Goal: Task Accomplishment & Management: Use online tool/utility

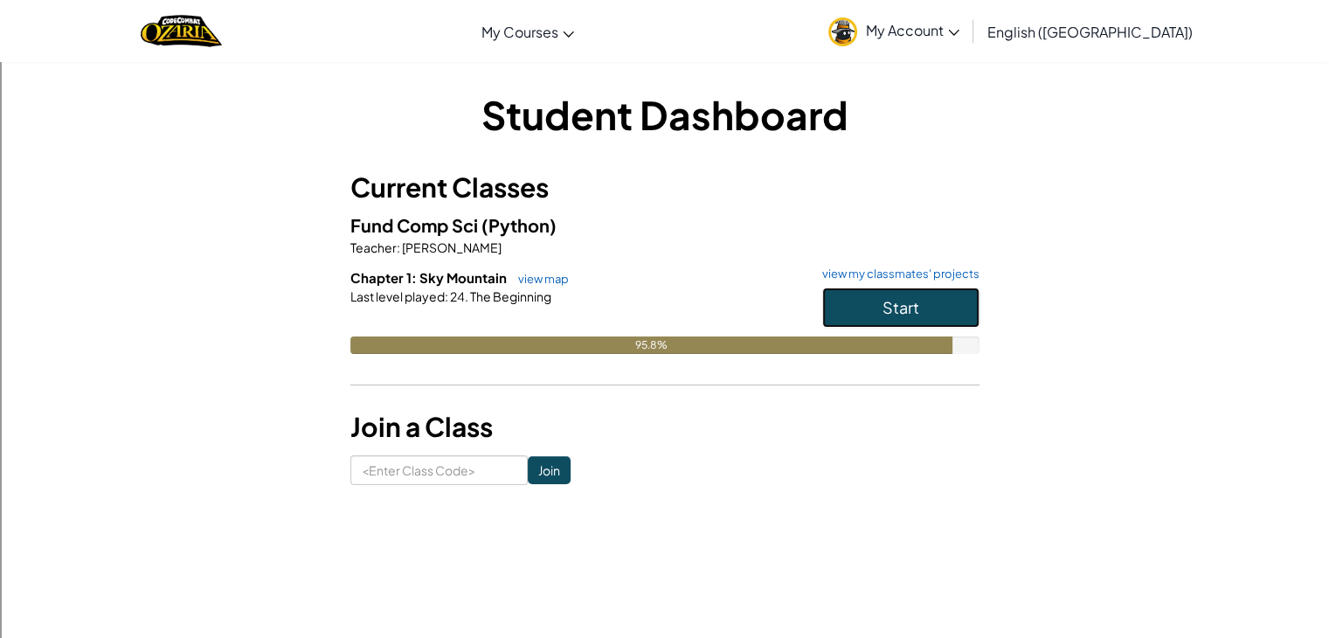
click at [918, 295] on button "Start" at bounding box center [900, 308] width 157 height 40
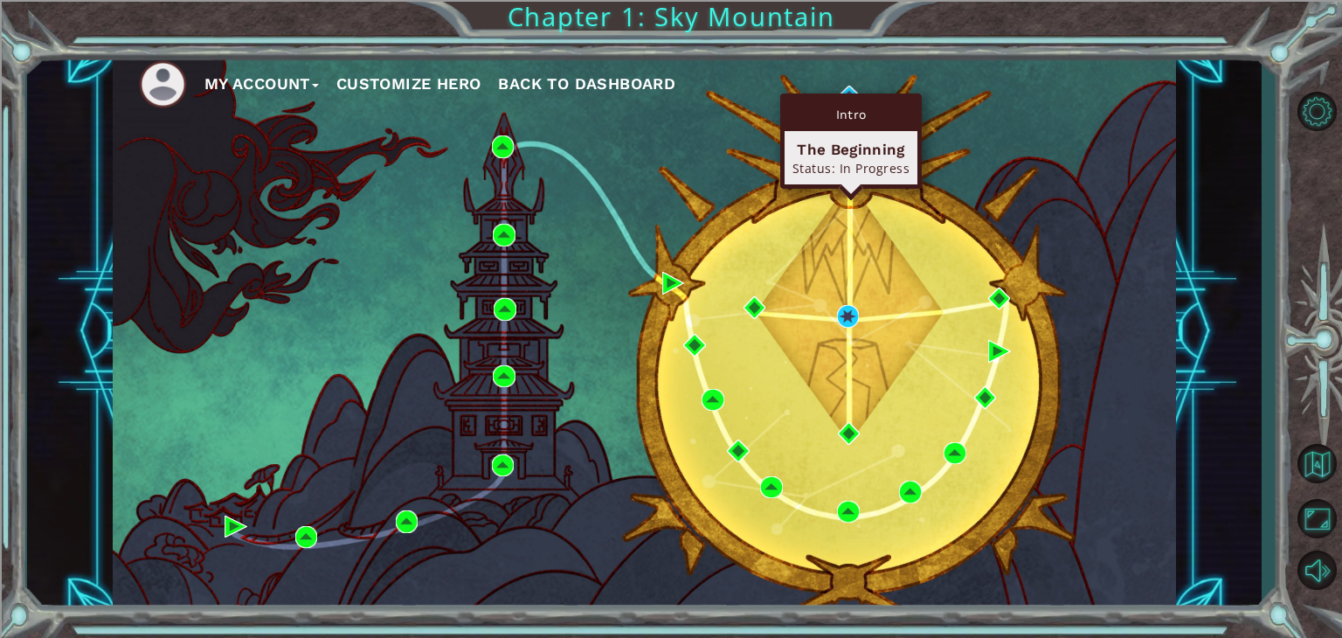
click at [853, 95] on div "Intro The Beginning Status: In Progress" at bounding box center [851, 141] width 142 height 95
click at [839, 99] on div "Intro" at bounding box center [851, 114] width 133 height 33
click at [845, 105] on div "Intro" at bounding box center [851, 114] width 133 height 33
click at [849, 86] on img at bounding box center [849, 97] width 23 height 23
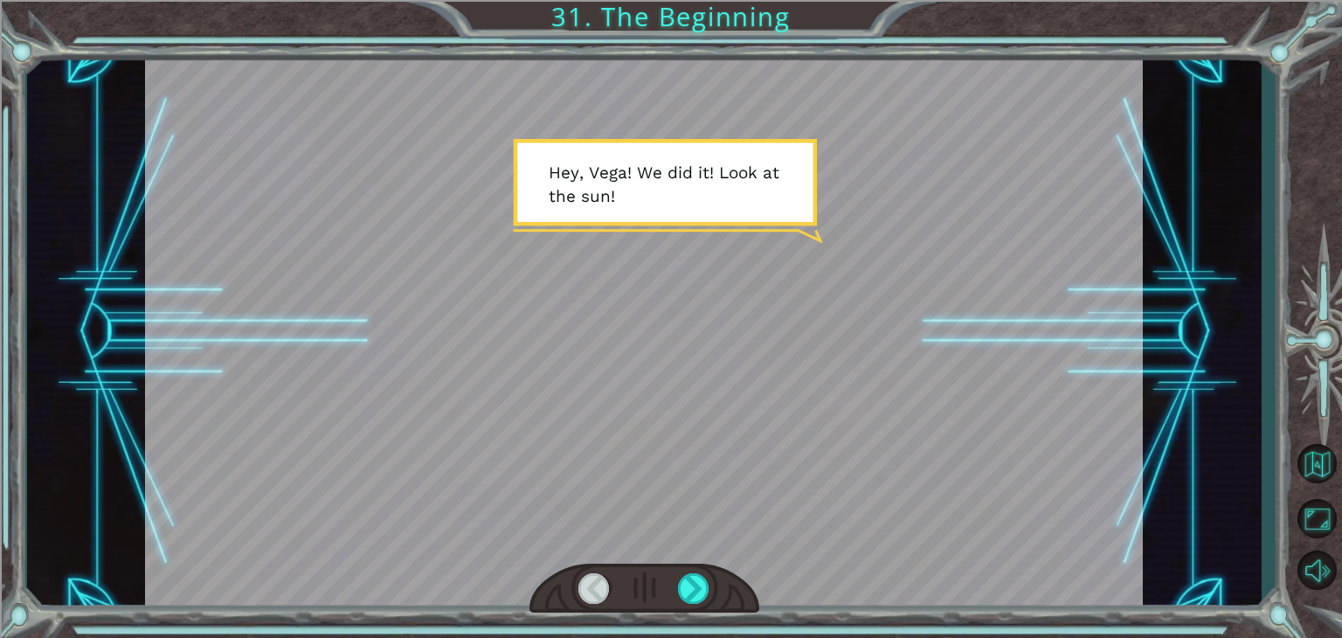
click at [731, 588] on div at bounding box center [645, 589] width 230 height 51
drag, startPoint x: 713, startPoint y: 585, endPoint x: 696, endPoint y: 585, distance: 16.6
click at [696, 585] on div at bounding box center [645, 589] width 230 height 51
click at [696, 585] on div at bounding box center [693, 588] width 31 height 31
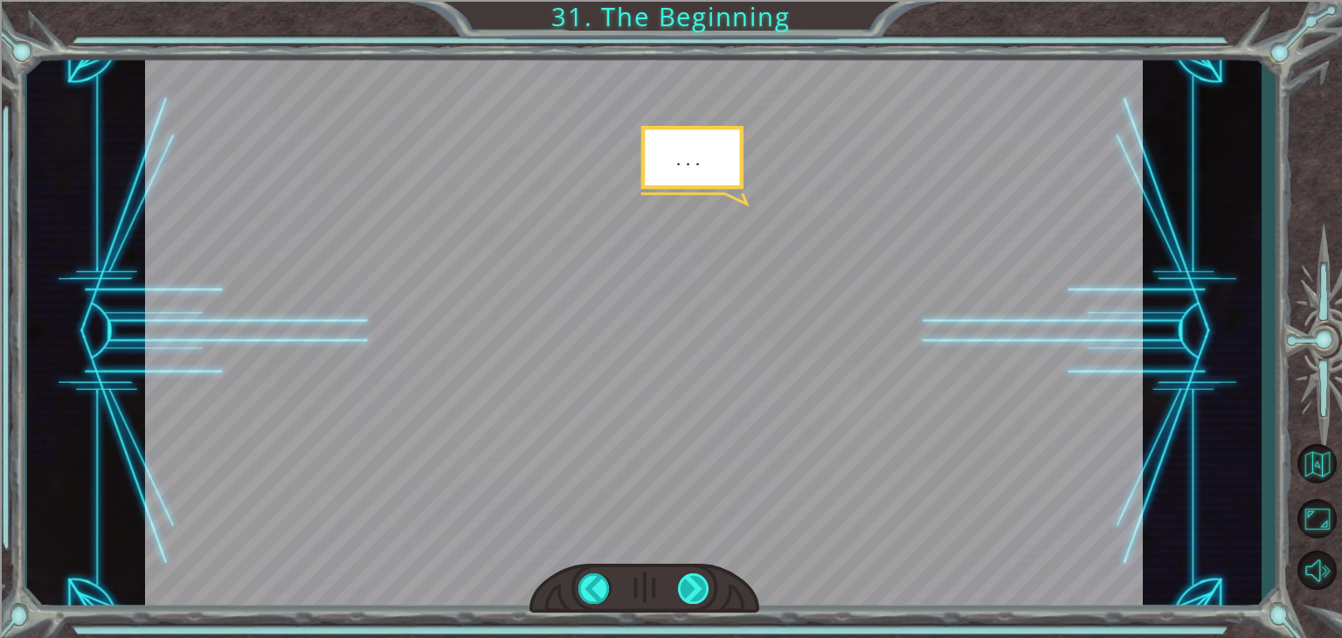
click at [696, 585] on div at bounding box center [693, 588] width 31 height 31
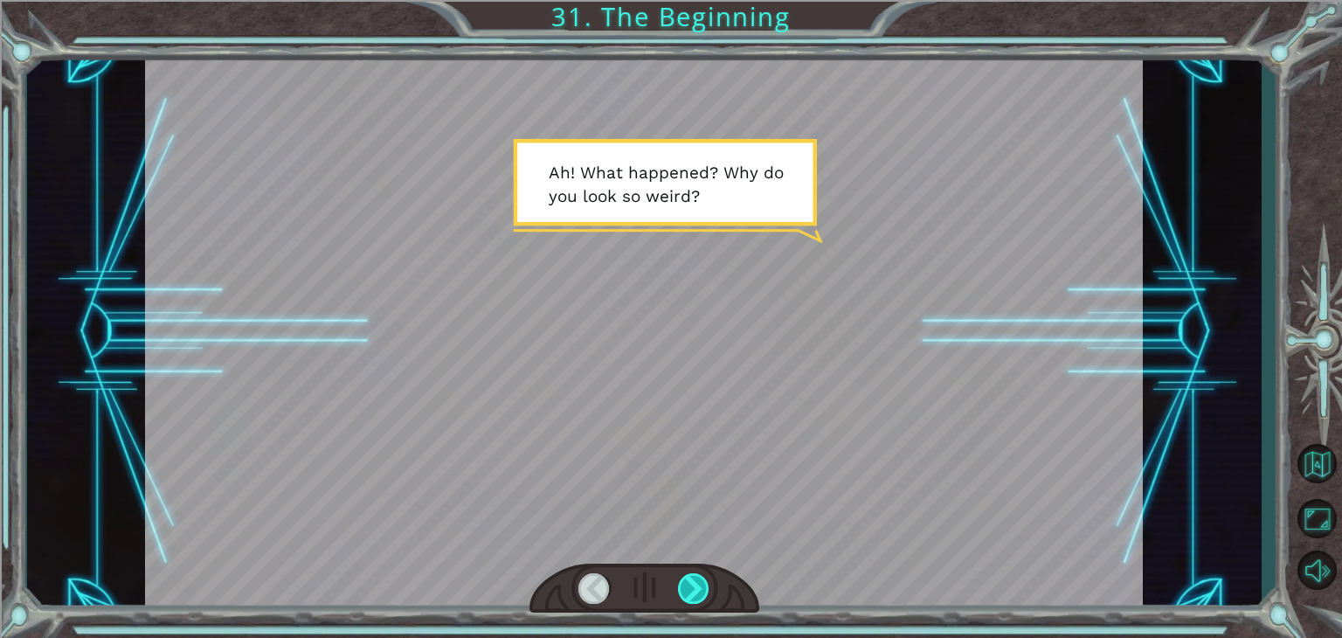
click at [696, 585] on div at bounding box center [693, 588] width 31 height 31
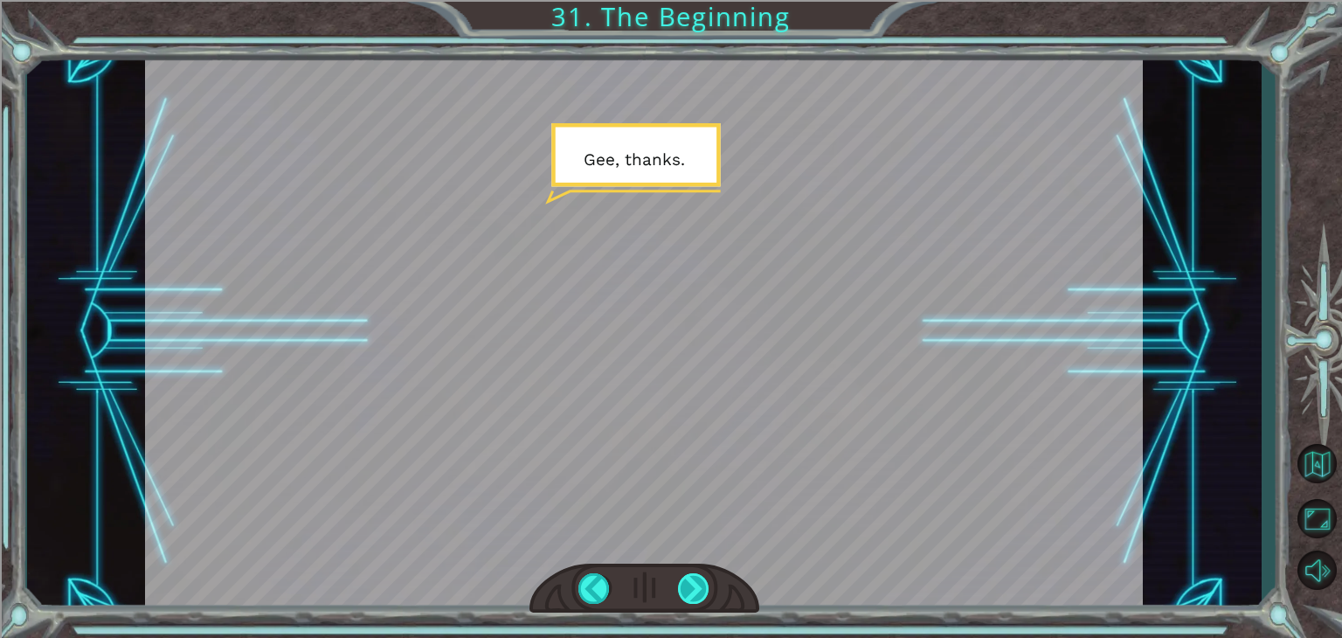
click at [696, 585] on div at bounding box center [693, 588] width 31 height 31
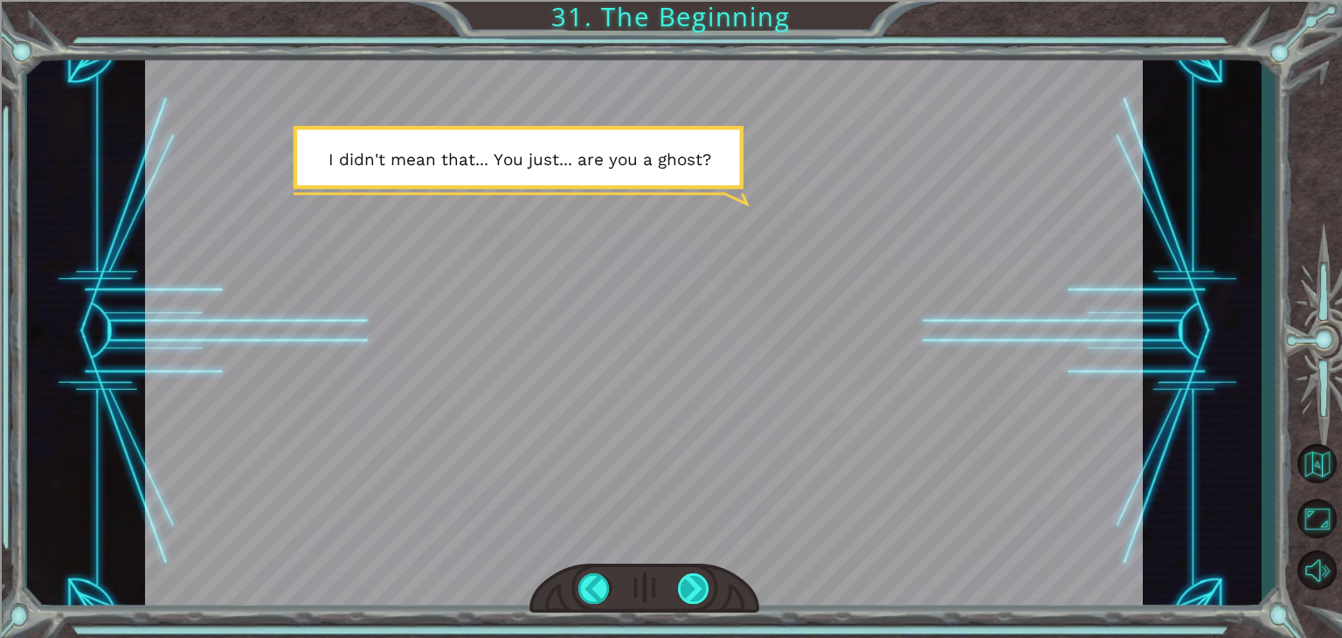
click at [696, 585] on div at bounding box center [693, 588] width 31 height 31
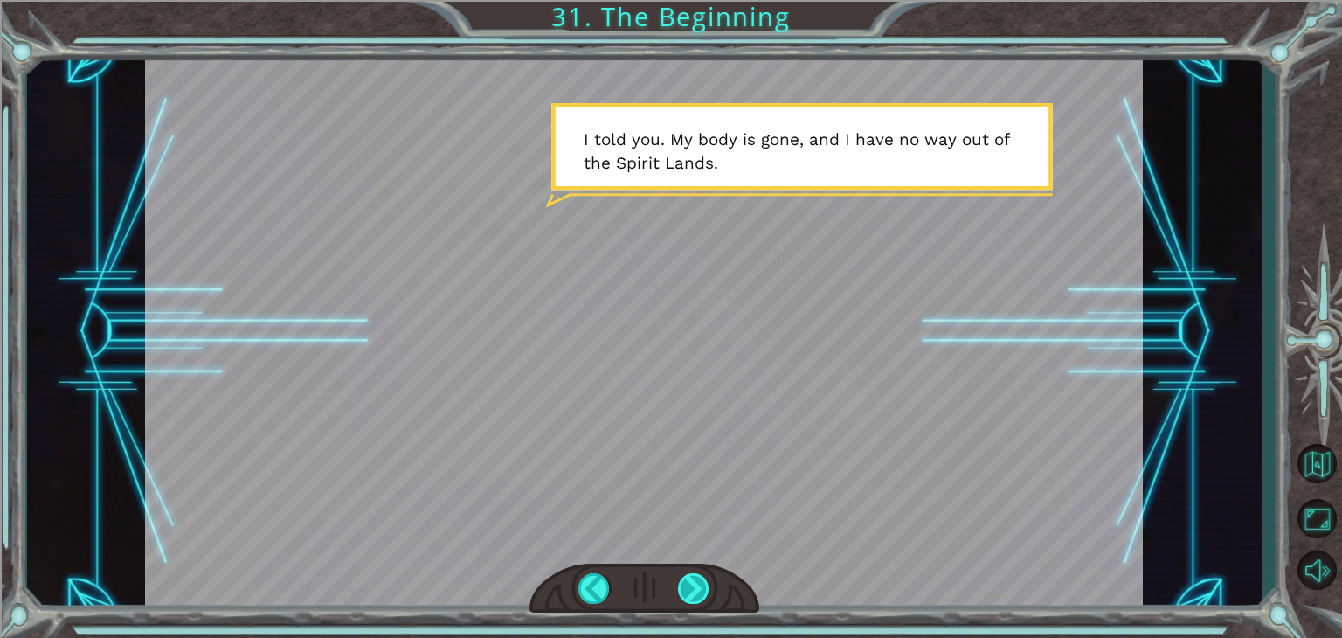
click at [696, 585] on div at bounding box center [693, 588] width 31 height 31
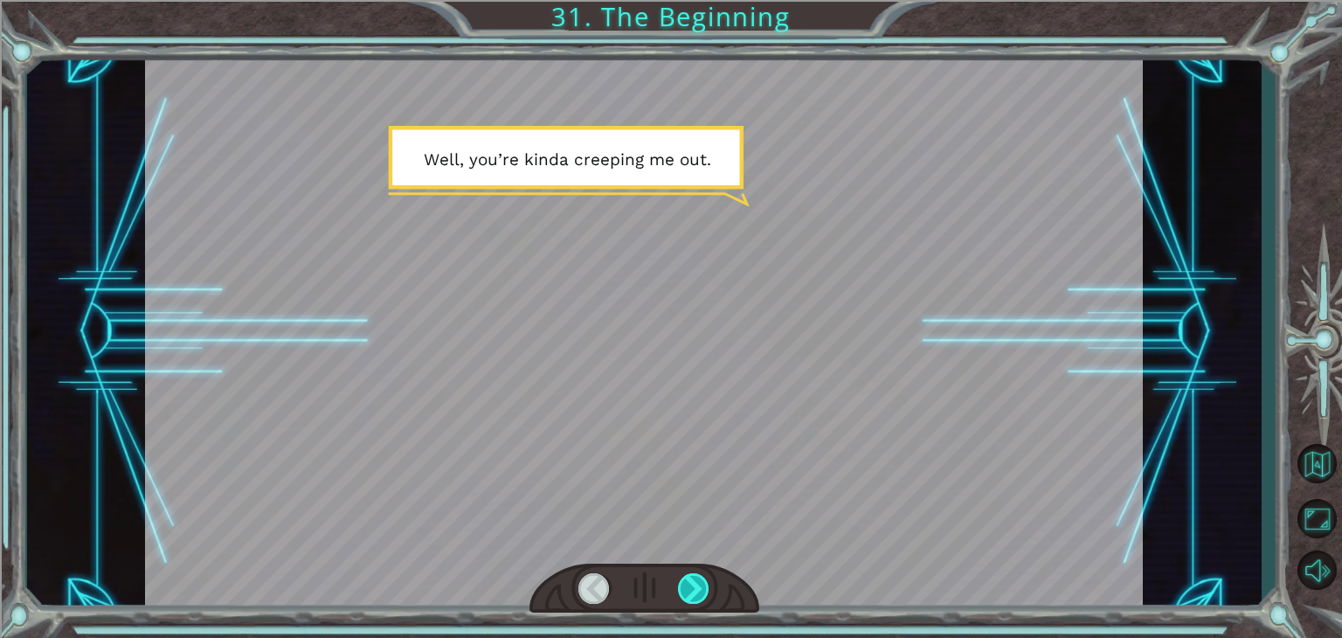
click at [696, 585] on div at bounding box center [693, 588] width 31 height 31
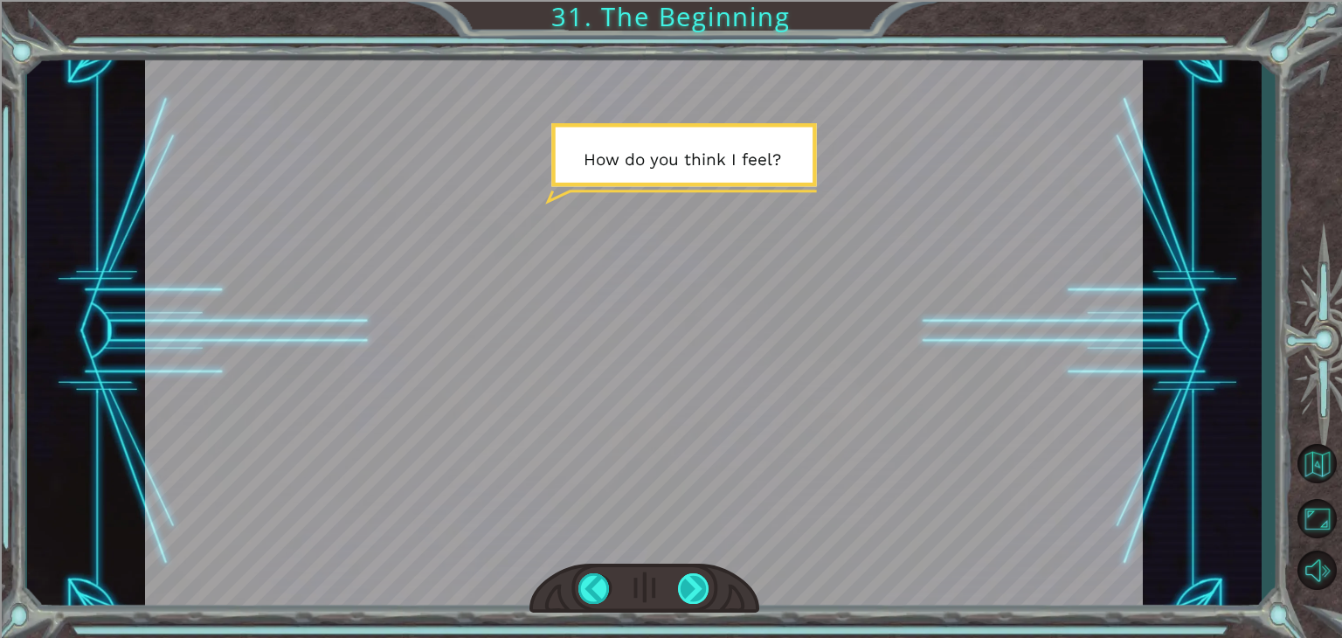
click at [696, 585] on div at bounding box center [693, 588] width 31 height 31
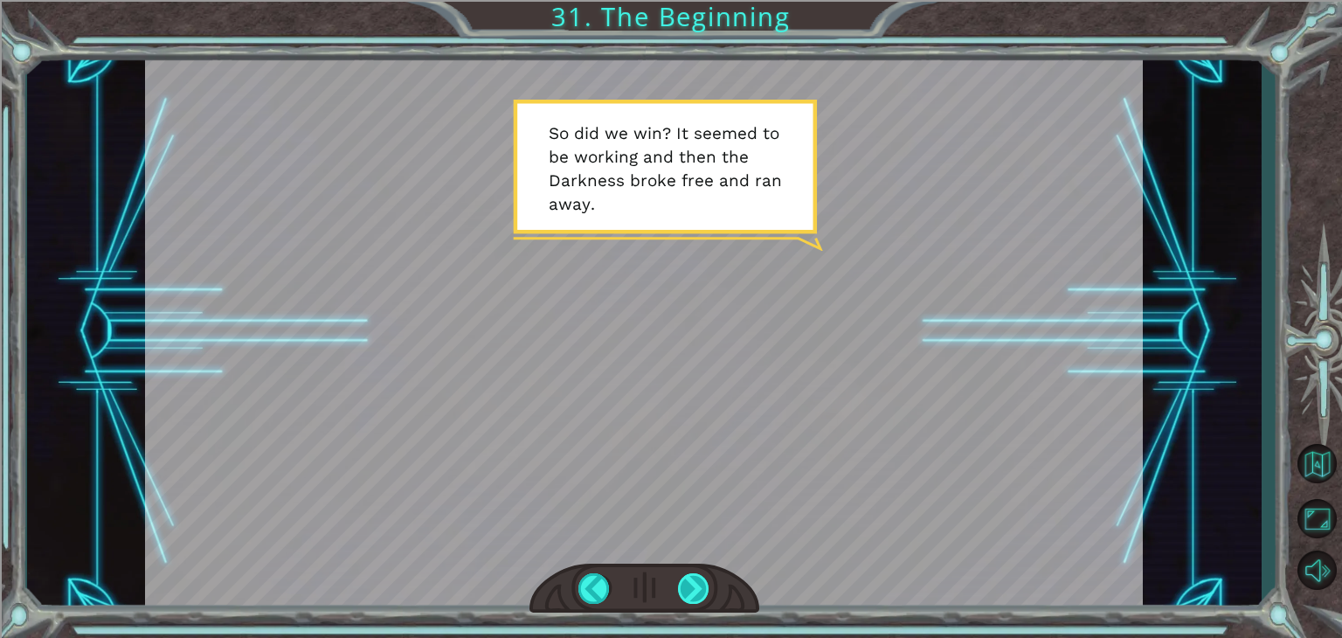
click at [696, 585] on div at bounding box center [693, 588] width 31 height 31
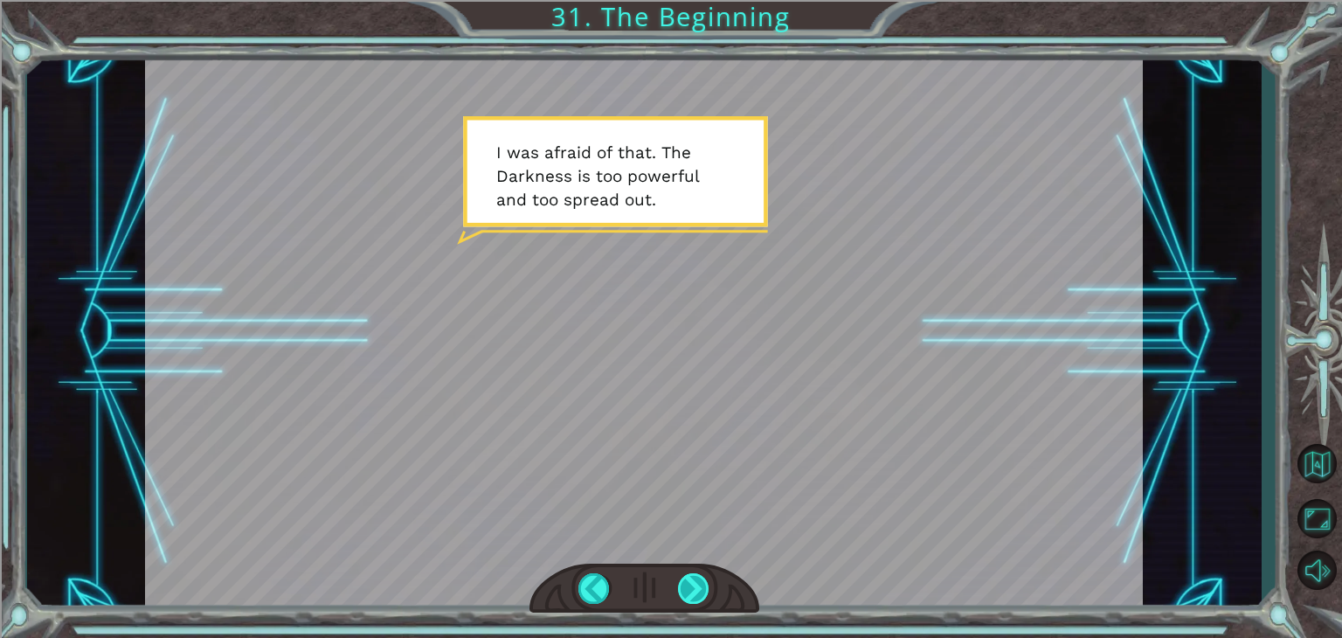
click at [696, 585] on div at bounding box center [693, 588] width 31 height 31
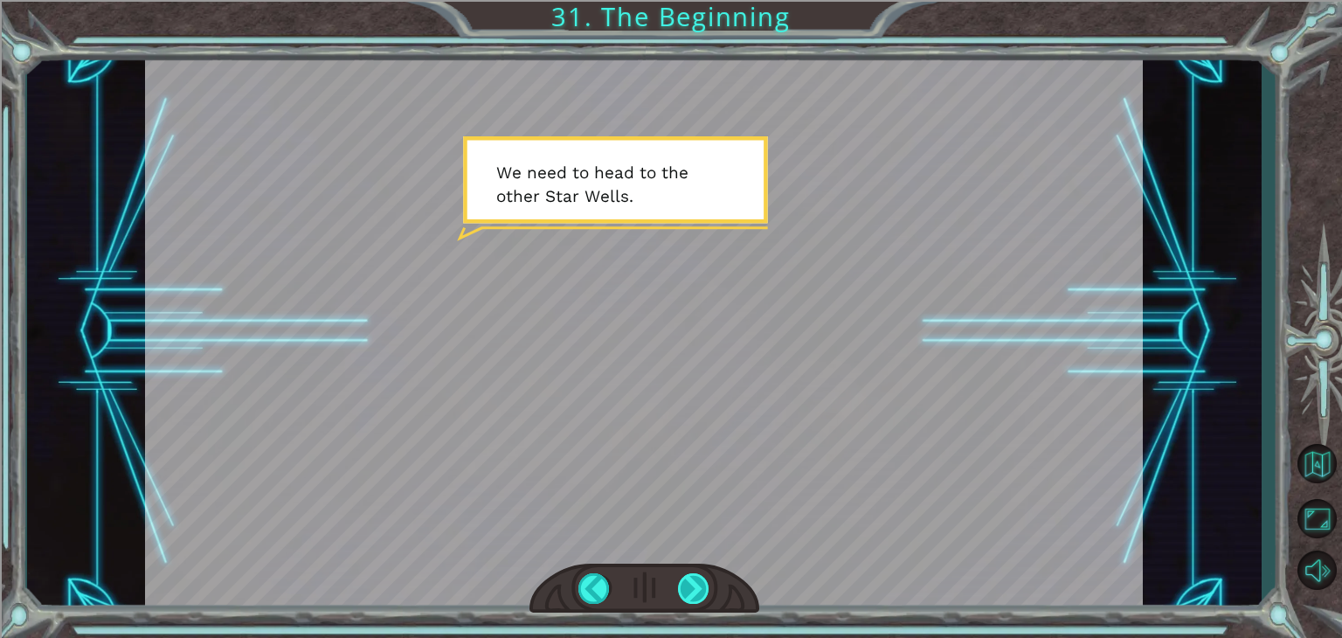
click at [696, 585] on div at bounding box center [693, 588] width 31 height 31
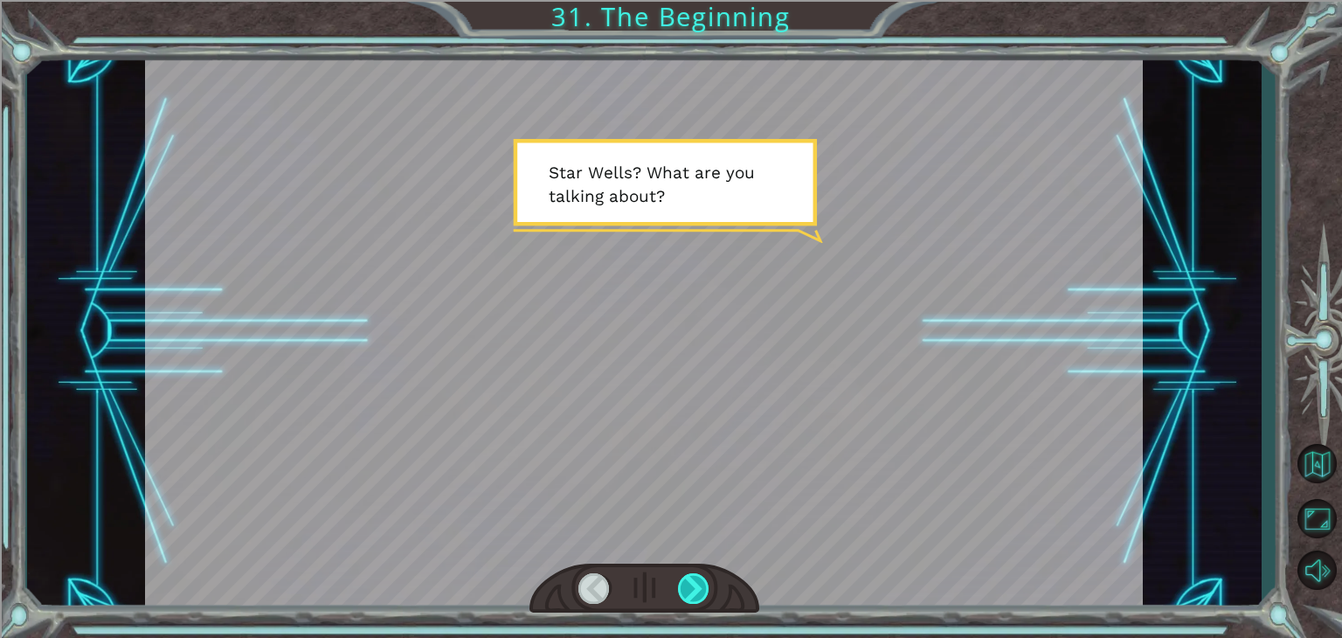
click at [696, 585] on div at bounding box center [693, 588] width 31 height 31
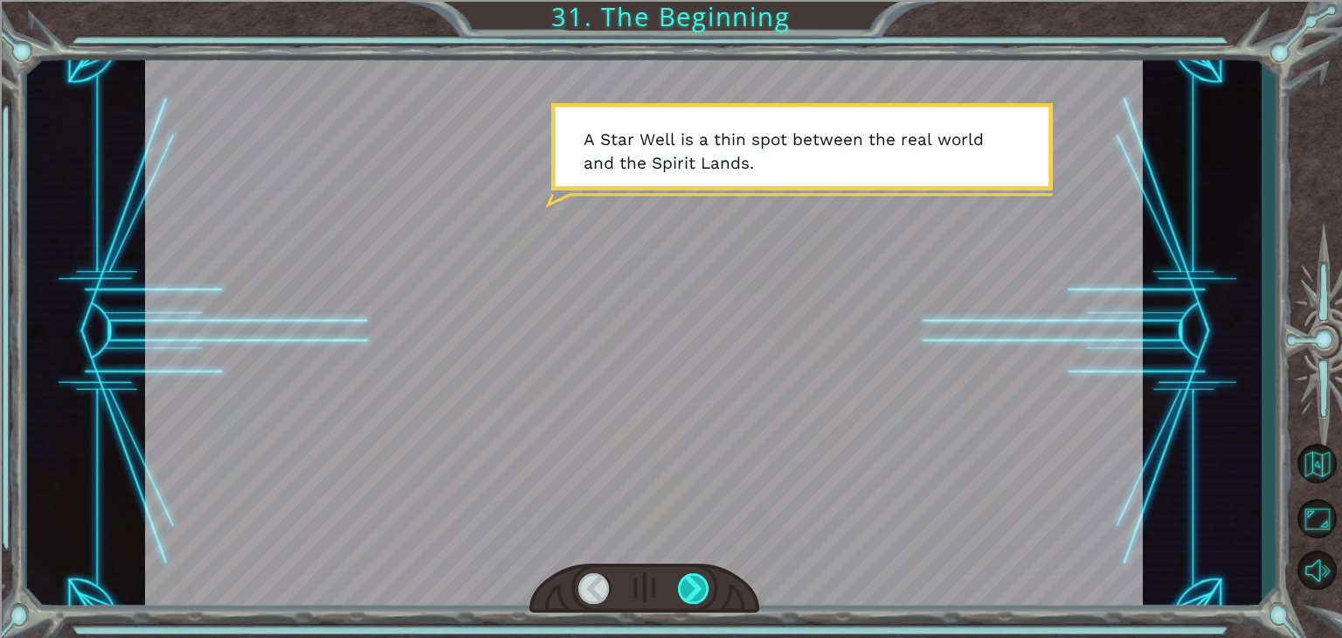
click at [696, 585] on div at bounding box center [693, 588] width 31 height 31
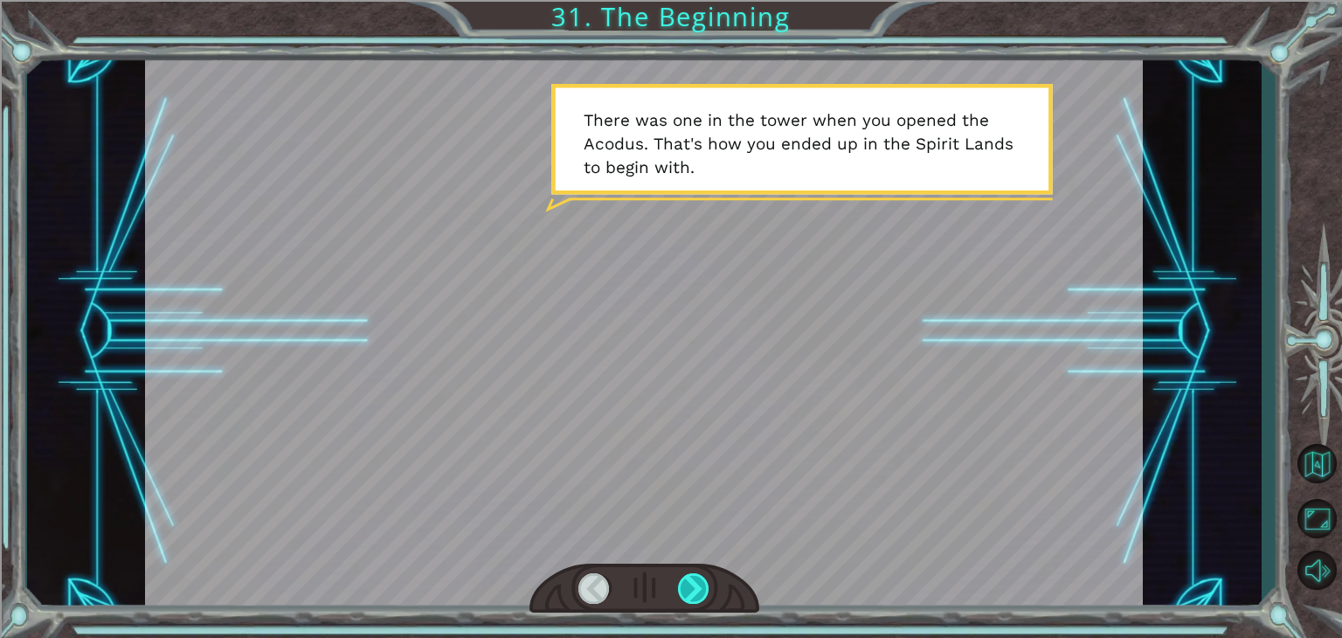
click at [696, 585] on div at bounding box center [693, 588] width 31 height 31
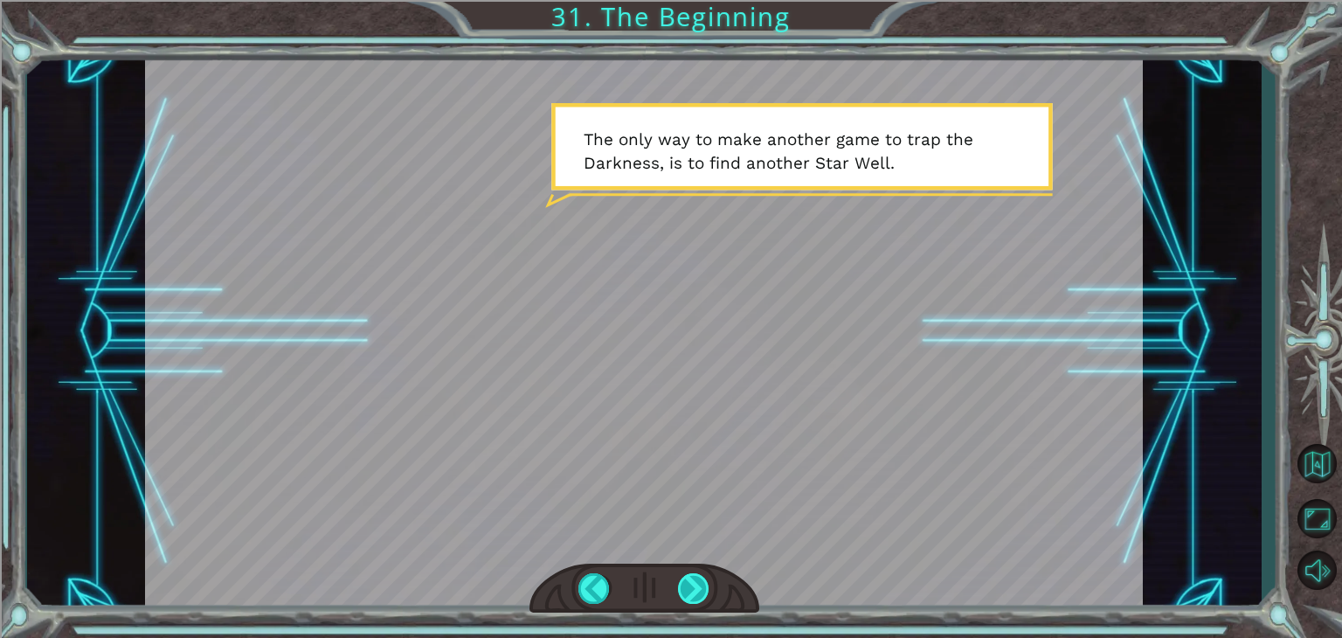
click at [696, 585] on div at bounding box center [693, 588] width 31 height 31
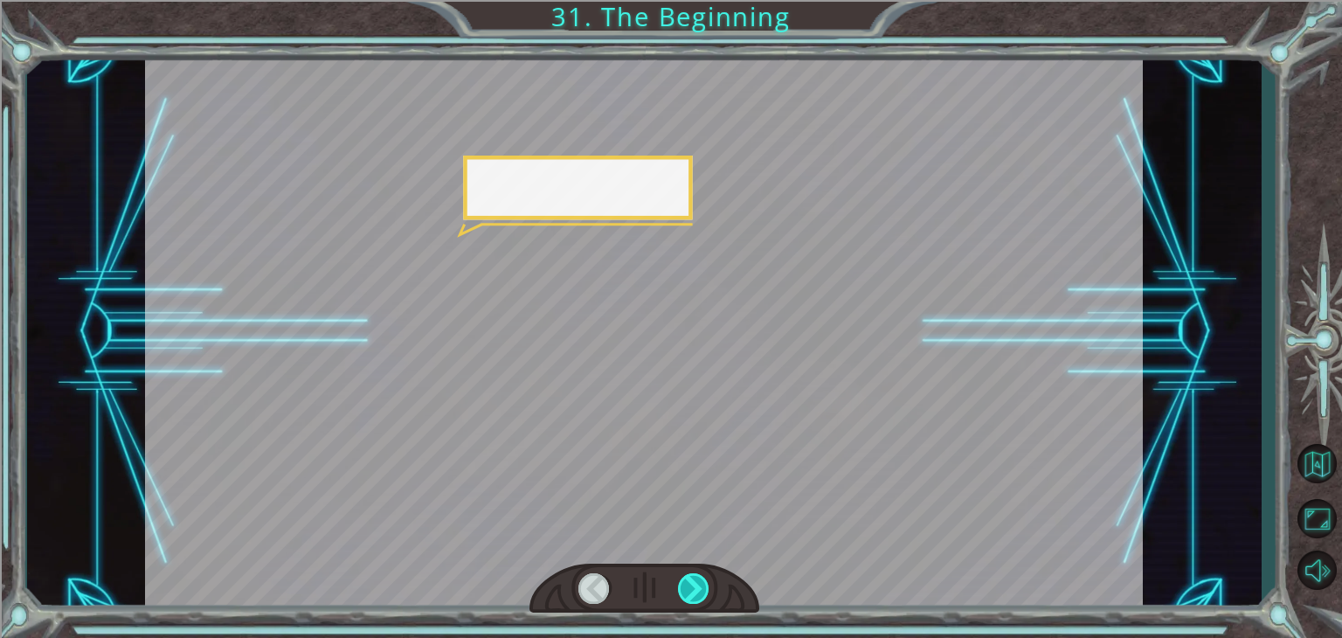
click at [696, 585] on div at bounding box center [693, 588] width 31 height 31
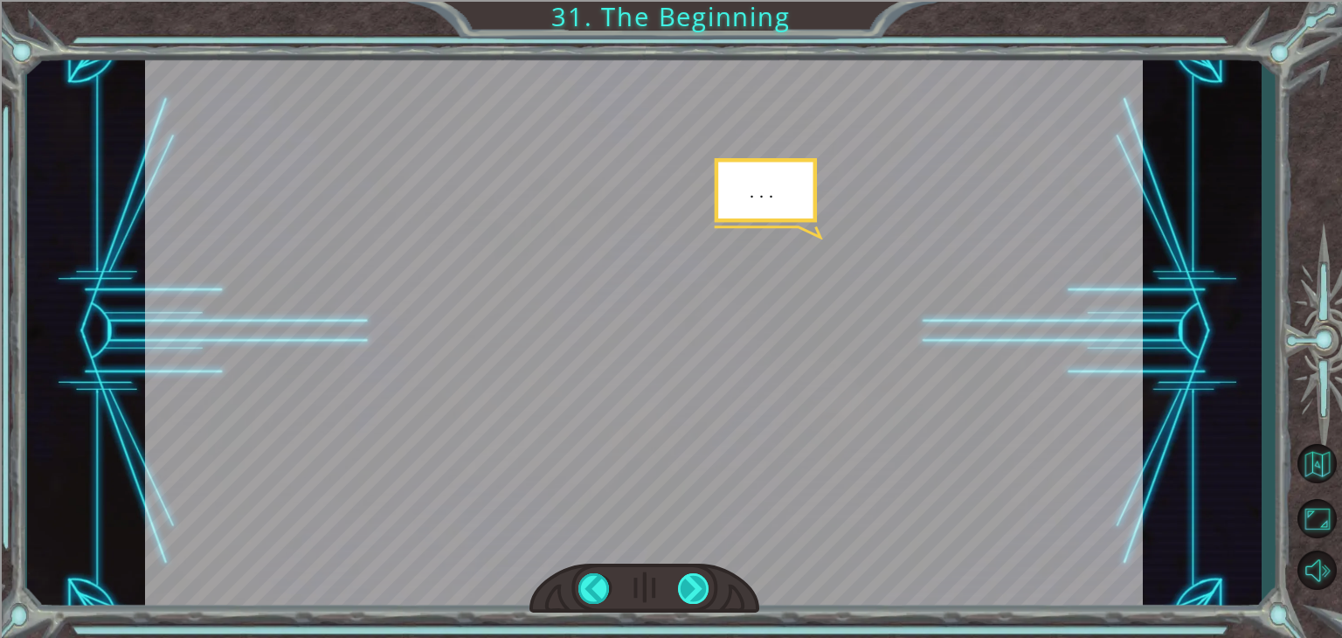
click at [696, 585] on div at bounding box center [693, 588] width 31 height 31
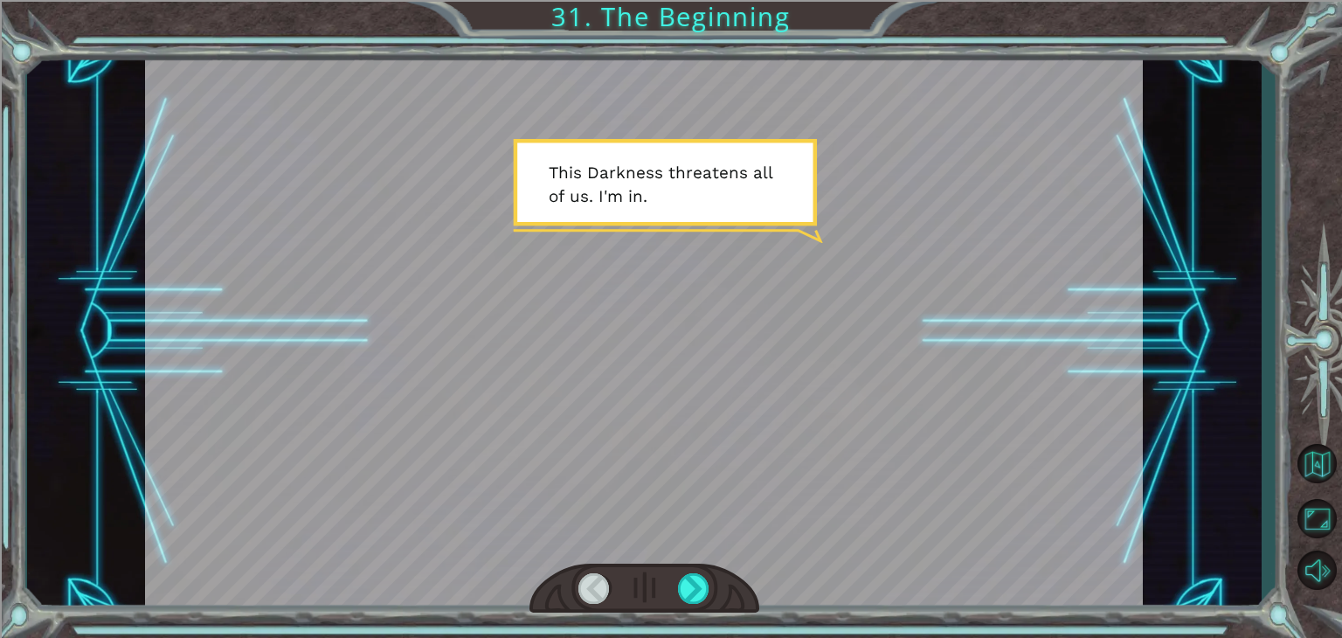
click at [601, 592] on div at bounding box center [594, 588] width 31 height 31
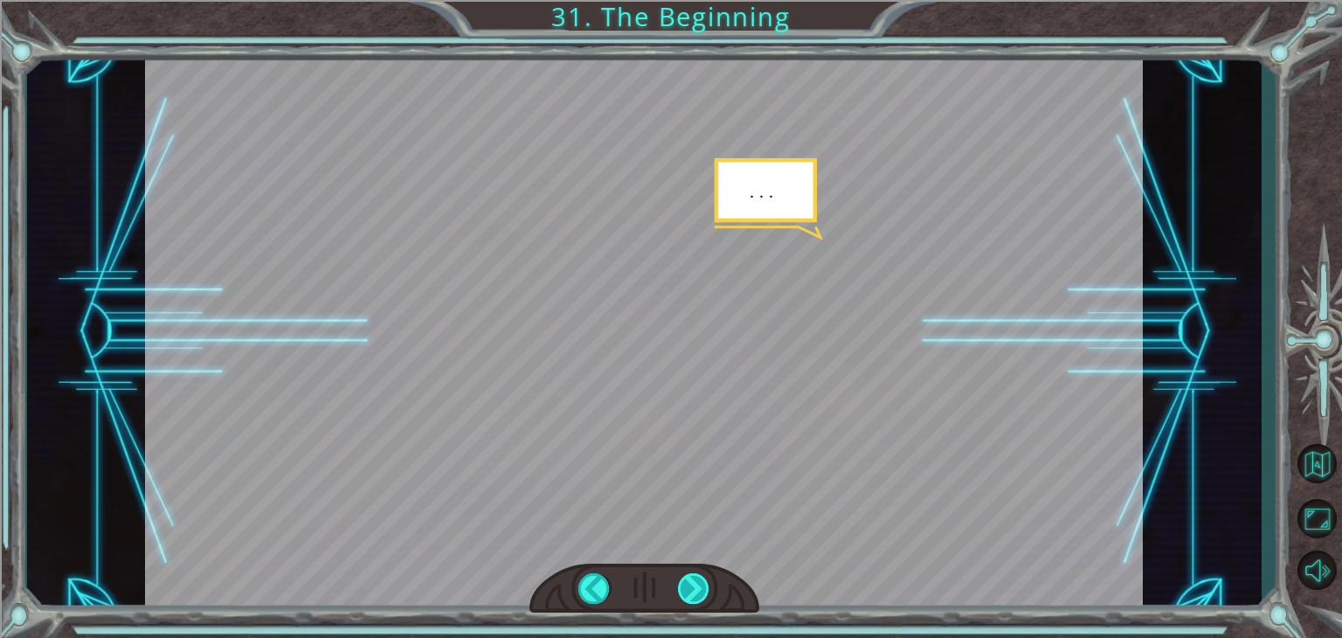
click at [685, 592] on div at bounding box center [693, 588] width 31 height 31
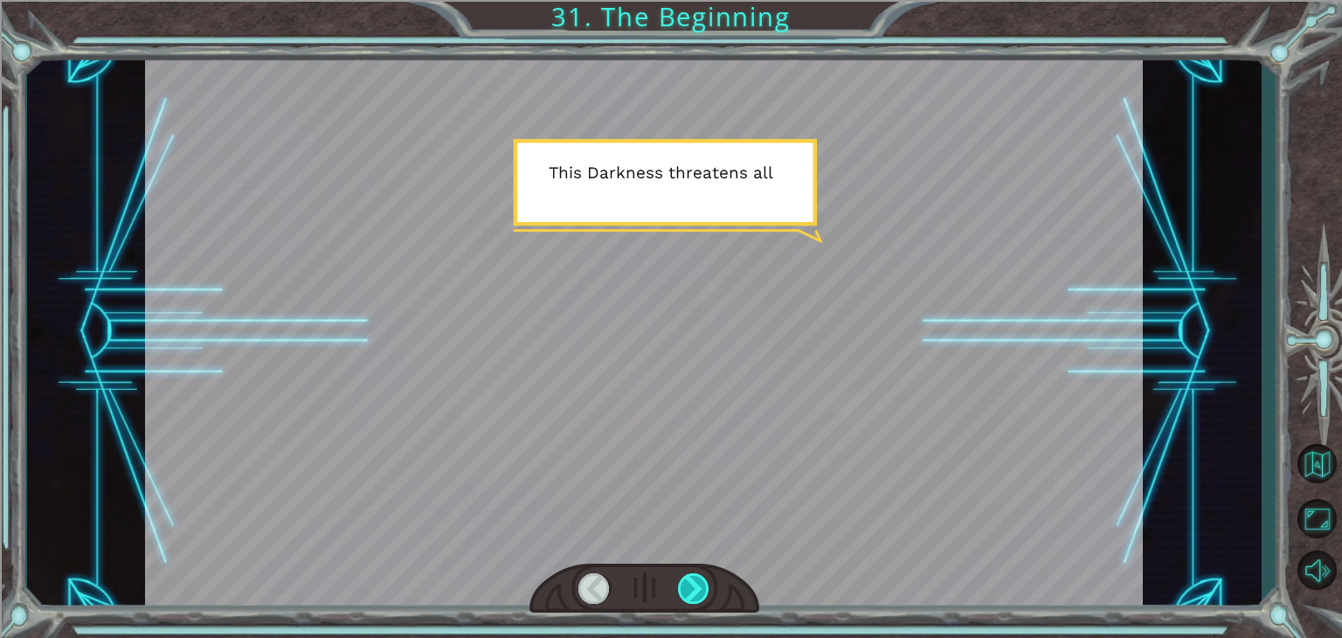
click at [685, 592] on div at bounding box center [693, 588] width 31 height 31
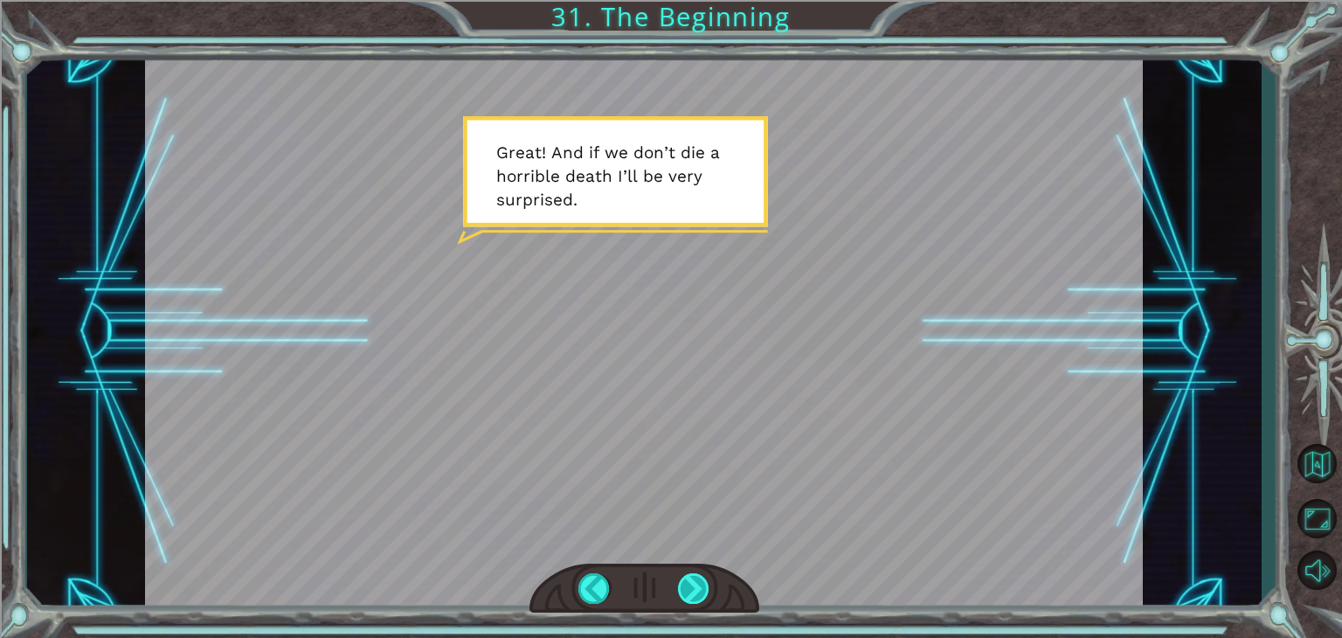
click at [685, 592] on div at bounding box center [693, 588] width 31 height 31
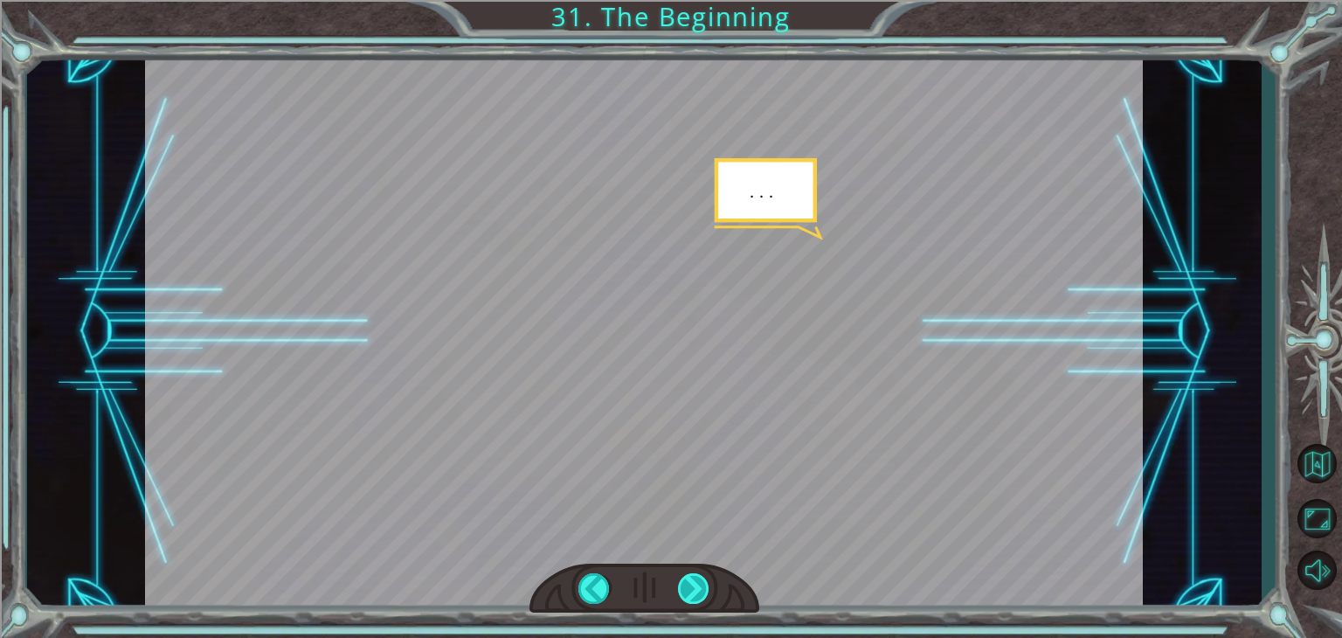
click at [685, 592] on div at bounding box center [693, 588] width 31 height 31
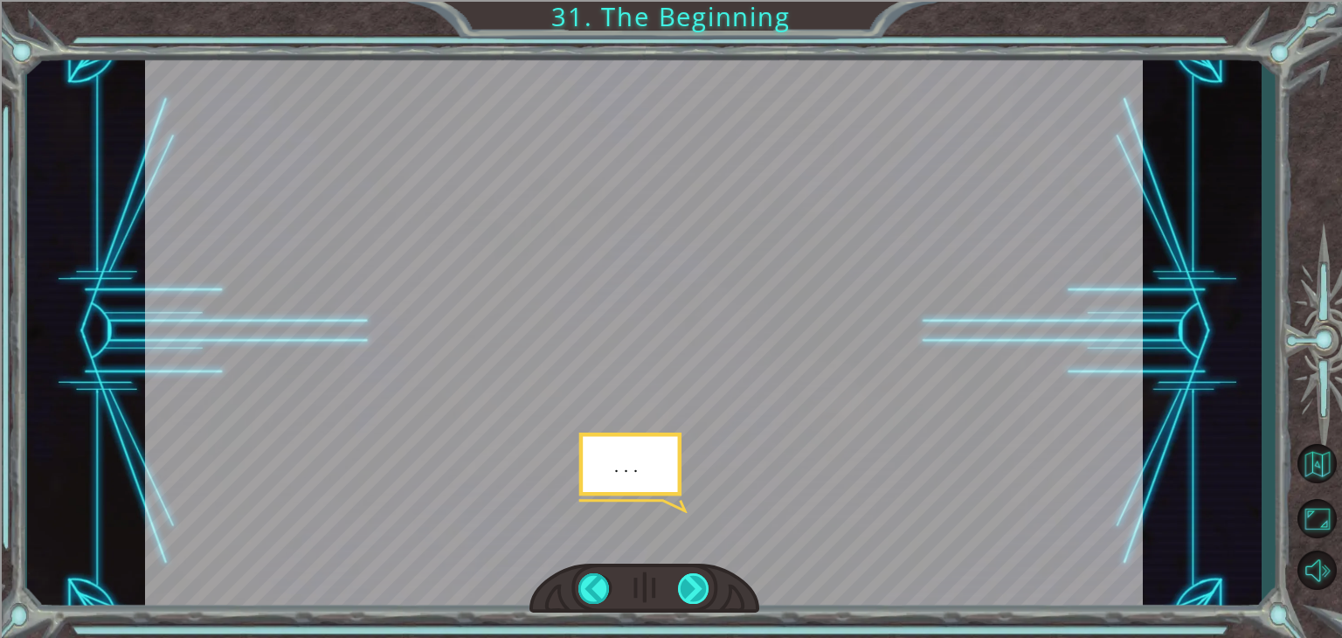
click at [685, 592] on div at bounding box center [693, 588] width 31 height 31
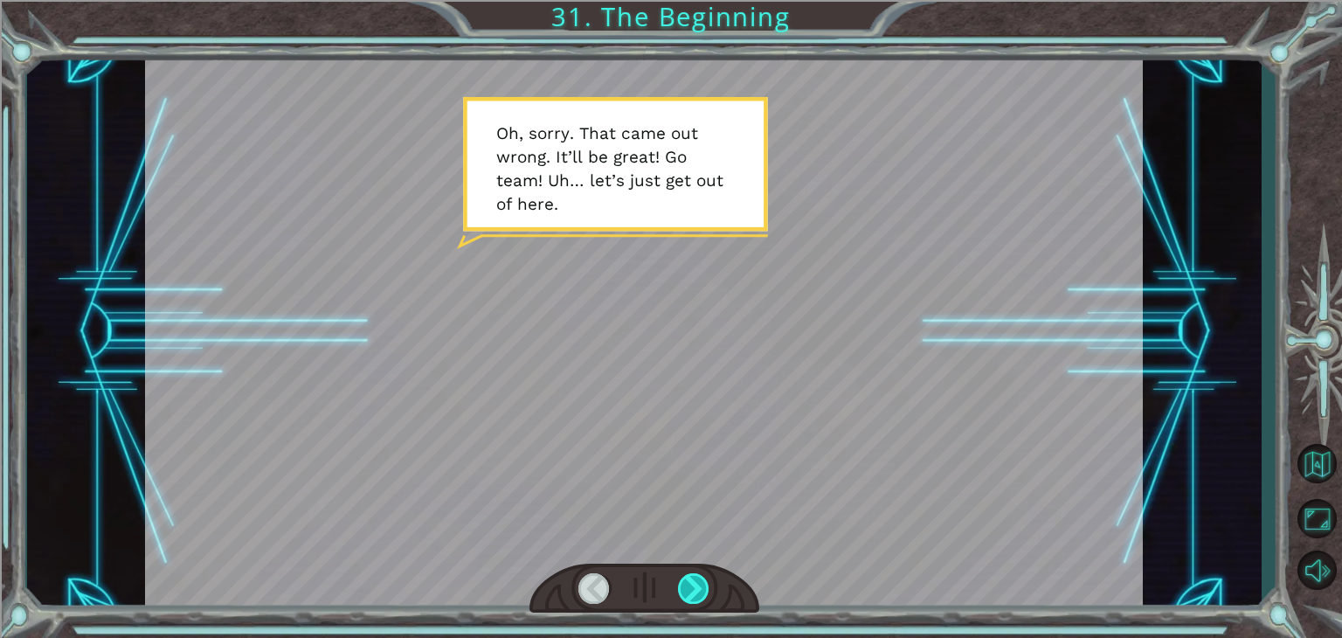
click at [685, 592] on div at bounding box center [693, 588] width 31 height 31
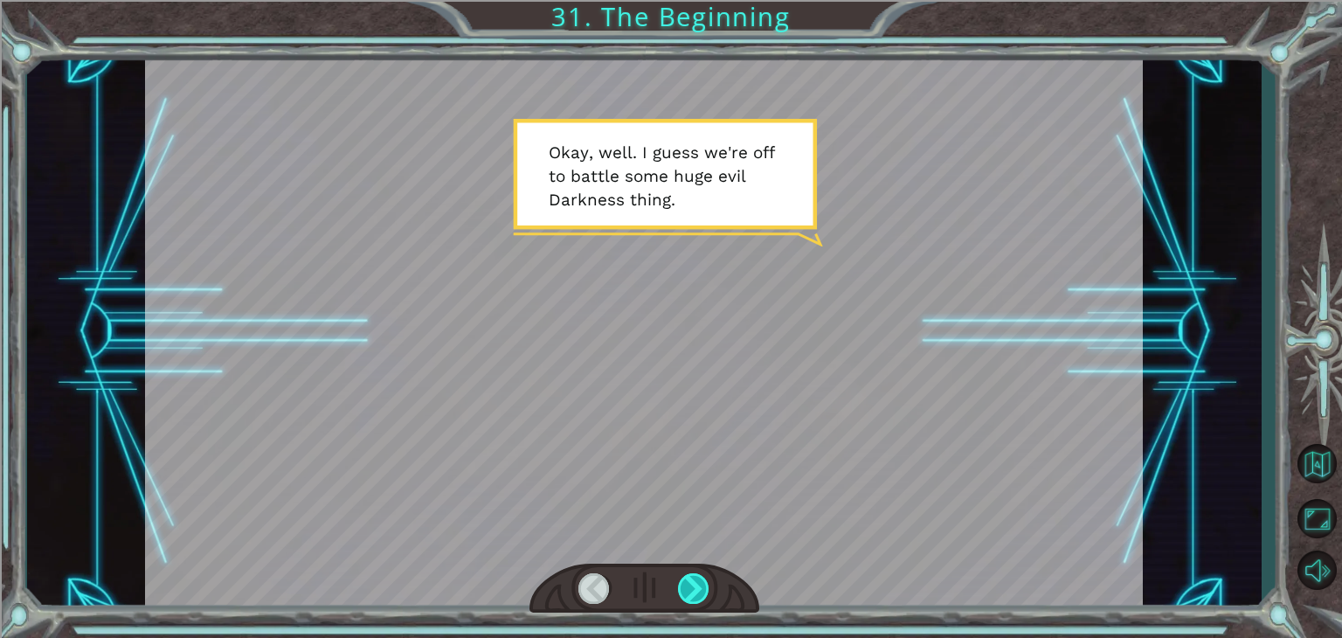
click at [685, 592] on div at bounding box center [693, 588] width 31 height 31
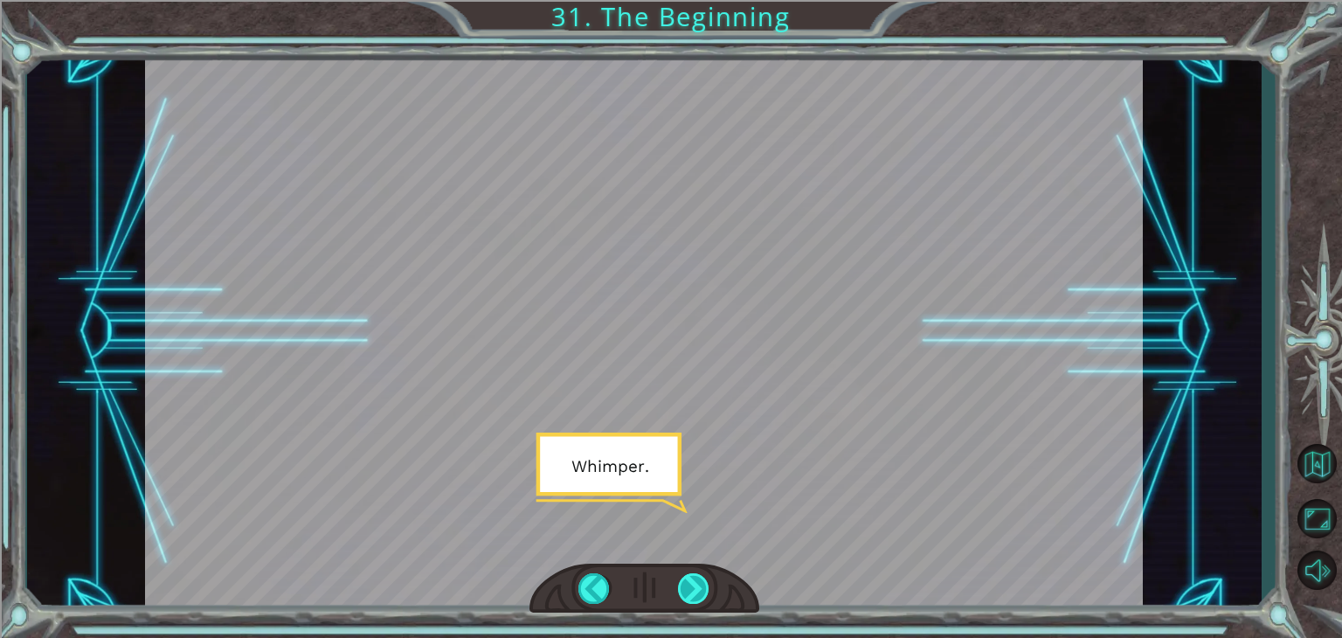
click at [685, 592] on div at bounding box center [693, 588] width 31 height 31
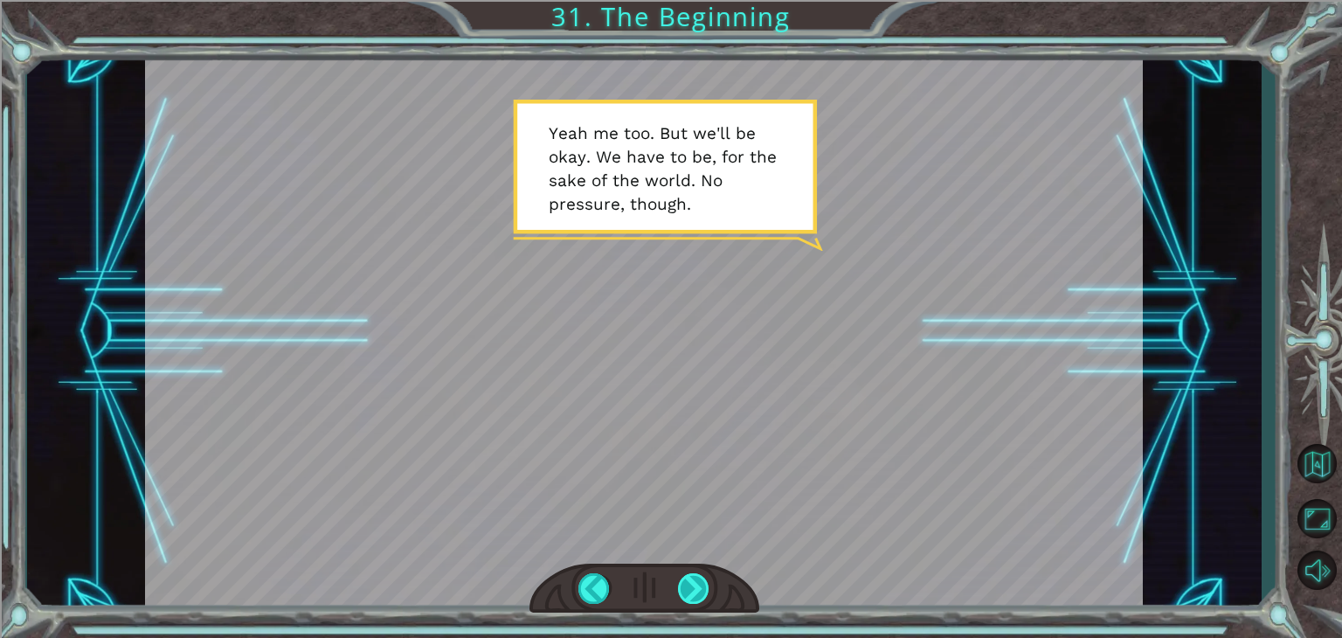
click at [685, 592] on div at bounding box center [693, 588] width 31 height 31
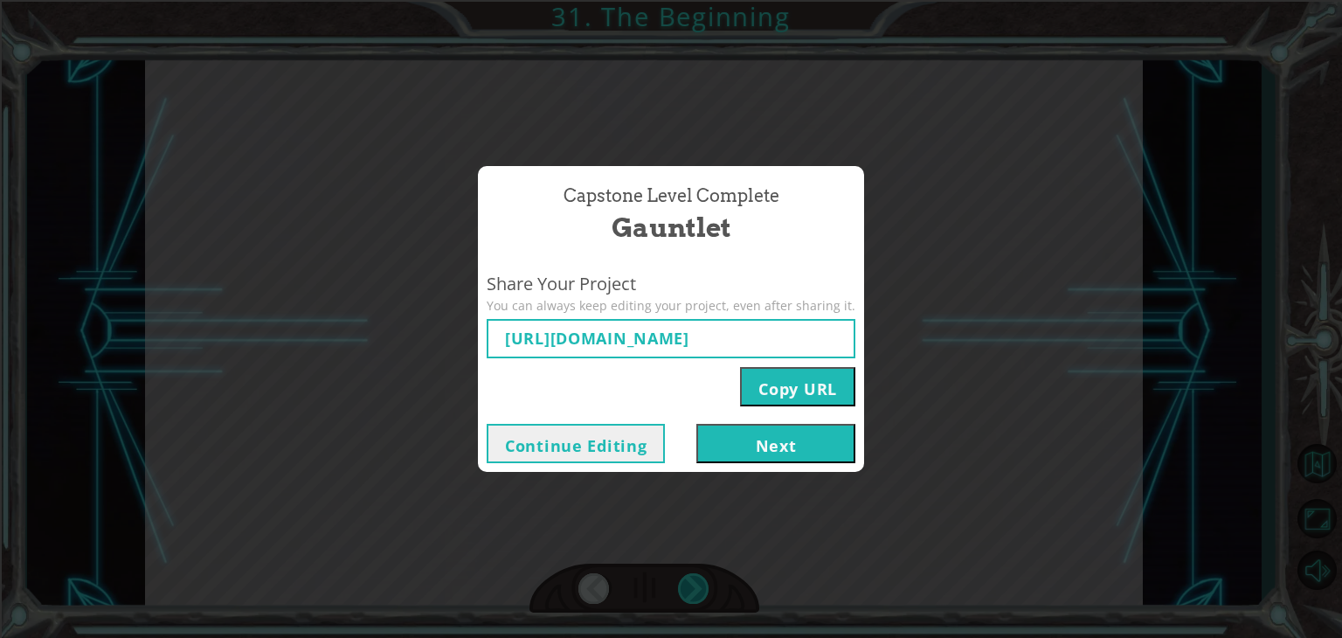
type input "[URL][DOMAIN_NAME]"
click at [605, 444] on button "Continue Editing" at bounding box center [576, 443] width 178 height 39
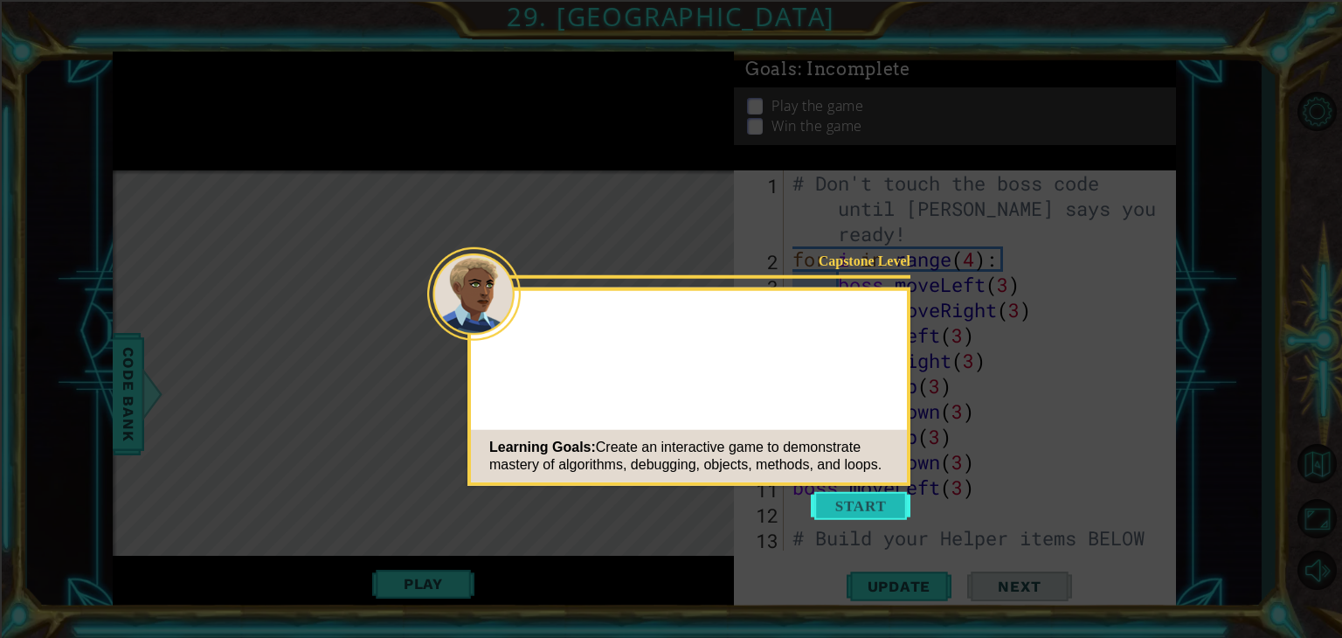
click at [867, 516] on button "Start" at bounding box center [861, 506] width 100 height 28
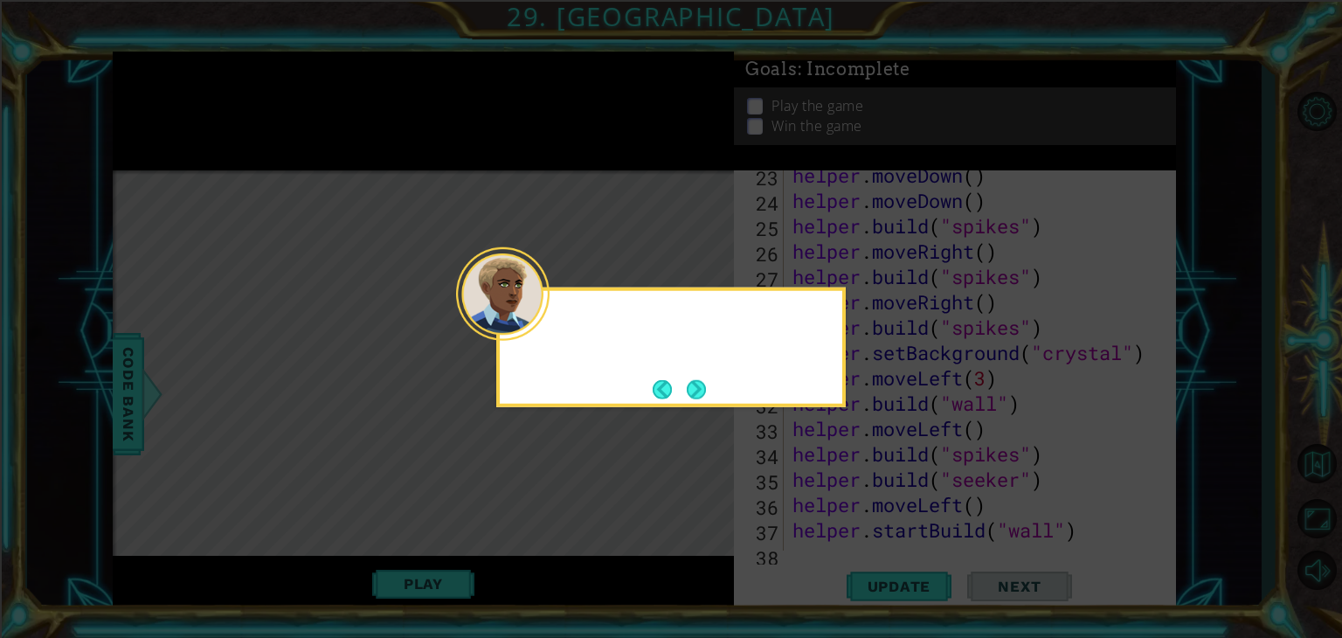
scroll to position [684, 0]
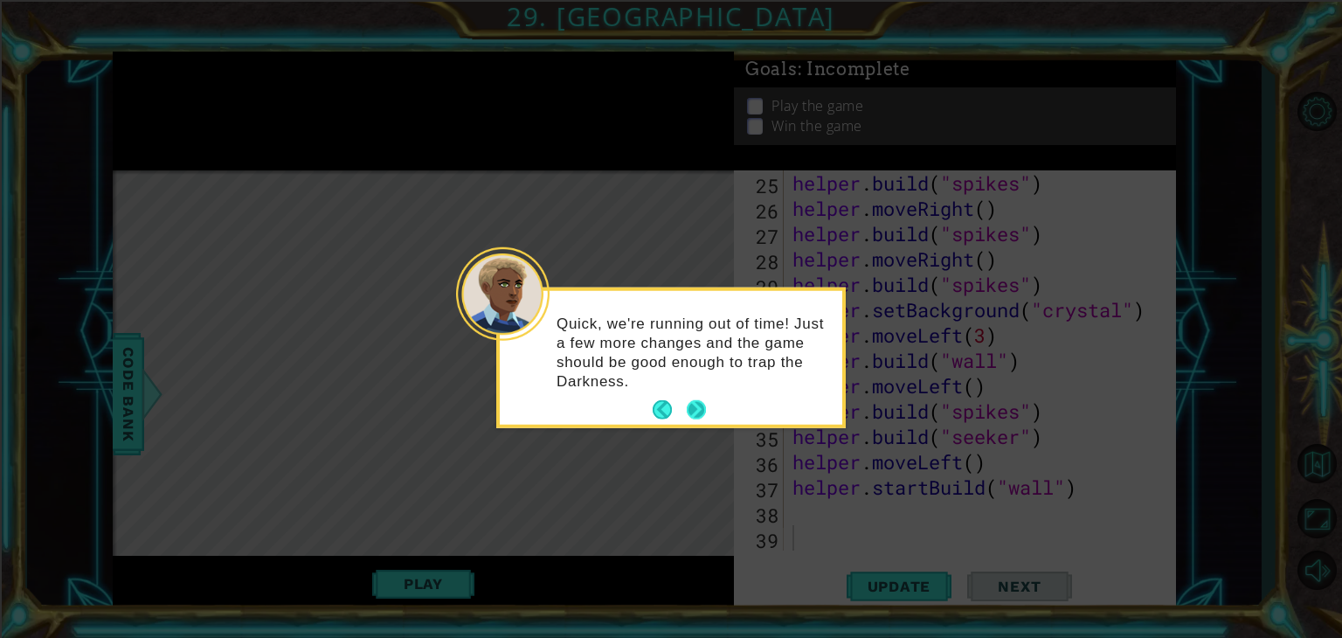
click at [692, 416] on button "Next" at bounding box center [696, 409] width 19 height 19
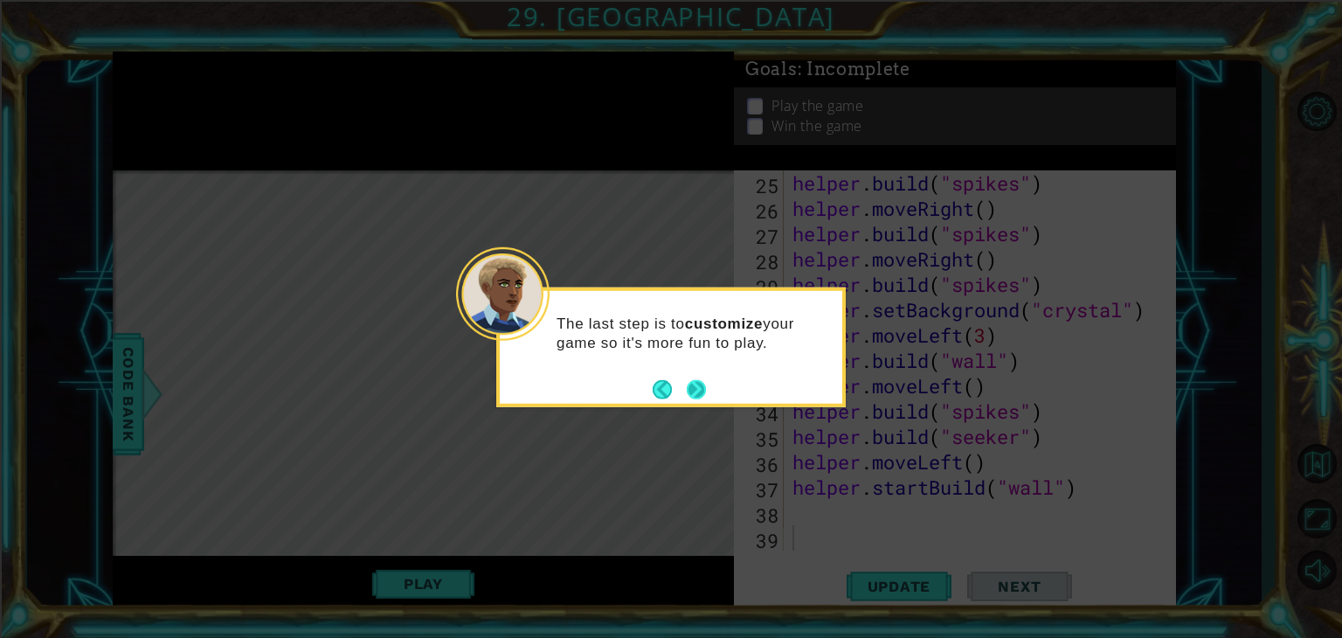
click at [692, 392] on button "Next" at bounding box center [696, 388] width 19 height 19
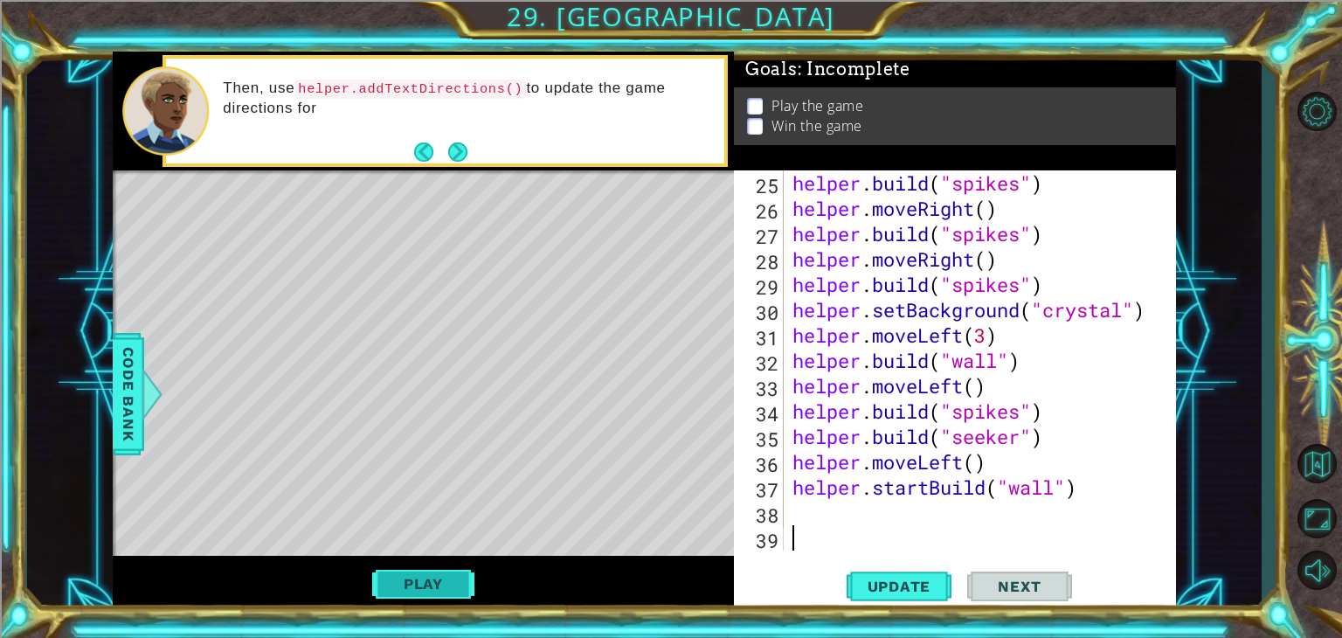
click at [452, 591] on button "Play" at bounding box center [423, 583] width 102 height 33
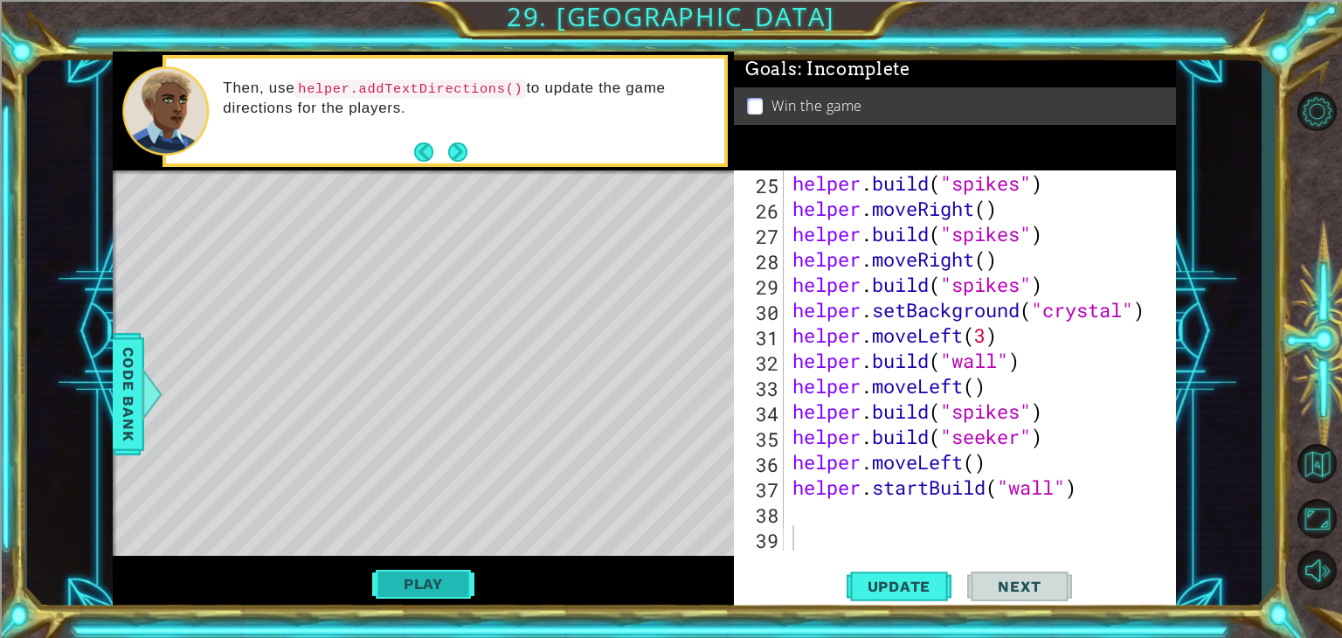
click at [444, 585] on button "Play" at bounding box center [423, 583] width 102 height 33
click at [798, 509] on div "helper . build ( "spikes" ) helper . moveRight ( ) helper . build ( "spikes" ) …" at bounding box center [978, 385] width 378 height 431
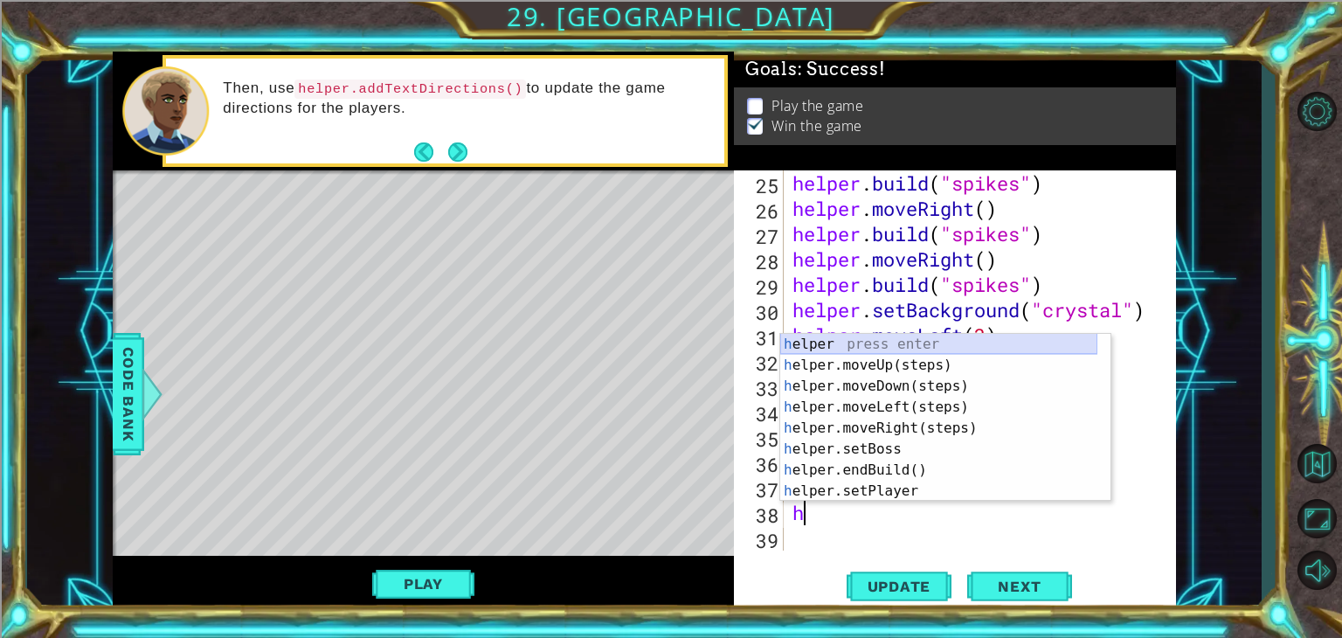
click at [856, 342] on div "h elper press enter h elper.moveUp(steps) press enter h elper.moveDown(steps) p…" at bounding box center [938, 439] width 317 height 210
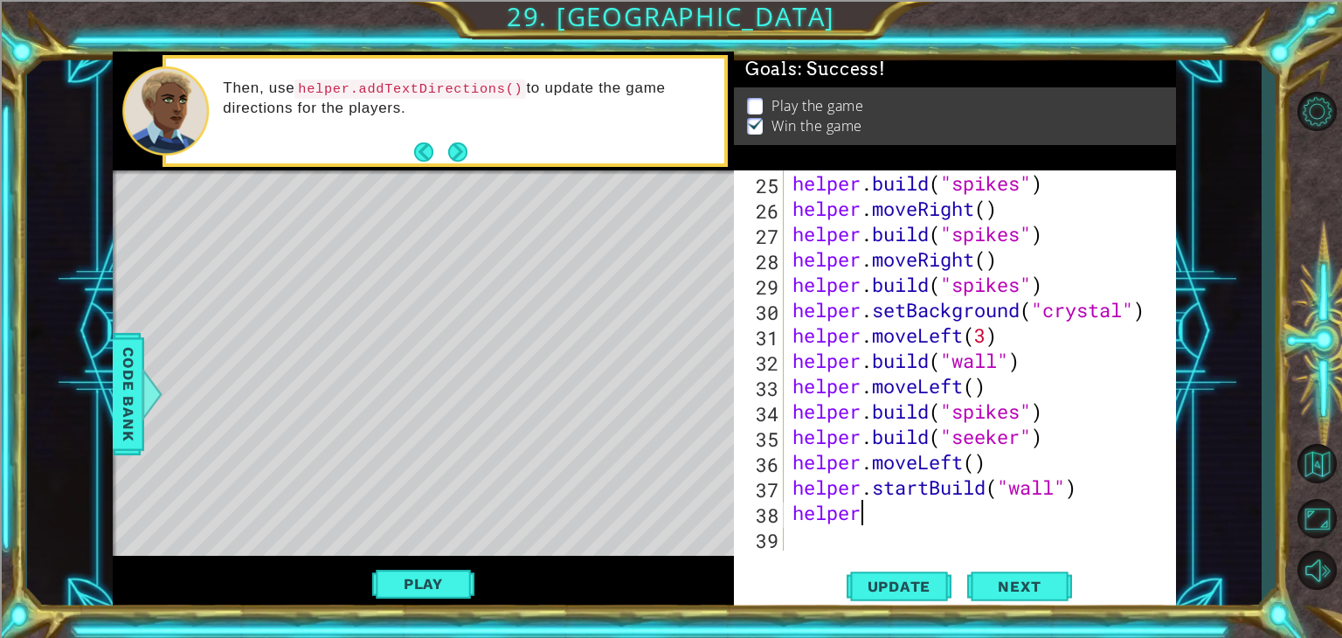
scroll to position [0, 3]
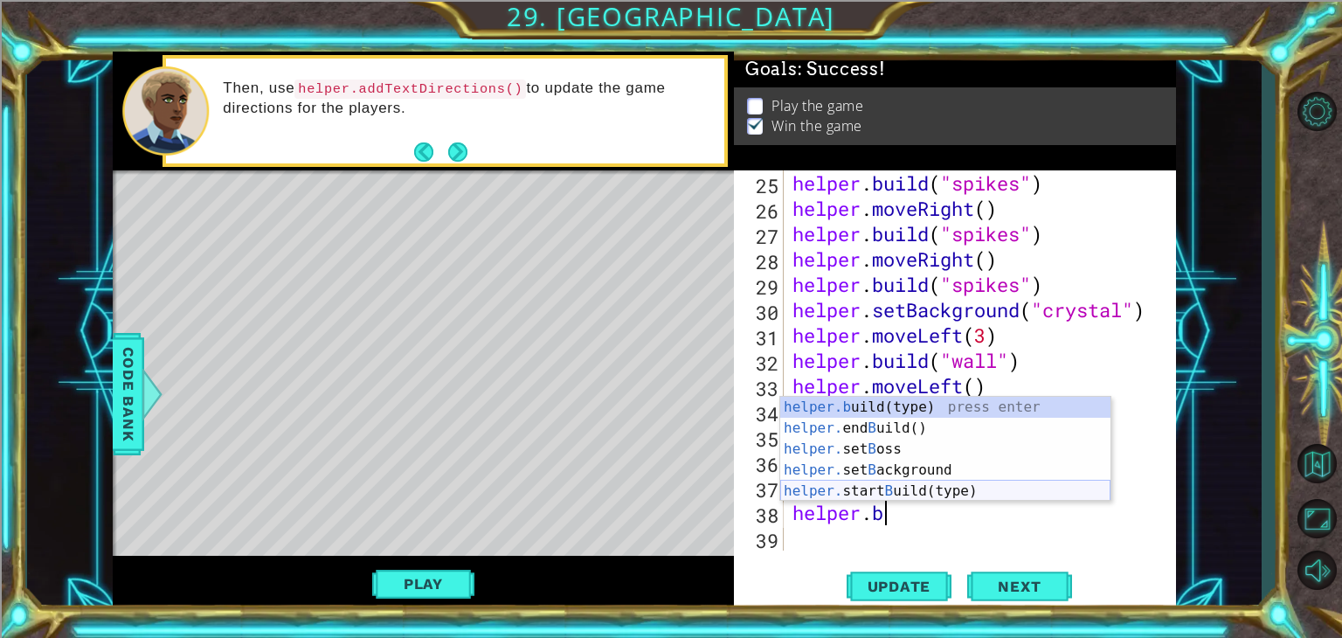
click at [935, 489] on div "helper.b uild(type) press enter helper. end B uild() press enter helper. set B …" at bounding box center [945, 470] width 330 height 147
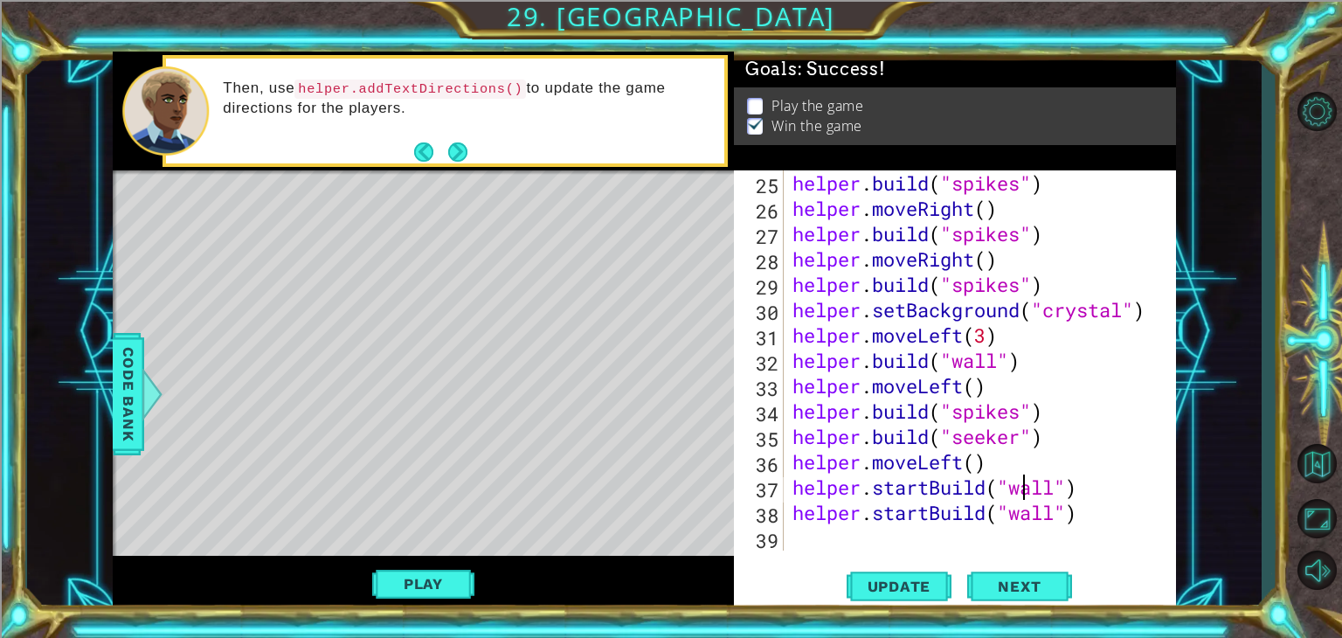
click at [1019, 476] on div "helper . build ( "spikes" ) helper . moveRight ( ) helper . build ( "spikes" ) …" at bounding box center [978, 385] width 378 height 431
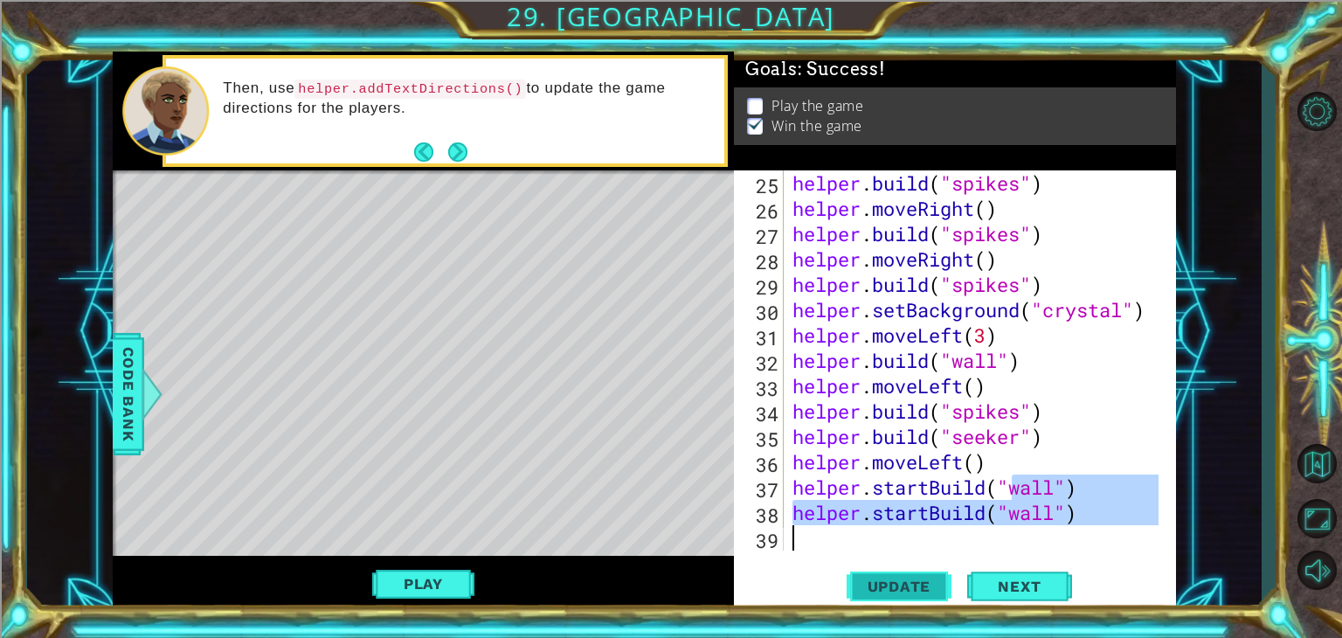
drag, startPoint x: 1019, startPoint y: 476, endPoint x: 867, endPoint y: 578, distance: 182.8
click at [867, 578] on div "helper.startBuild("wall") 25 26 27 28 29 30 31 32 33 34 35 36 37 38 39 helper .…" at bounding box center [955, 390] width 442 height 441
type textarea "helper.startBuild("wall")"
click at [814, 553] on div "helper.startBuild("wall") 25 26 27 28 29 30 31 32 33 34 35 36 37 38 39 helper .…" at bounding box center [955, 390] width 442 height 441
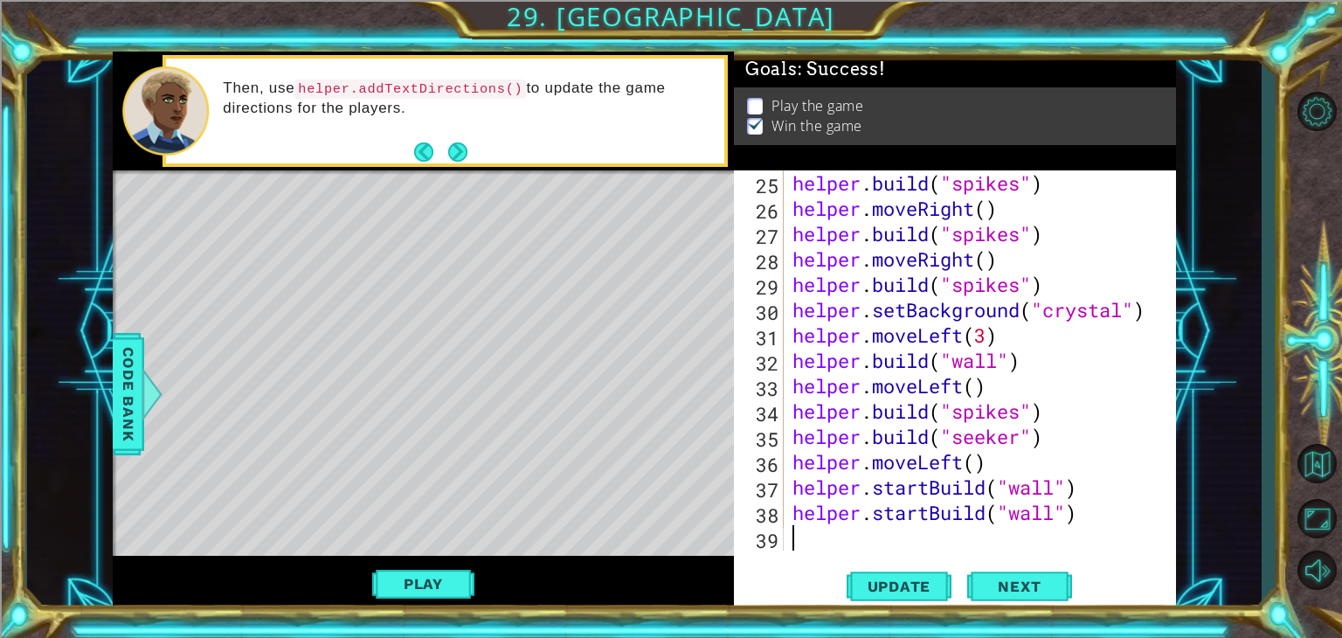
scroll to position [0, 0]
click at [897, 589] on span "Update" at bounding box center [899, 586] width 99 height 17
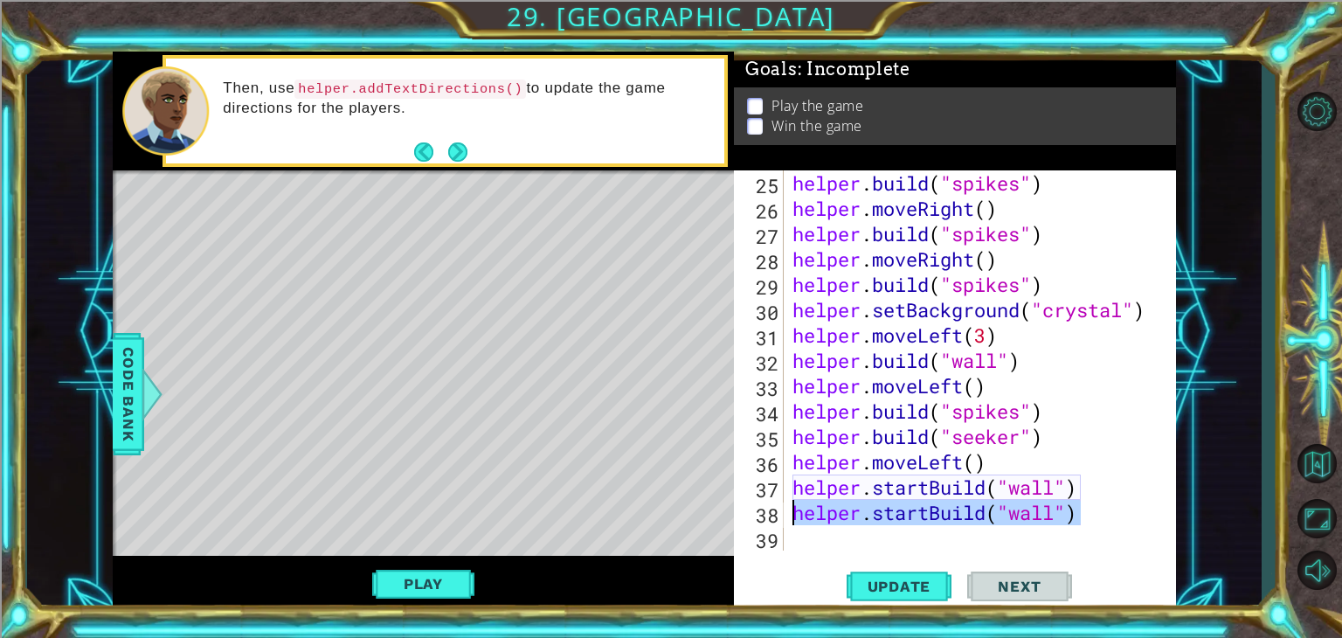
drag, startPoint x: 1087, startPoint y: 510, endPoint x: 792, endPoint y: 518, distance: 295.5
click at [792, 518] on div "helper . build ( "spikes" ) helper . moveRight ( ) helper . build ( "spikes" ) …" at bounding box center [978, 385] width 378 height 431
type textarea "helper.startBuild("wall")"
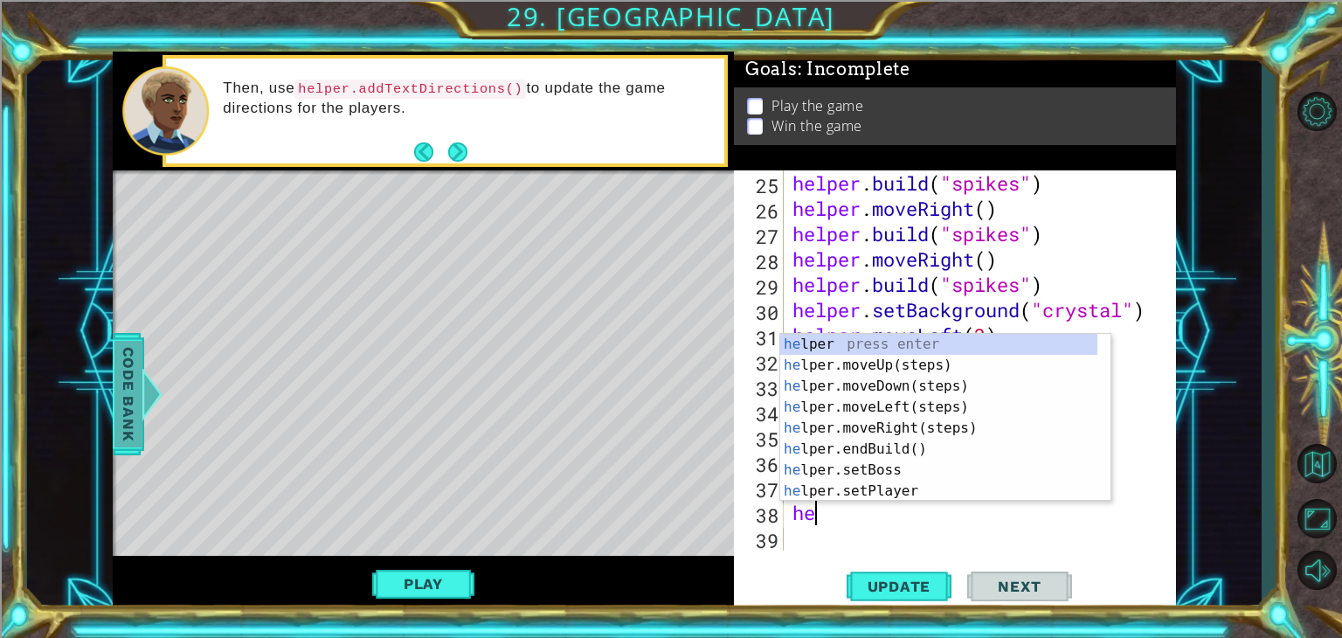
type textarea "he"
click at [131, 407] on span "Code Bank" at bounding box center [128, 394] width 28 height 107
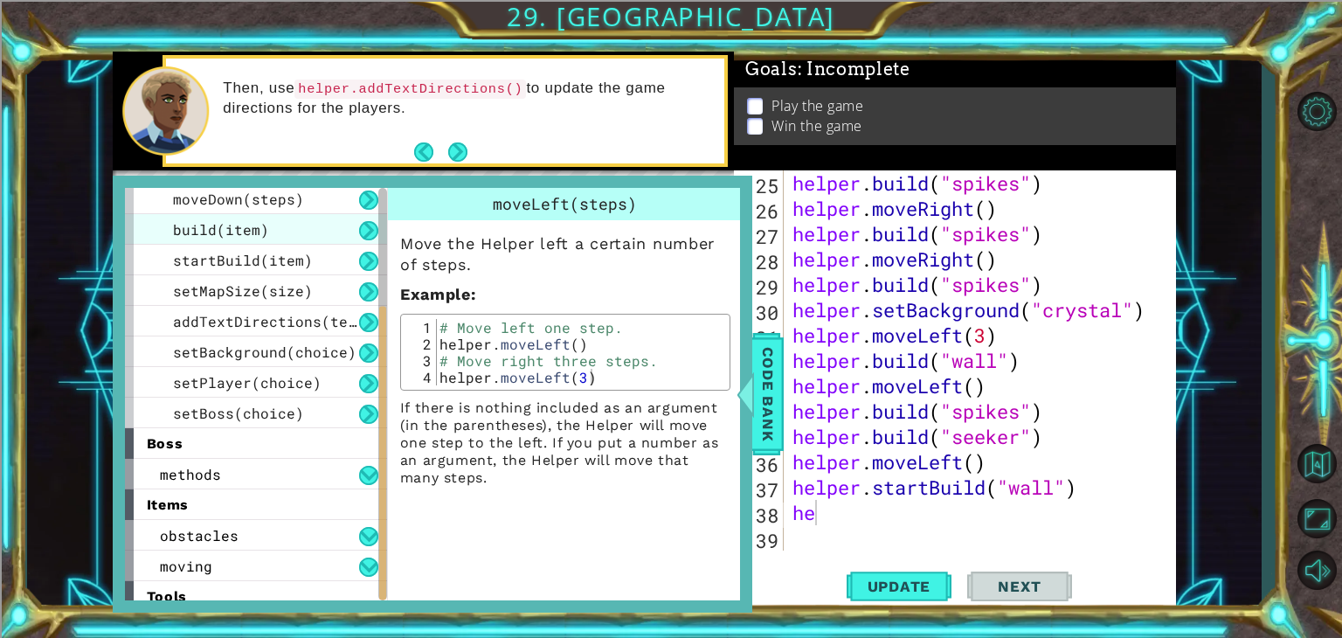
scroll to position [198, 0]
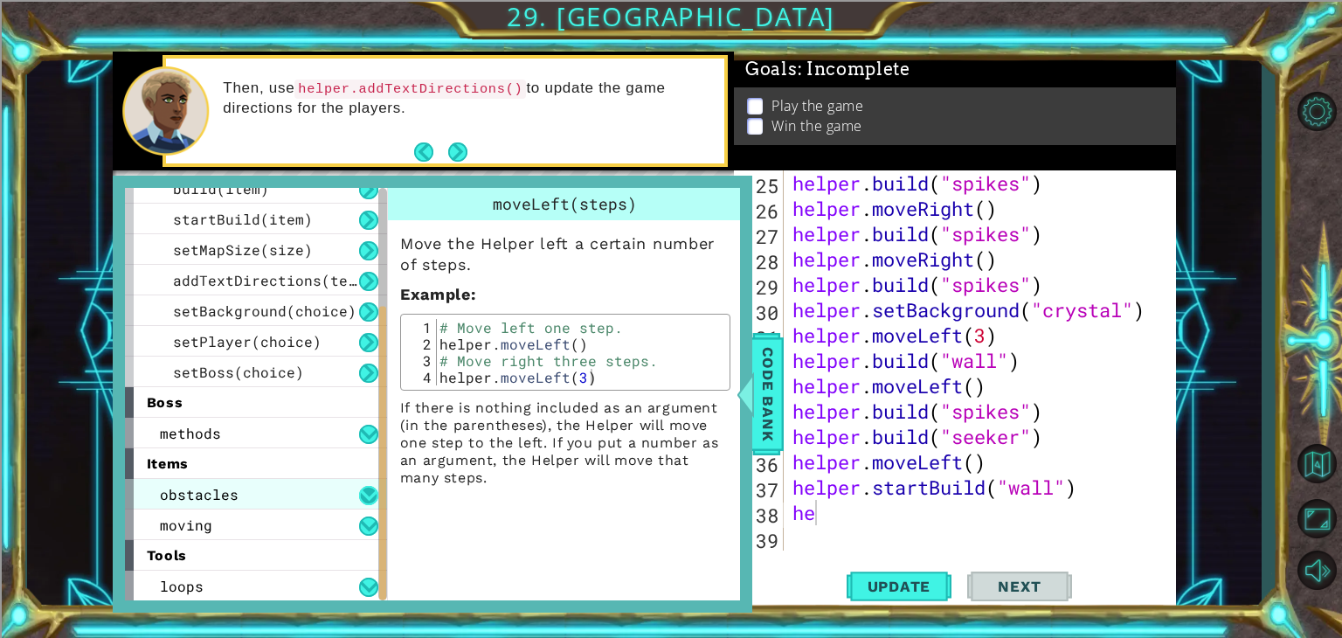
click at [361, 495] on button at bounding box center [368, 495] width 19 height 19
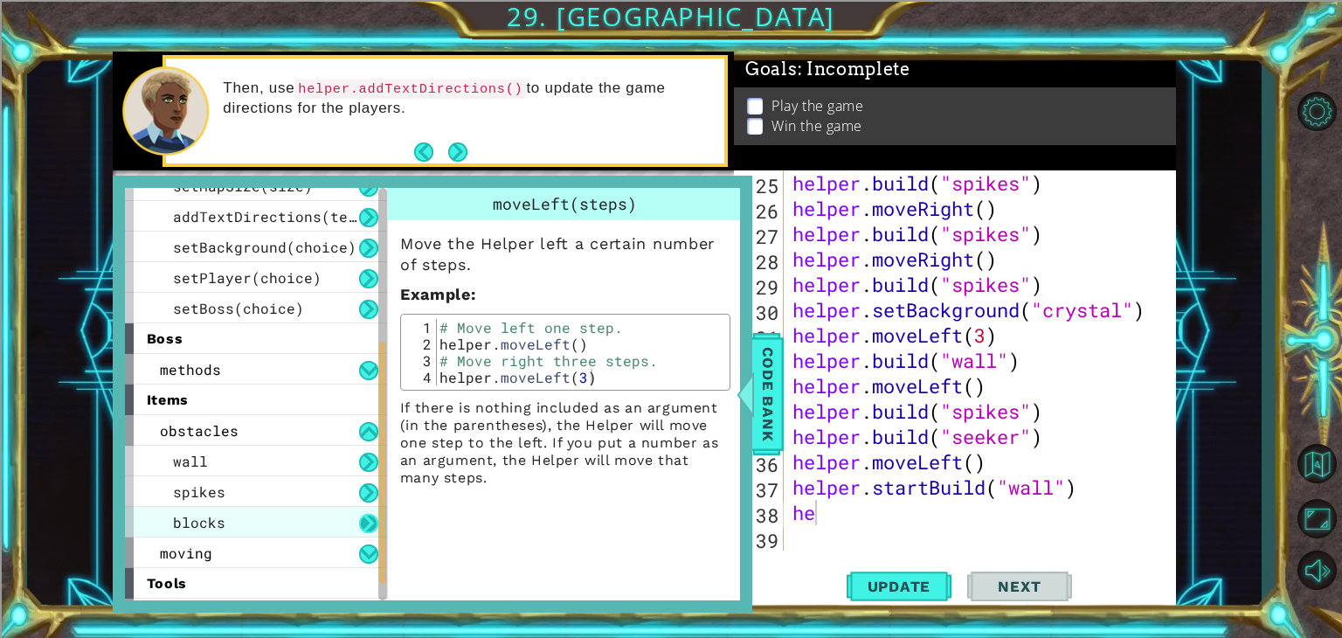
click at [371, 514] on button at bounding box center [368, 523] width 19 height 19
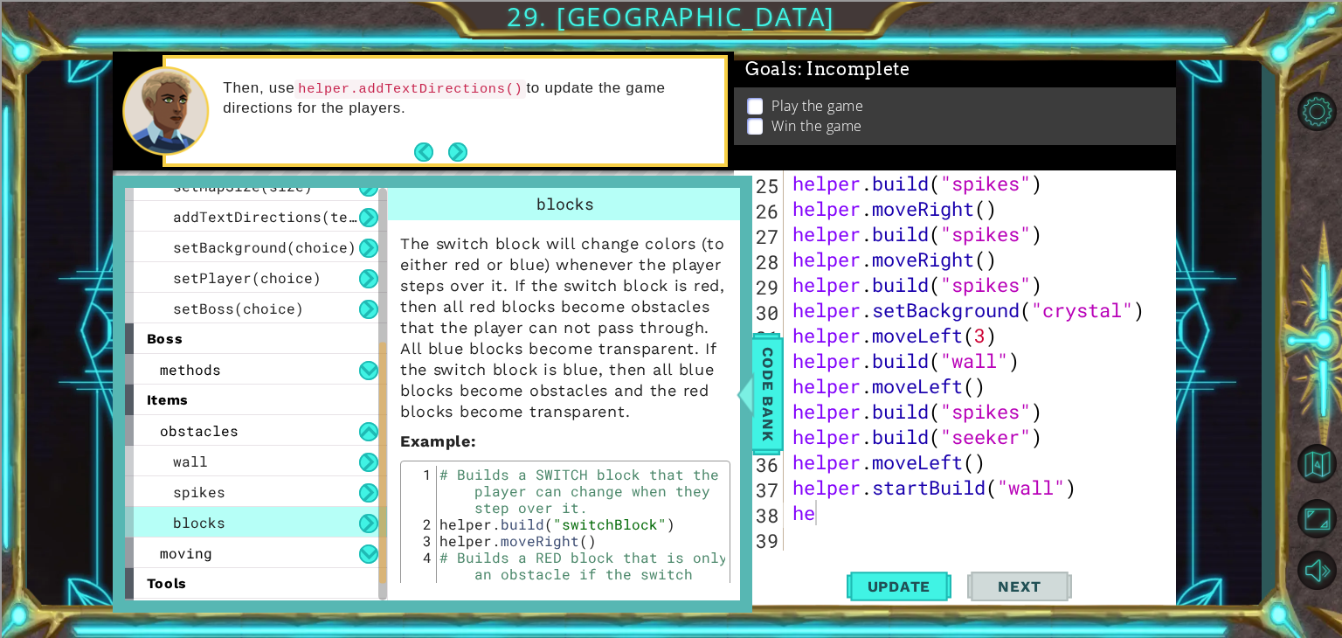
click at [367, 570] on div "tools" at bounding box center [256, 583] width 262 height 31
click at [361, 544] on button at bounding box center [368, 553] width 19 height 19
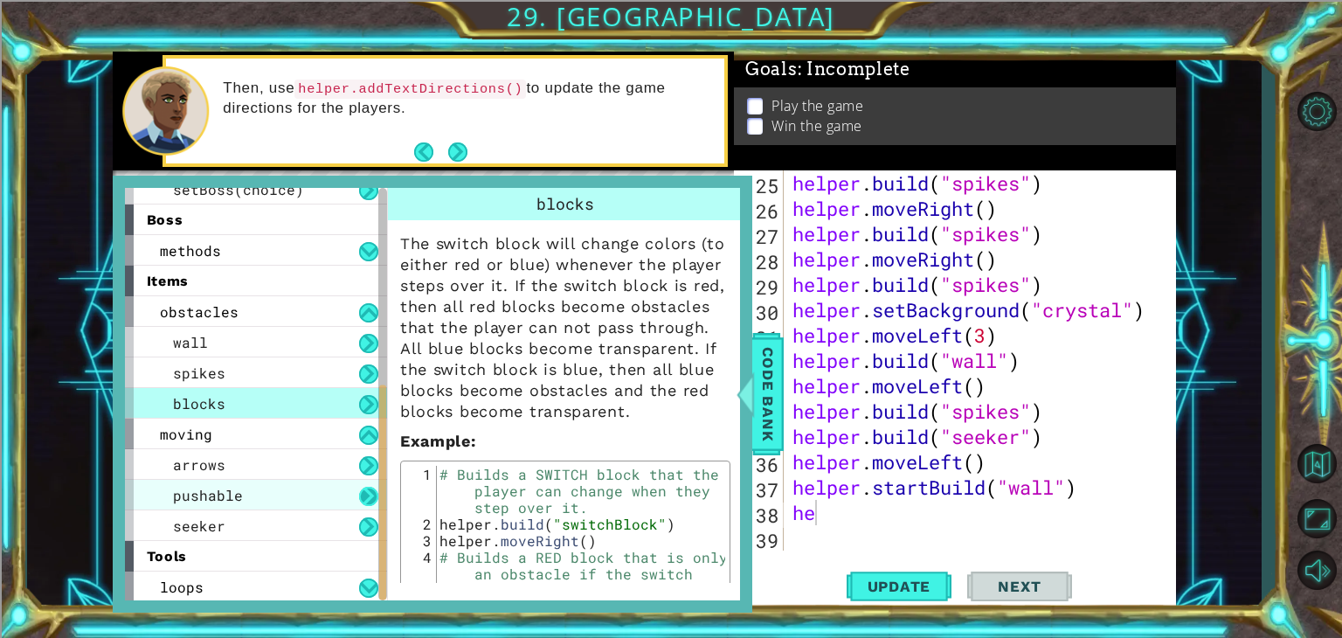
click at [377, 504] on button at bounding box center [368, 496] width 19 height 19
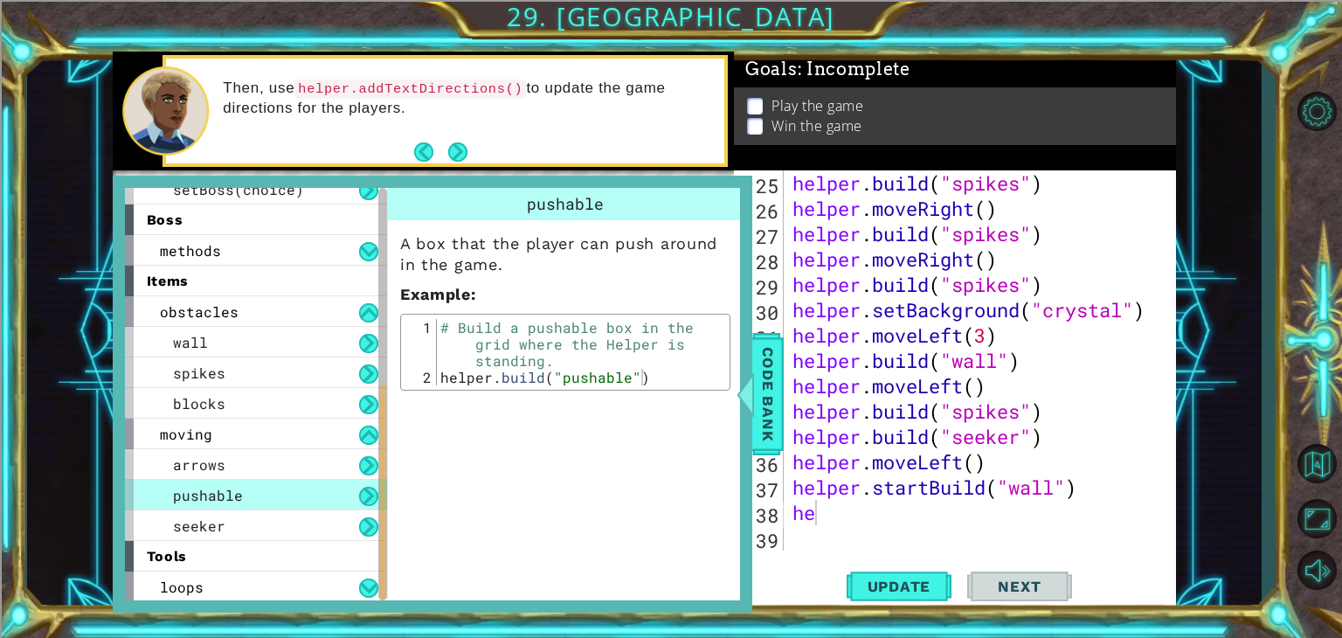
click at [367, 557] on div "tools" at bounding box center [256, 556] width 262 height 31
click at [357, 523] on div "seeker" at bounding box center [256, 525] width 262 height 31
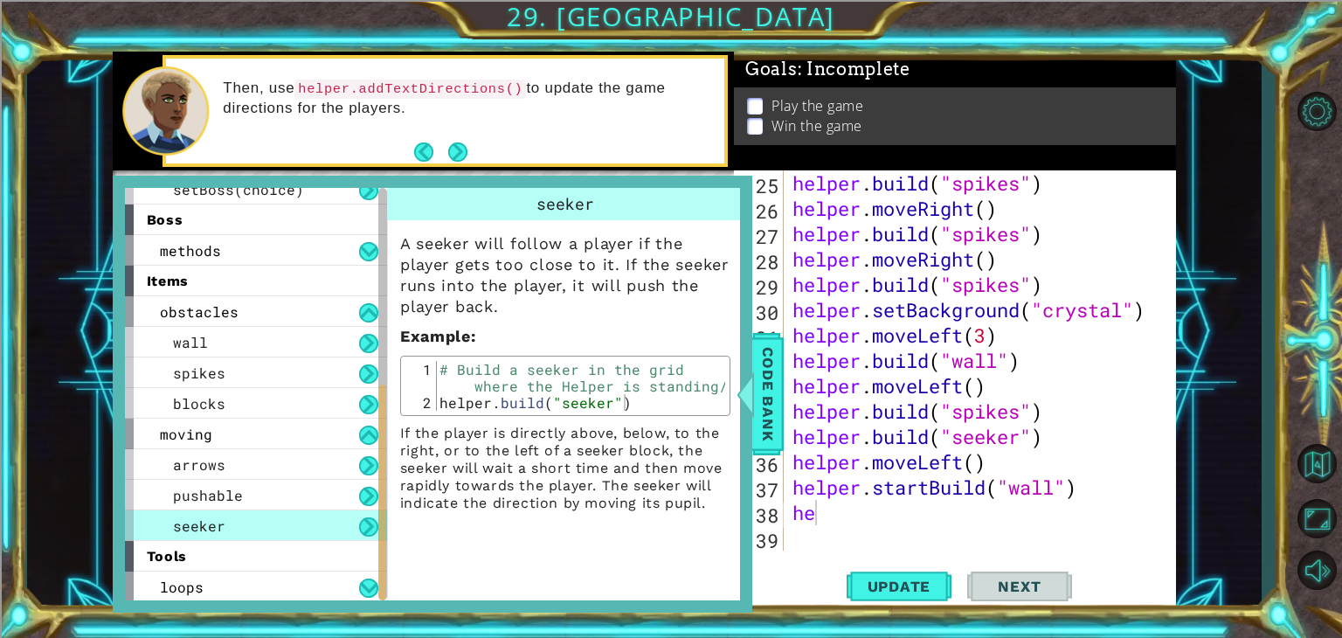
click at [357, 523] on div "seeker" at bounding box center [256, 525] width 262 height 31
type textarea "[DOMAIN_NAME]("seeker")"
click at [523, 406] on div "# Build a seeker in the grid where the Helper is standing/ helper . build ( "se…" at bounding box center [580, 411] width 289 height 100
click at [898, 594] on span "Update" at bounding box center [899, 586] width 99 height 17
type textarea "h"
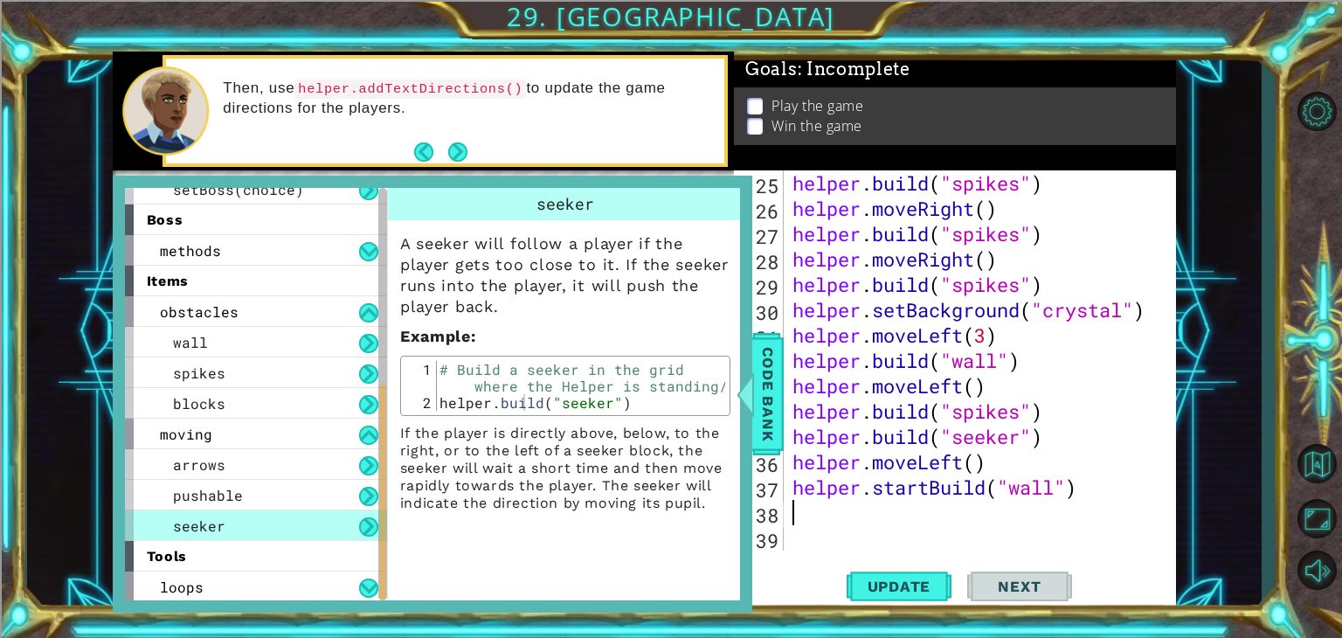
type textarea "helper.startBuild("wall")"
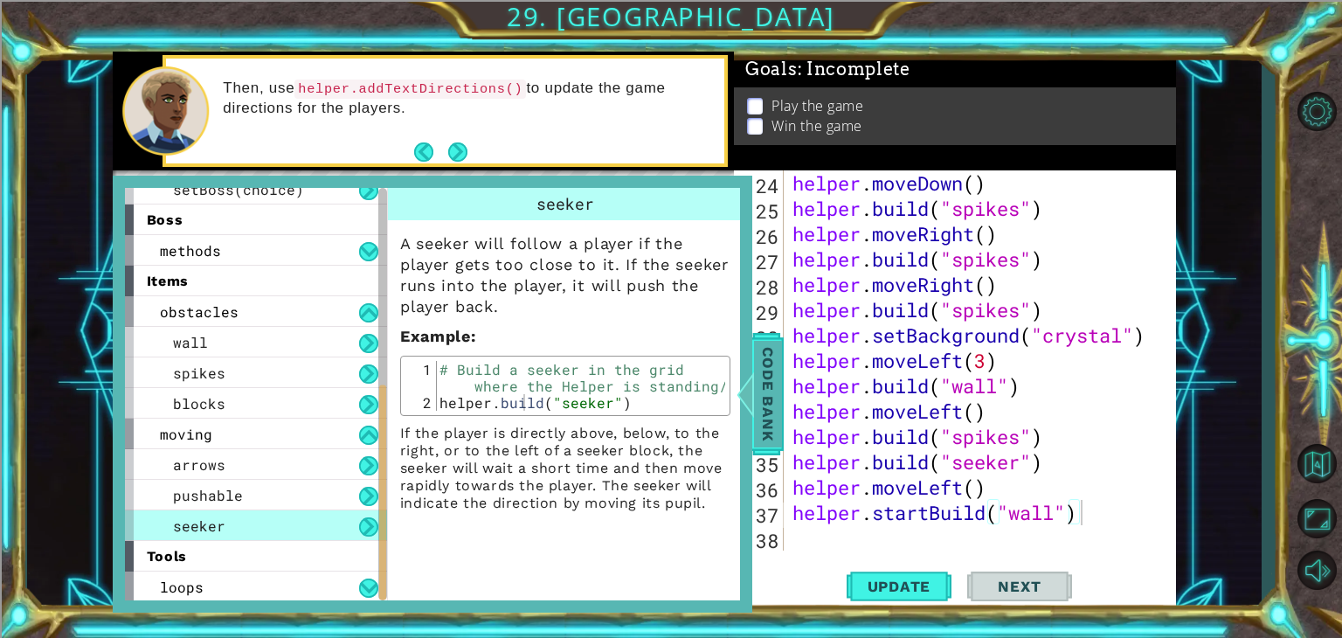
click at [768, 380] on span "Code Bank" at bounding box center [768, 394] width 28 height 107
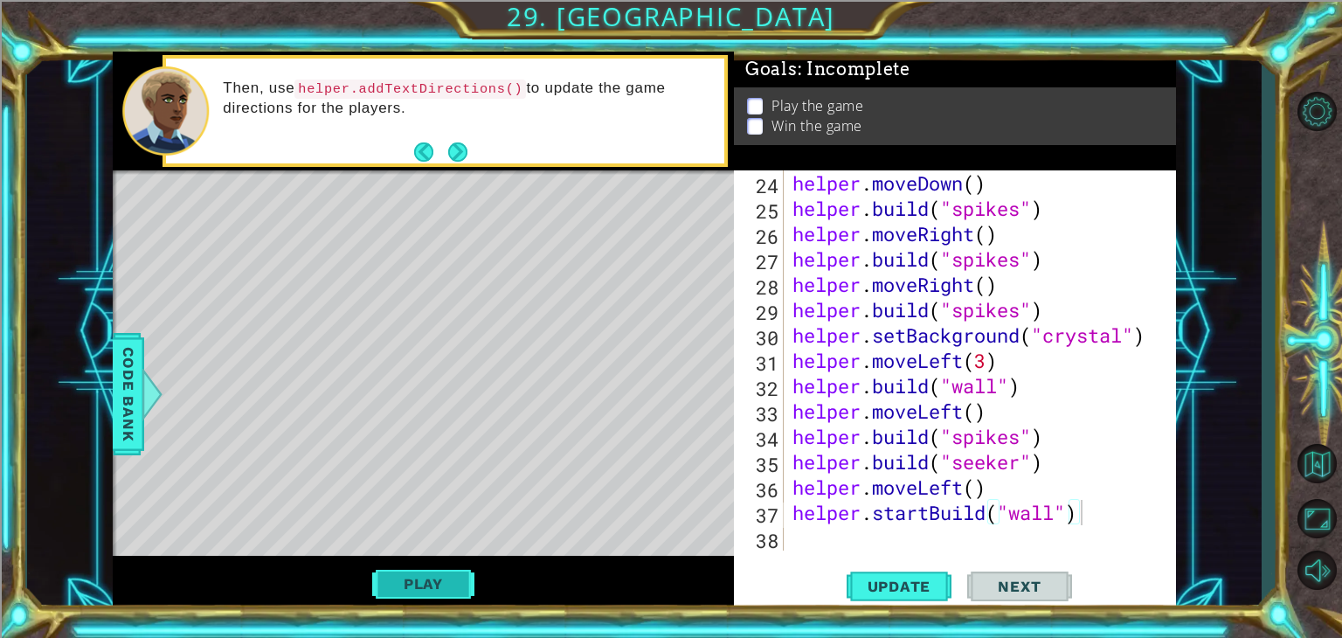
click at [395, 589] on button "Play" at bounding box center [423, 583] width 102 height 33
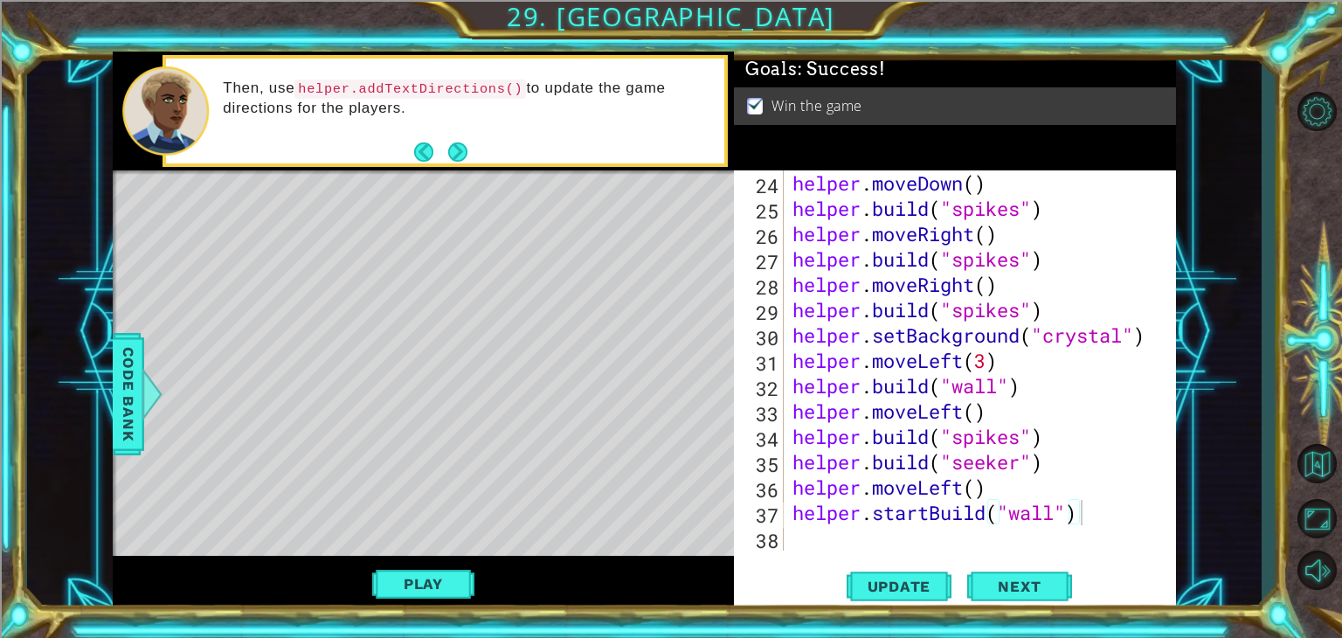
click at [800, 546] on div "helper . moveDown ( ) helper . build ( "spikes" ) helper . moveRight ( ) helper…" at bounding box center [978, 385] width 378 height 431
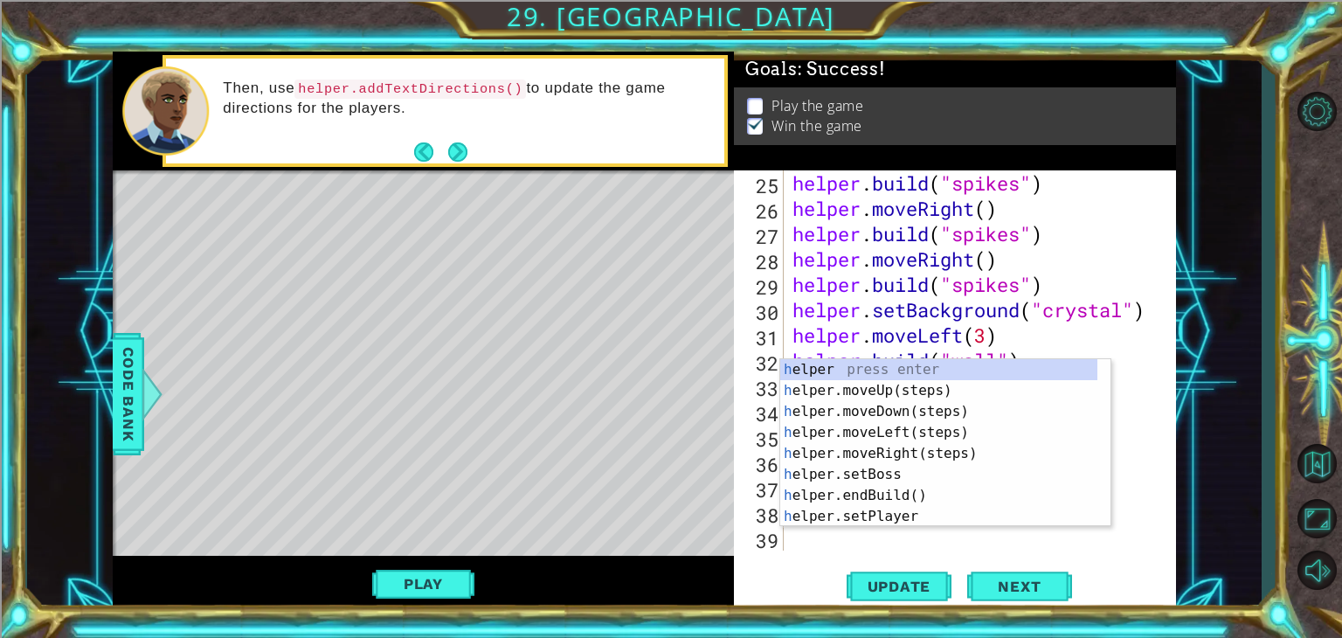
scroll to position [684, 0]
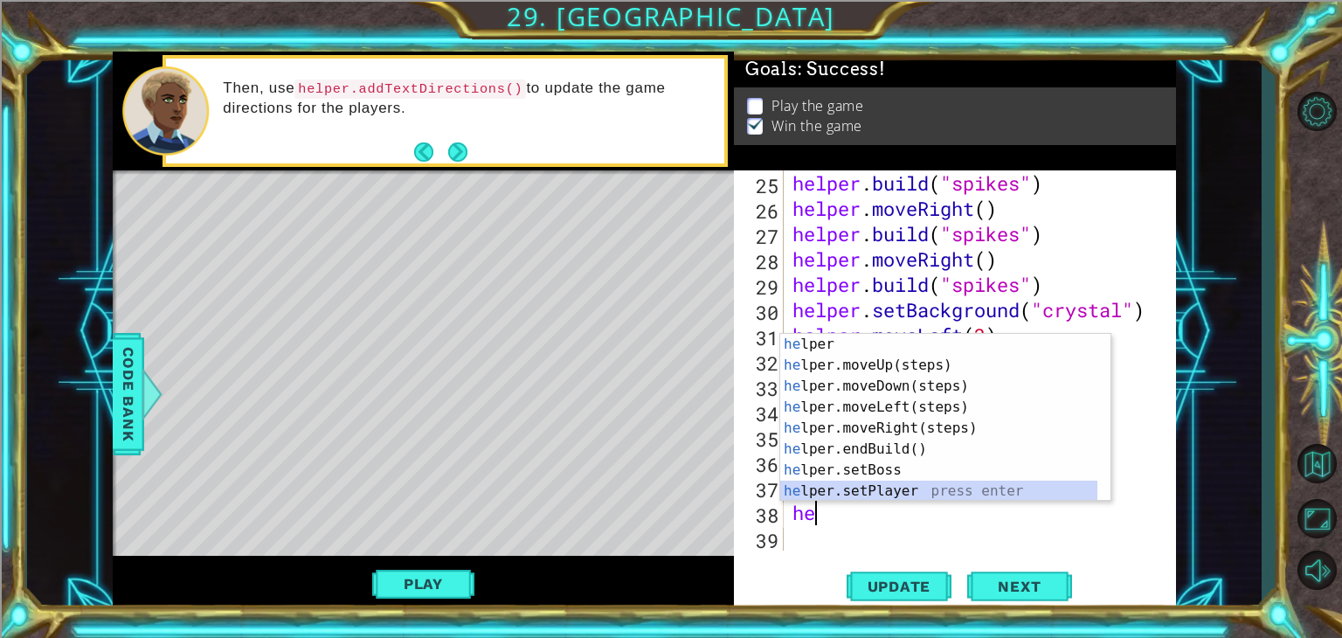
click at [877, 488] on div "he lper press enter he lper.moveUp(steps) press enter he lper.moveDown(steps) p…" at bounding box center [938, 439] width 317 height 210
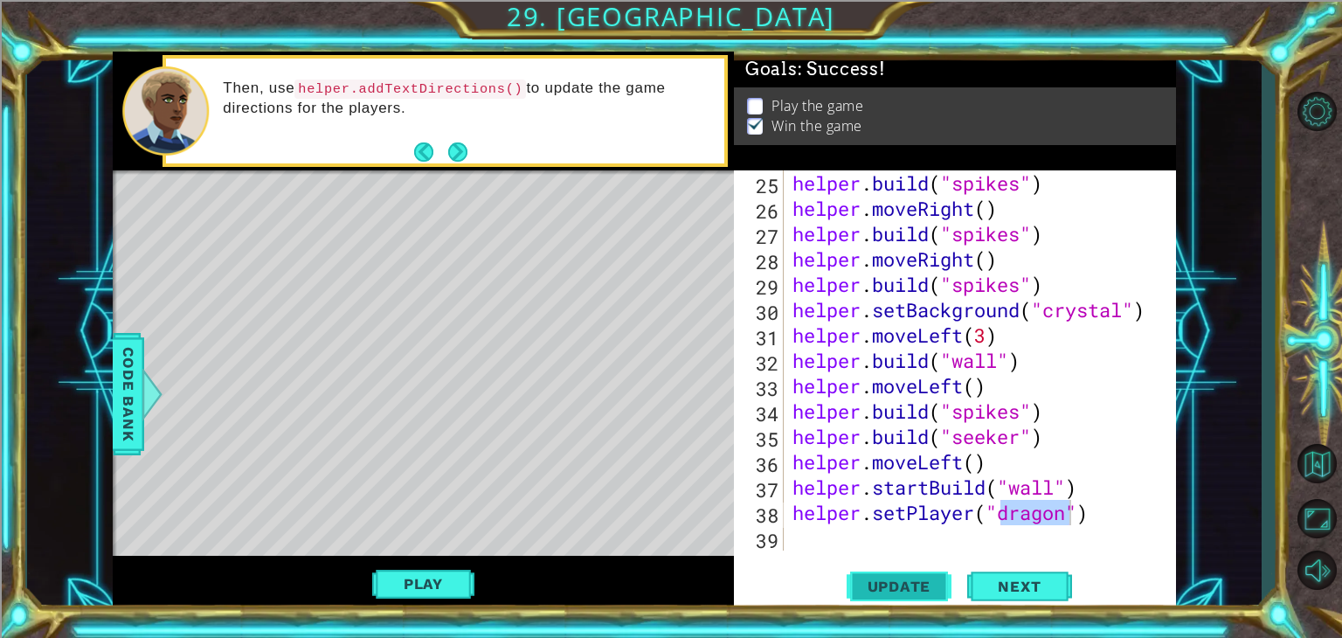
click at [902, 585] on span "Update" at bounding box center [899, 586] width 99 height 17
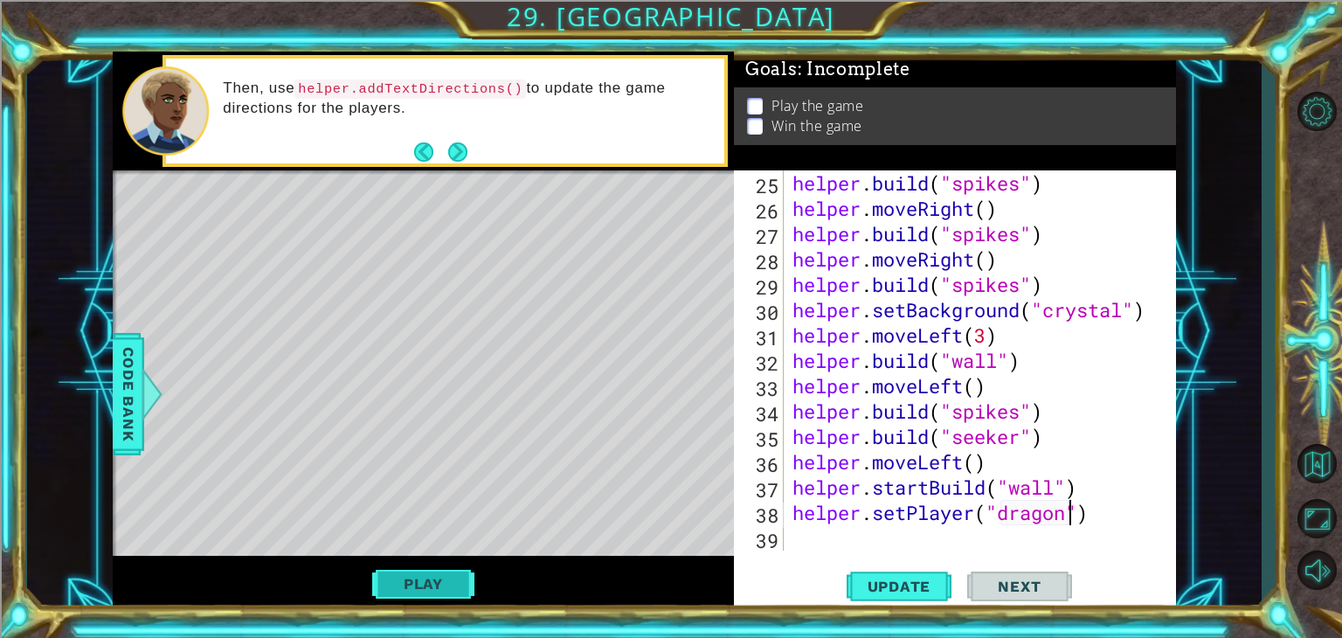
click at [420, 587] on button "Play" at bounding box center [423, 583] width 102 height 33
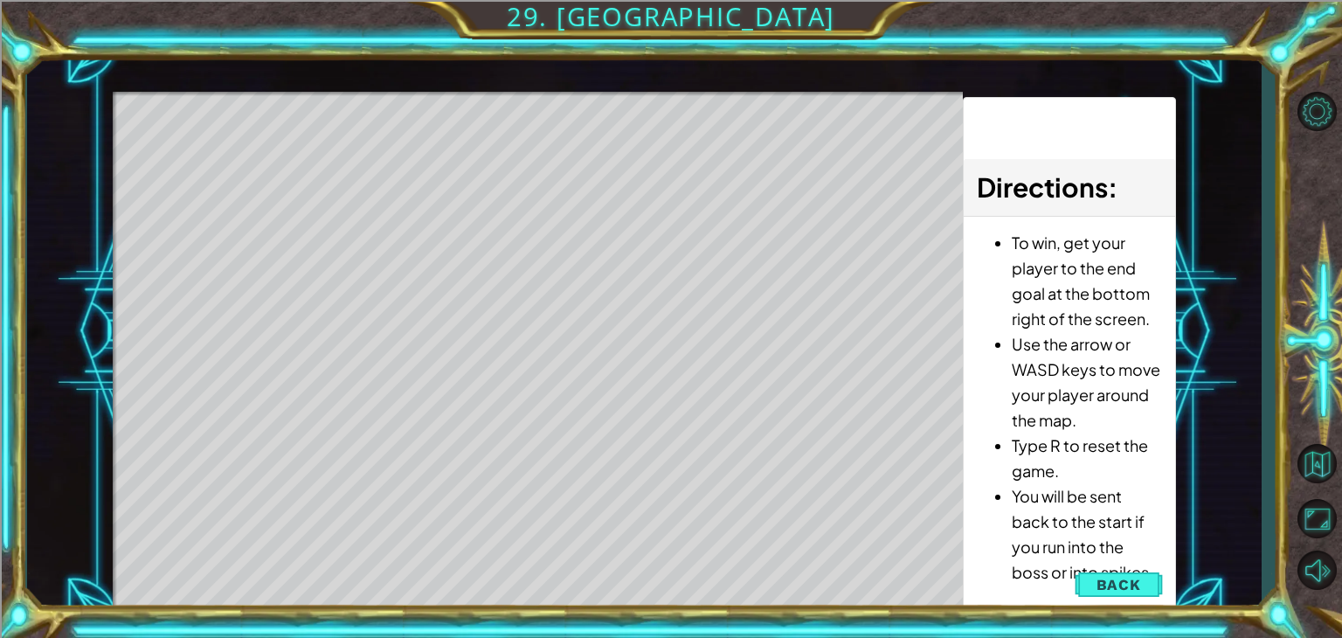
click at [423, 585] on div "Level Map" at bounding box center [516, 349] width 807 height 515
click at [1139, 573] on button "Back" at bounding box center [1119, 584] width 88 height 35
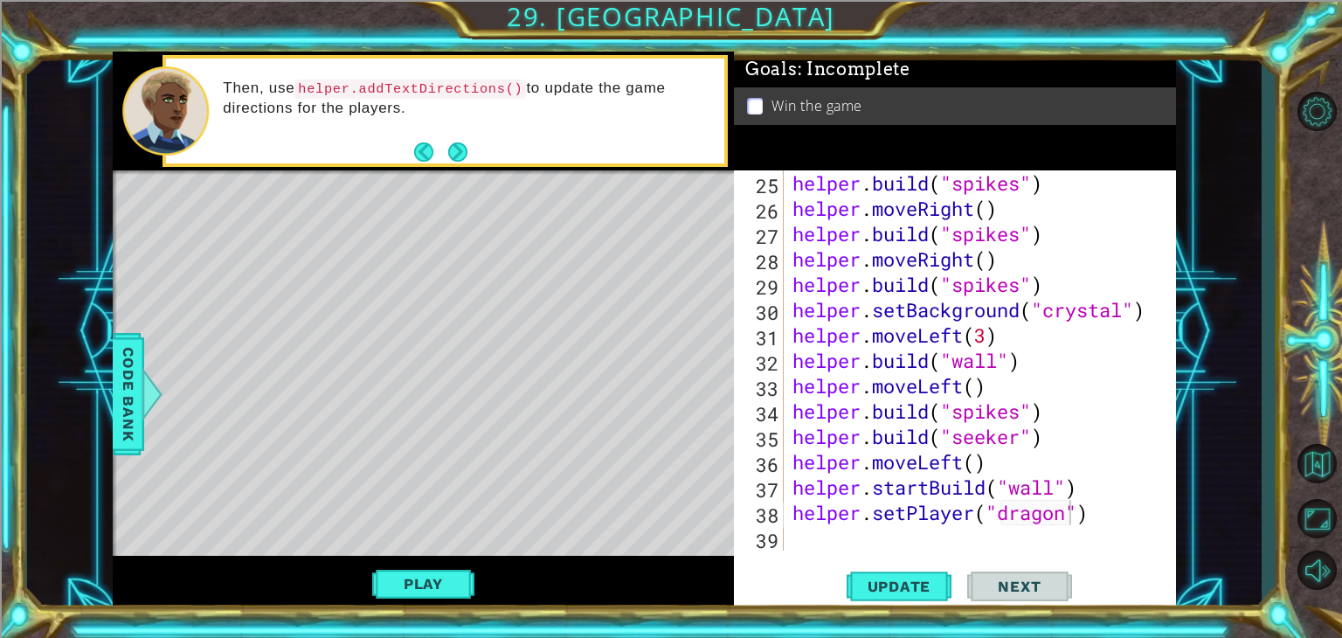
click at [972, 514] on div "helper . build ( "spikes" ) helper . moveRight ( ) helper . build ( "spikes" ) …" at bounding box center [978, 385] width 378 height 431
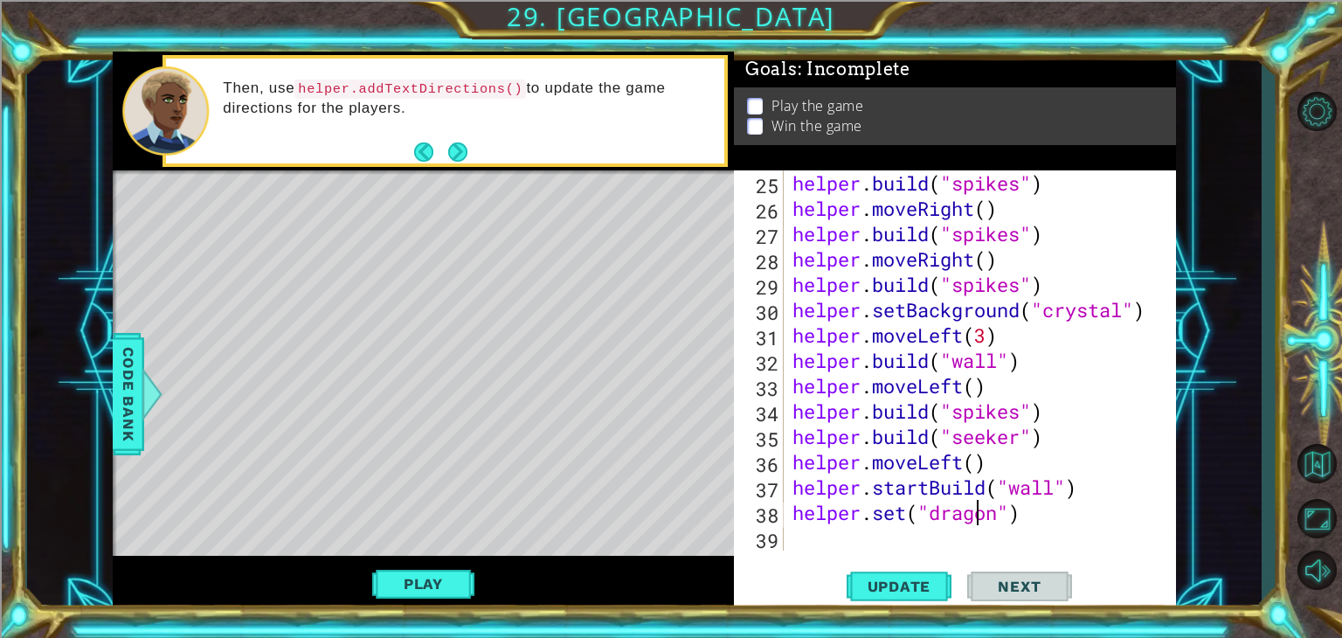
click at [972, 514] on div "helper . build ( "spikes" ) helper . moveRight ( ) helper . build ( "spikes" ) …" at bounding box center [978, 385] width 378 height 431
drag, startPoint x: 1032, startPoint y: 527, endPoint x: 797, endPoint y: 522, distance: 235.1
click at [797, 522] on div "helper . build ( "spikes" ) helper . moveRight ( ) helper . build ( "spikes" ) …" at bounding box center [978, 385] width 378 height 431
type textarea "helper.set("dragon")"
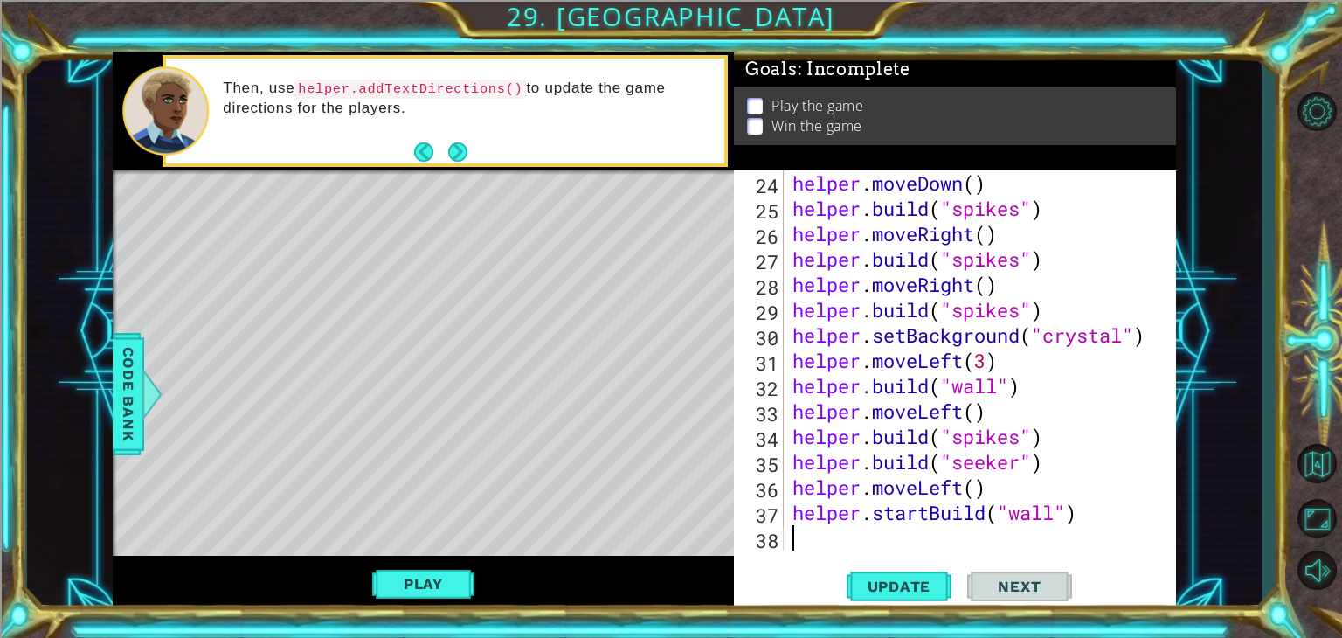
scroll to position [658, 0]
click at [175, 360] on div "Level Map" at bounding box center [516, 427] width 807 height 515
click at [277, 337] on div "Level Map" at bounding box center [516, 427] width 807 height 515
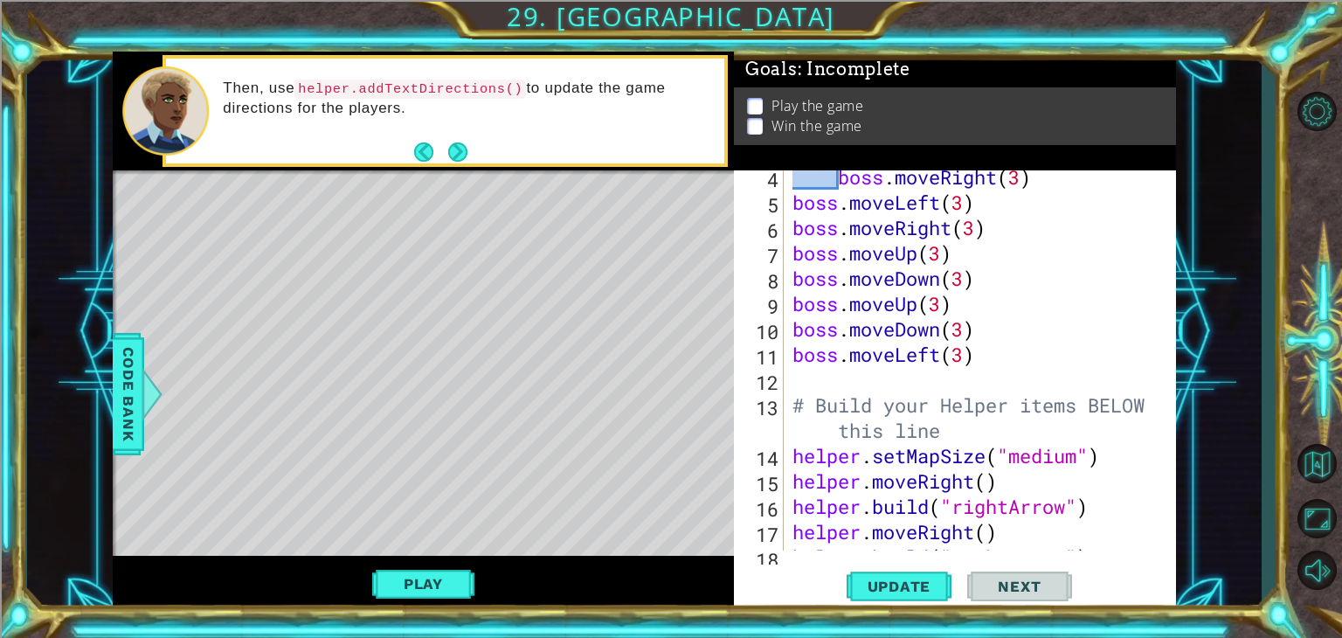
scroll to position [133, 0]
click at [794, 388] on div "boss . moveRight ( 3 ) boss . moveLeft ( 3 ) boss . moveRight ( 3 ) boss . move…" at bounding box center [978, 379] width 378 height 431
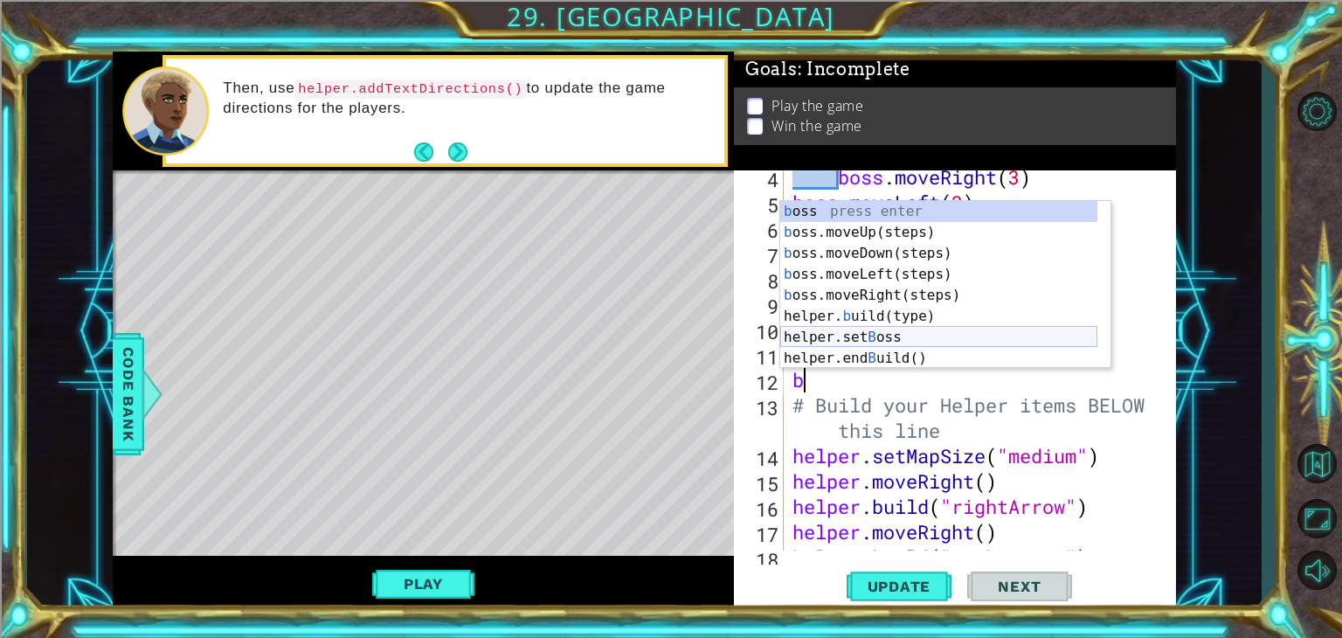
click at [864, 335] on div "b oss press enter b oss.moveUp(steps) press enter b oss.moveDown(steps) press e…" at bounding box center [938, 306] width 317 height 210
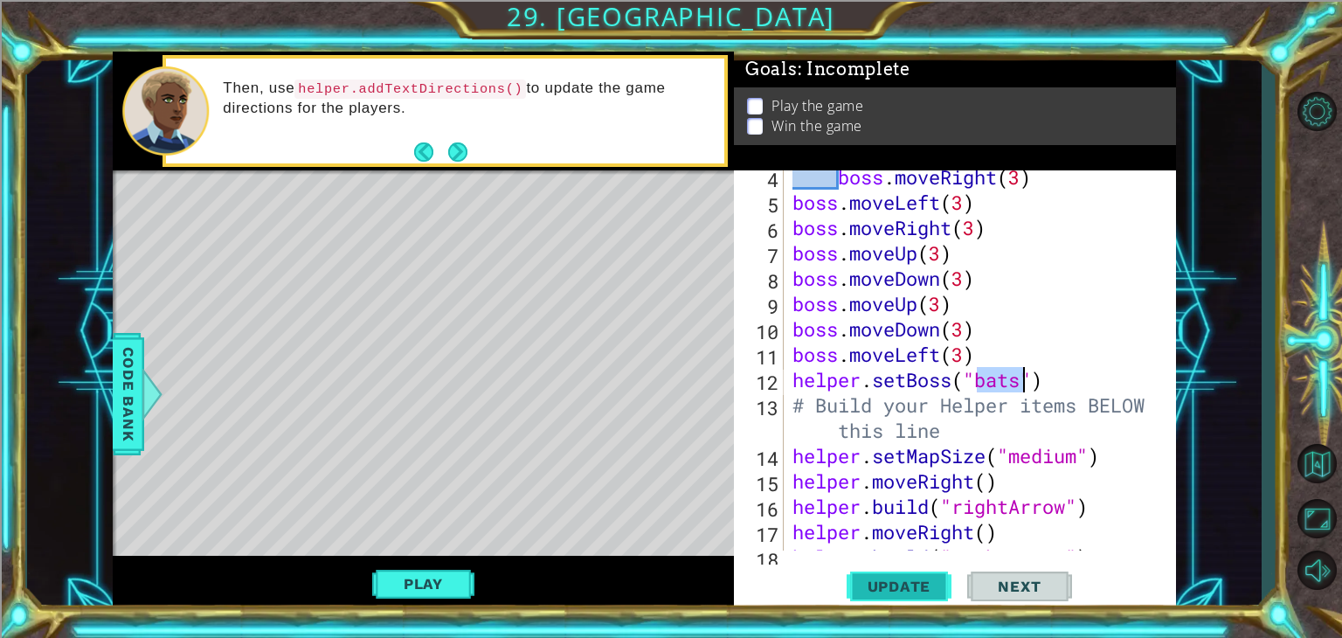
click at [920, 589] on span "Update" at bounding box center [899, 586] width 99 height 17
click at [476, 591] on div "Play" at bounding box center [423, 584] width 621 height 56
click at [450, 587] on button "Play" at bounding box center [423, 583] width 102 height 33
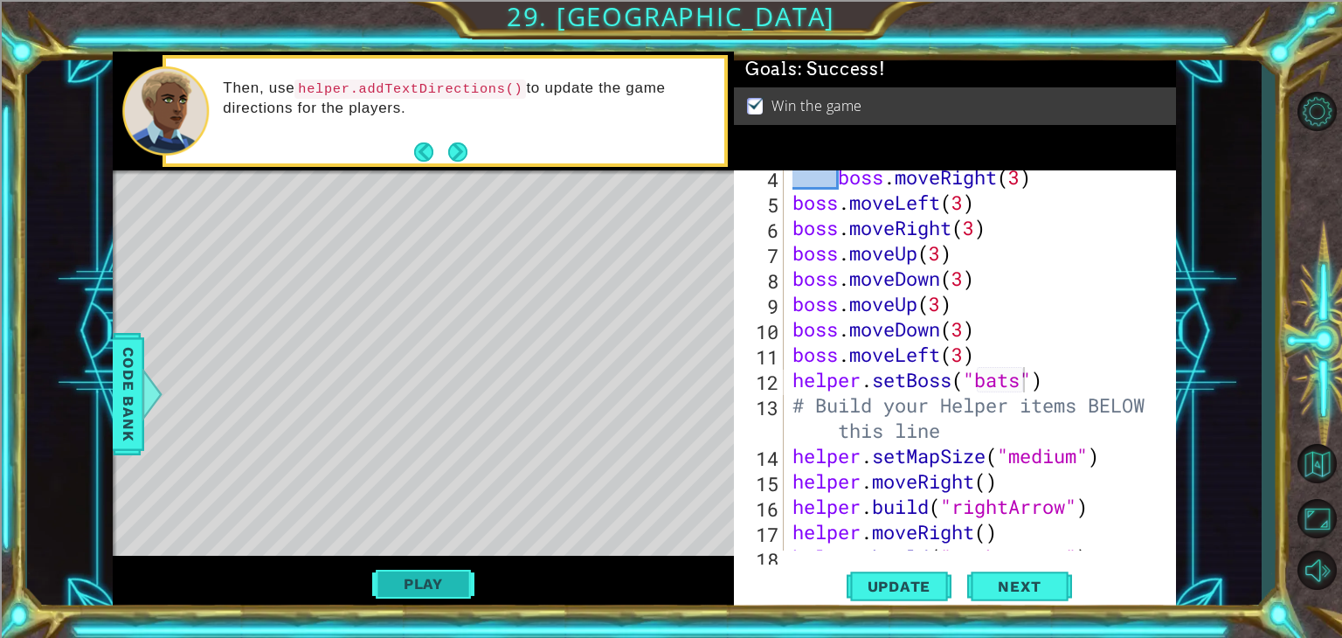
click at [433, 590] on button "Play" at bounding box center [423, 583] width 102 height 33
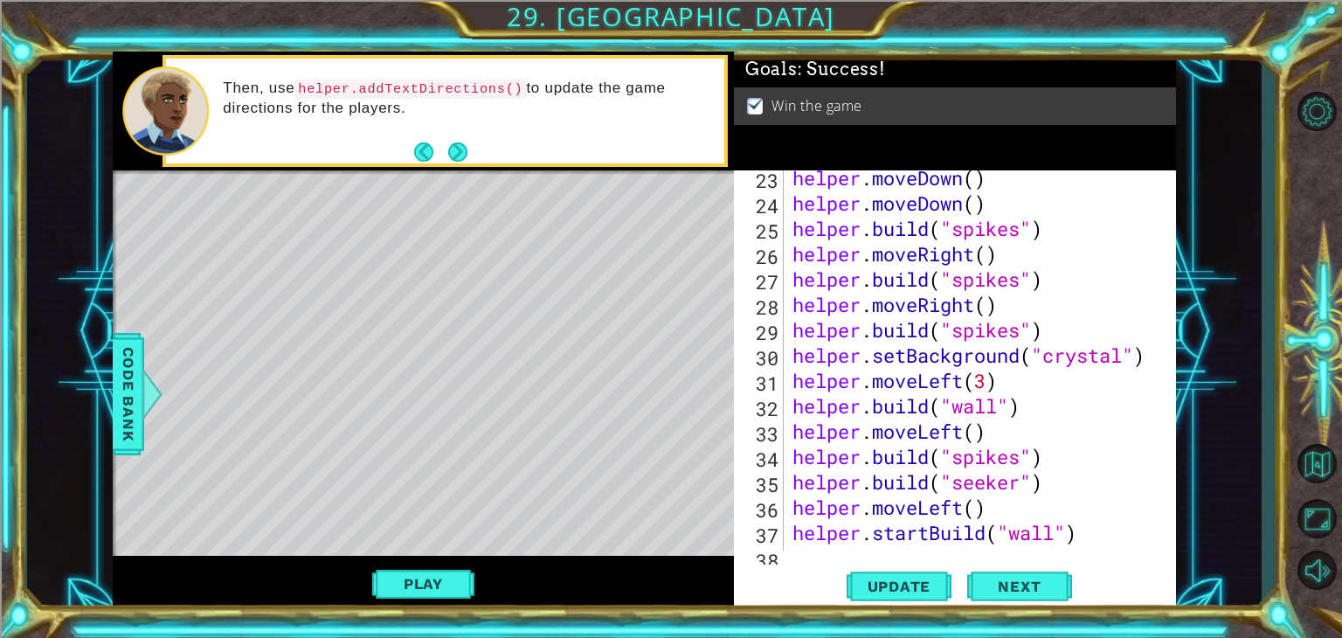
scroll to position [658, 0]
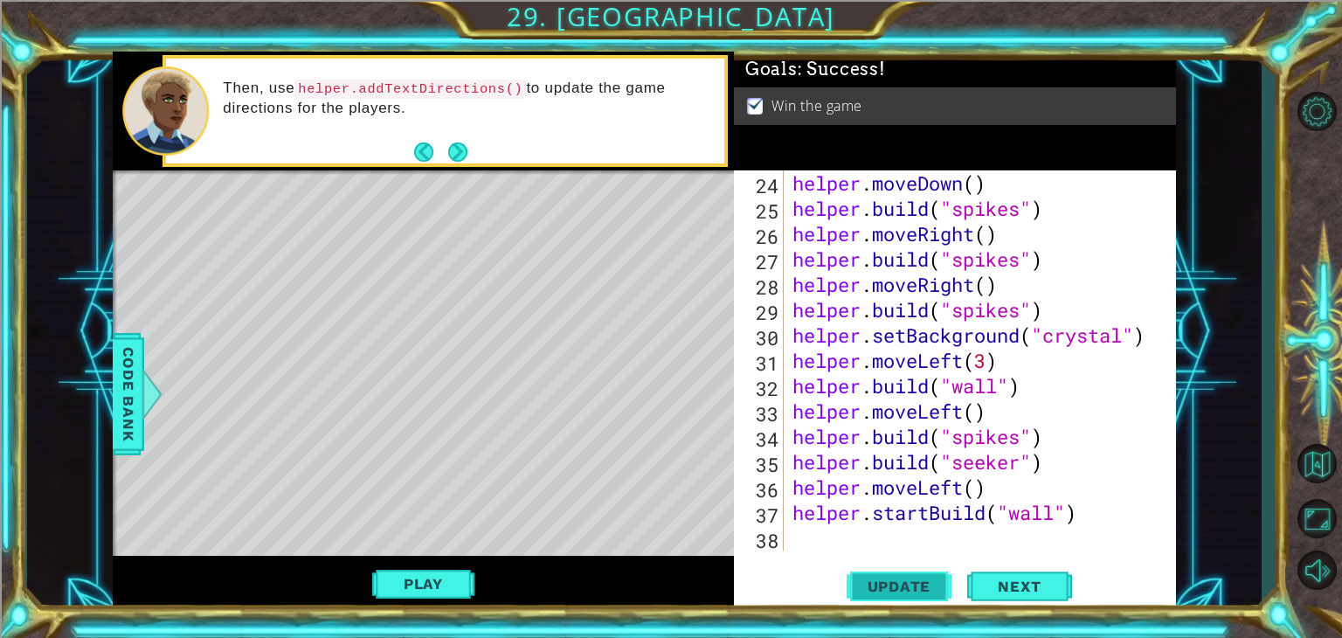
click at [849, 580] on button "Update" at bounding box center [899, 587] width 105 height 45
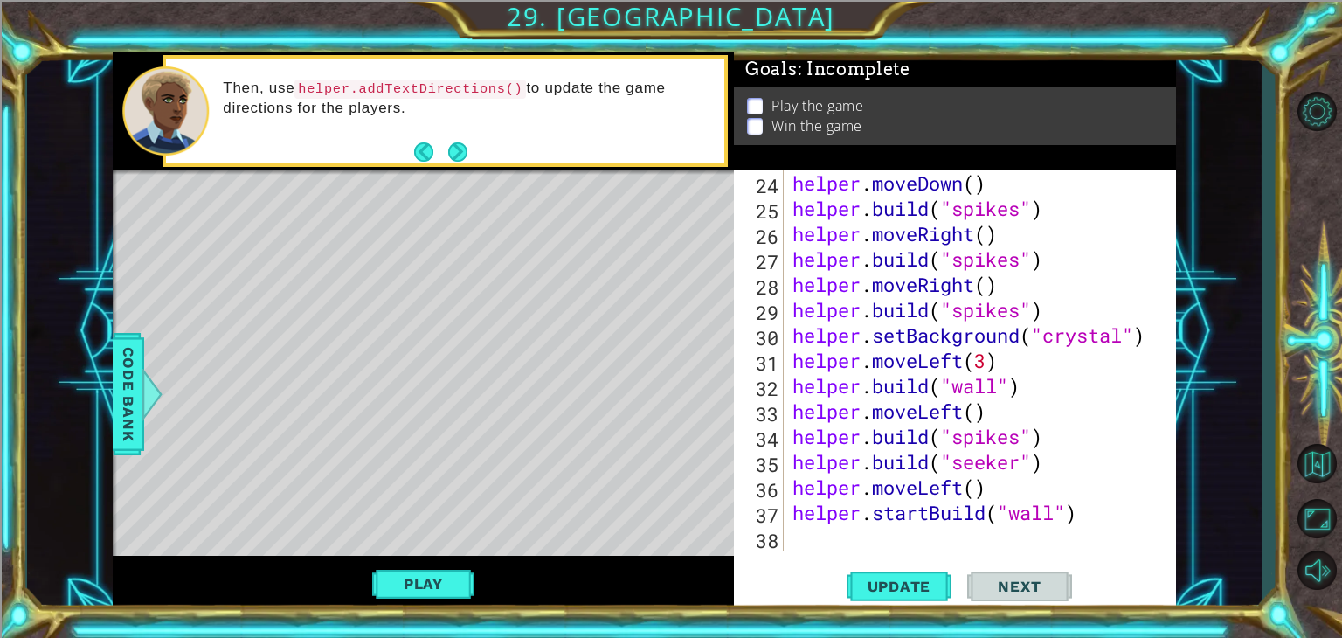
click at [275, 364] on div "Level Map" at bounding box center [516, 427] width 807 height 515
click at [330, 448] on div "Level Map" at bounding box center [516, 427] width 807 height 515
click at [983, 577] on button "Next" at bounding box center [1019, 587] width 105 height 45
drag, startPoint x: 1012, startPoint y: 579, endPoint x: 888, endPoint y: 525, distance: 135.4
click at [888, 525] on div "helper . moveDown ( ) helper . build ( "spikes" ) helper . moveRight ( ) helper…" at bounding box center [978, 385] width 378 height 431
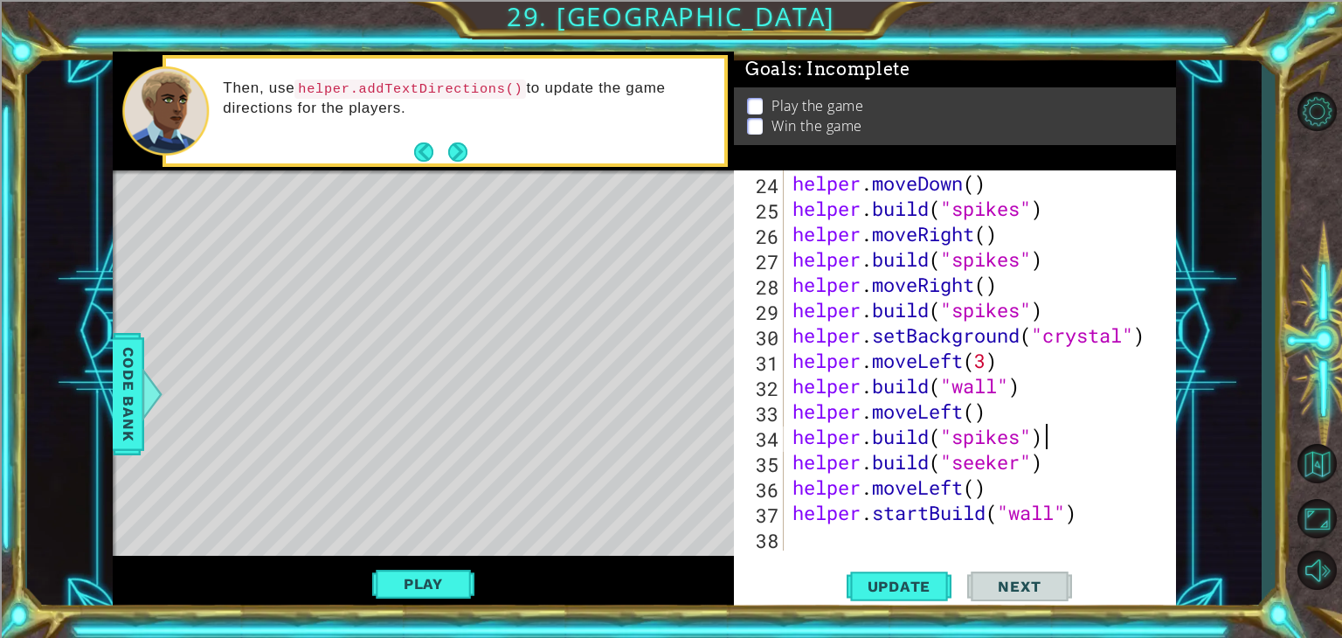
click at [1094, 438] on div "helper . moveDown ( ) helper . build ( "spikes" ) helper . moveRight ( ) helper…" at bounding box center [978, 385] width 378 height 431
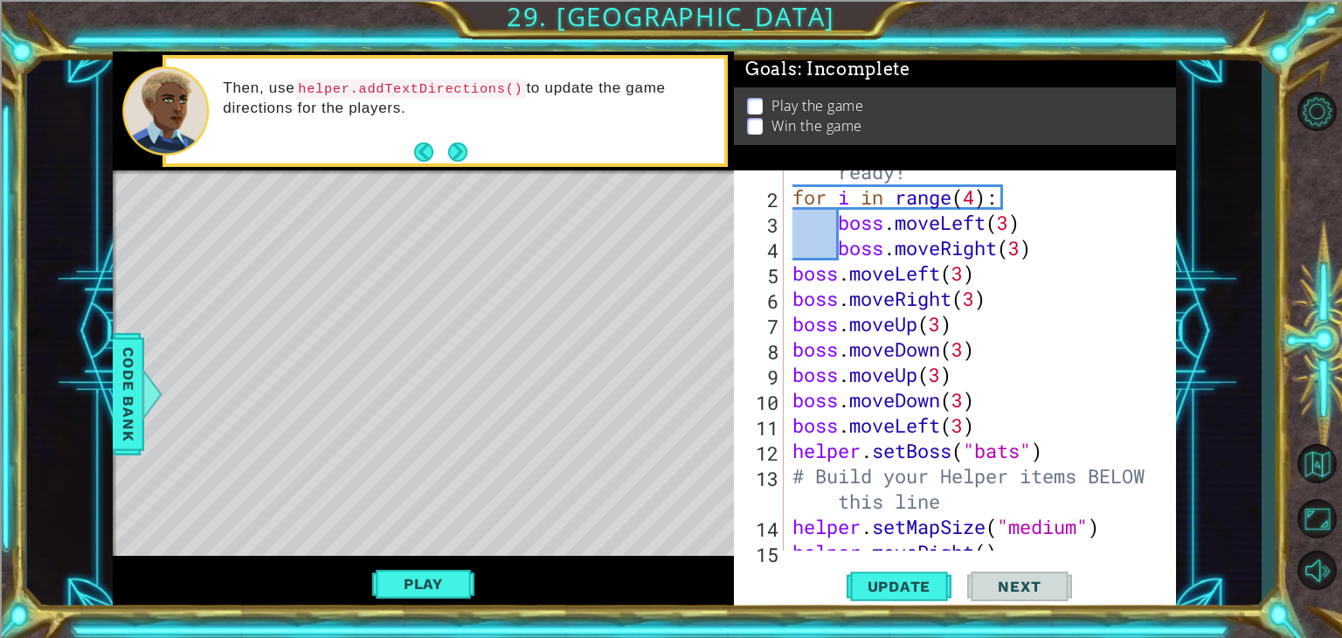
scroll to position [61, 0]
click at [1022, 449] on div "# Don't touch the boss code until [PERSON_NAME] says you're ready! for i in ran…" at bounding box center [978, 350] width 378 height 482
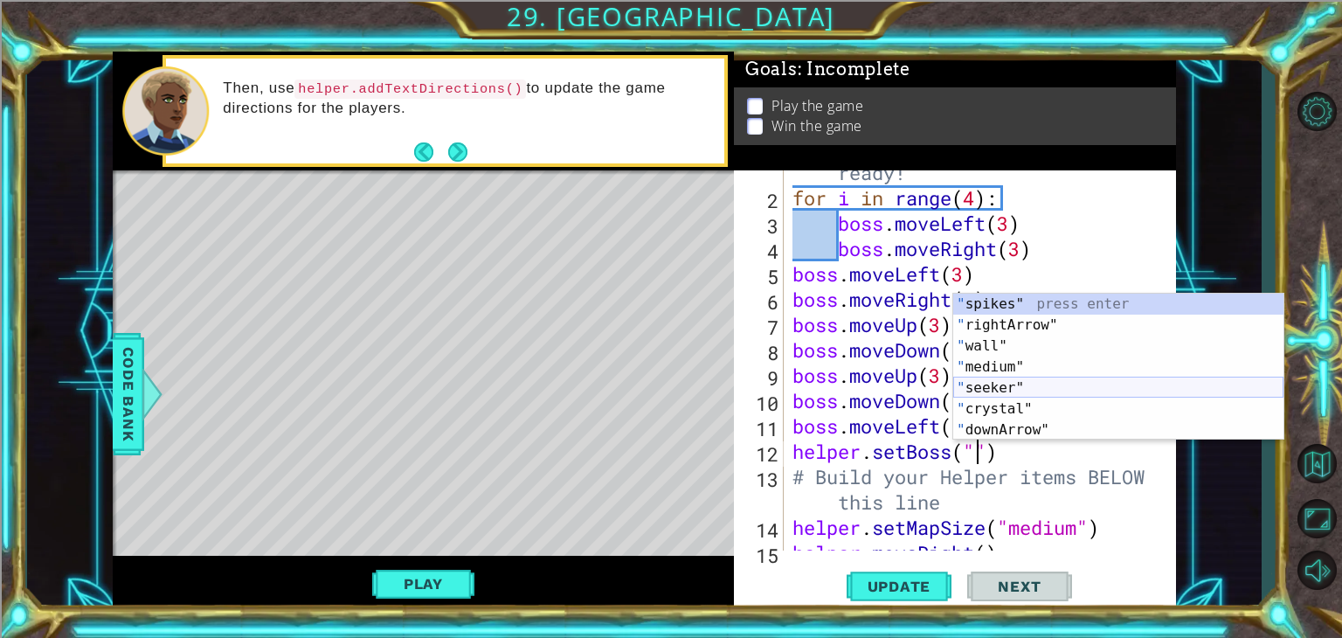
click at [1003, 384] on div "" spikes" press enter " rightArrow" press enter " wall" press enter " medium" p…" at bounding box center [1118, 388] width 330 height 189
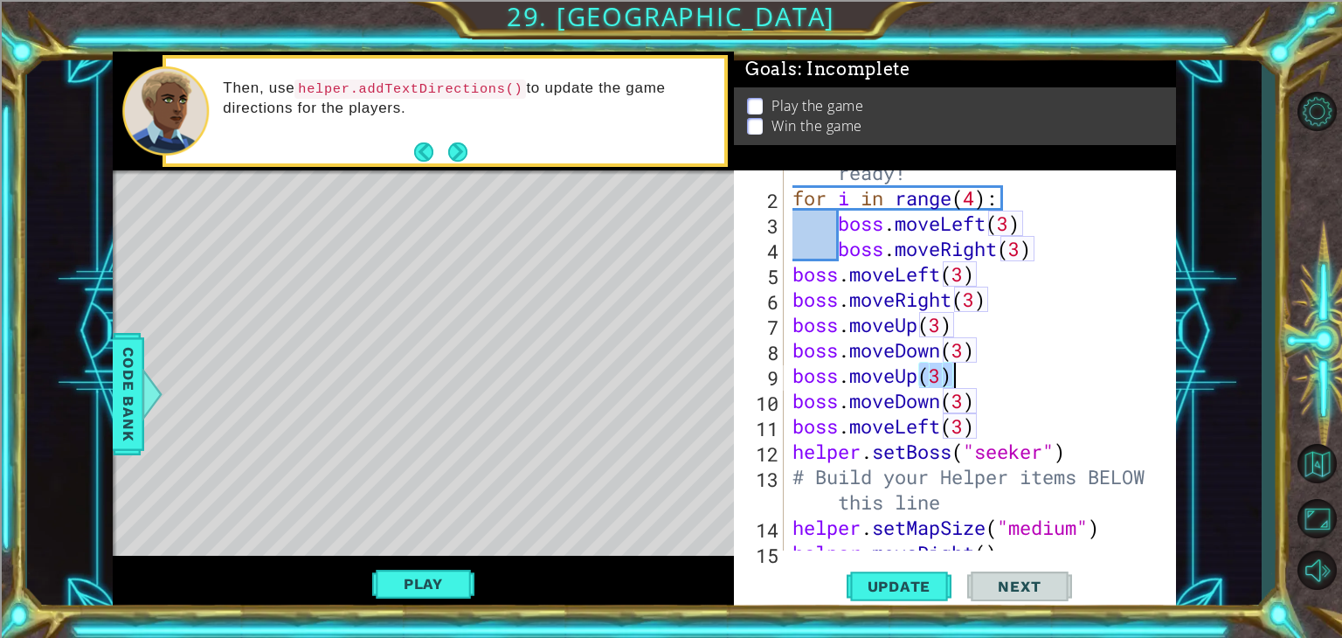
click at [1003, 384] on div "# Don't touch the boss code until [PERSON_NAME] says you're ready! for i in ran…" at bounding box center [978, 350] width 378 height 482
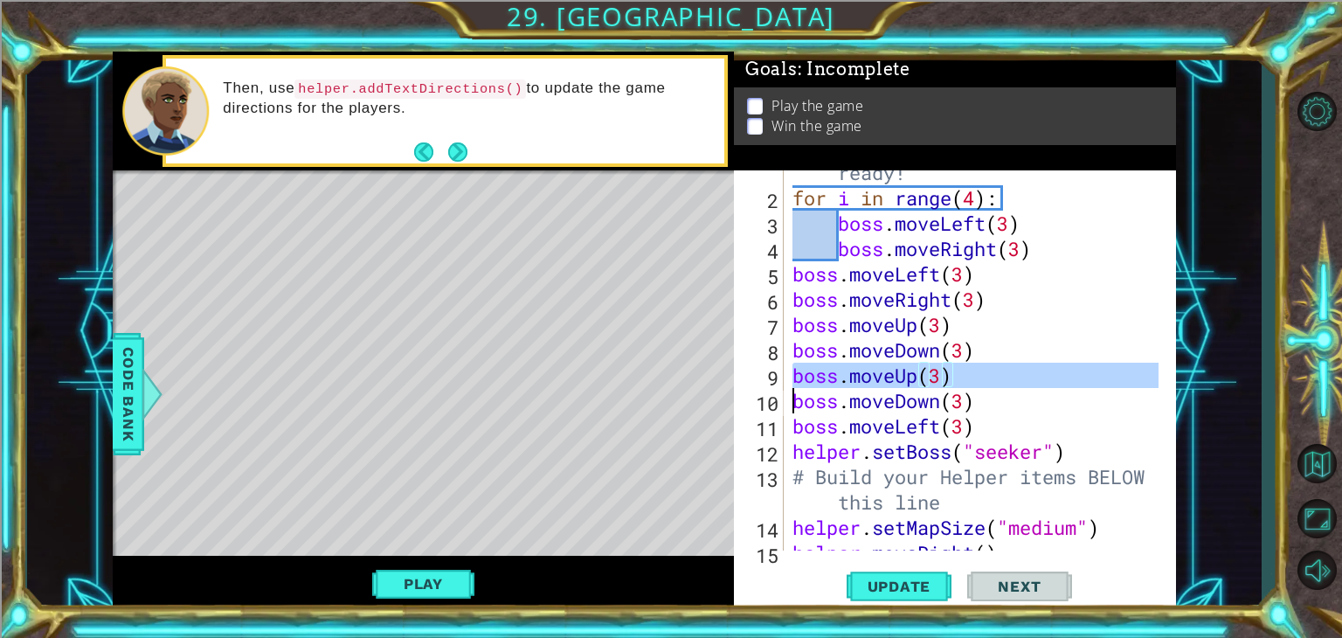
click at [1003, 384] on div "# Don't touch the boss code until [PERSON_NAME] says you're ready! for i in ran…" at bounding box center [978, 350] width 378 height 482
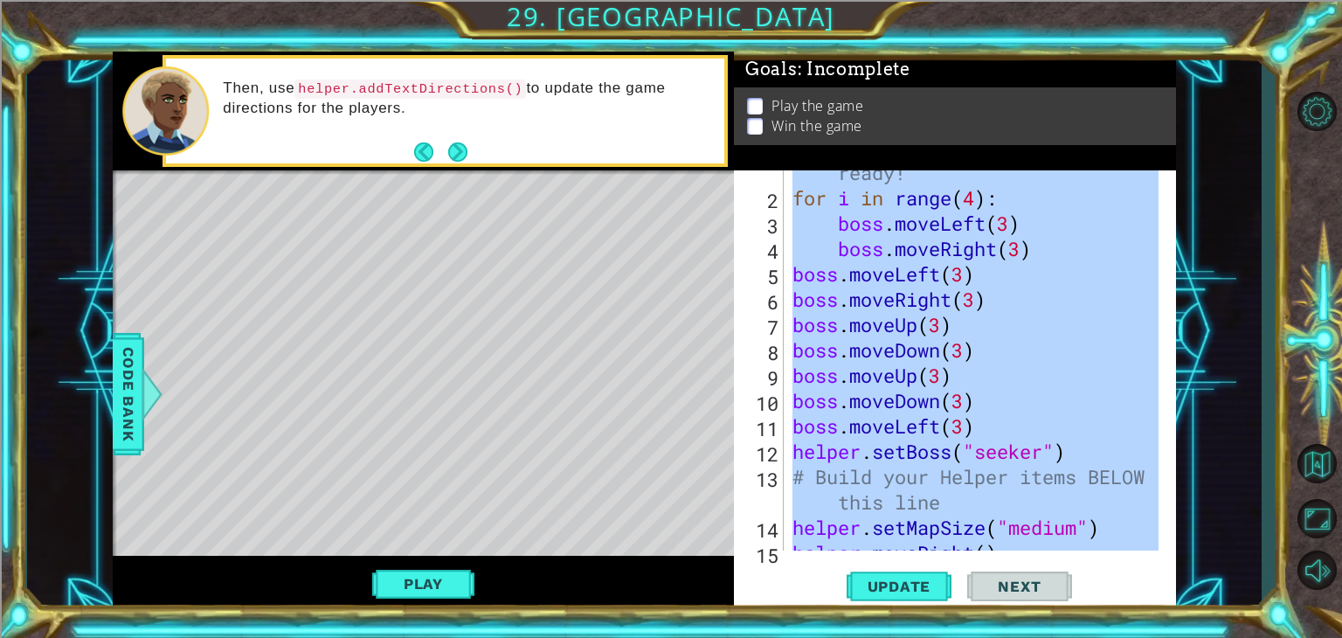
click at [1057, 384] on div "# Don't touch the boss code until [PERSON_NAME] says you're ready! for i in ran…" at bounding box center [978, 350] width 378 height 482
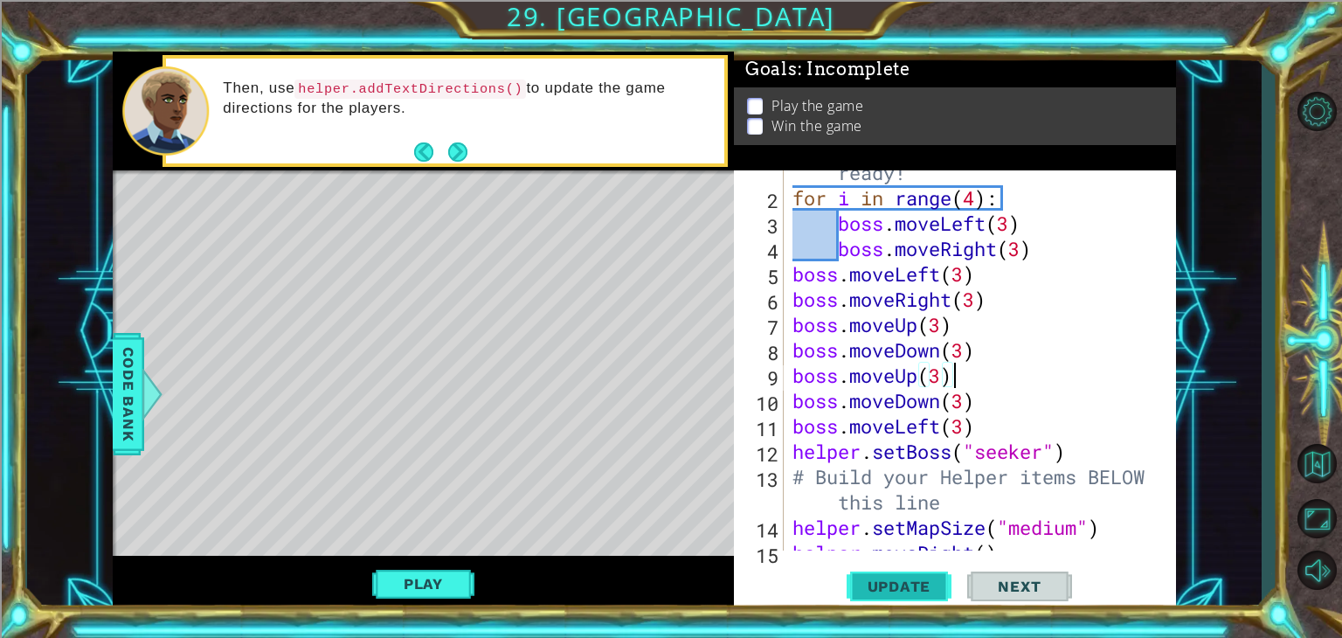
click at [910, 578] on span "Update" at bounding box center [899, 586] width 99 height 17
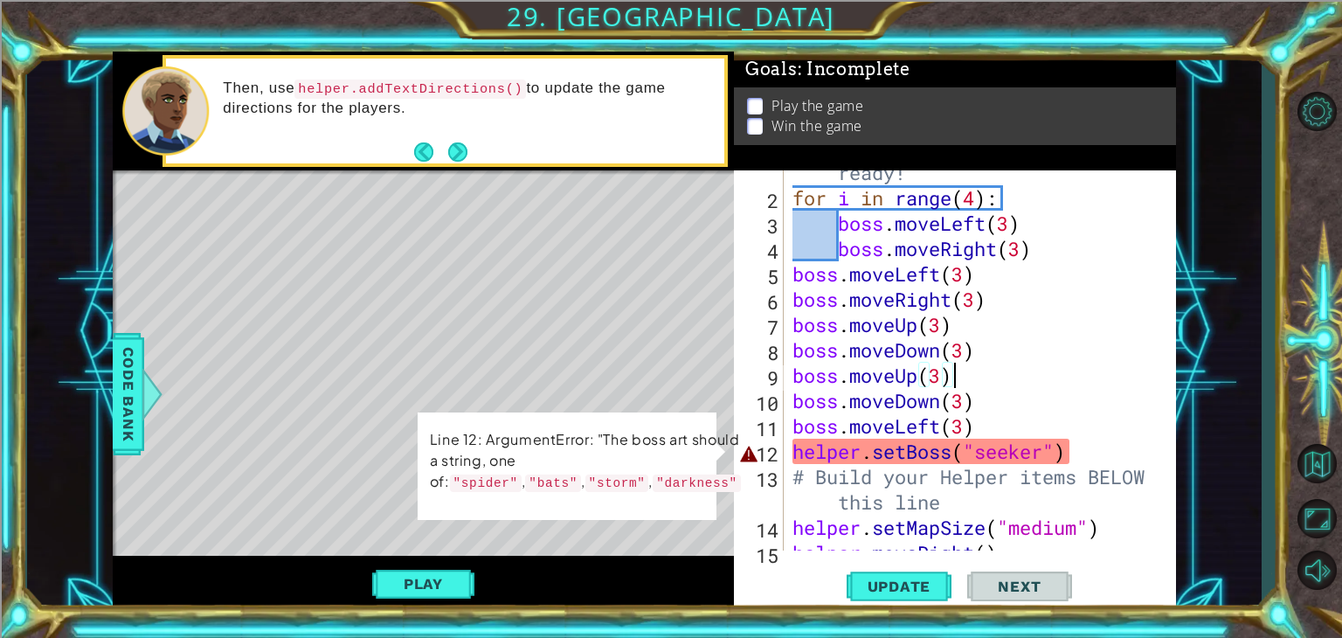
click at [1042, 446] on div "# Don't touch the boss code until [PERSON_NAME] says you're ready! for i in ran…" at bounding box center [978, 350] width 378 height 482
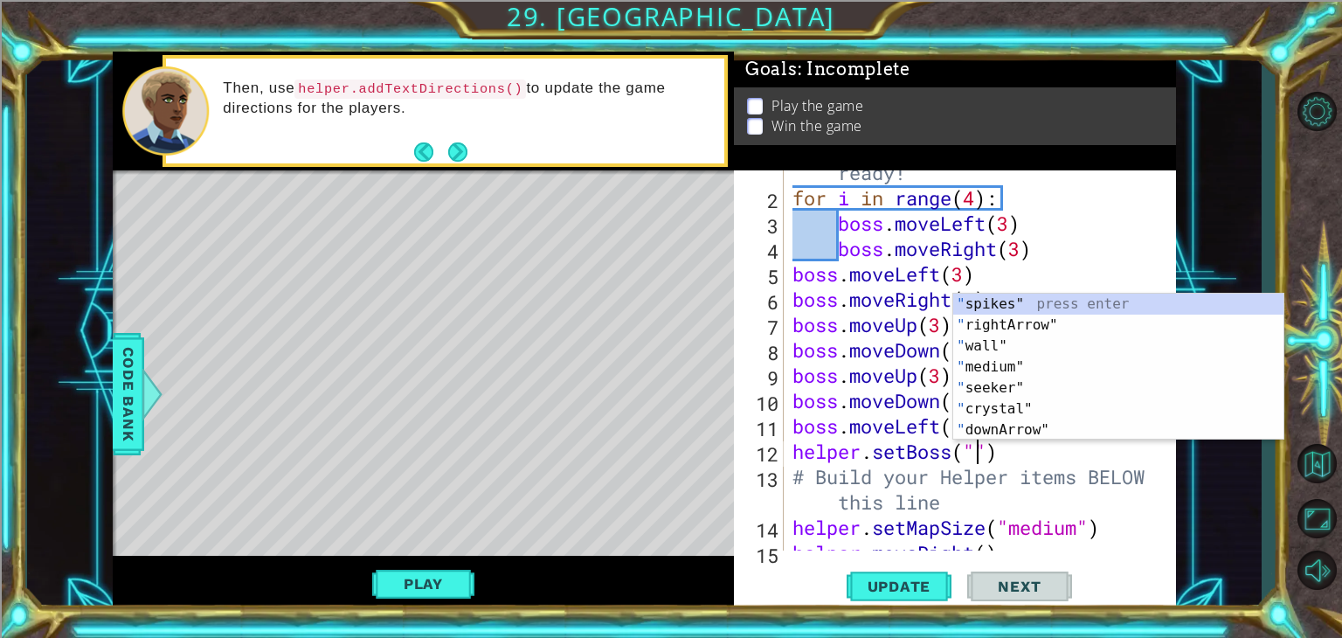
scroll to position [0, 9]
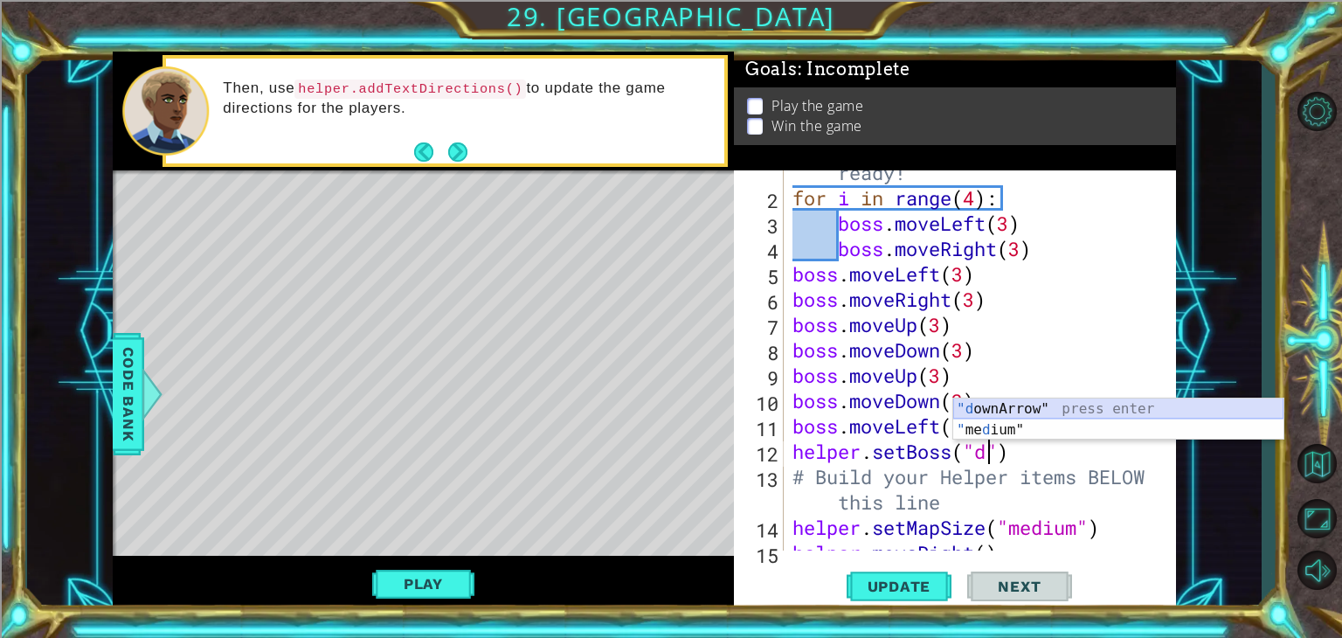
click at [1073, 406] on div ""d ownArrow" press enter " me d ium" press enter" at bounding box center [1118, 440] width 330 height 84
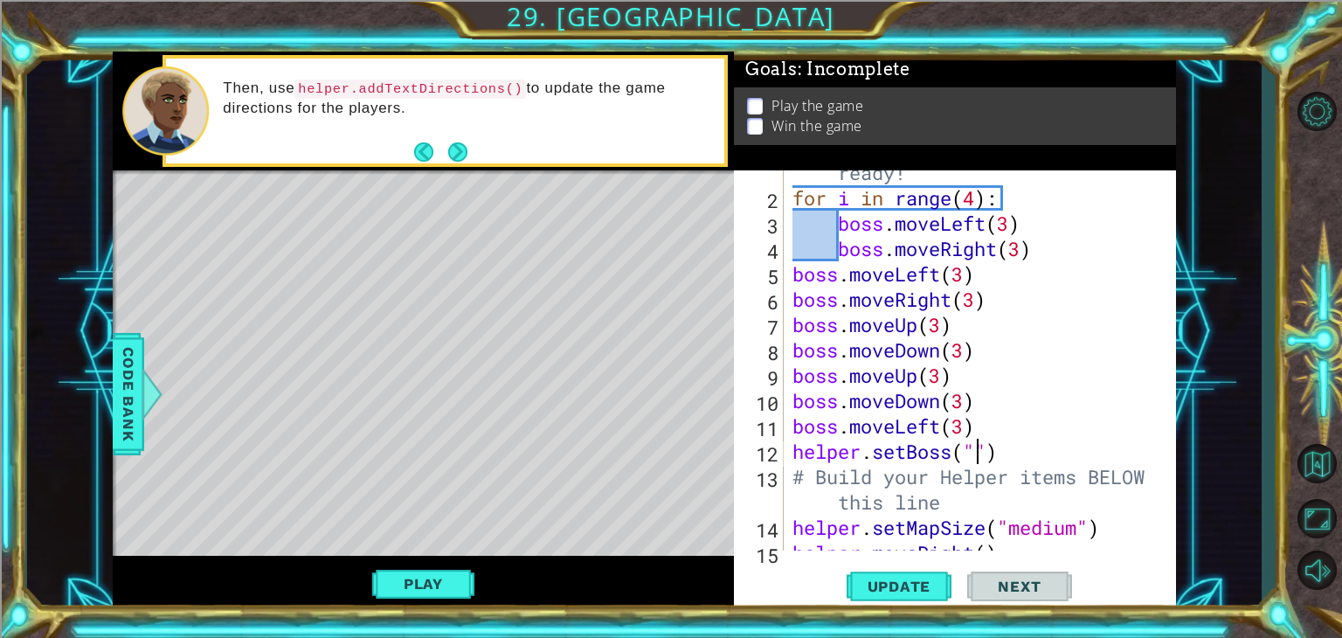
scroll to position [0, 8]
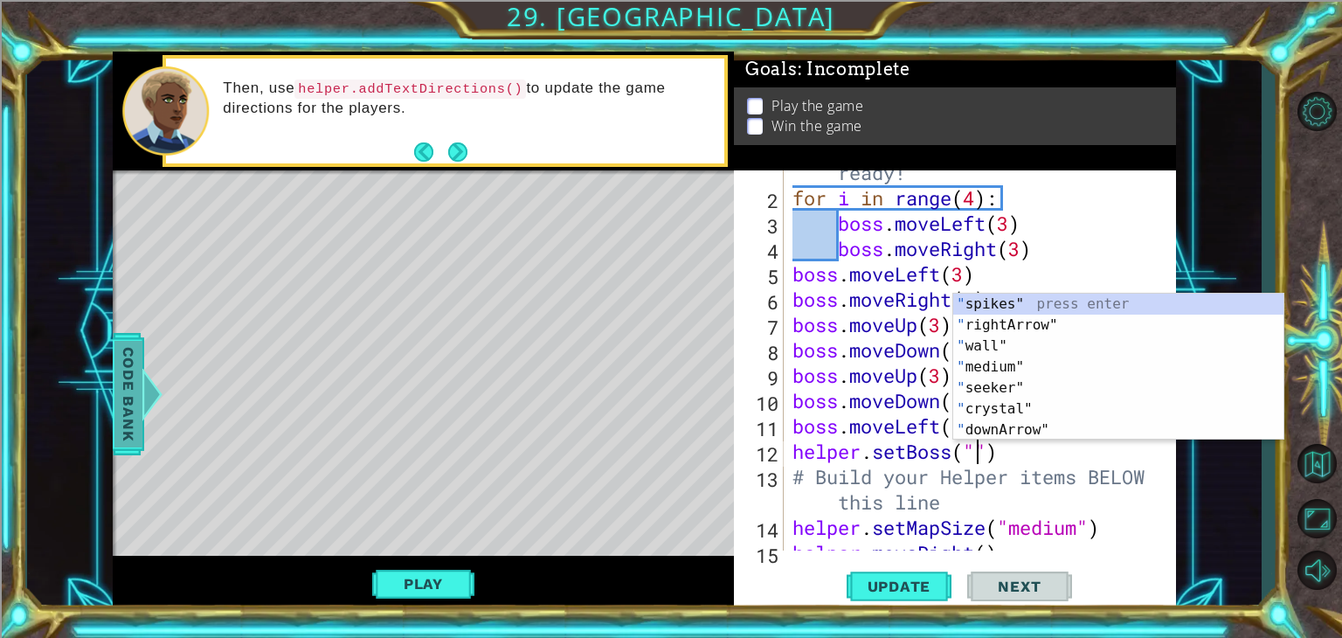
click at [128, 405] on span "Code Bank" at bounding box center [128, 394] width 28 height 107
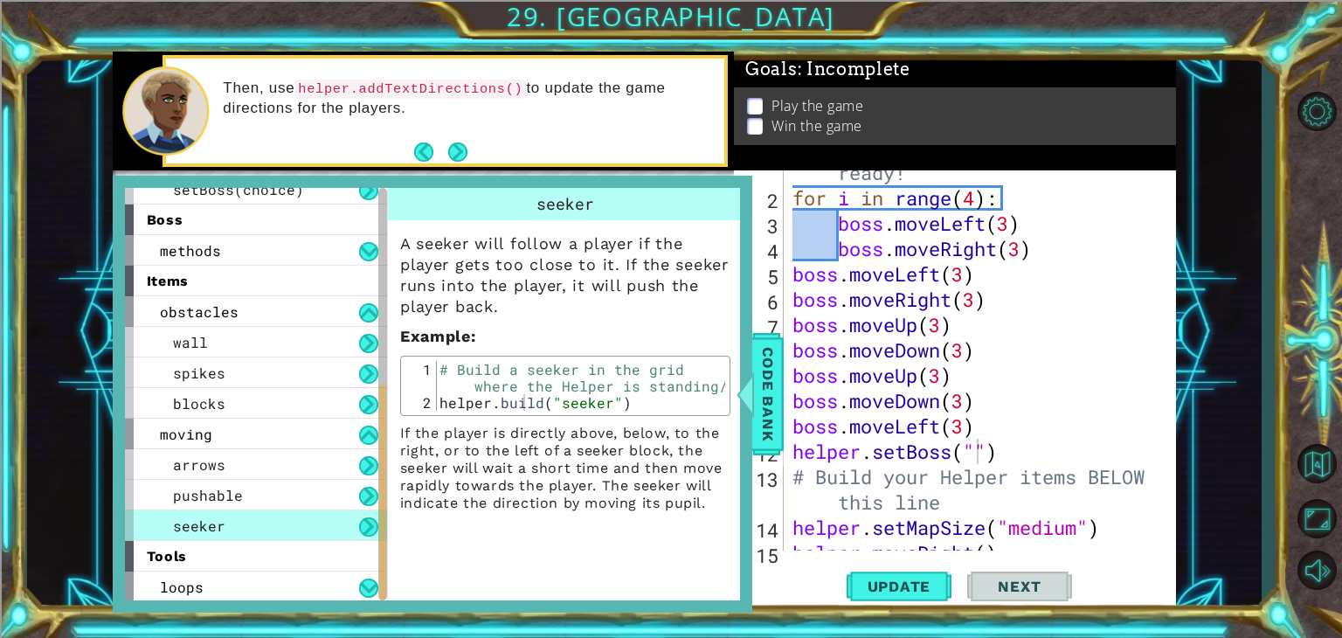
click at [383, 242] on div at bounding box center [382, 394] width 9 height 412
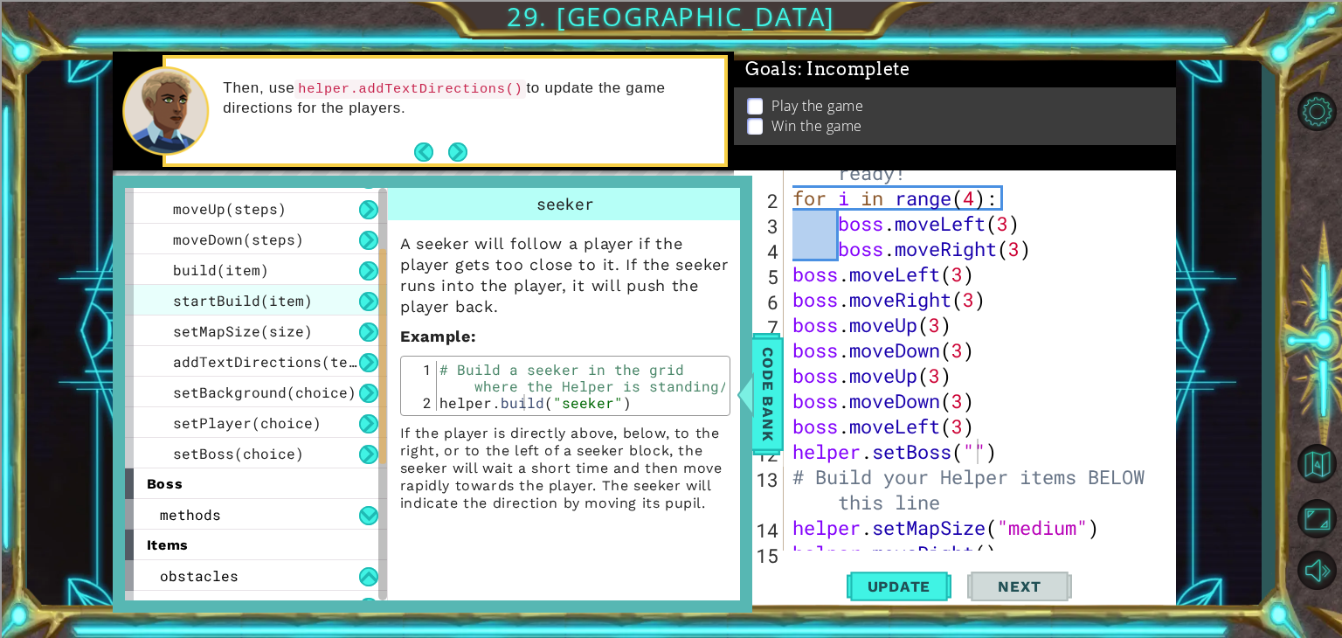
scroll to position [118, 0]
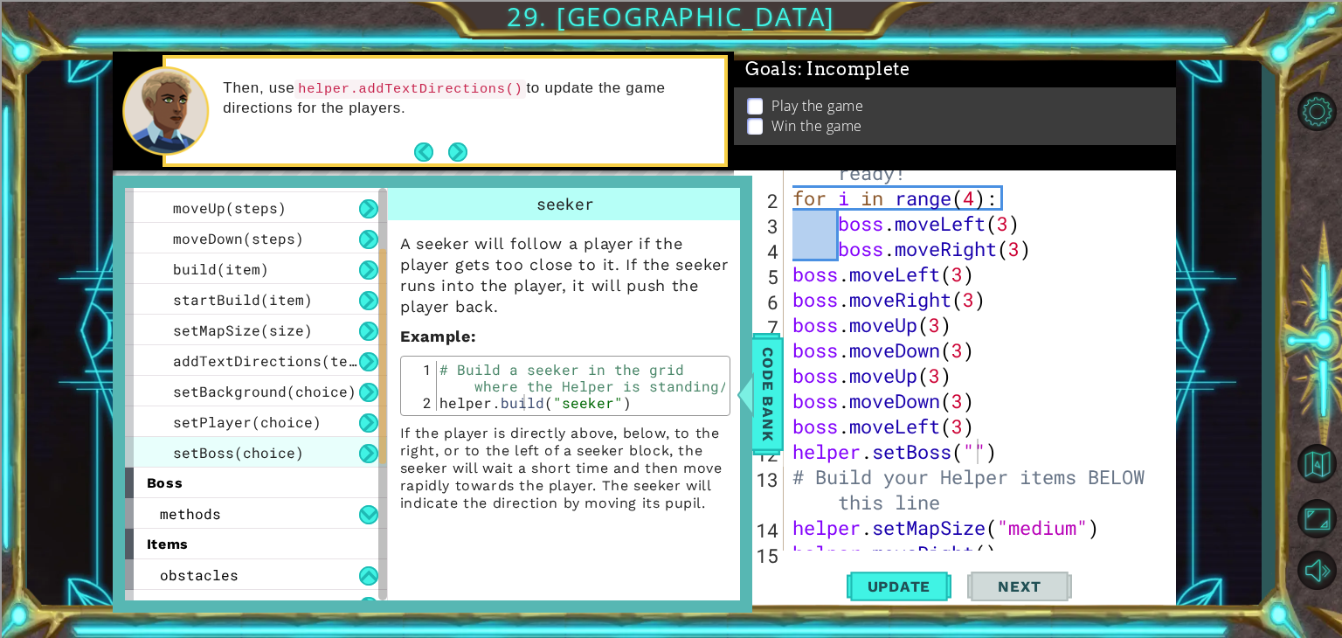
click at [284, 451] on span "setBoss(choice)" at bounding box center [238, 452] width 131 height 18
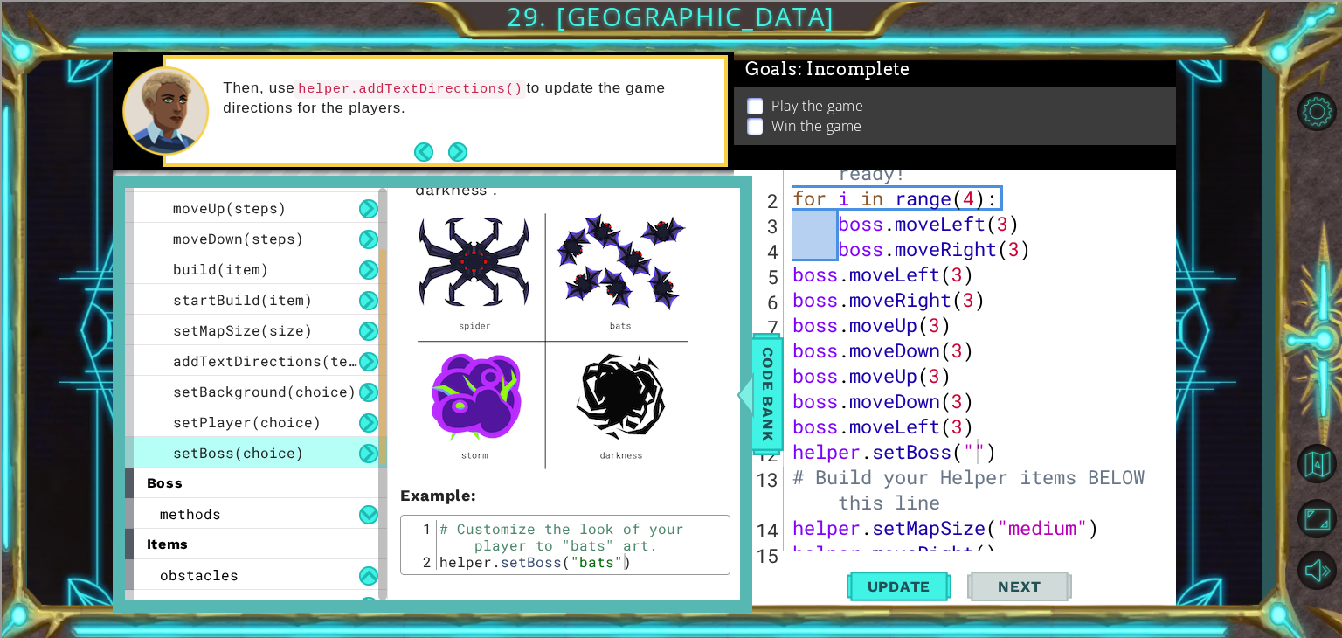
scroll to position [119, 0]
click at [980, 461] on div "# Don't touch the boss code until [PERSON_NAME] says you're ready! for i in ran…" at bounding box center [978, 350] width 378 height 482
type textarea "helper.setBoss("darkness")"
click at [787, 412] on div "helper.setBoss("darkness") 1 2 3 4 5 6 7 8 9 10 11 12 13 14 15 16 17 18 # Don't…" at bounding box center [953, 360] width 438 height 380
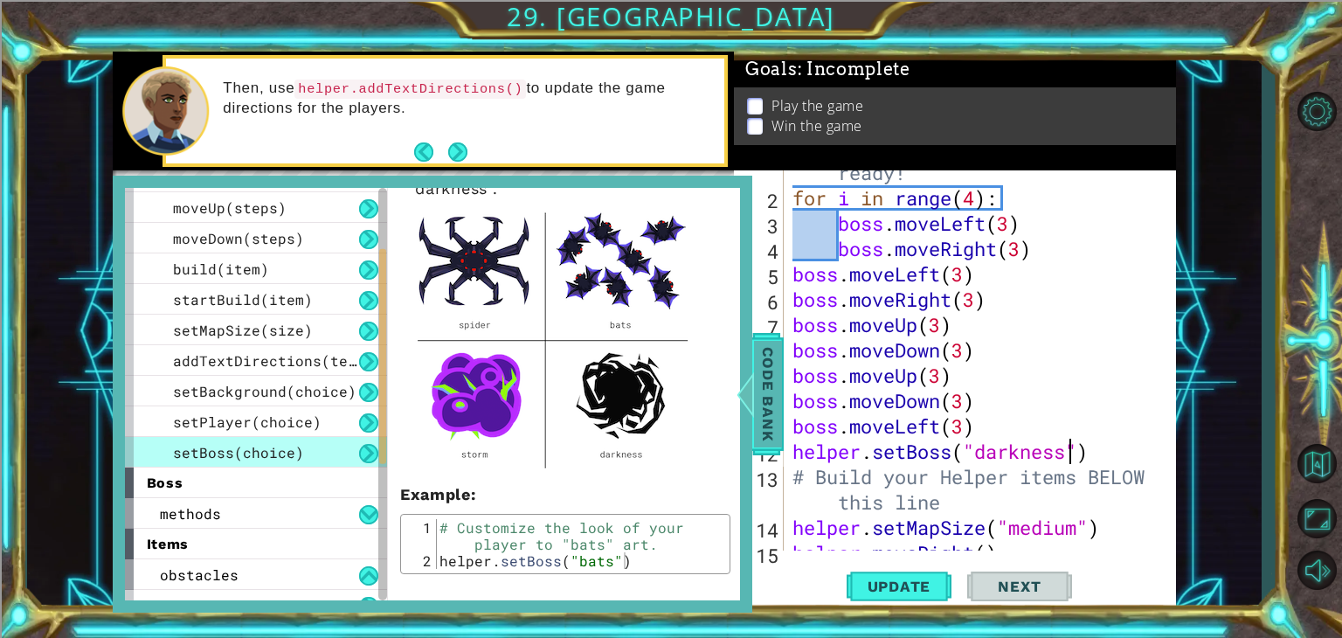
click at [774, 391] on span "Code Bank" at bounding box center [768, 394] width 28 height 107
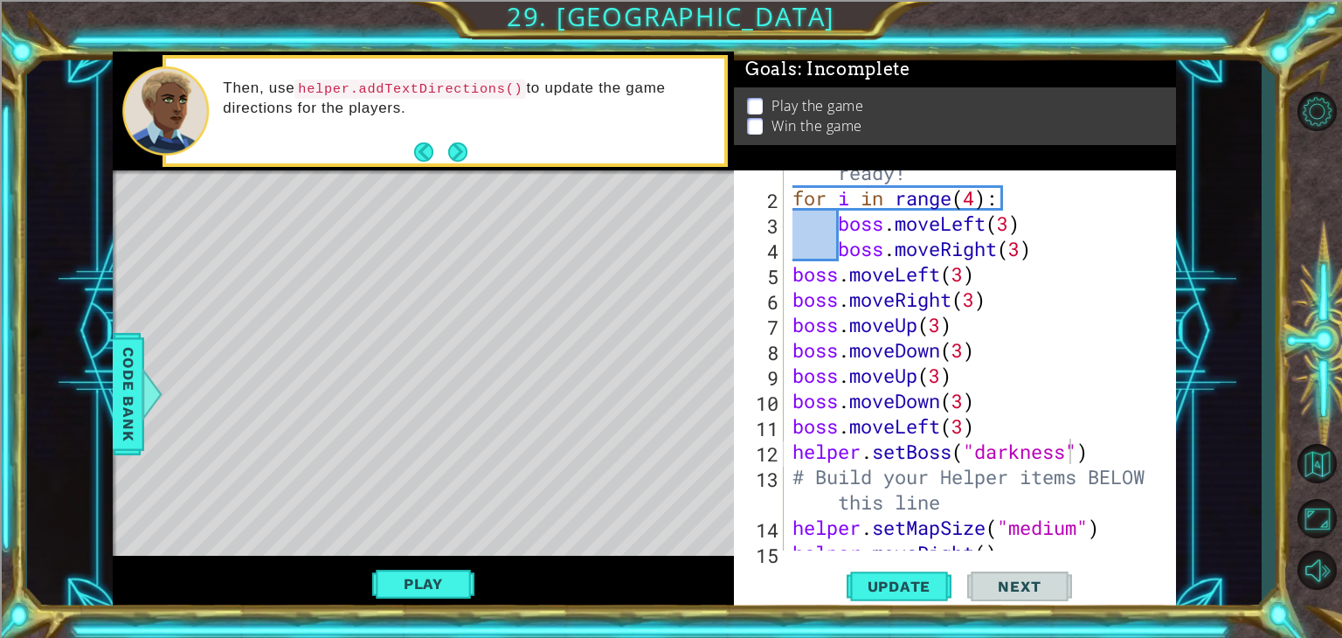
click at [915, 561] on div "helper.setBoss("darkness") 1 2 3 4 5 6 7 8 9 10 11 12 13 14 15 16 17 18 # Don't…" at bounding box center [955, 390] width 442 height 441
click at [874, 577] on button "Update" at bounding box center [899, 587] width 105 height 45
click at [434, 575] on button "Play" at bounding box center [423, 583] width 102 height 33
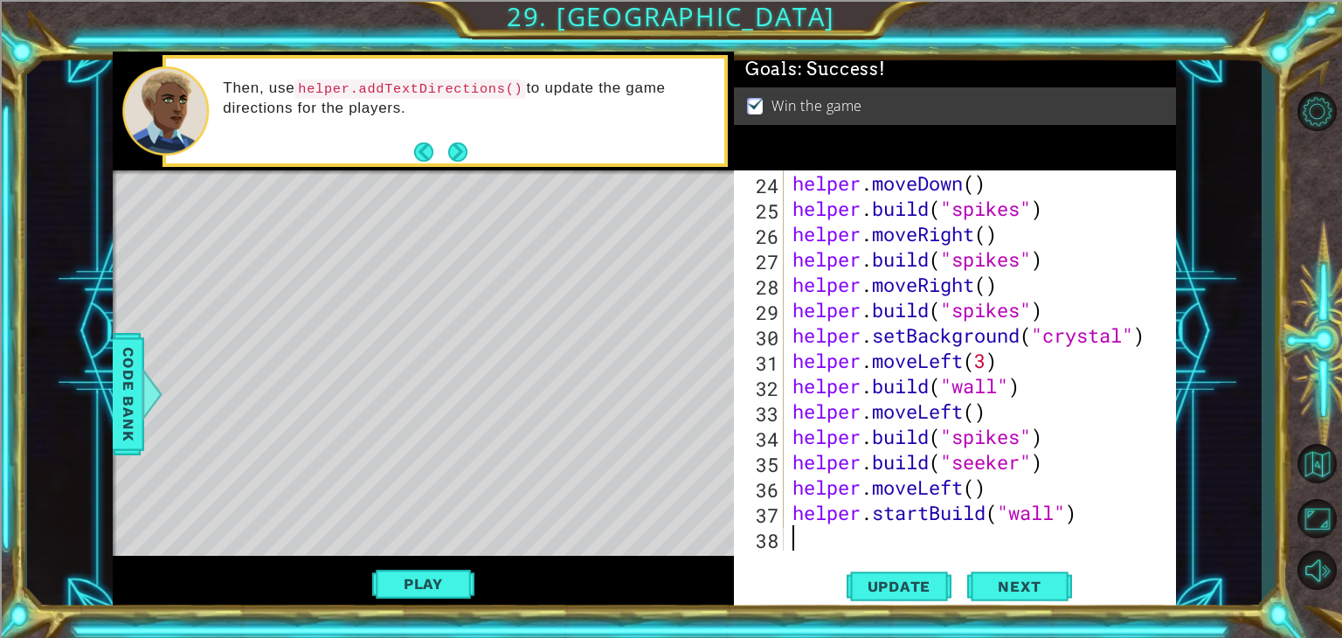
scroll to position [0, 0]
click at [808, 548] on div "helper . moveDown ( ) helper . build ( "spikes" ) helper . moveRight ( ) helper…" at bounding box center [978, 385] width 378 height 431
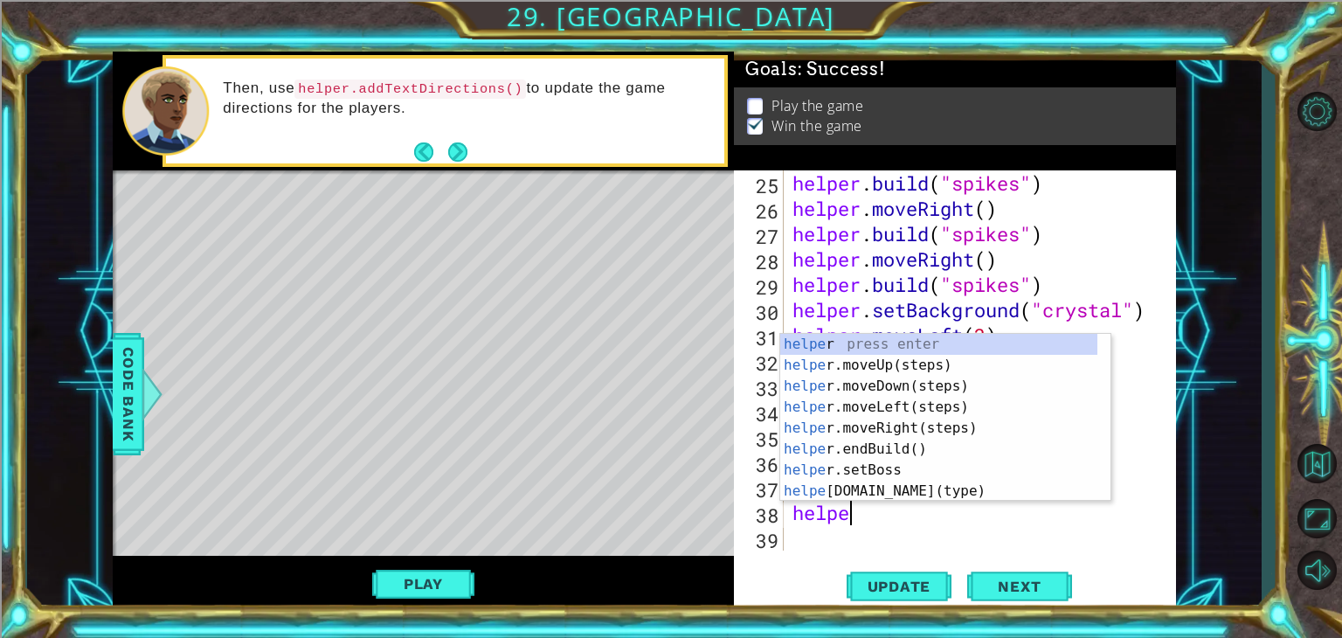
scroll to position [0, 1]
click at [915, 493] on div "helpe r press enter helpe [PERSON_NAME]moveUp(steps) press enter helpe r.moveDo…" at bounding box center [938, 439] width 317 height 210
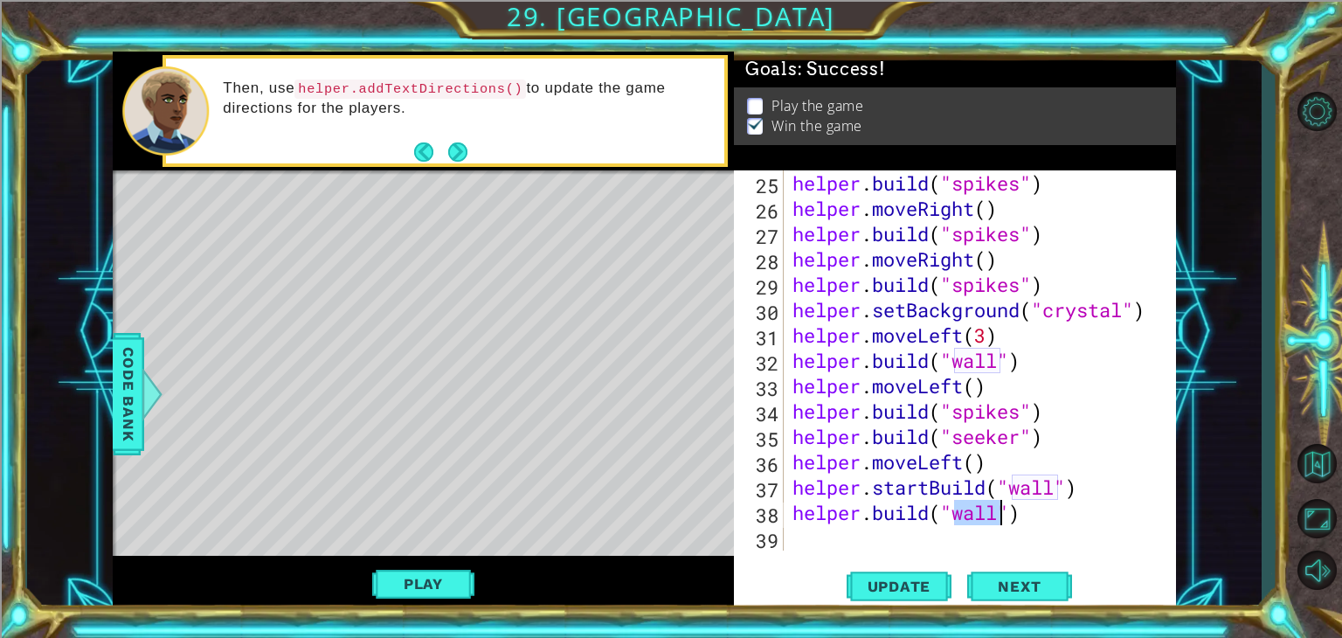
scroll to position [0, 7]
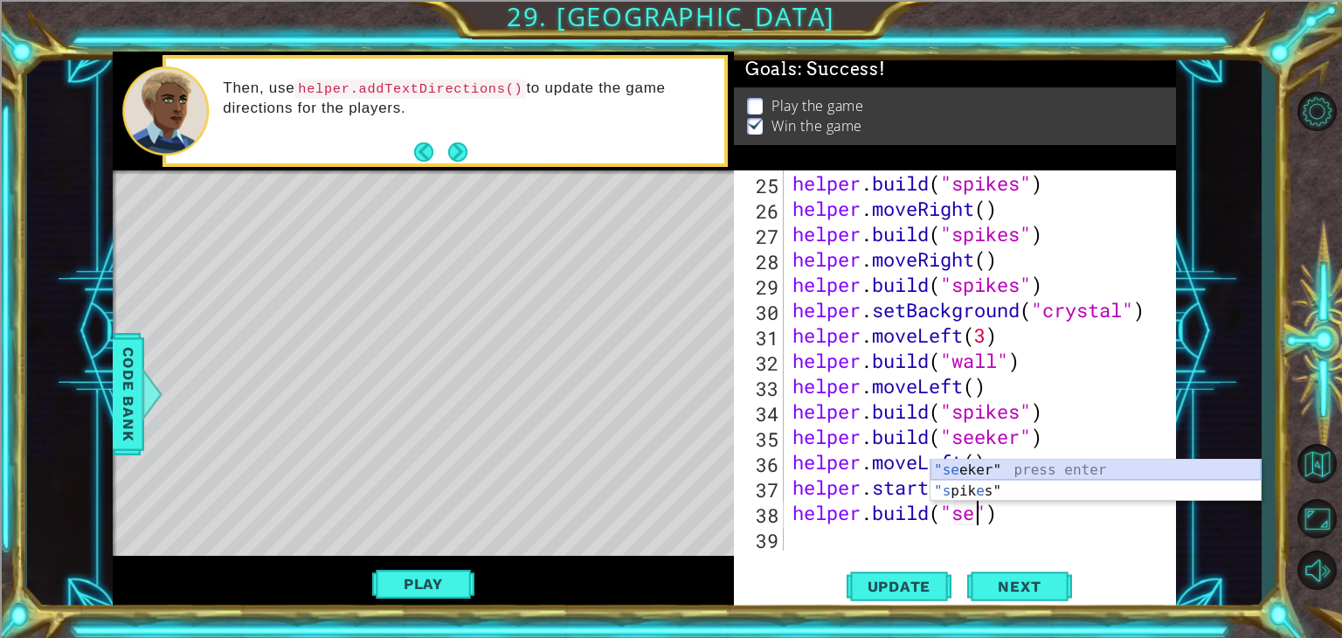
click at [993, 470] on div ""[PERSON_NAME]" press enter "s pik e s" press enter" at bounding box center [1096, 502] width 330 height 84
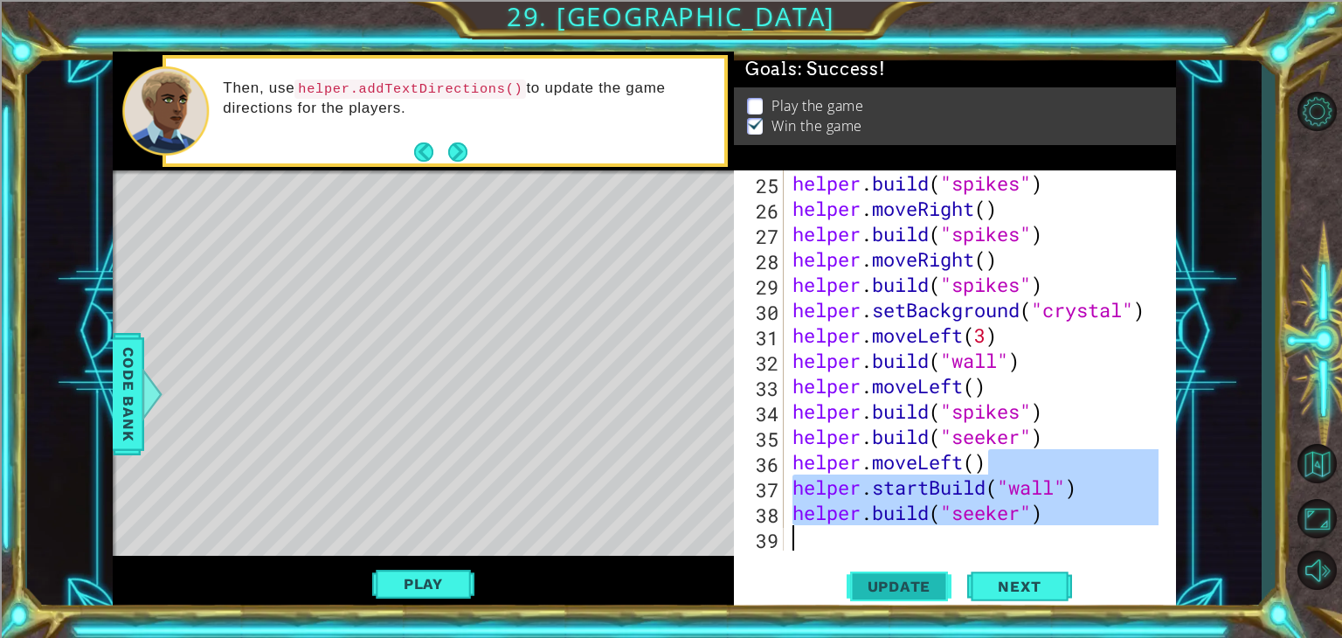
drag, startPoint x: 993, startPoint y: 470, endPoint x: 892, endPoint y: 585, distance: 152.3
click at [892, 585] on div "[DOMAIN_NAME]("seeker") 25 26 27 28 29 30 31 32 33 34 35 36 37 38 39 helper . b…" at bounding box center [955, 390] width 442 height 441
type textarea "[DOMAIN_NAME]("seeker")"
click at [835, 543] on div "helper . build ( "spikes" ) helper . moveRight ( ) helper . build ( "spikes" ) …" at bounding box center [978, 385] width 378 height 431
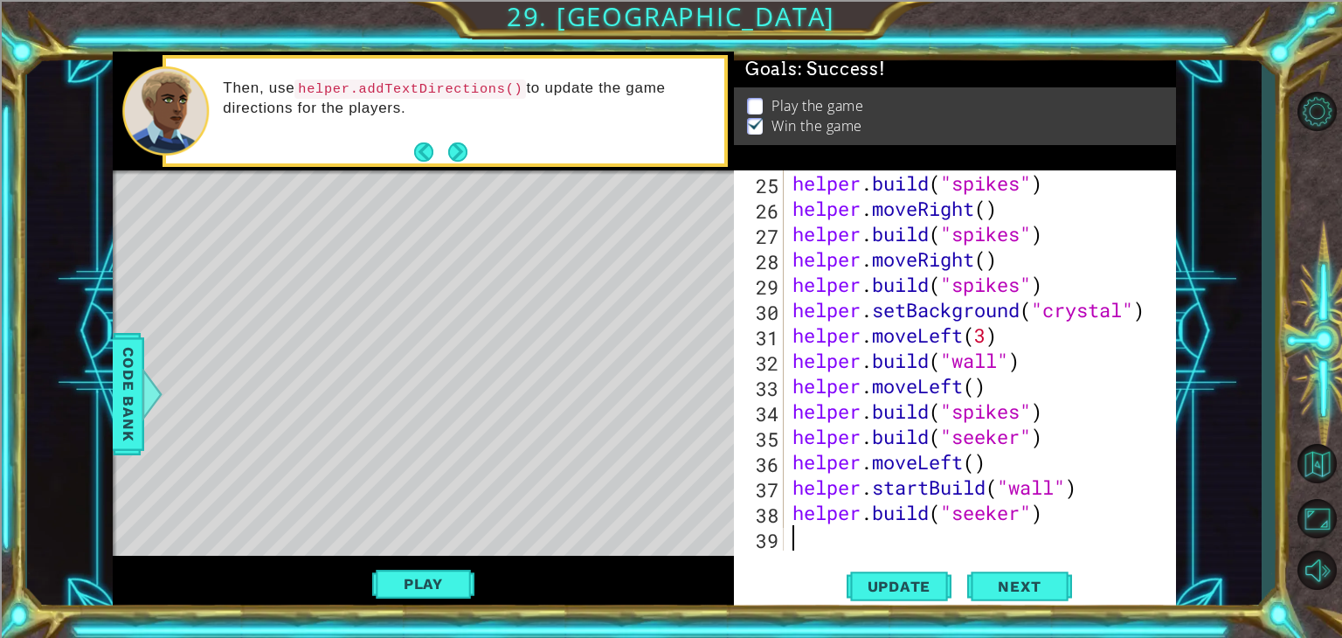
scroll to position [0, 0]
click at [888, 586] on span "Update" at bounding box center [899, 586] width 99 height 17
click at [446, 583] on button "Play" at bounding box center [423, 583] width 102 height 33
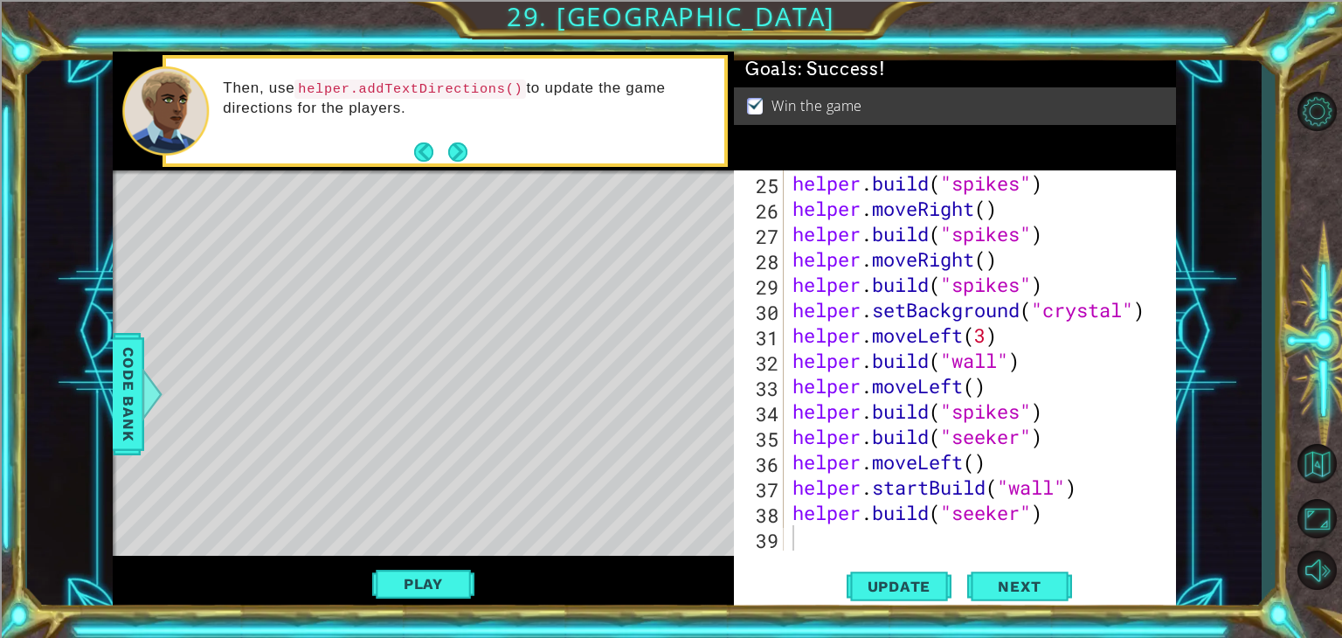
click at [810, 552] on div "25 26 27 28 29 30 31 32 33 34 35 36 37 38 39 helper . build ( "spikes" ) helper…" at bounding box center [955, 390] width 442 height 441
click at [149, 406] on div at bounding box center [152, 394] width 22 height 52
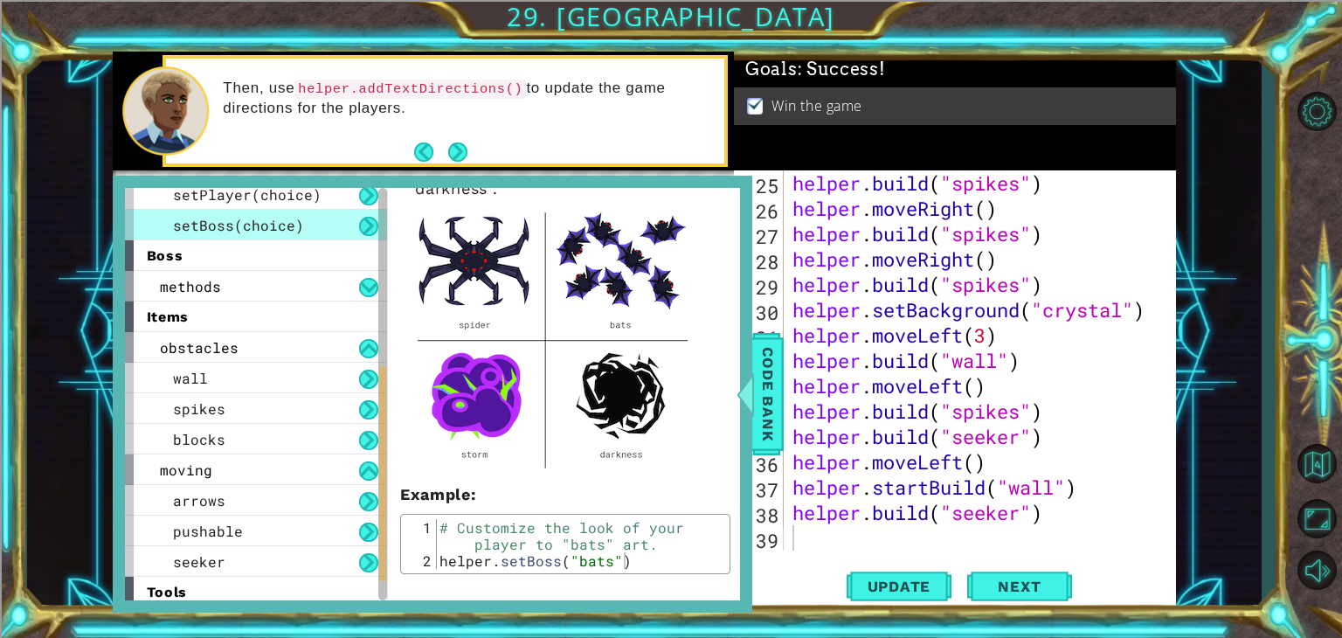
scroll to position [381, 0]
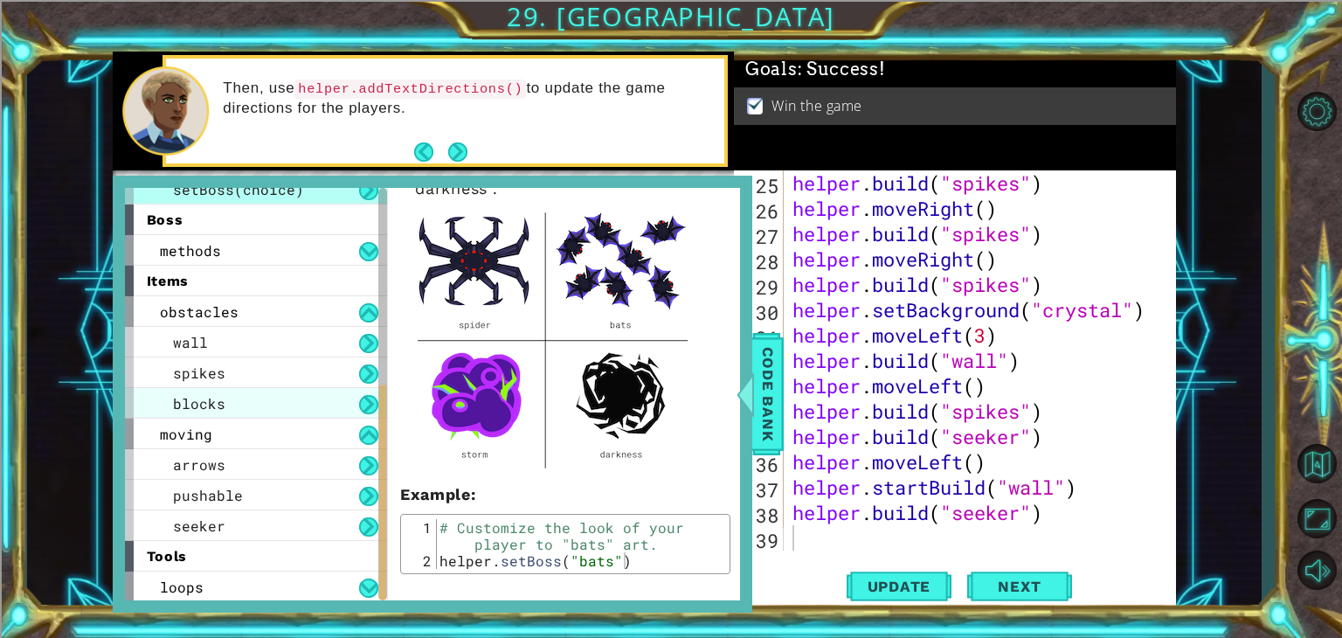
click at [288, 405] on div "blocks" at bounding box center [256, 403] width 262 height 31
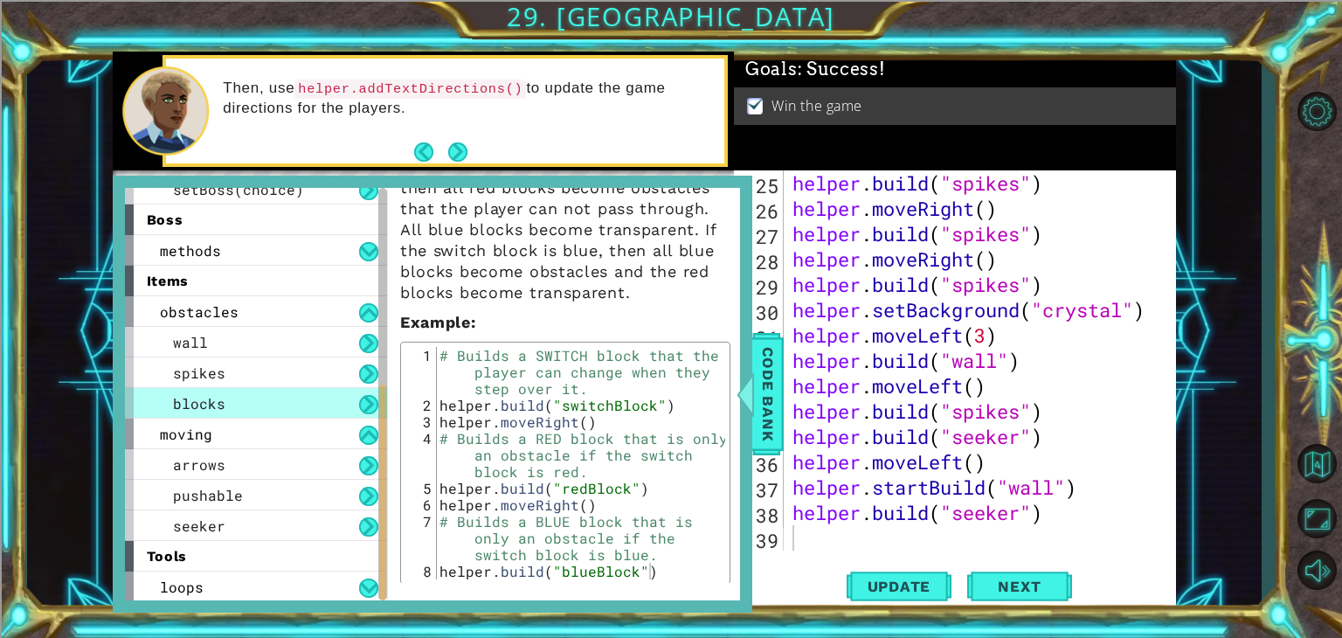
scroll to position [0, 0]
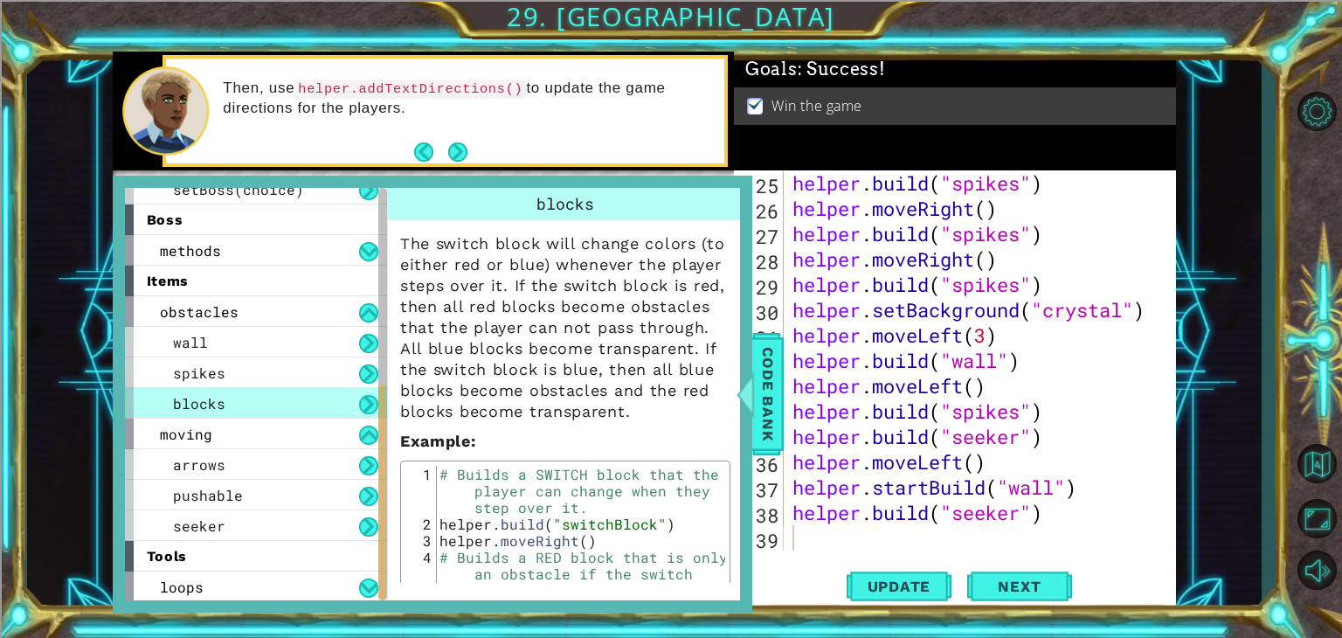
click at [374, 405] on button at bounding box center [368, 404] width 19 height 19
click at [367, 403] on button at bounding box center [368, 404] width 19 height 19
click at [772, 397] on span "Code Bank" at bounding box center [768, 394] width 28 height 107
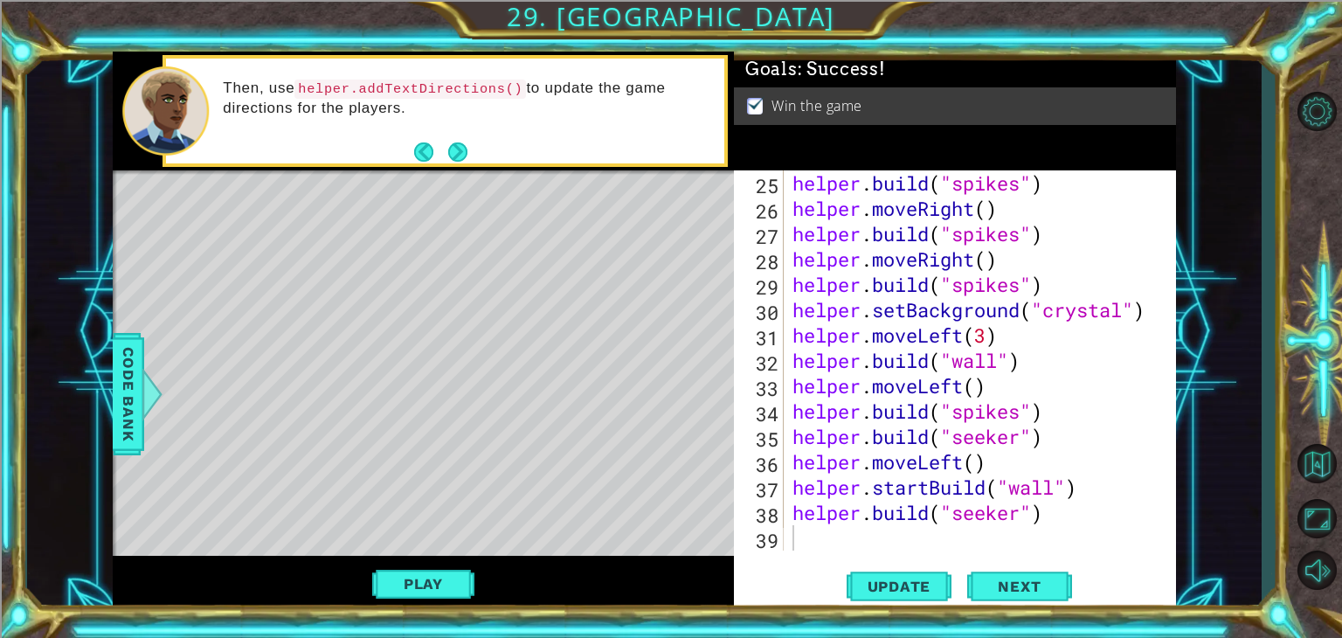
click at [794, 548] on div "helper . build ( "spikes" ) helper . moveRight ( ) helper . build ( "spikes" ) …" at bounding box center [978, 385] width 378 height 431
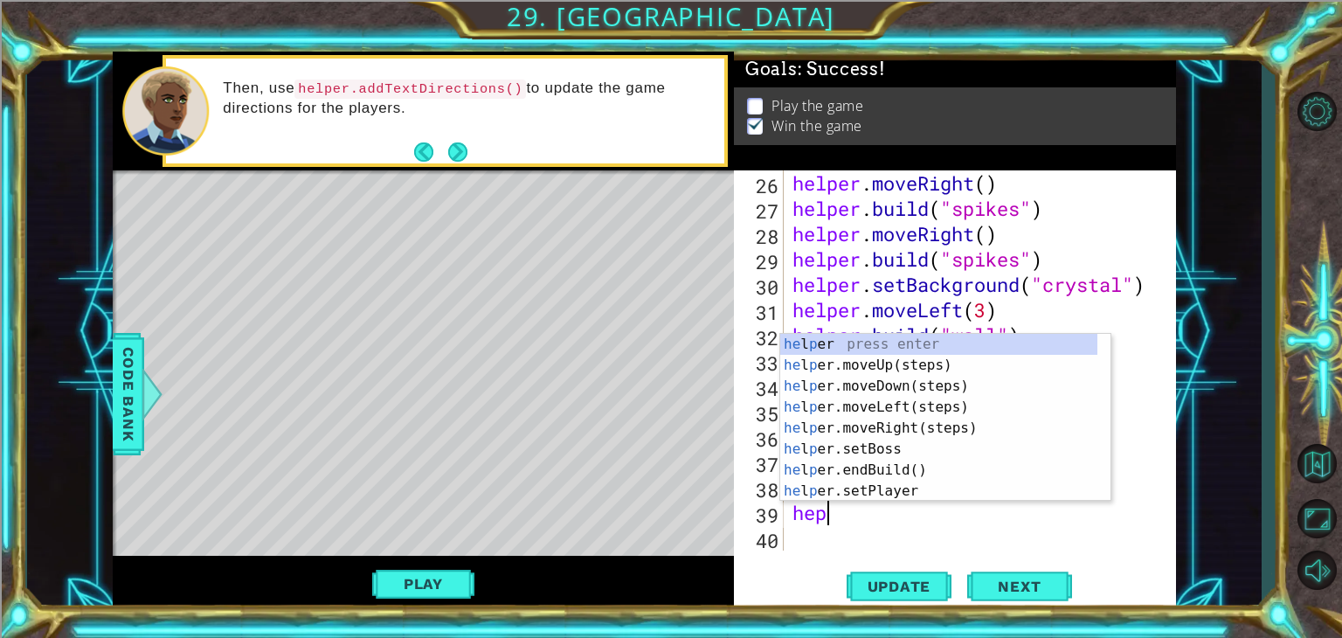
click at [911, 329] on div "helper . moveRight ( ) helper . build ( "spikes" ) helper . moveRight ( ) helpe…" at bounding box center [978, 385] width 378 height 431
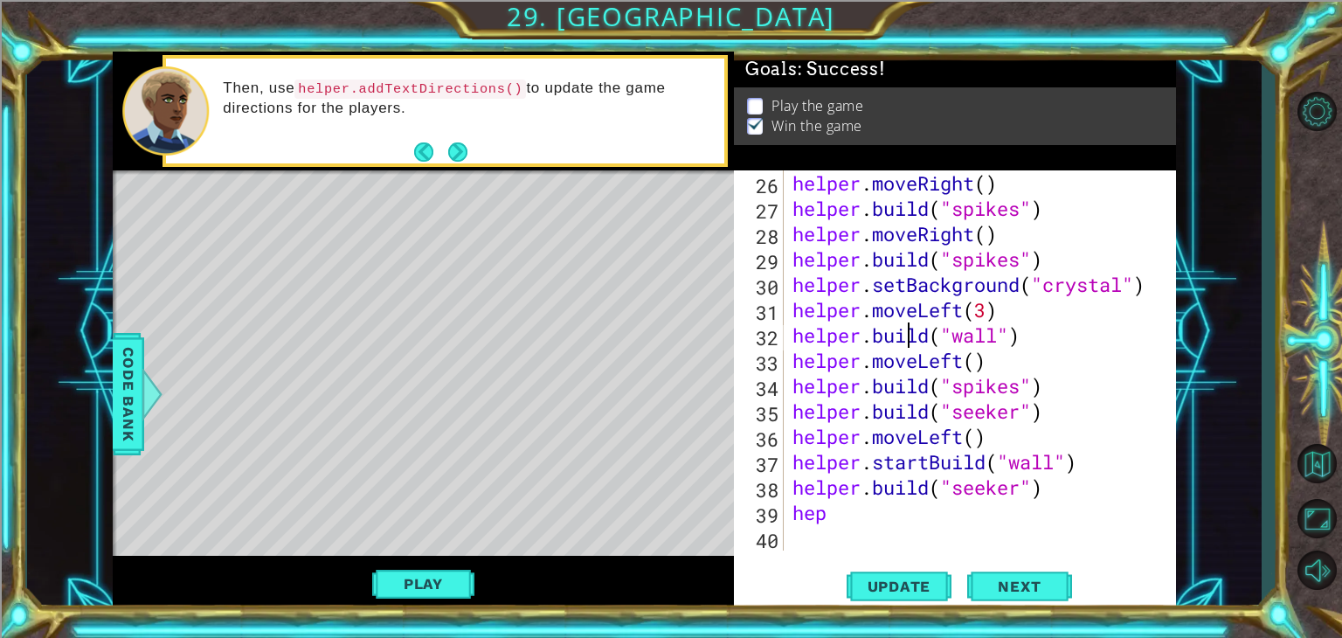
click at [846, 521] on div "helper . moveRight ( ) helper . build ( "spikes" ) helper . moveRight ( ) helpe…" at bounding box center [978, 385] width 378 height 431
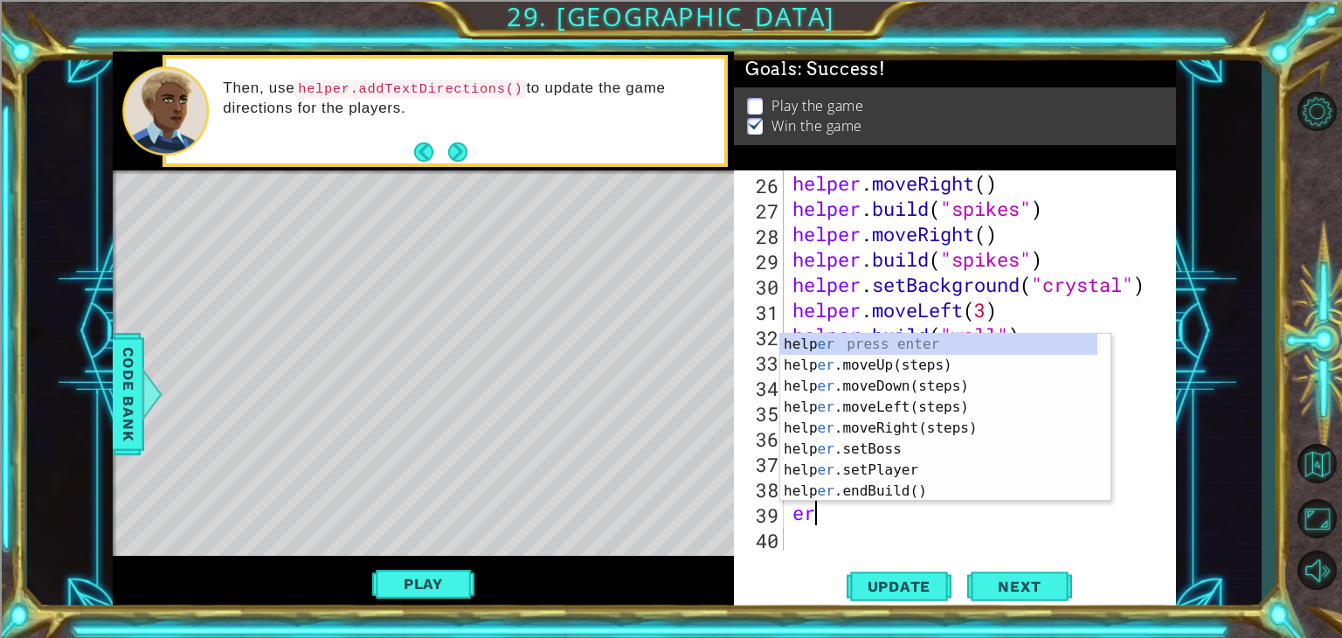
type textarea "e"
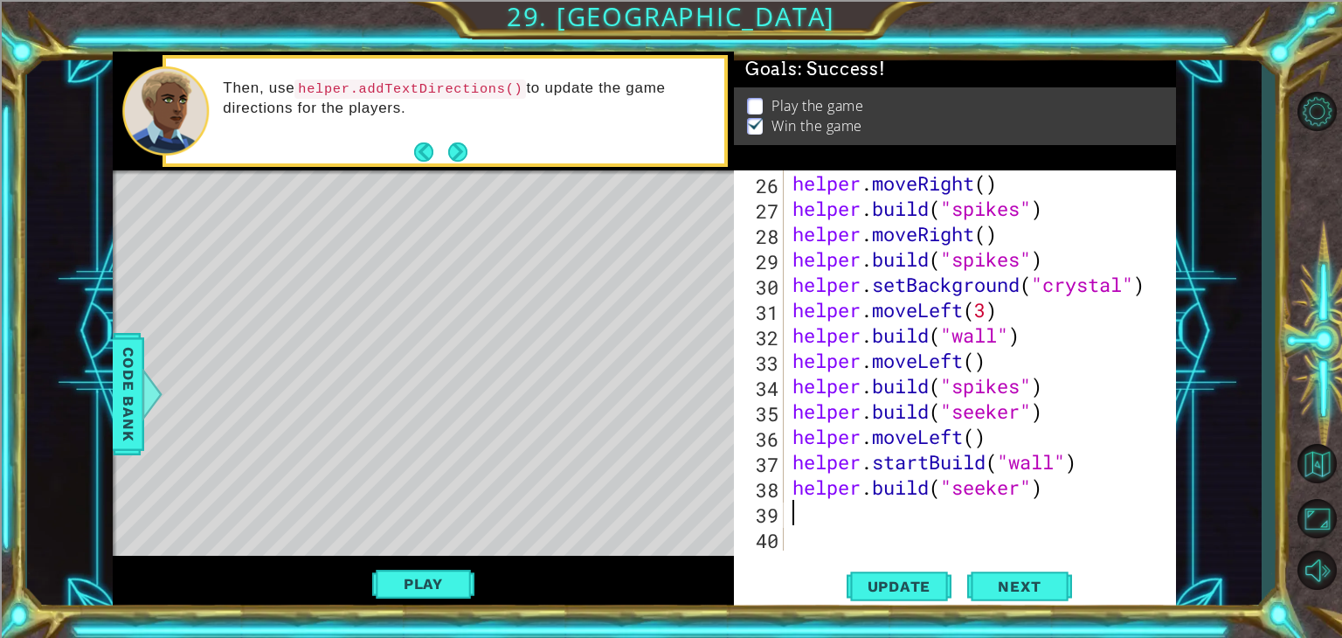
type textarea "[DOMAIN_NAME]("seeker")"
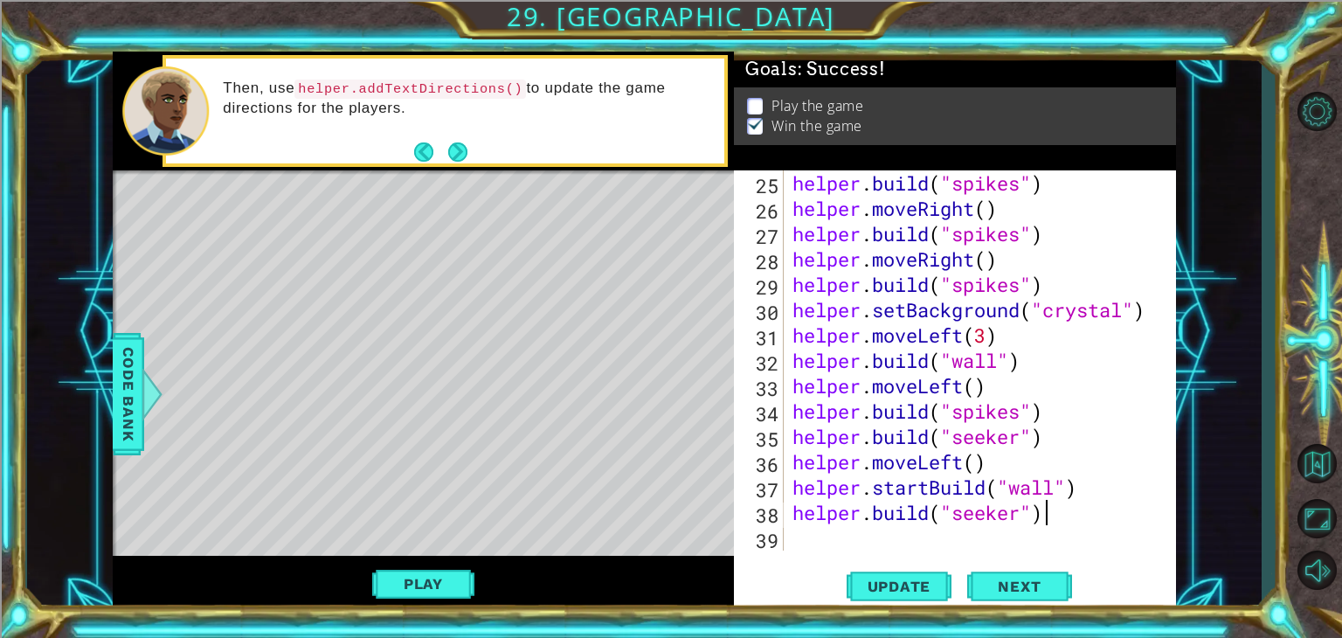
scroll to position [684, 0]
click at [814, 548] on div "helper . build ( "spikes" ) helper . moveRight ( ) helper . build ( "spikes" ) …" at bounding box center [978, 385] width 378 height 431
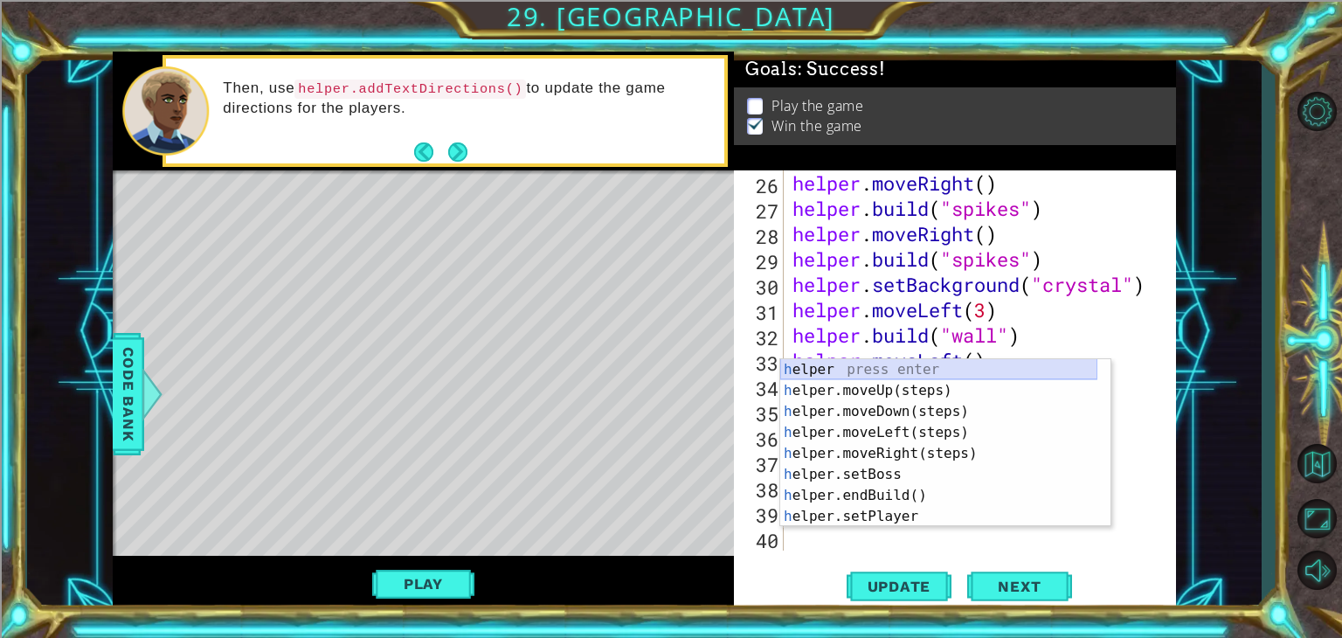
click at [795, 364] on div "h elper press enter h elper.moveUp(steps) press enter h elper.moveDown(steps) p…" at bounding box center [938, 464] width 317 height 210
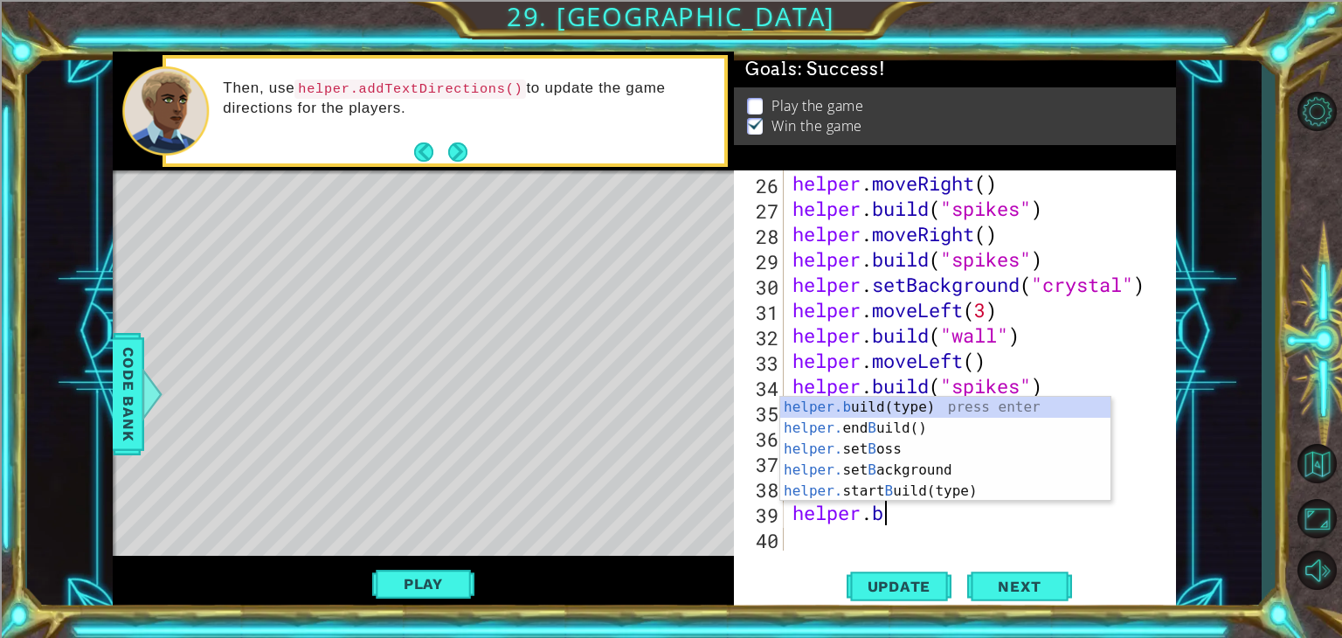
scroll to position [0, 3]
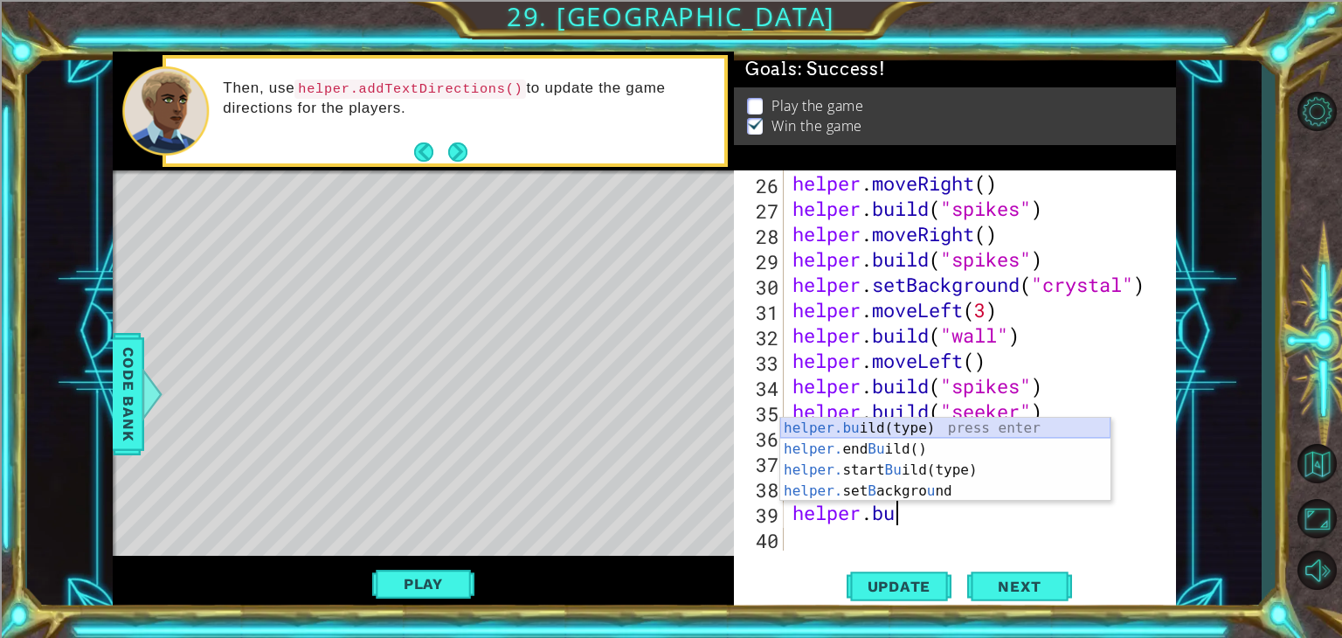
click at [926, 426] on div "helper.bu ild(type) press enter helper. end Bu ild() press enter helper. start …" at bounding box center [945, 481] width 330 height 126
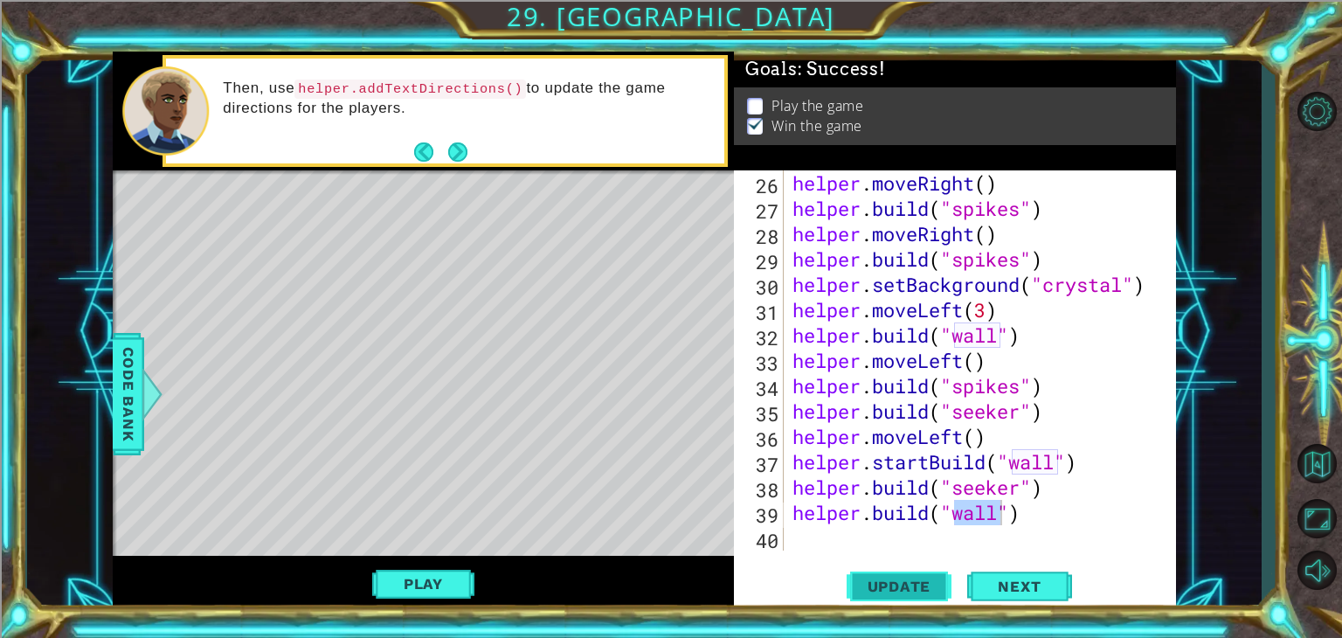
click at [892, 579] on span "Update" at bounding box center [899, 586] width 99 height 17
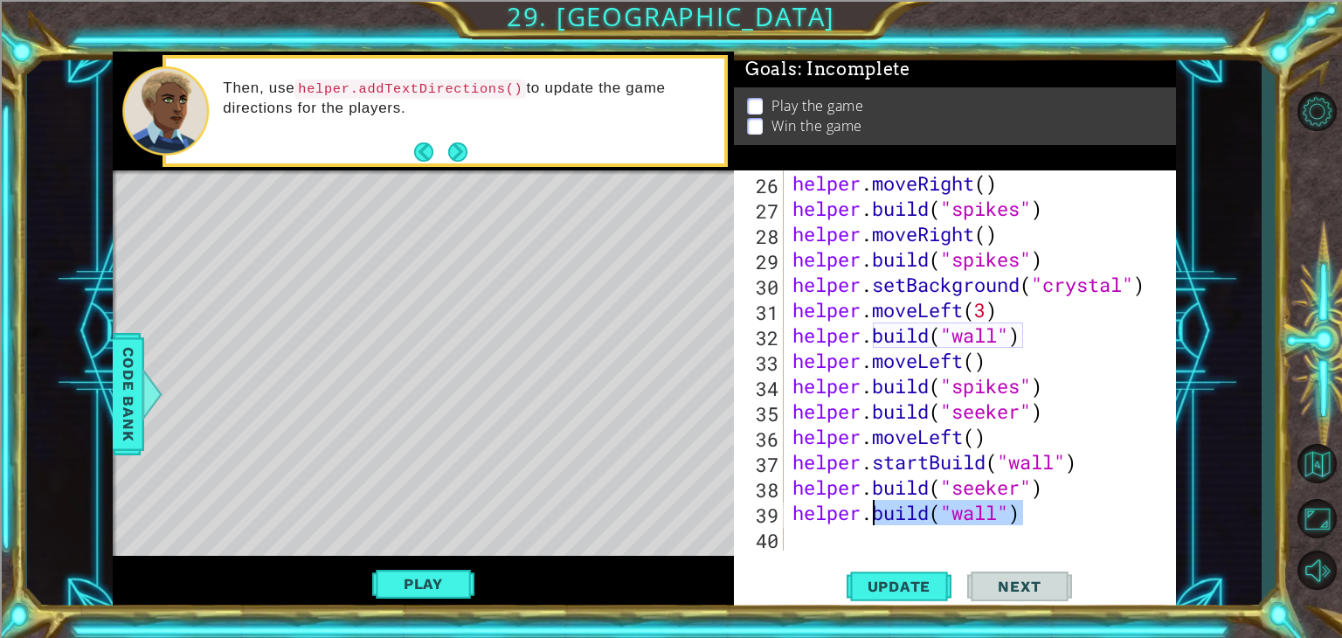
drag, startPoint x: 1035, startPoint y: 521, endPoint x: 877, endPoint y: 524, distance: 157.3
click at [877, 524] on div "helper . moveRight ( ) helper . build ( "spikes" ) helper . moveRight ( ) helpe…" at bounding box center [978, 385] width 378 height 431
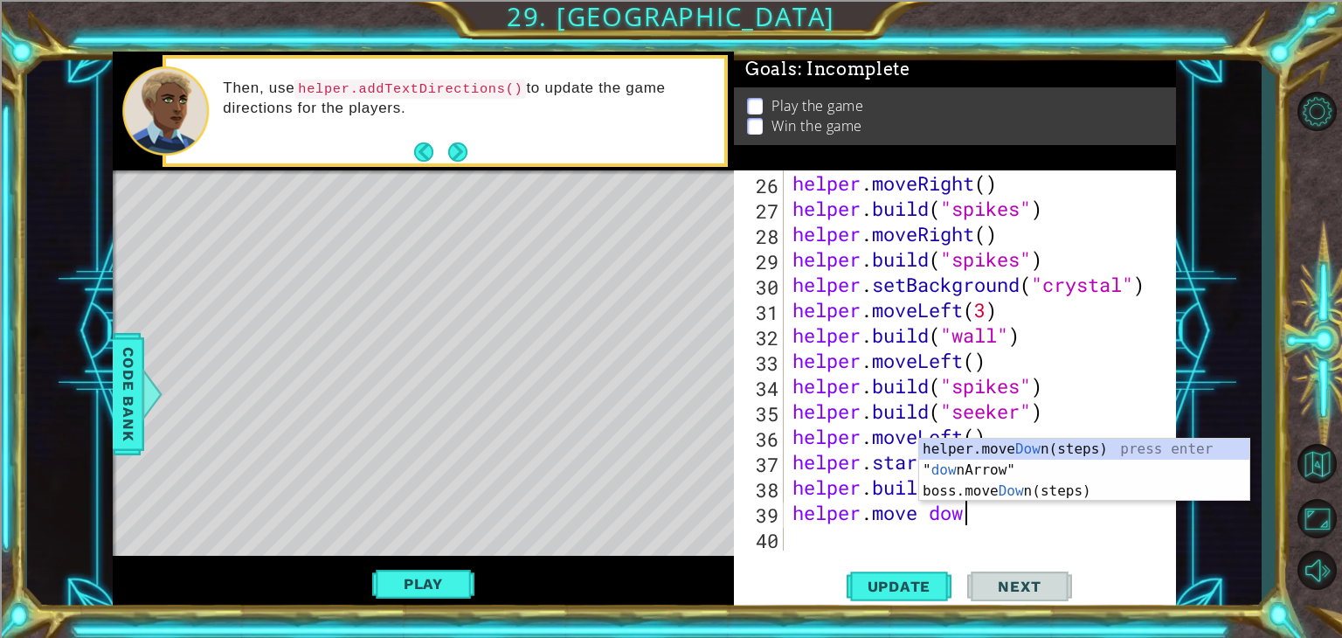
scroll to position [0, 7]
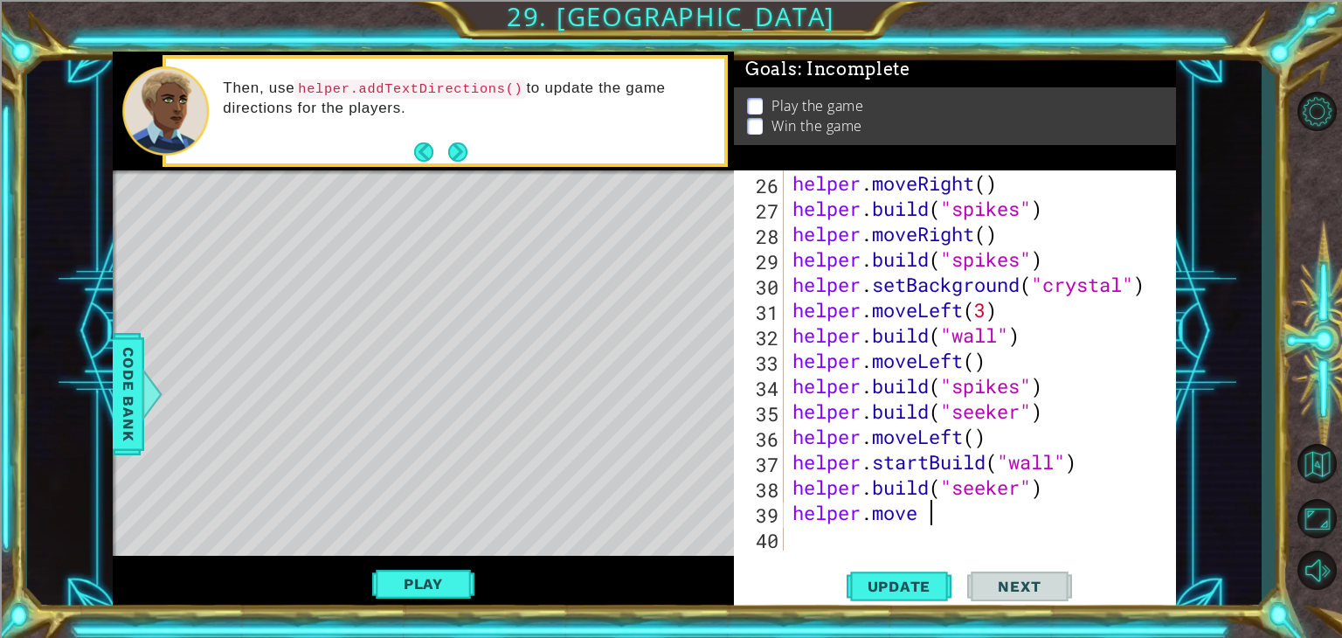
type textarea "helper.mov"
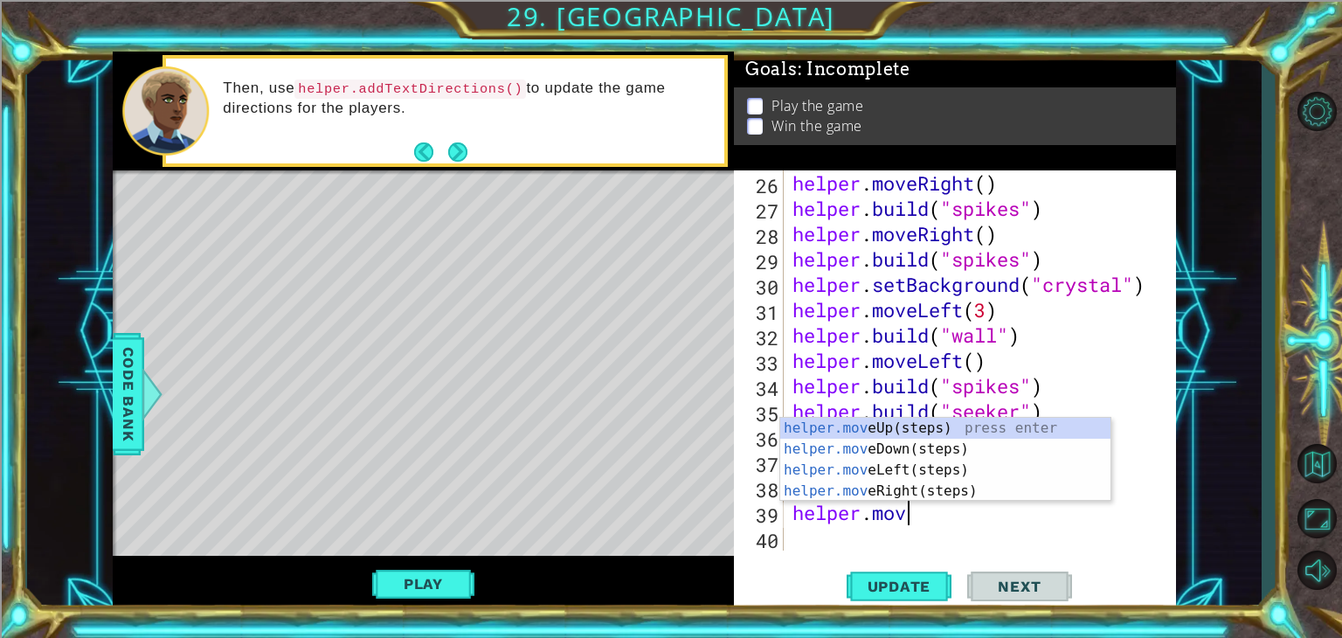
scroll to position [0, 3]
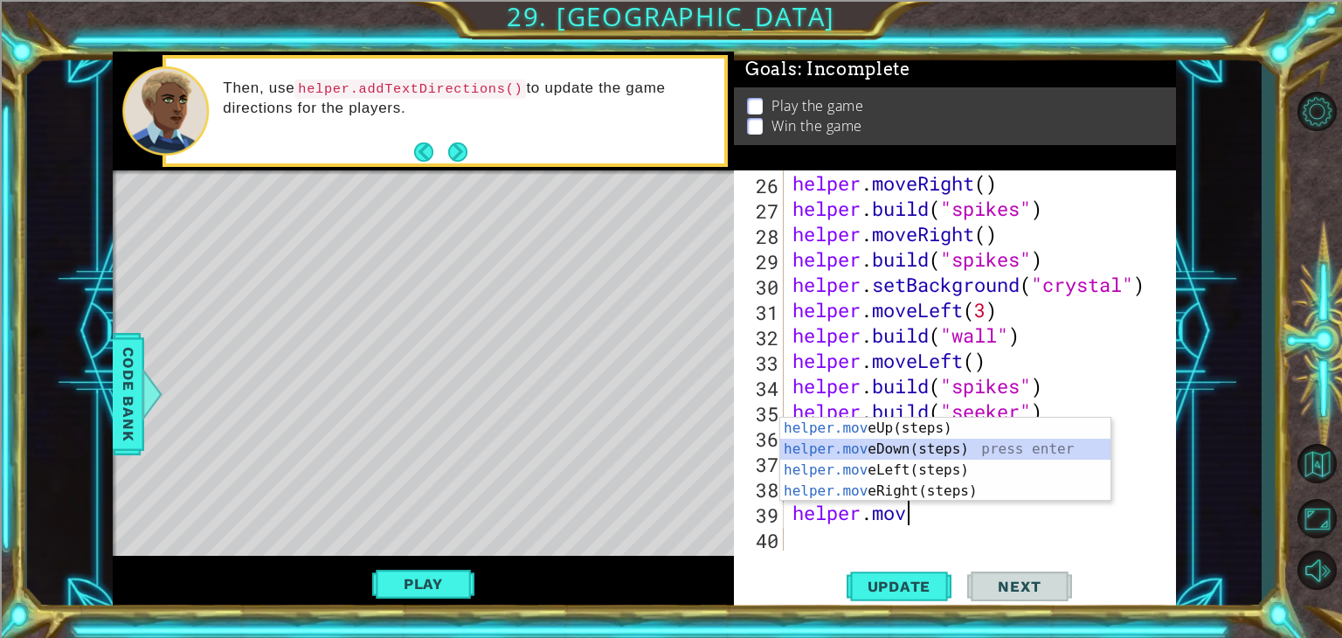
click at [942, 447] on div "helper.mov eUp(steps) press enter helper.mov eDown(steps) press enter helper.mo…" at bounding box center [945, 481] width 330 height 126
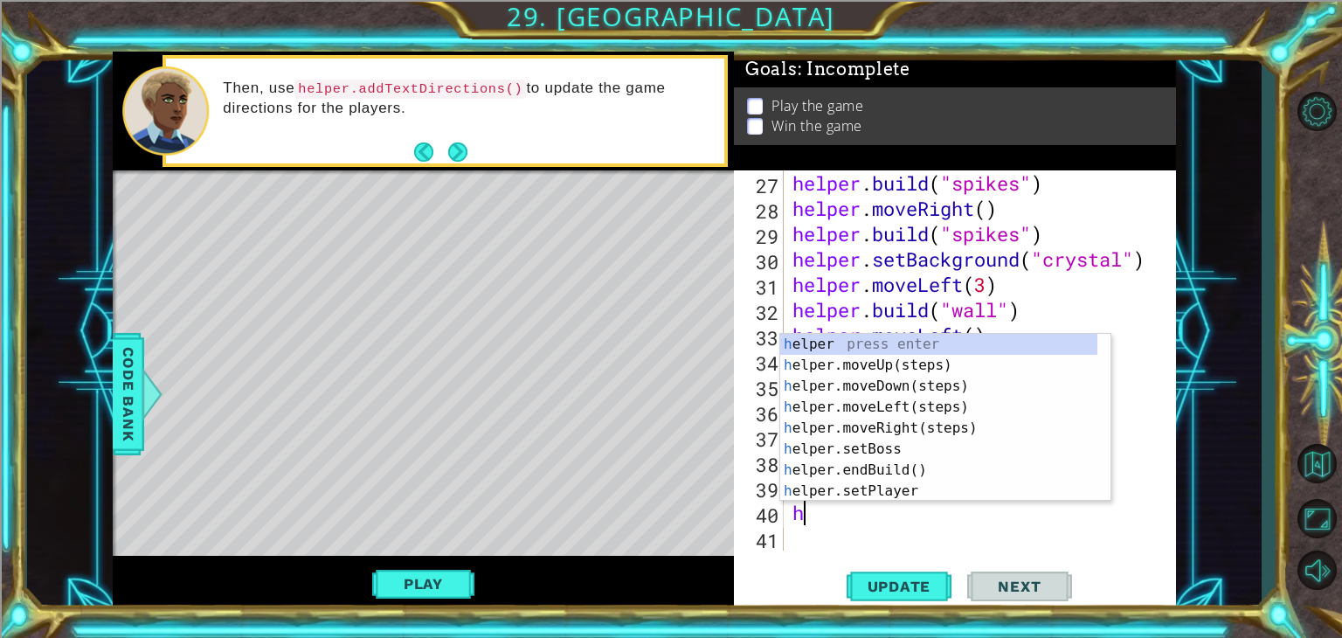
type textarea "he"
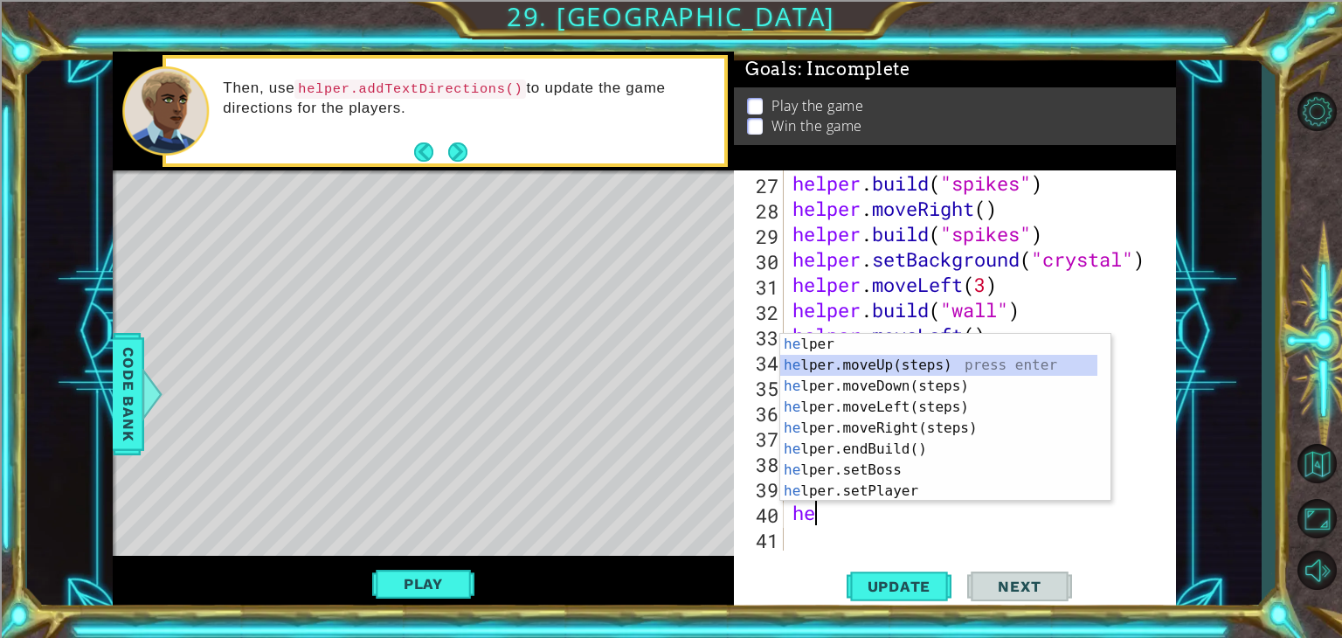
click at [866, 357] on div "he lper press enter he lper.moveUp(steps) press enter he lper.moveDown(steps) p…" at bounding box center [938, 439] width 317 height 210
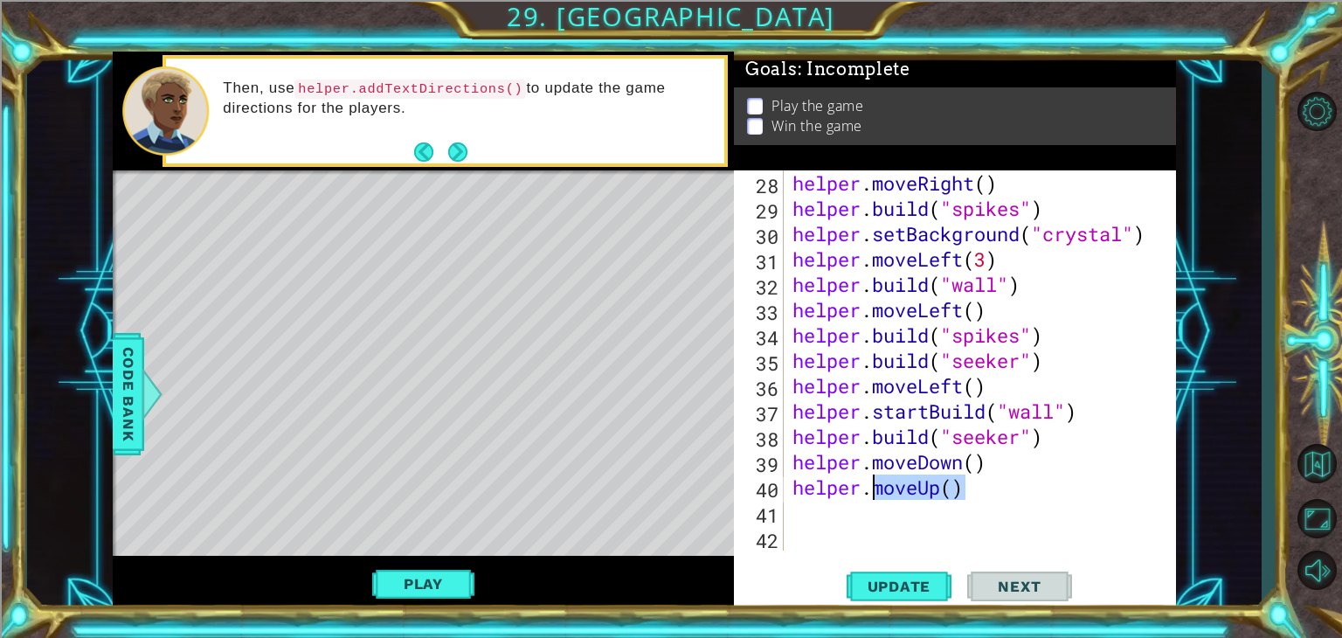
drag, startPoint x: 978, startPoint y: 493, endPoint x: 875, endPoint y: 497, distance: 103.2
click at [875, 497] on div "helper . moveRight ( ) helper . build ( "spikes" ) helper . setBackground ( "cr…" at bounding box center [978, 385] width 378 height 431
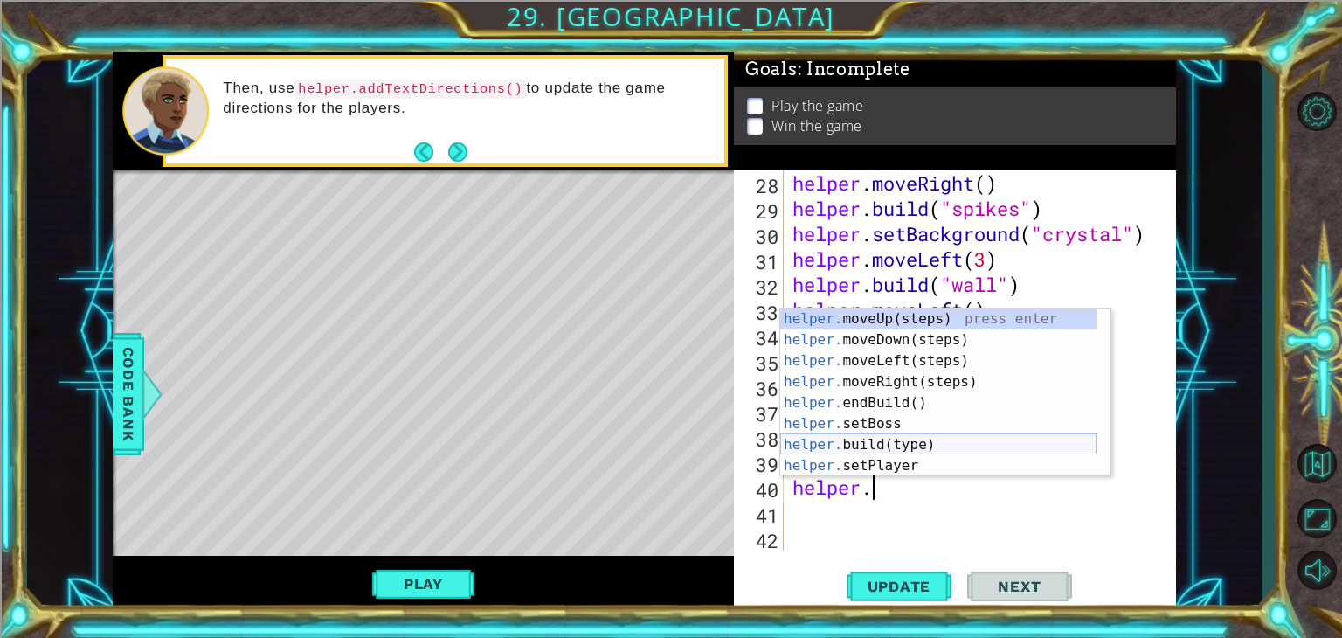
click at [900, 446] on div "helper. moveUp(steps) press enter helper. moveDown(steps) press enter helper. m…" at bounding box center [938, 413] width 317 height 210
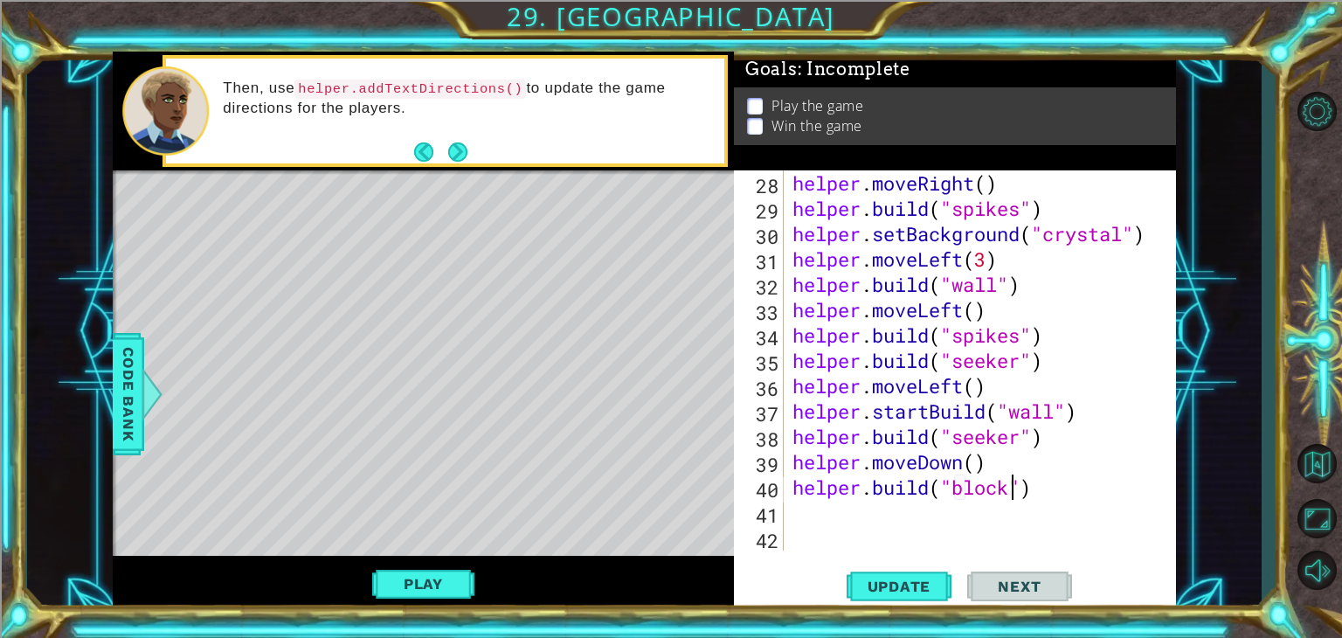
scroll to position [0, 10]
click at [888, 574] on button "Update" at bounding box center [899, 587] width 105 height 45
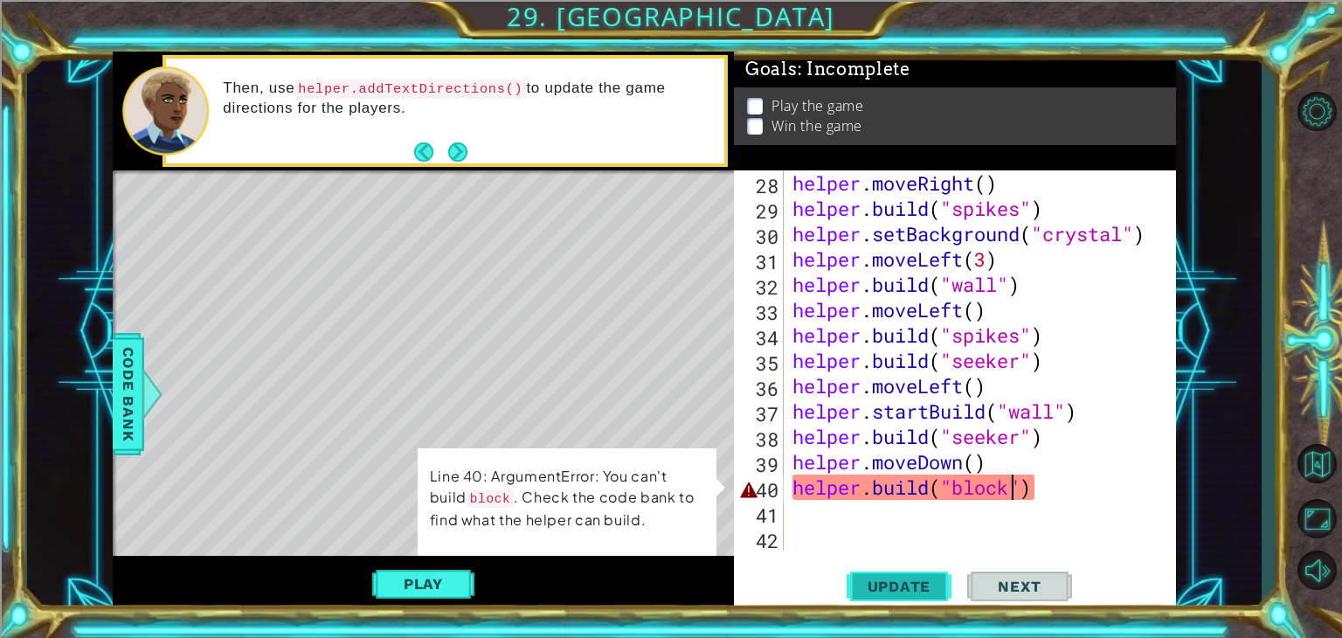
click at [889, 577] on button "Update" at bounding box center [899, 587] width 105 height 45
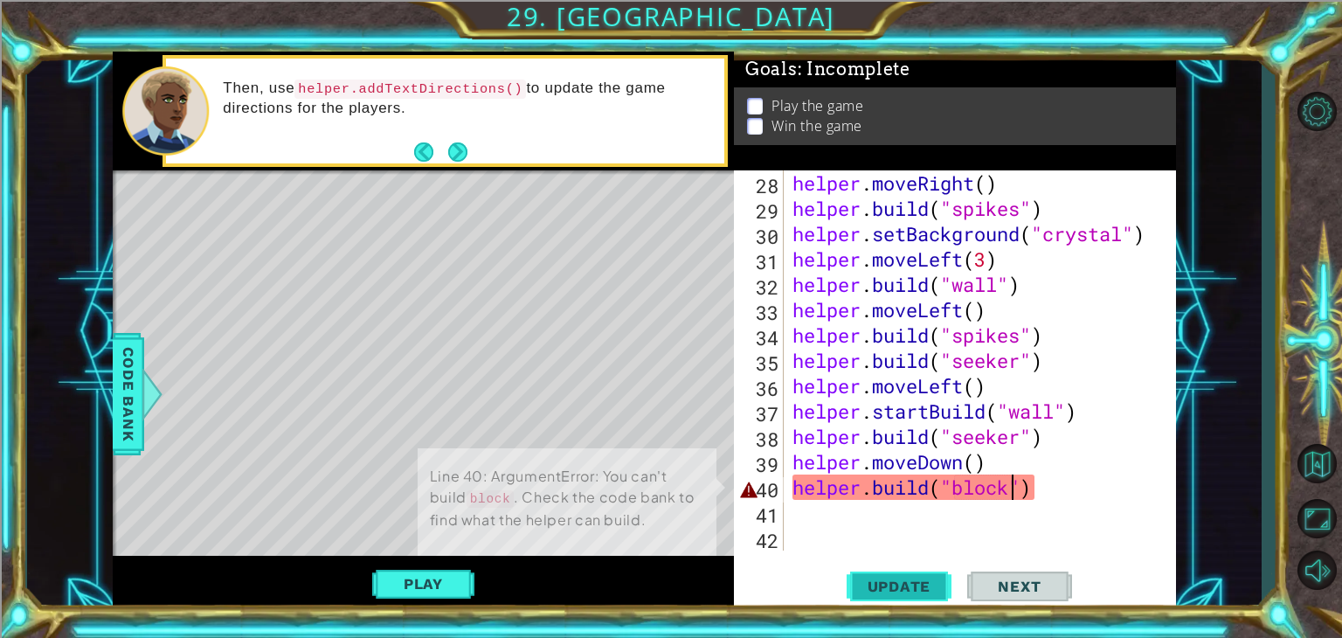
click at [889, 577] on button "Update" at bounding box center [899, 587] width 105 height 45
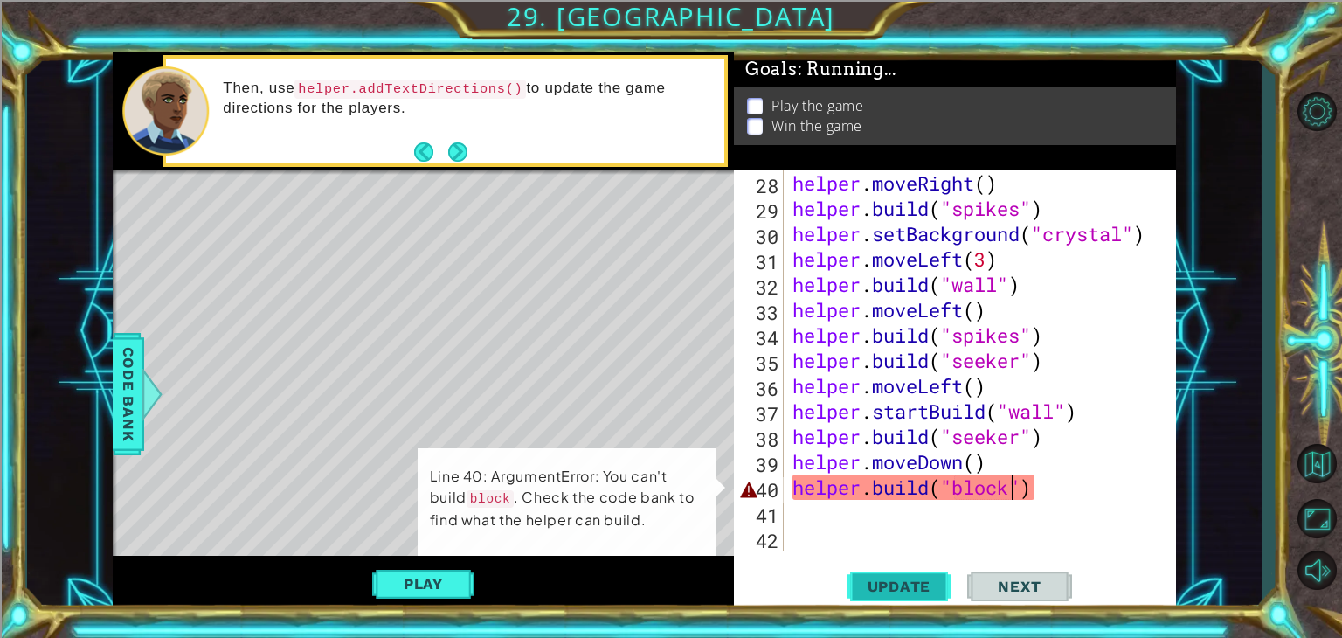
click at [889, 577] on button "Update" at bounding box center [899, 587] width 105 height 45
click at [127, 380] on span "Code Bank" at bounding box center [128, 394] width 28 height 107
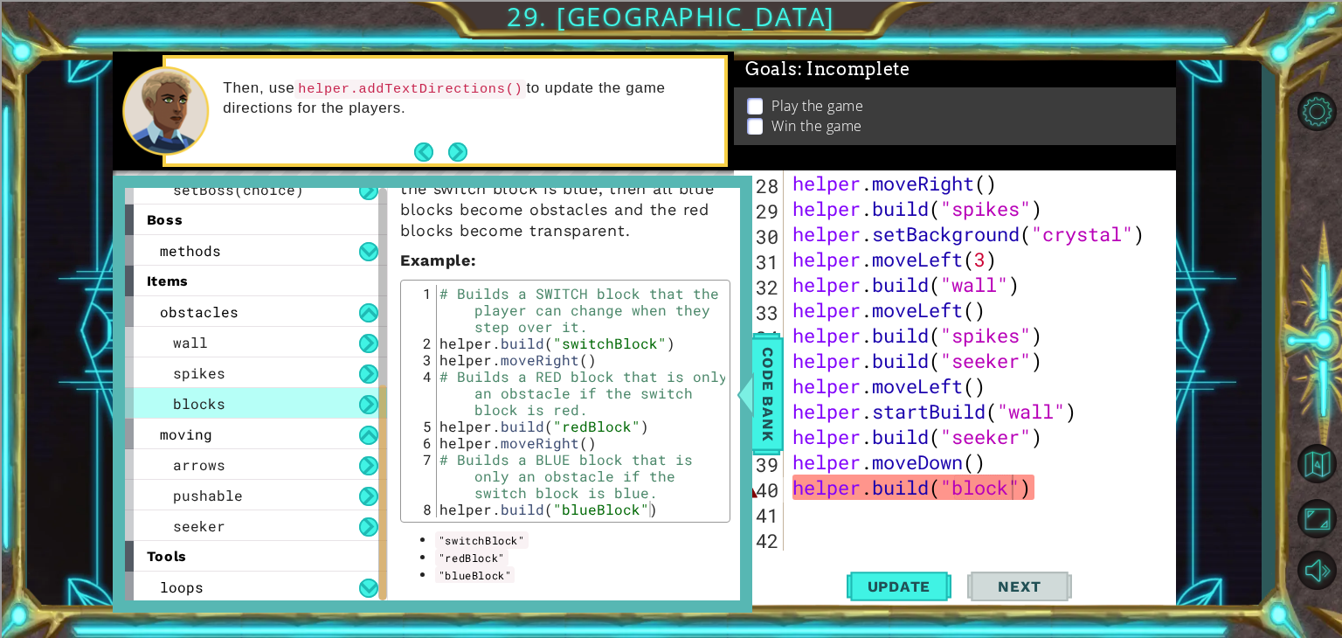
scroll to position [212, 0]
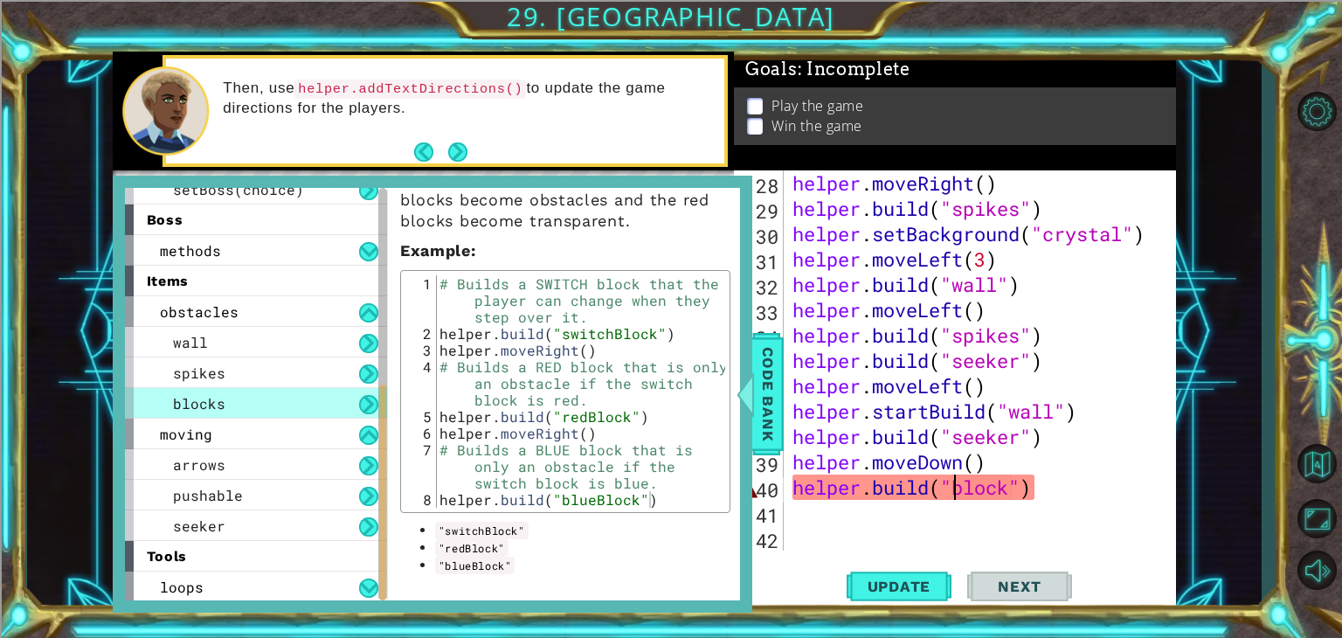
click at [955, 487] on div "helper . moveRight ( ) helper . build ( "spikes" ) helper . setBackground ( "cr…" at bounding box center [978, 385] width 378 height 431
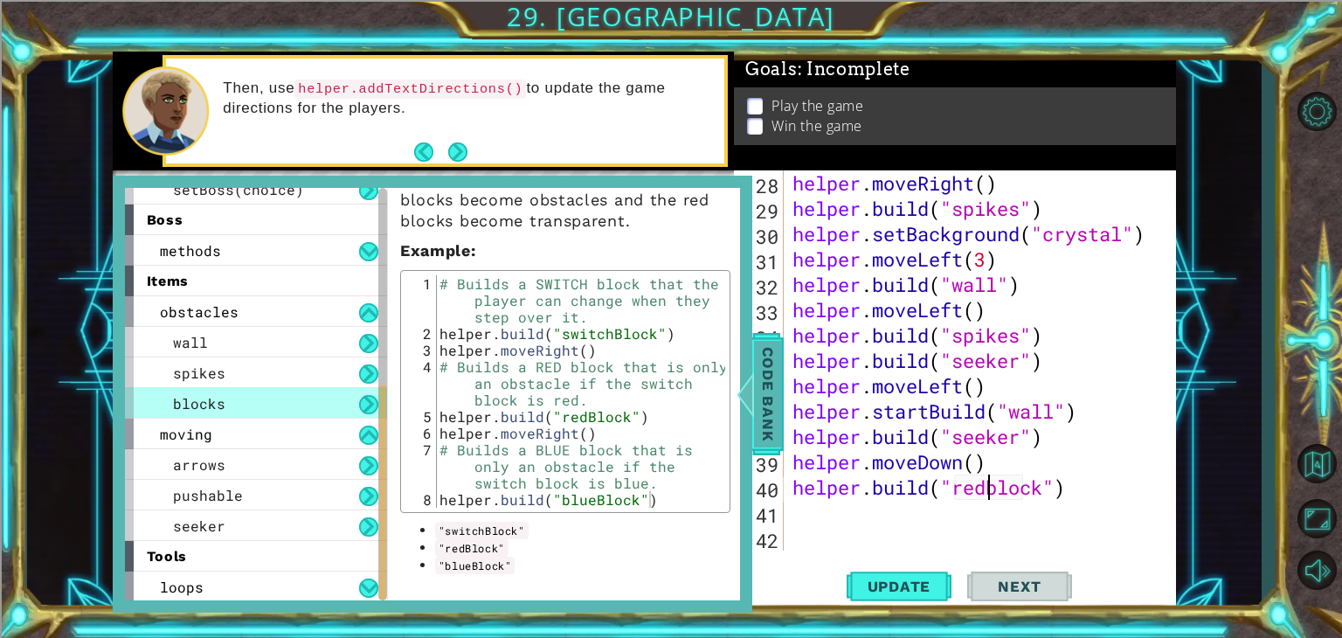
click at [765, 405] on span "Code Bank" at bounding box center [768, 394] width 28 height 107
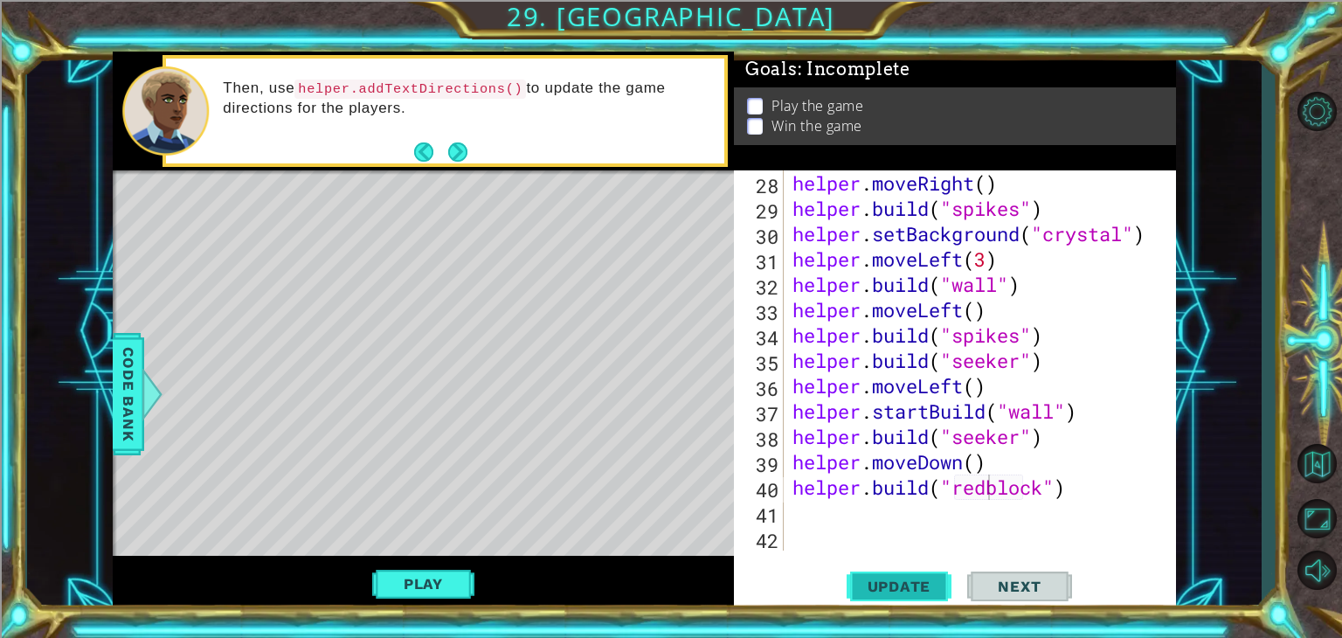
click at [884, 588] on span "Update" at bounding box center [899, 586] width 99 height 17
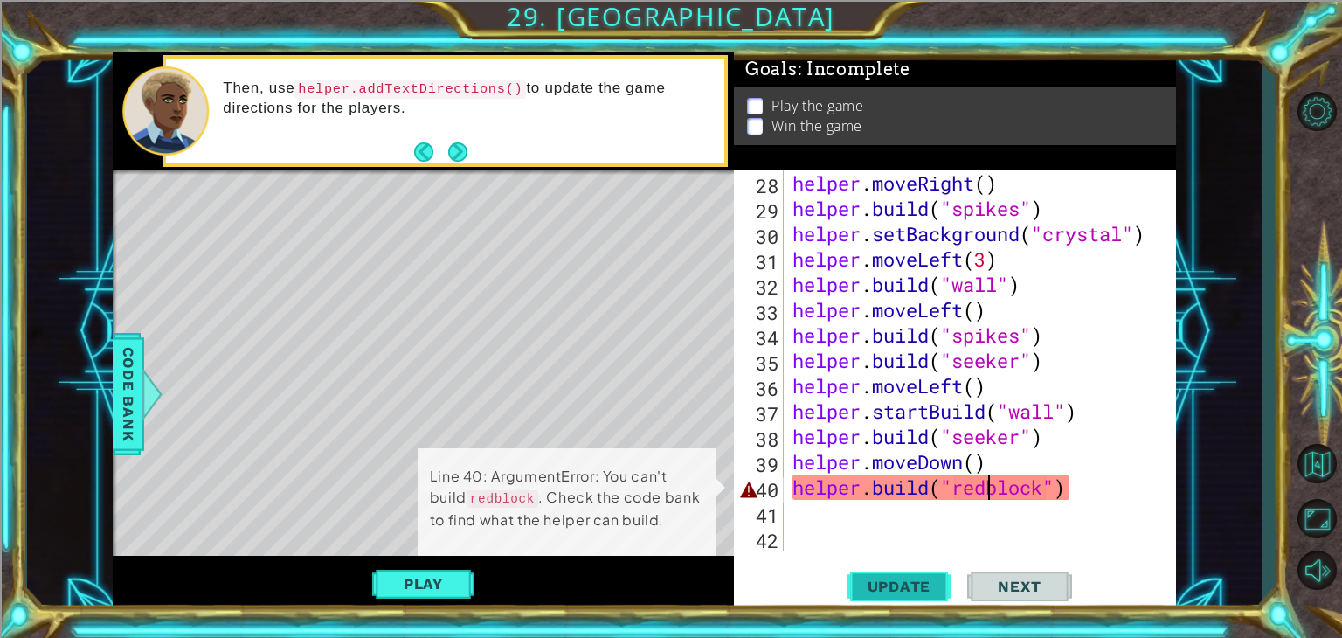
click at [899, 574] on button "Update" at bounding box center [899, 587] width 105 height 45
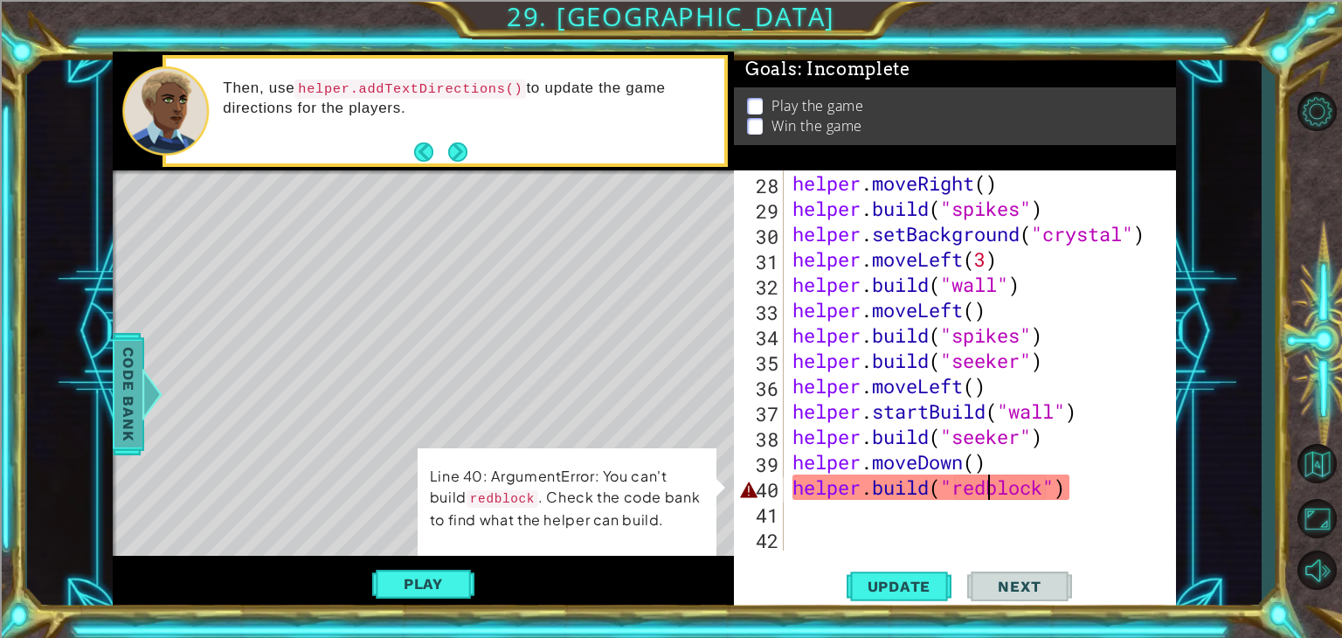
click at [134, 398] on span "Code Bank" at bounding box center [128, 394] width 28 height 107
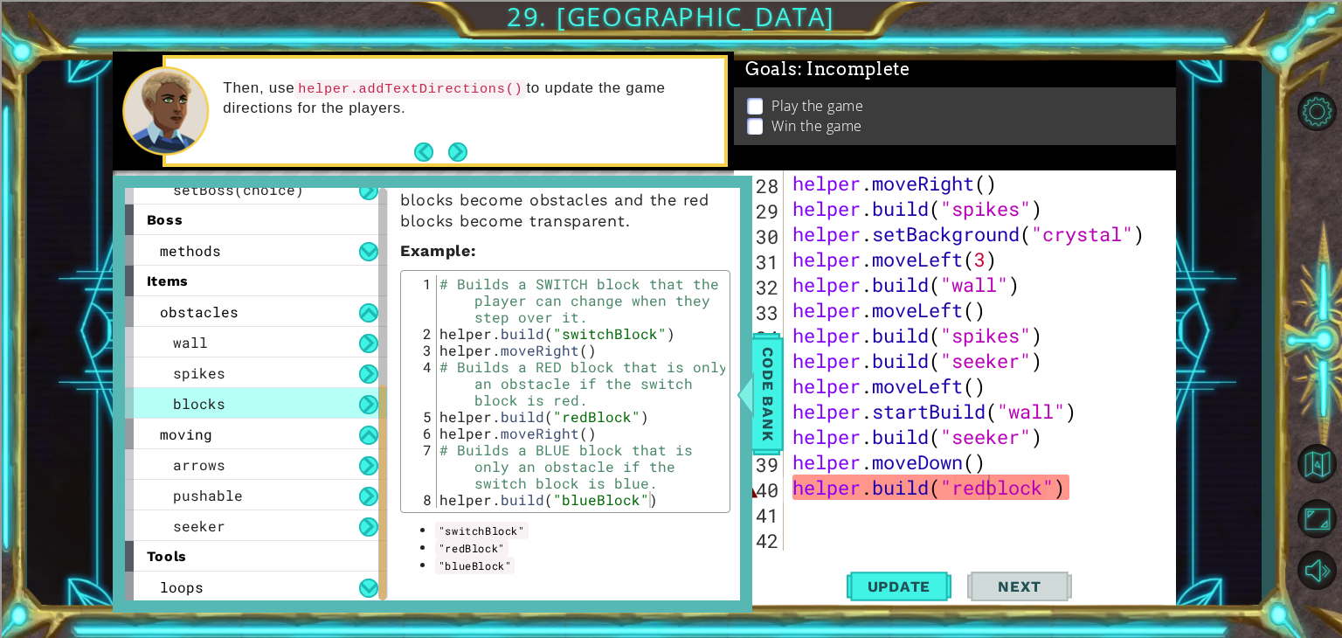
click at [999, 487] on div "helper . moveRight ( ) helper . build ( "spikes" ) helper . setBackground ( "cr…" at bounding box center [978, 385] width 378 height 431
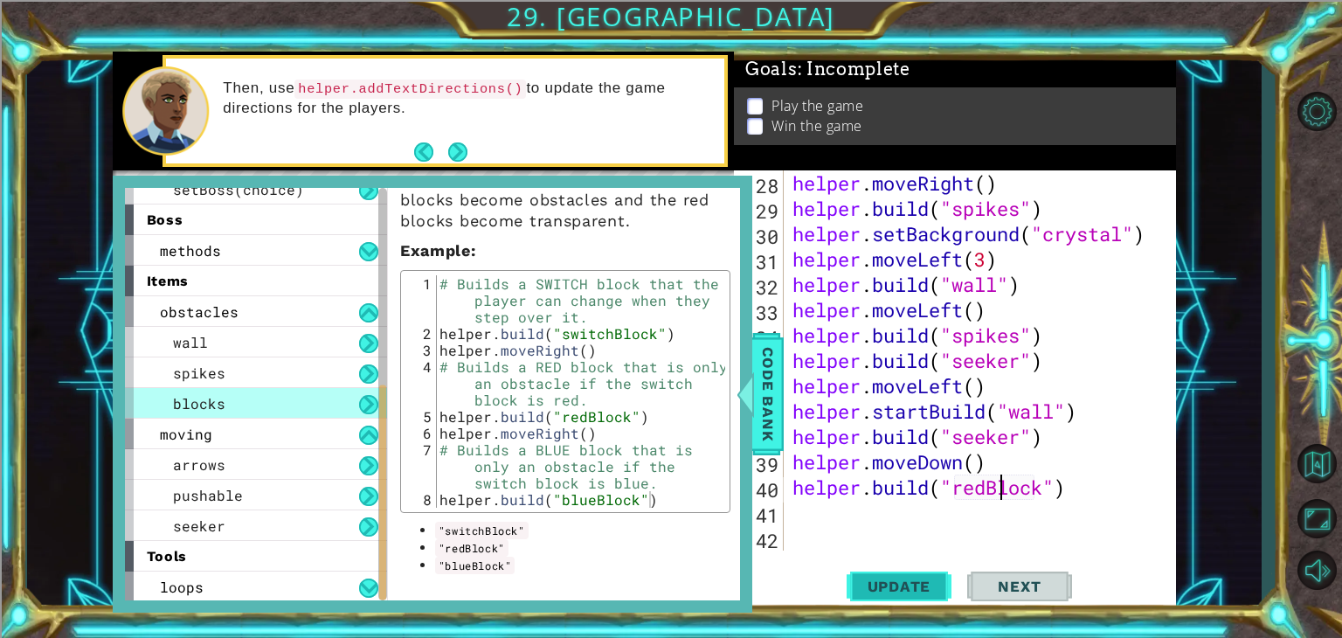
type textarea "[DOMAIN_NAME]("redBlock")"
click at [936, 591] on span "Update" at bounding box center [899, 586] width 99 height 17
click at [770, 399] on span "Code Bank" at bounding box center [768, 394] width 28 height 107
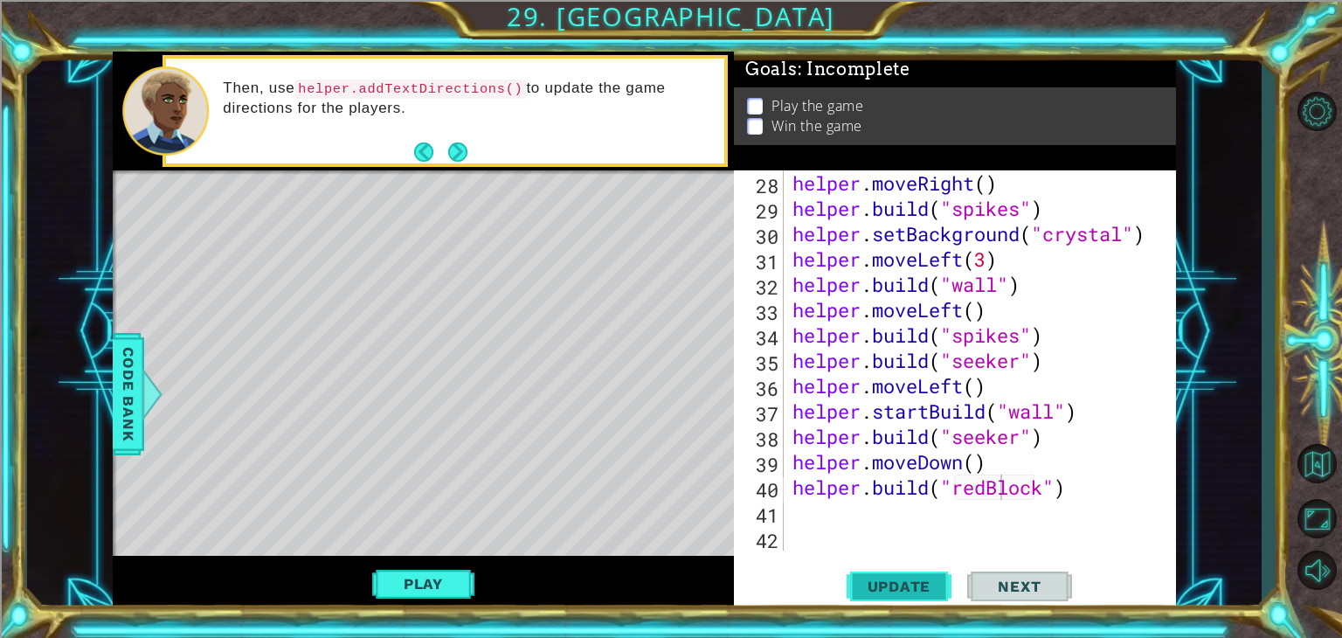
click at [859, 599] on button "Update" at bounding box center [899, 587] width 105 height 45
click at [194, 463] on div "Level Map" at bounding box center [516, 427] width 807 height 515
click at [798, 512] on div "helper . moveRight ( ) helper . build ( "spikes" ) helper . setBackground ( "cr…" at bounding box center [978, 385] width 378 height 431
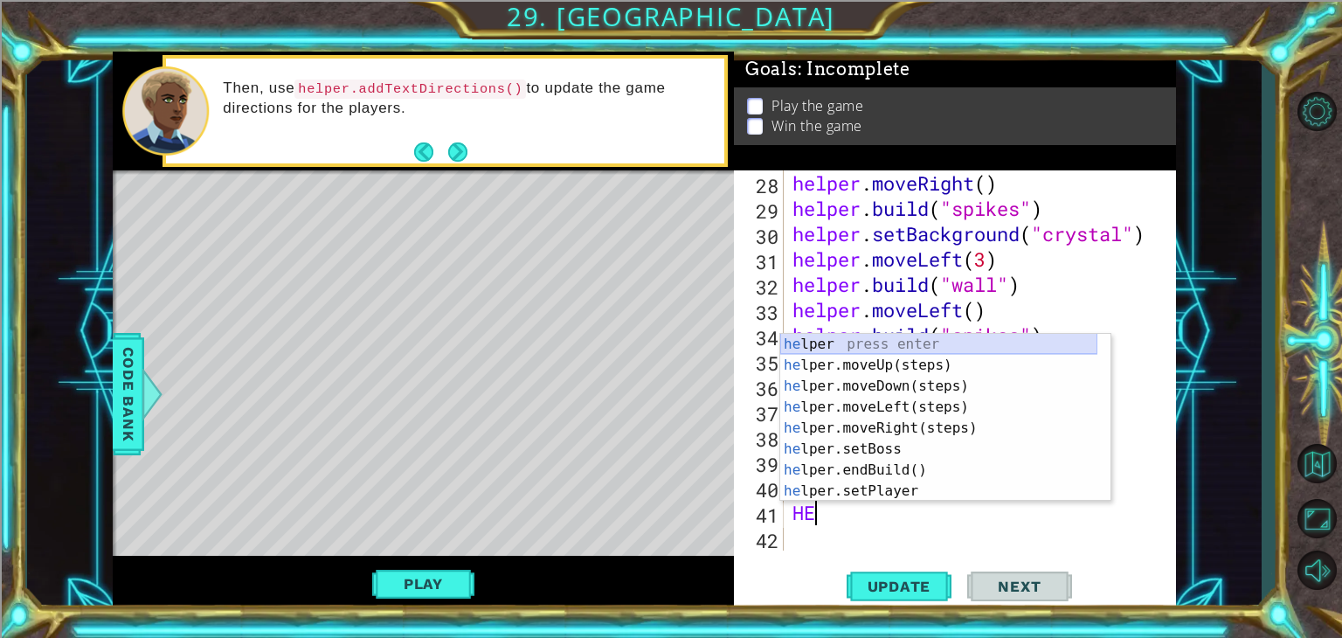
click at [791, 345] on div "he lper press enter he lper.moveUp(steps) press enter he lper.moveDown(steps) p…" at bounding box center [938, 439] width 317 height 210
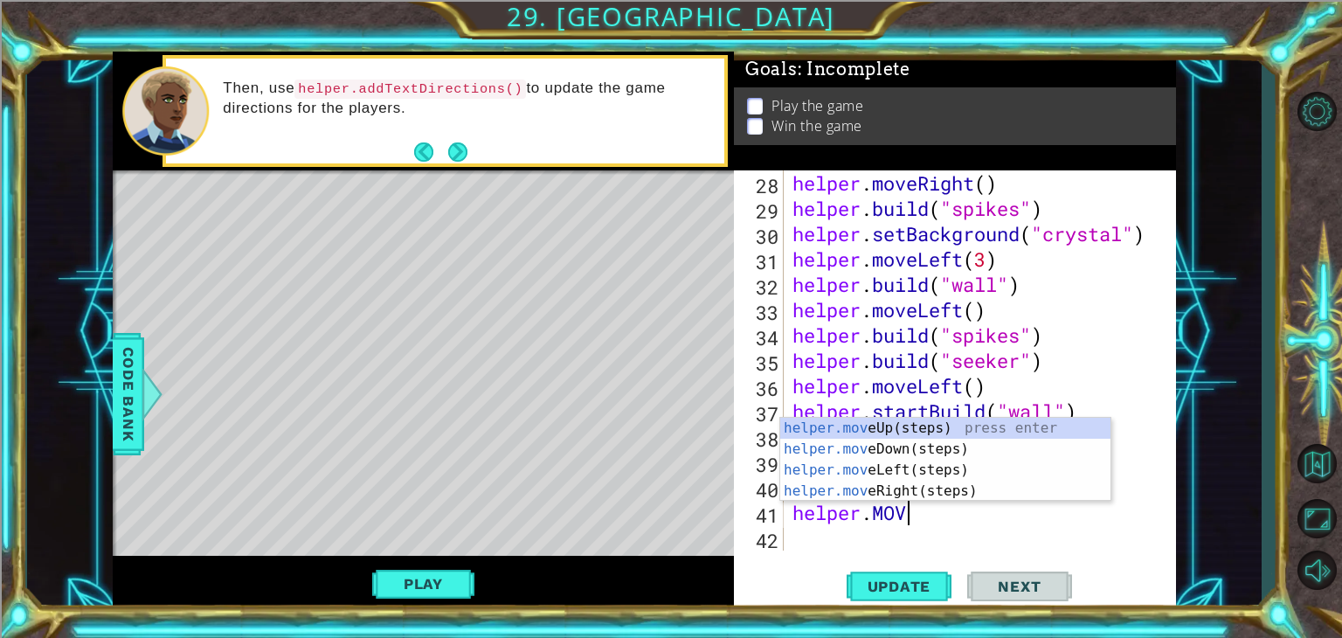
scroll to position [0, 4]
type textarea "helper.M"
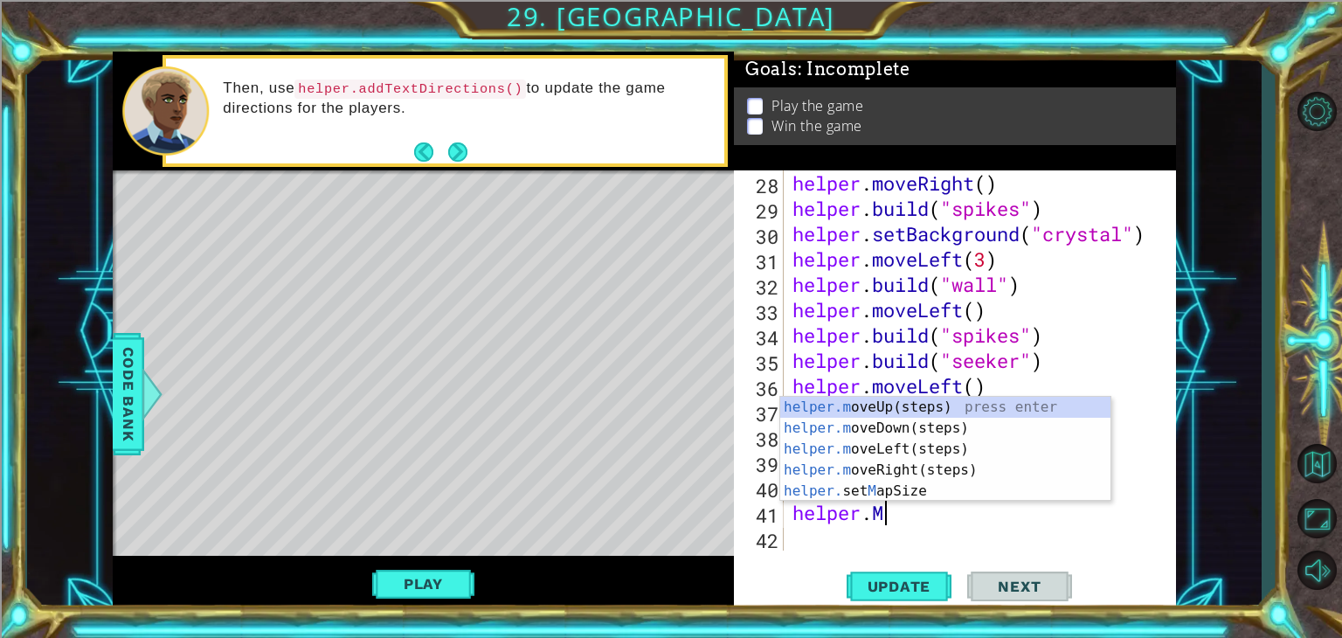
scroll to position [0, 3]
click at [890, 424] on div "helper.m oveUp(steps) press enter helper.m oveDown(steps) press enter helper.m …" at bounding box center [945, 470] width 330 height 147
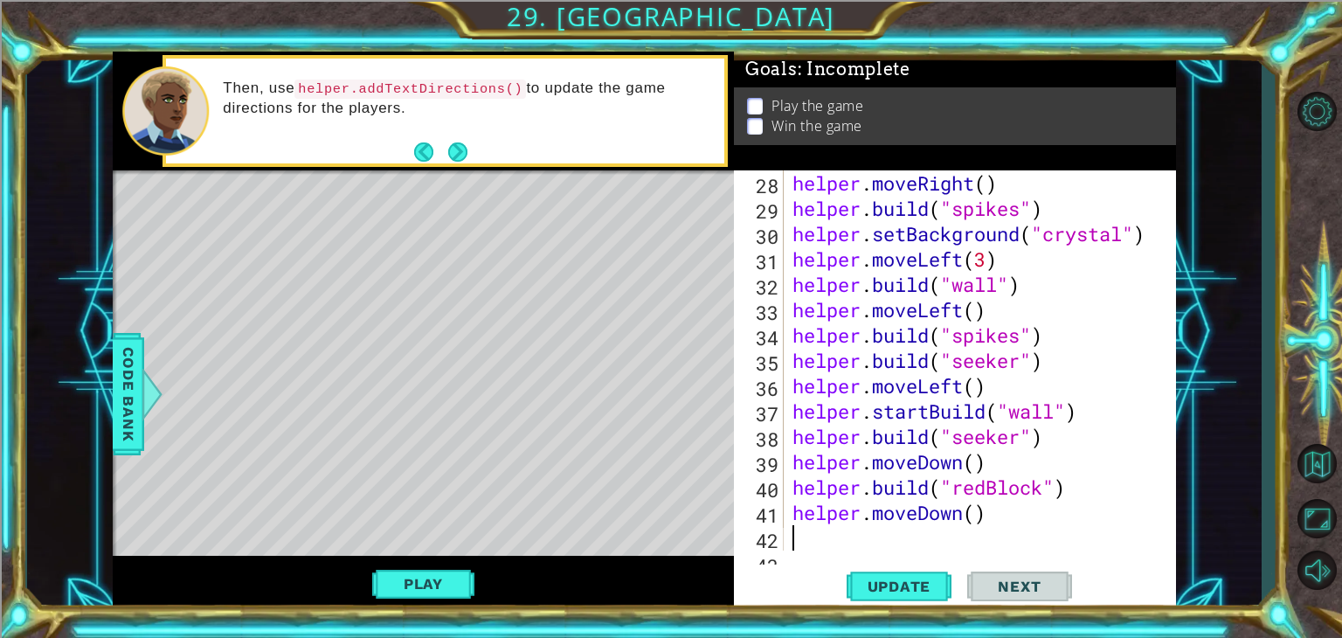
scroll to position [786, 0]
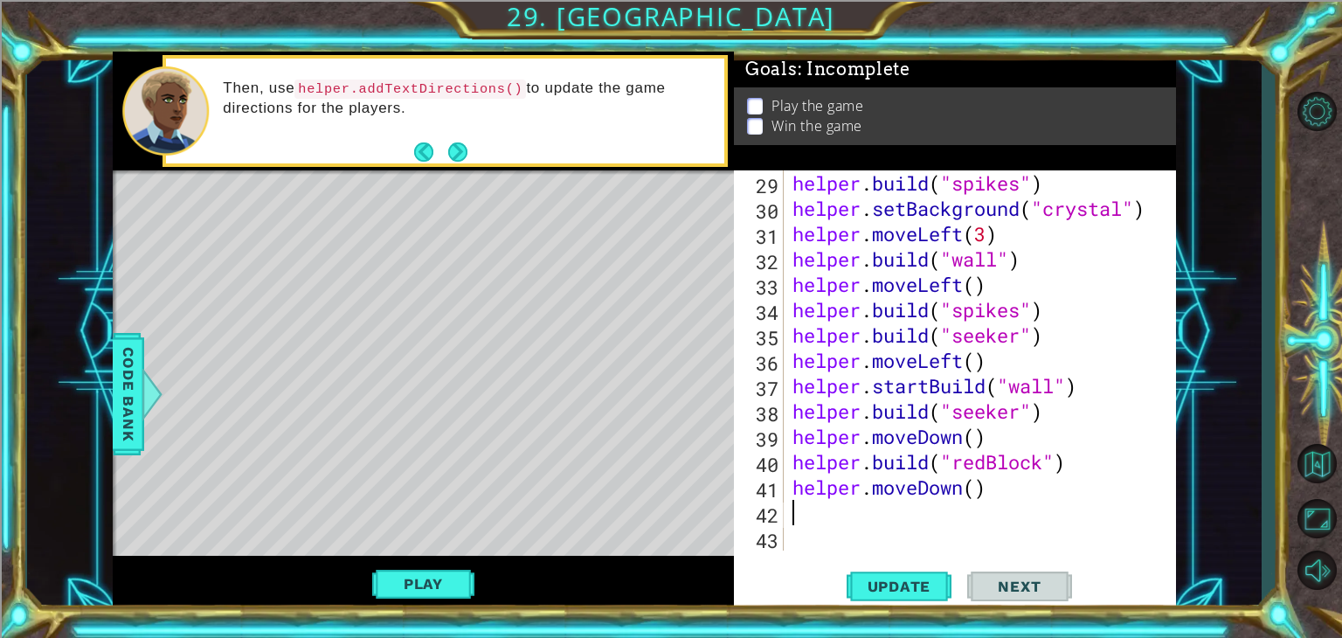
click at [989, 497] on div "helper . build ( "spikes" ) helper . setBackground ( "crystal" ) helper . moveL…" at bounding box center [978, 385] width 378 height 431
type textarea "helper.moveDown()"
click at [804, 508] on div "helper . build ( "spikes" ) helper . setBackground ( "crystal" ) helper . moveL…" at bounding box center [978, 385] width 378 height 431
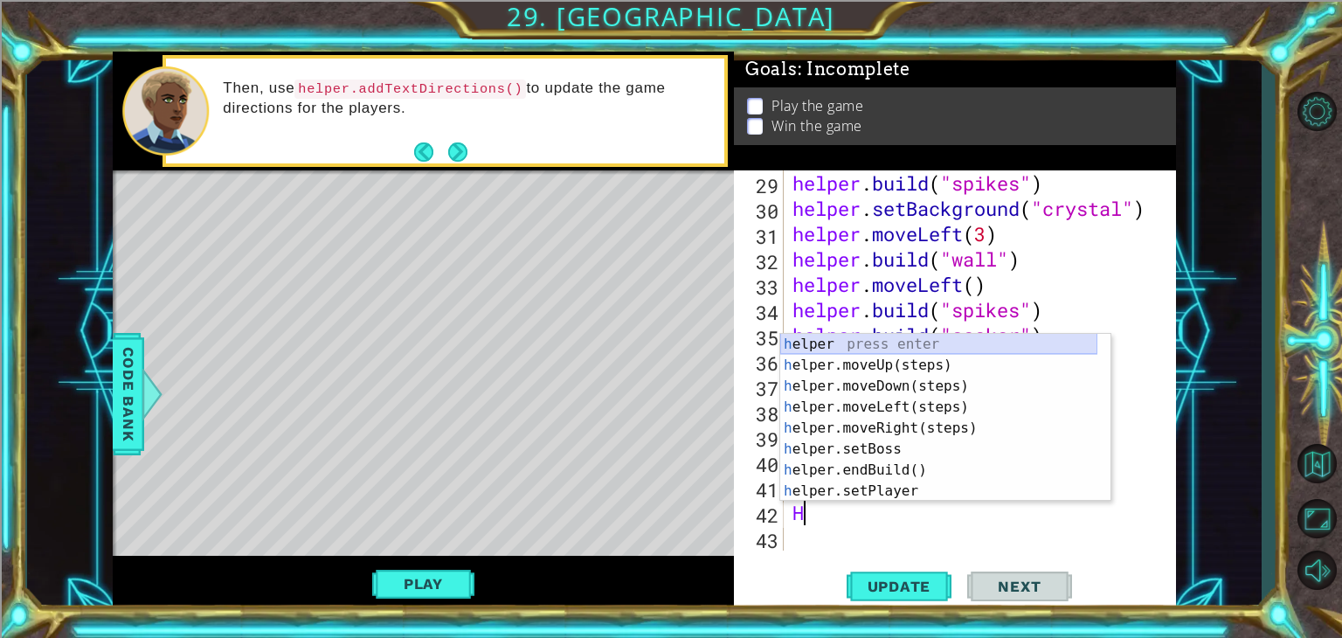
click at [841, 345] on div "h elper press enter h elper.moveUp(steps) press enter h elper.moveDown(steps) p…" at bounding box center [938, 439] width 317 height 210
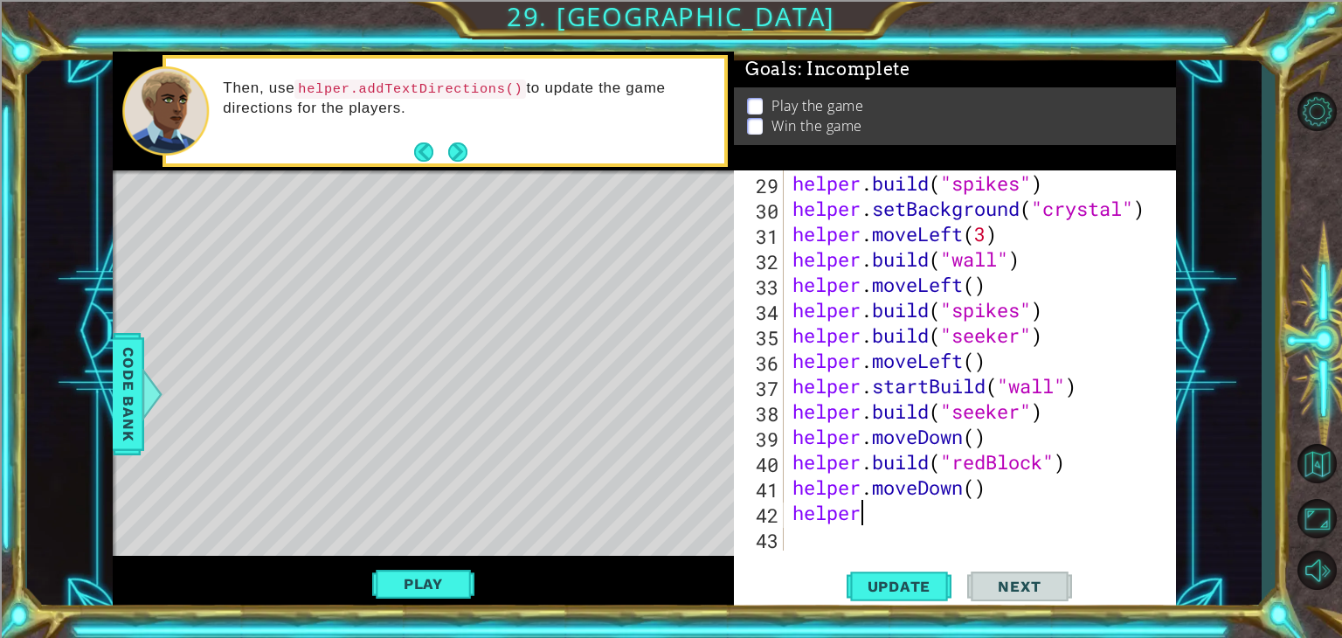
scroll to position [0, 3]
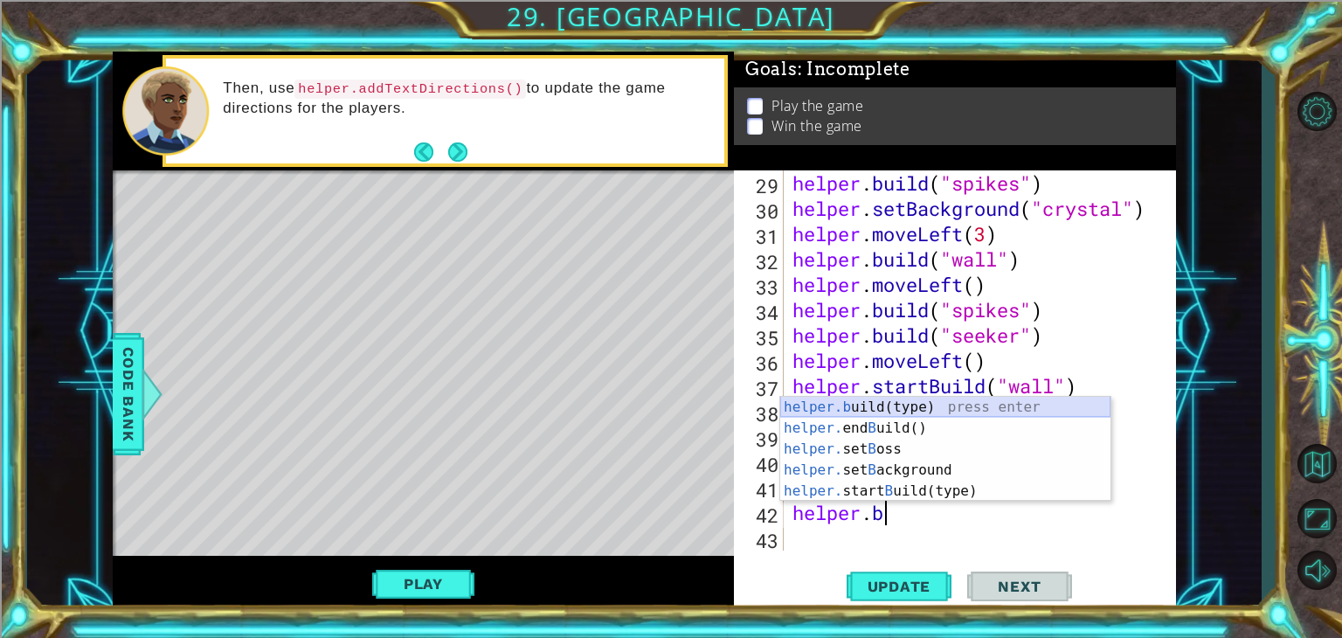
click at [887, 409] on div "helper.b uild(type) press enter helper. end B uild() press enter helper. set B …" at bounding box center [945, 470] width 330 height 147
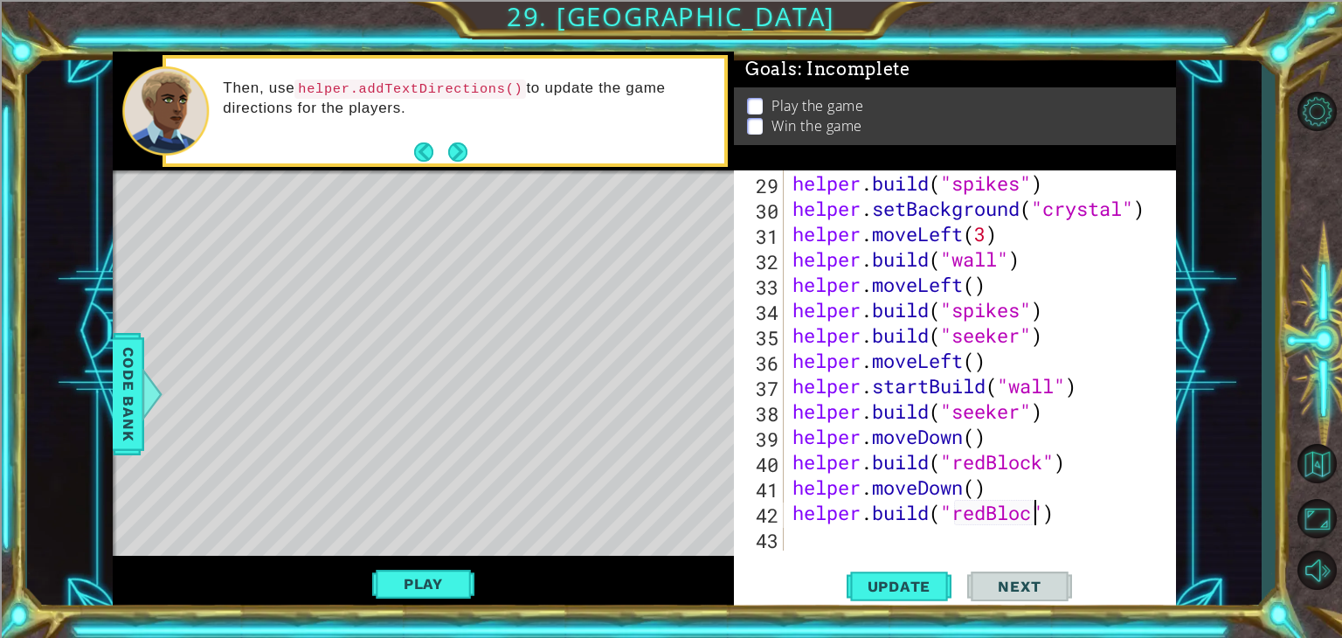
scroll to position [0, 10]
type textarea "[DOMAIN_NAME]("redBlock")"
click at [915, 571] on button "Update" at bounding box center [899, 587] width 105 height 45
click at [136, 406] on span "Code Bank" at bounding box center [128, 394] width 28 height 107
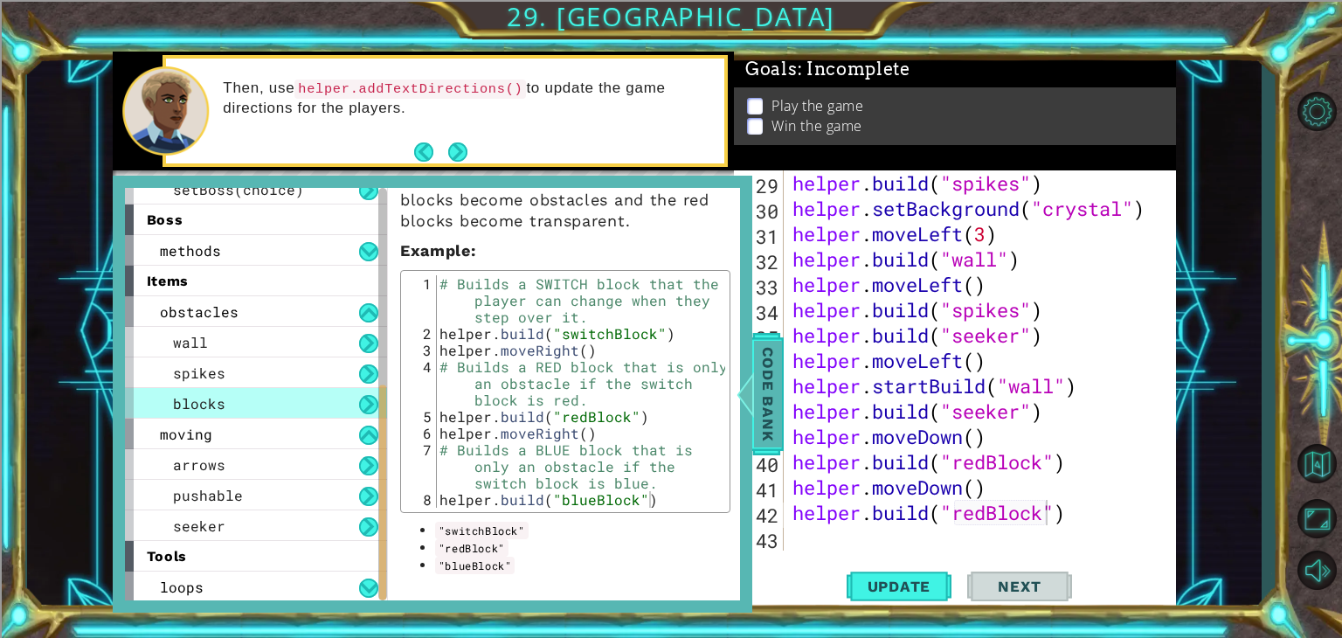
click at [780, 396] on span "Code Bank" at bounding box center [768, 394] width 28 height 107
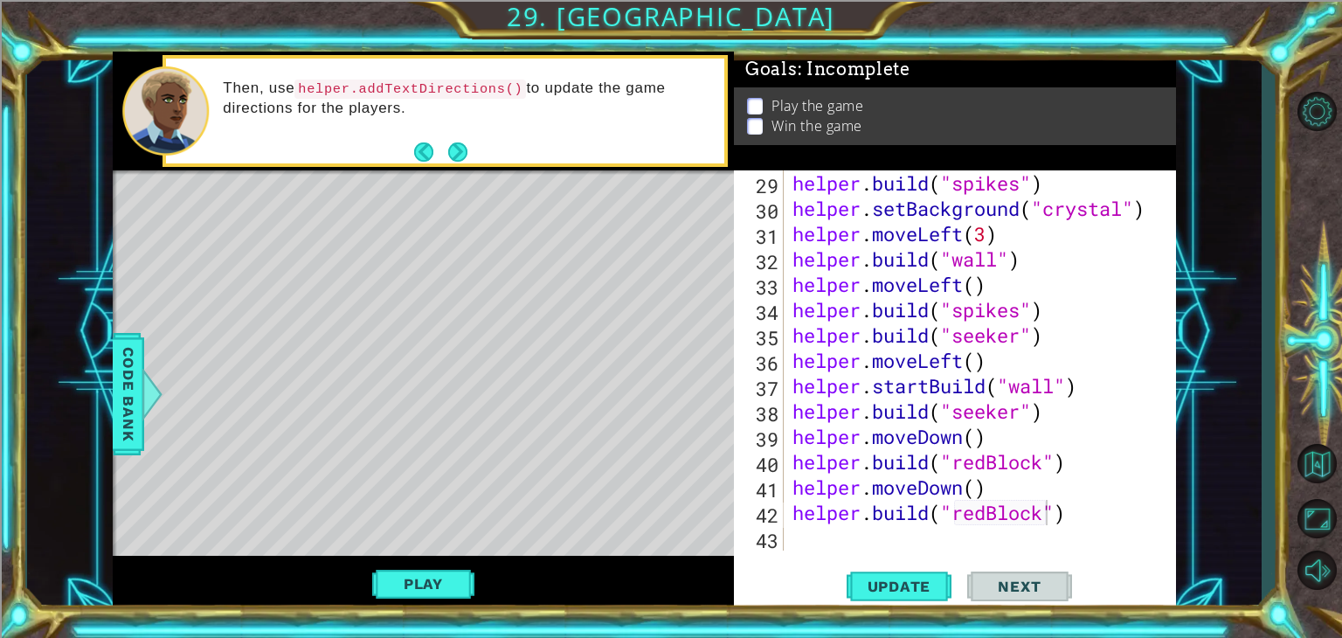
click at [798, 546] on div "helper . build ( "spikes" ) helper . setBackground ( "crystal" ) helper . moveL…" at bounding box center [978, 385] width 378 height 431
drag, startPoint x: 1080, startPoint y: 418, endPoint x: 784, endPoint y: 427, distance: 296.4
click at [784, 427] on div "29 30 31 32 33 34 35 36 37 38 39 40 41 42 43 helper . build ( "spikes" ) helper…" at bounding box center [953, 360] width 438 height 380
click at [1060, 417] on div "helper . build ( "spikes" ) helper . setBackground ( "crystal" ) helper . moveL…" at bounding box center [978, 385] width 378 height 431
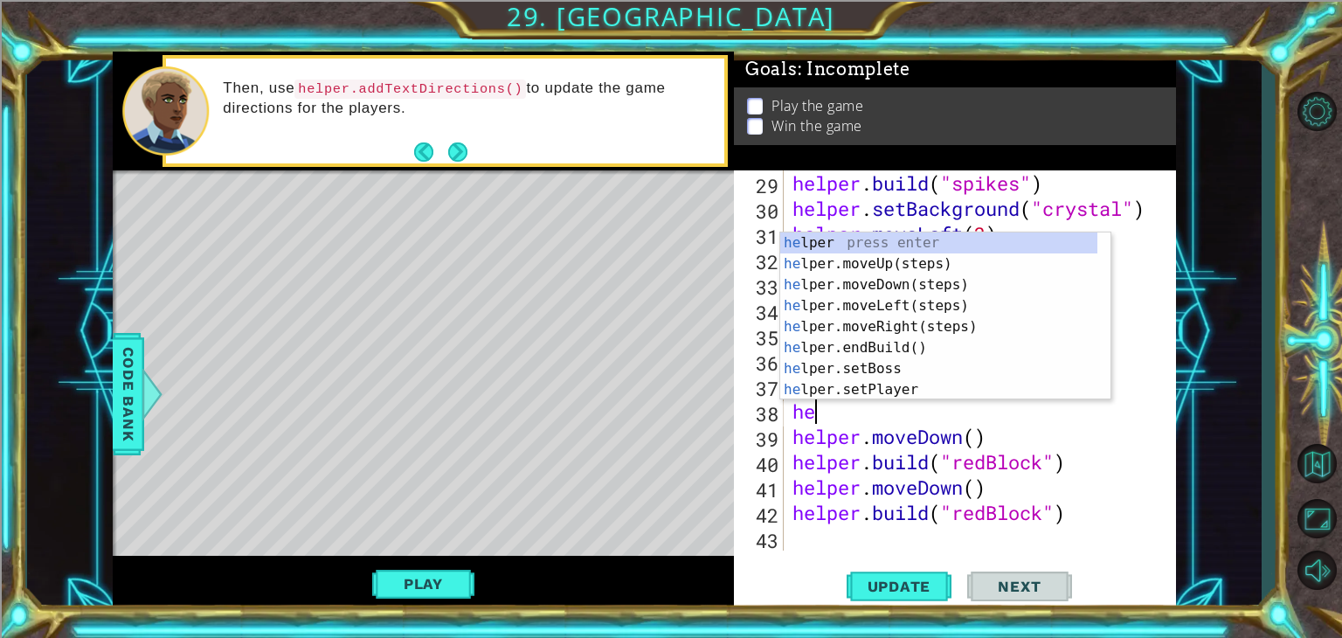
type textarea "h"
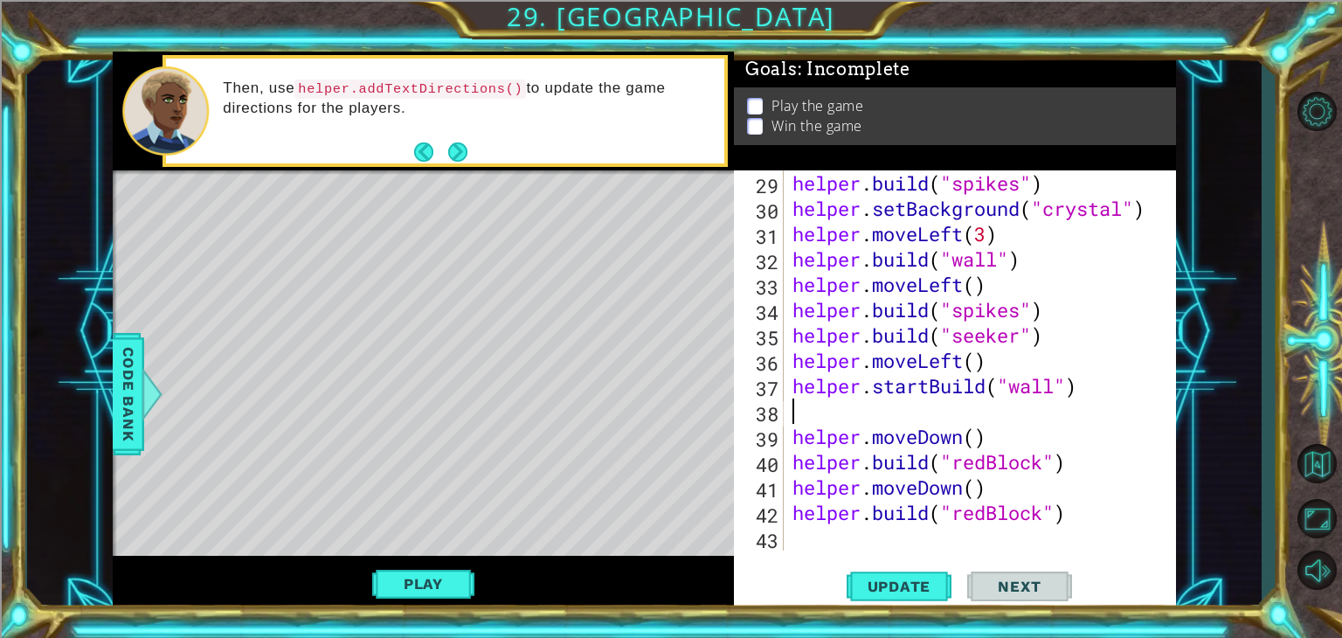
type textarea "helper.startBuild("wall")"
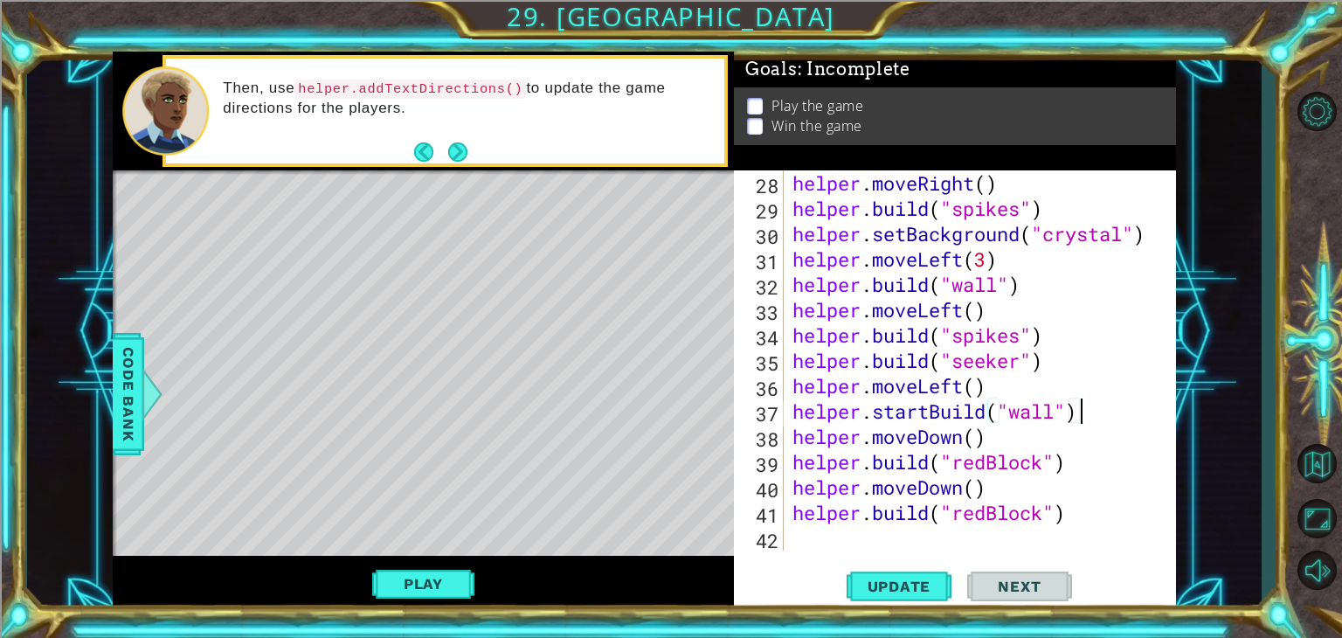
click at [814, 552] on div "helper.startBuild("wall") 28 29 30 31 32 33 34 35 36 37 38 39 40 41 42 helper .…" at bounding box center [955, 390] width 442 height 441
click at [795, 542] on div "helper . moveRight ( ) helper . build ( "spikes" ) helper . setBackground ( "cr…" at bounding box center [978, 385] width 378 height 431
click at [870, 580] on span "Update" at bounding box center [899, 586] width 99 height 17
click at [1077, 410] on div "helper . moveRight ( ) helper . build ( "spikes" ) helper . setBackground ( "cr…" at bounding box center [978, 385] width 378 height 431
type textarea "helper.startBuild("wall")"
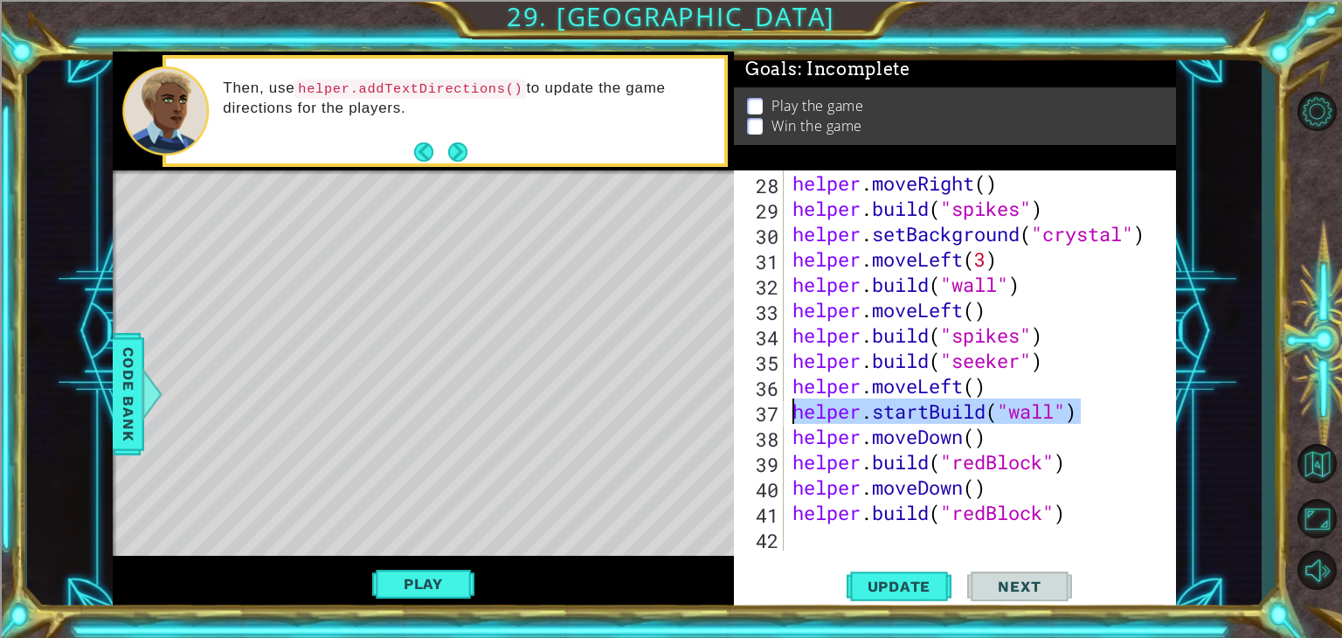
drag, startPoint x: 1077, startPoint y: 410, endPoint x: 774, endPoint y: 419, distance: 302.5
click at [774, 419] on div "helper.startBuild("wall") 28 29 30 31 32 33 34 35 36 37 38 39 40 41 42 helper .…" at bounding box center [953, 360] width 438 height 380
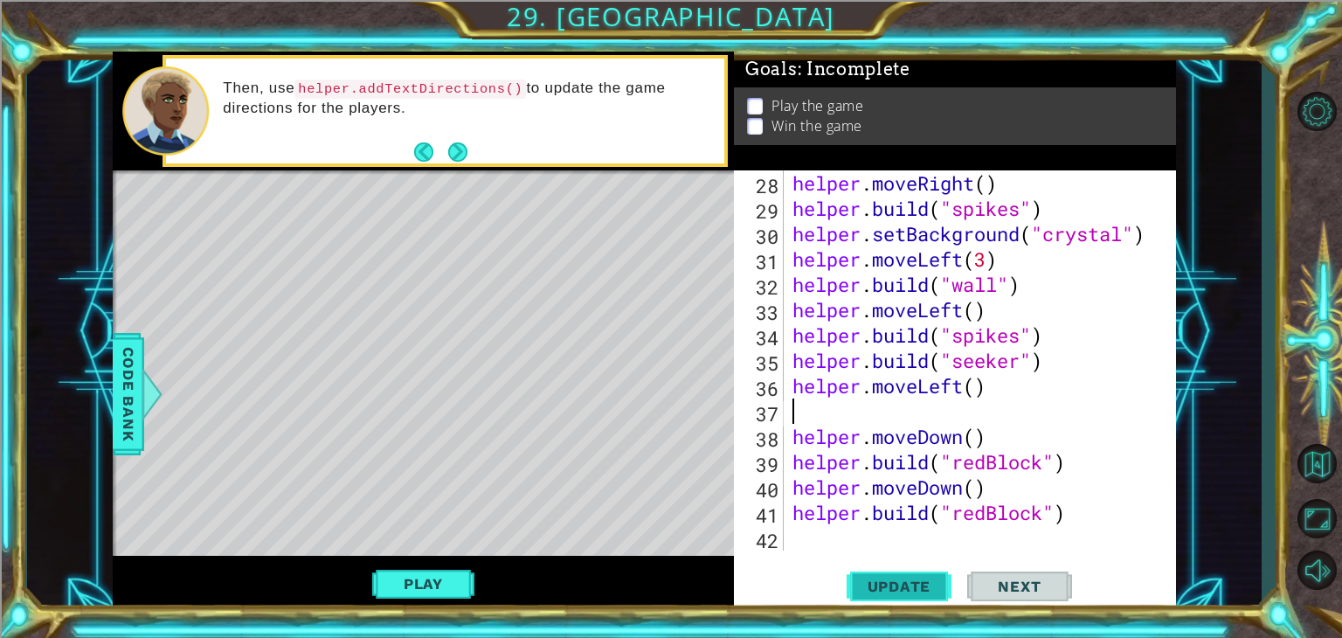
click at [864, 574] on button "Update" at bounding box center [899, 587] width 105 height 45
click at [792, 537] on div "helper . moveRight ( ) helper . build ( "spikes" ) helper . setBackground ( "cr…" at bounding box center [978, 385] width 378 height 431
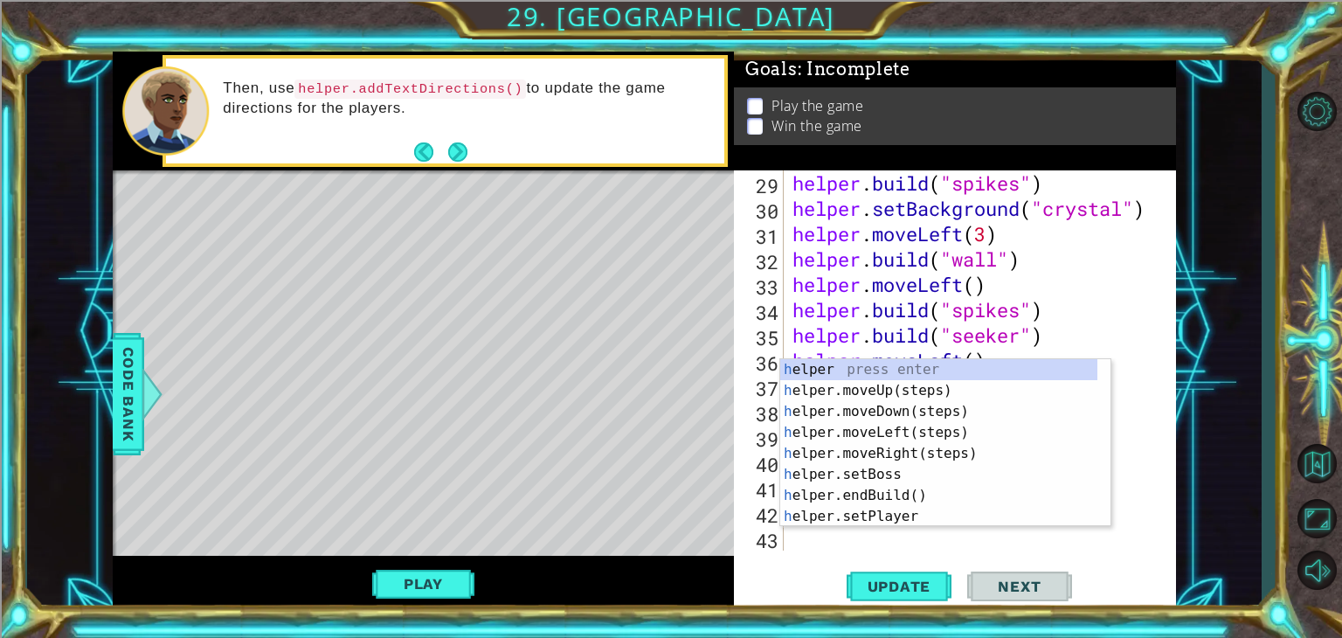
scroll to position [786, 0]
click at [847, 371] on div "h elper press enter h elper.moveUp(steps) press enter h elper.moveDown(steps) p…" at bounding box center [938, 464] width 317 height 210
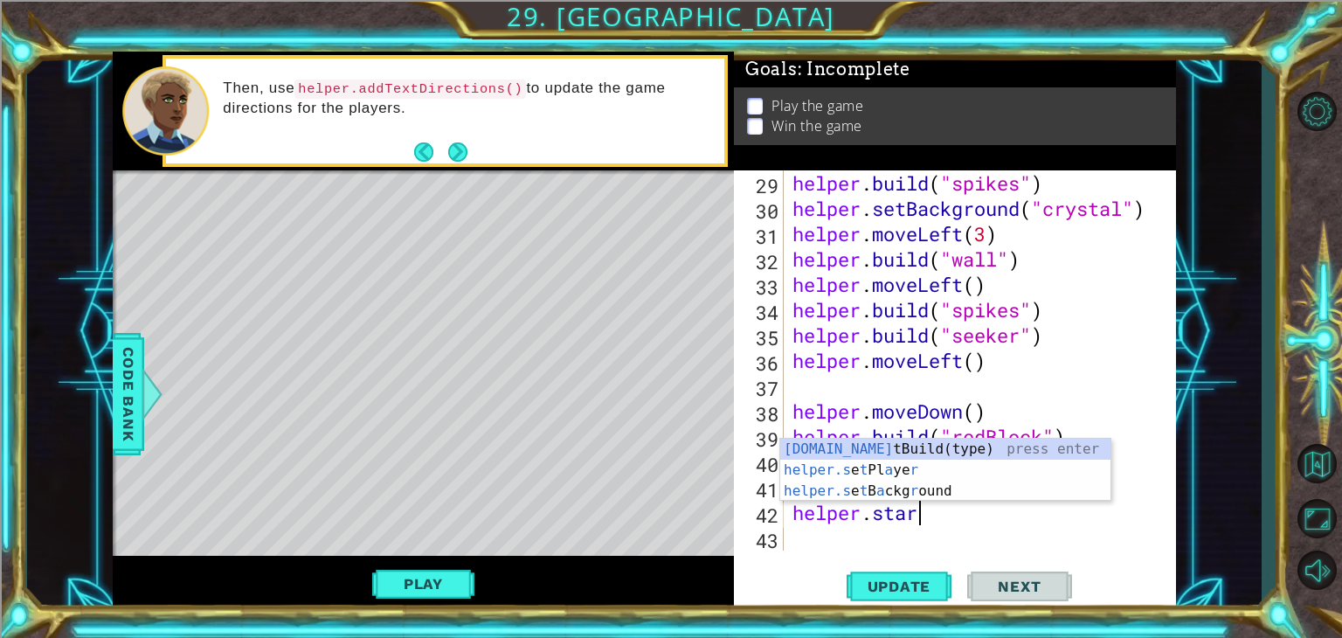
scroll to position [0, 4]
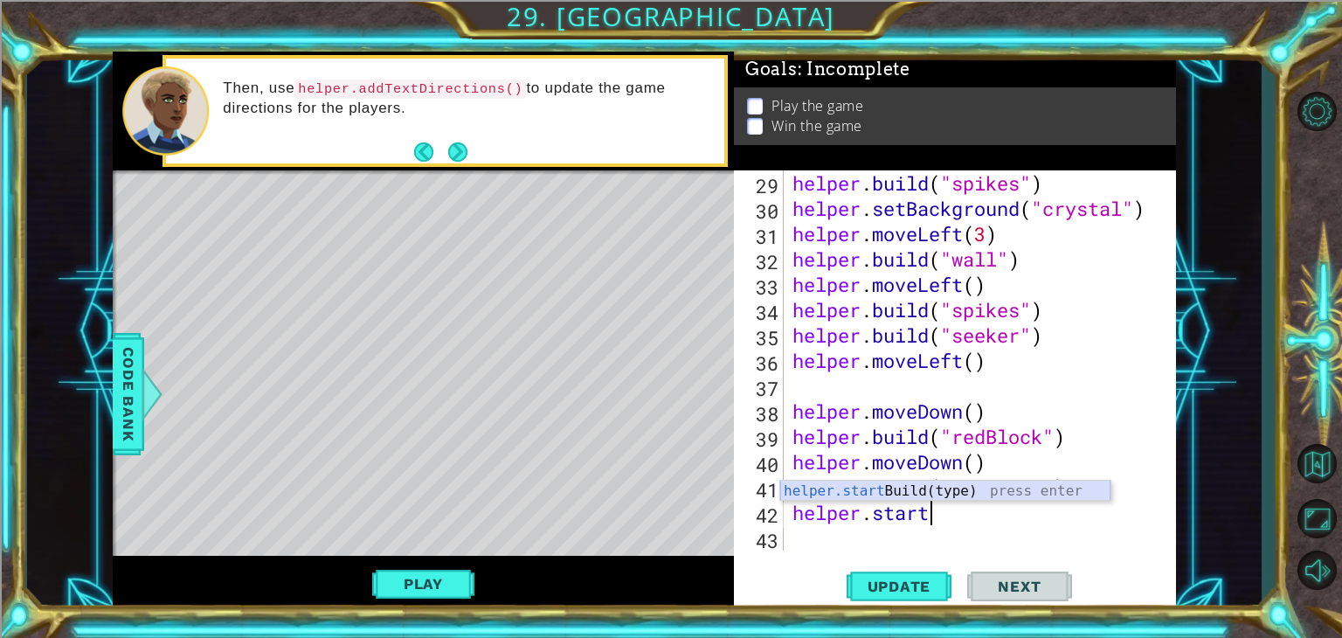
click at [1018, 491] on div "helper.start Build(type) press enter" at bounding box center [945, 512] width 330 height 63
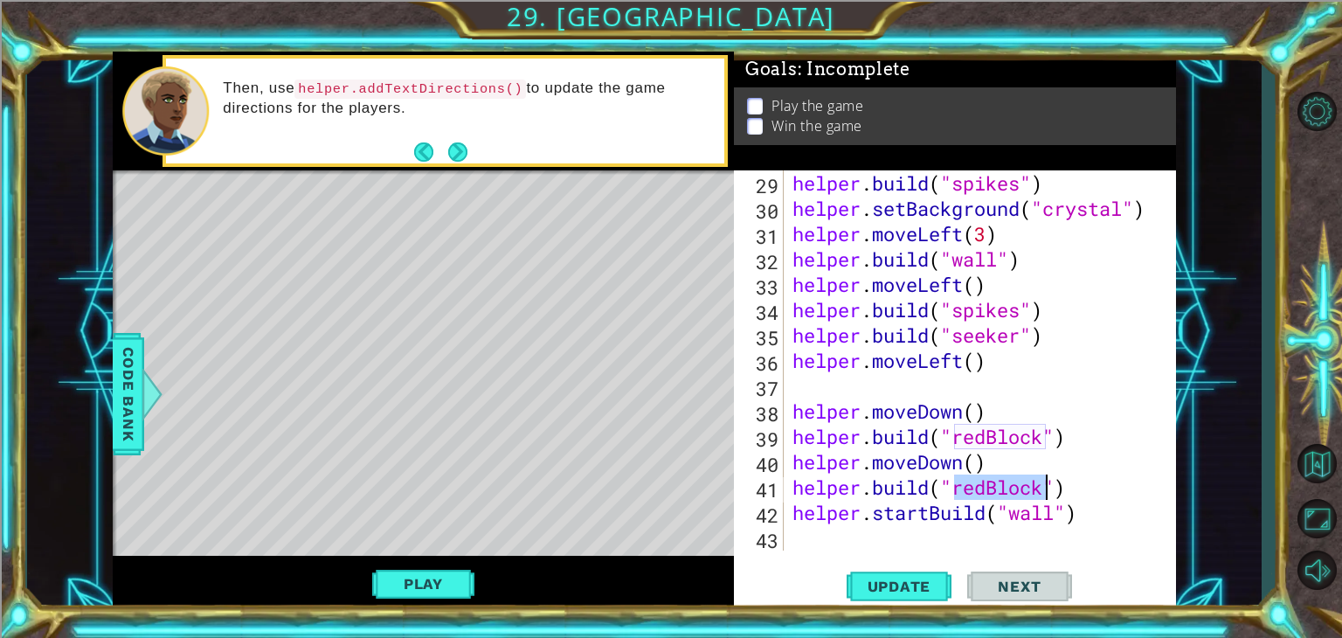
click at [1018, 491] on div "helper . build ( "spikes" ) helper . setBackground ( "crystal" ) helper . moveL…" at bounding box center [978, 385] width 378 height 431
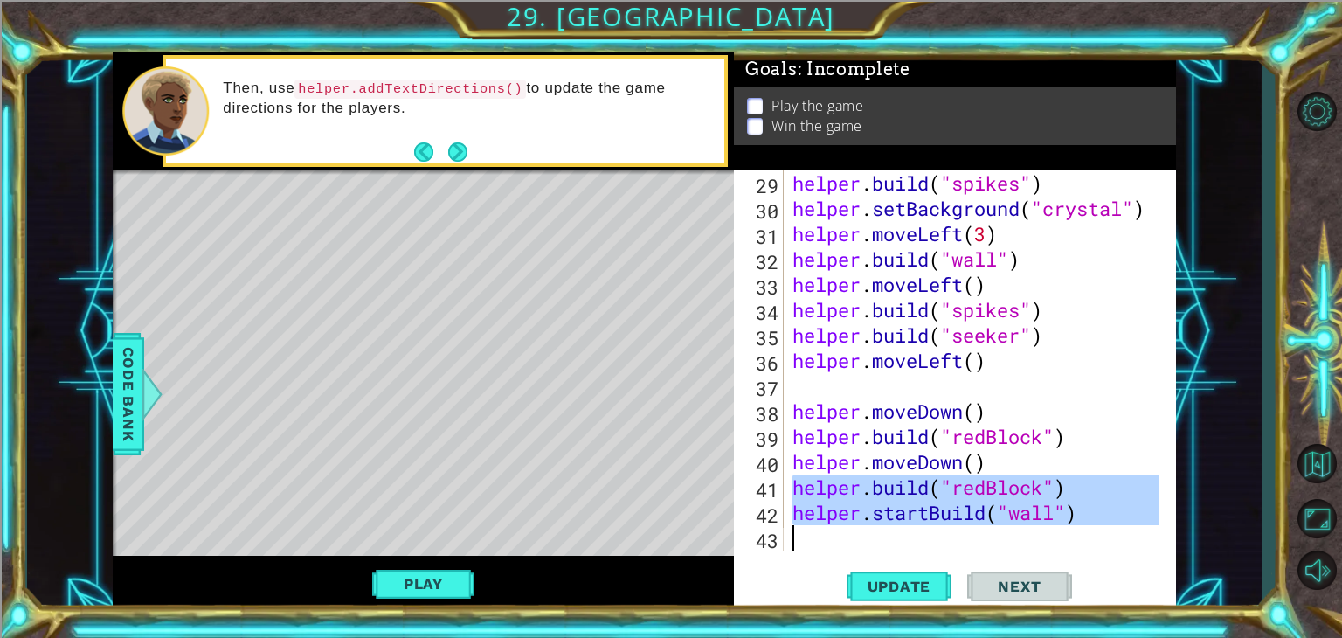
drag, startPoint x: 1018, startPoint y: 491, endPoint x: 1015, endPoint y: 523, distance: 31.6
click at [1015, 523] on div "helper . build ( "spikes" ) helper . setBackground ( "crystal" ) helper . moveL…" at bounding box center [978, 385] width 378 height 431
type textarea "helper.startBuild("wall")"
click at [1094, 565] on div "Update Next" at bounding box center [959, 587] width 442 height 45
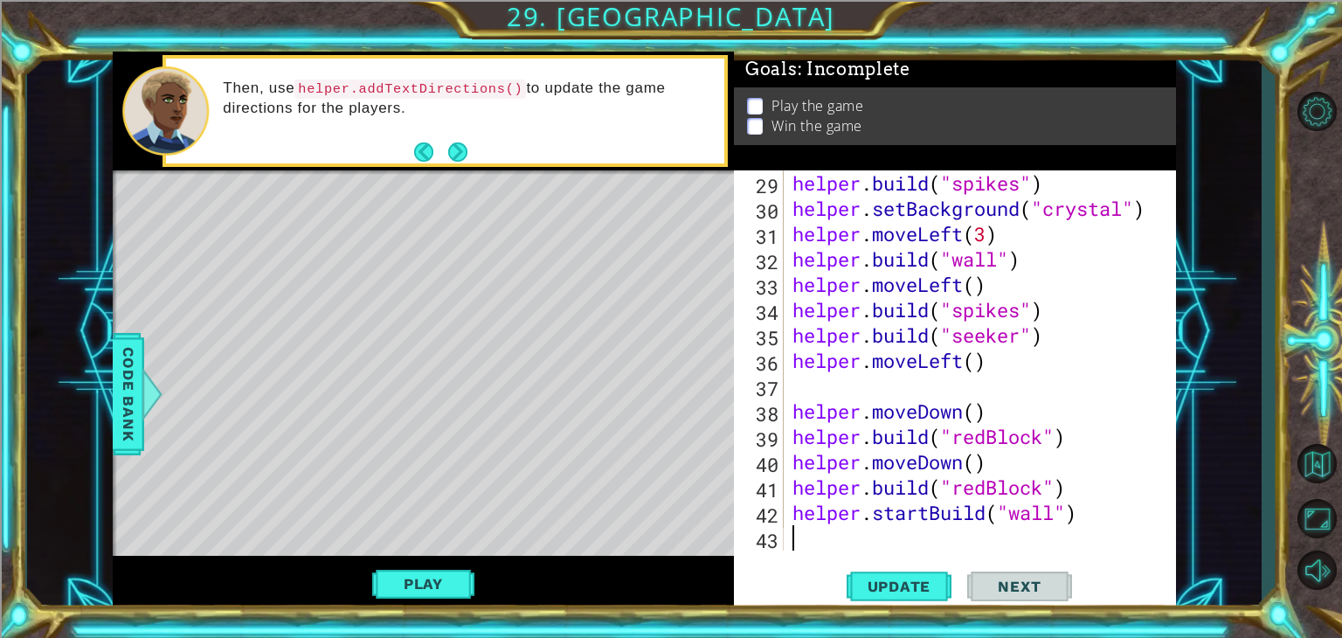
scroll to position [0, 0]
click at [1038, 515] on div "helper . build ( "spikes" ) helper . setBackground ( "crystal" ) helper . moveL…" at bounding box center [978, 385] width 378 height 431
click at [1052, 513] on div "helper . build ( "spikes" ) helper . setBackground ( "crystal" ) helper . moveL…" at bounding box center [978, 385] width 378 height 431
click at [1057, 515] on div "helper . build ( "spikes" ) helper . setBackground ( "crystal" ) helper . moveL…" at bounding box center [978, 385] width 378 height 431
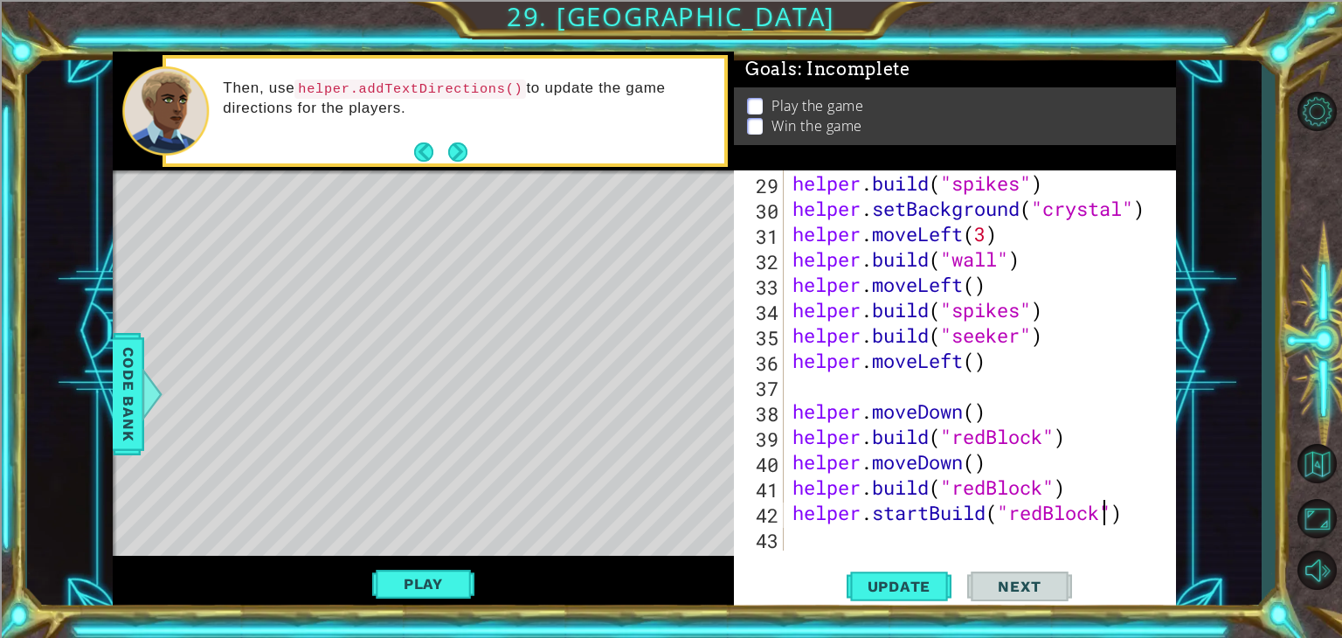
click at [883, 565] on button "Update" at bounding box center [899, 587] width 105 height 45
click at [895, 573] on button "Update" at bounding box center [899, 587] width 105 height 45
click at [791, 501] on div "helper . build ( "spikes" ) helper . setBackground ( "crystal" ) helper . moveL…" at bounding box center [978, 385] width 378 height 431
click at [1066, 483] on div "helper . build ( "spikes" ) helper . setBackground ( "crystal" ) helper . moveL…" at bounding box center [978, 385] width 378 height 431
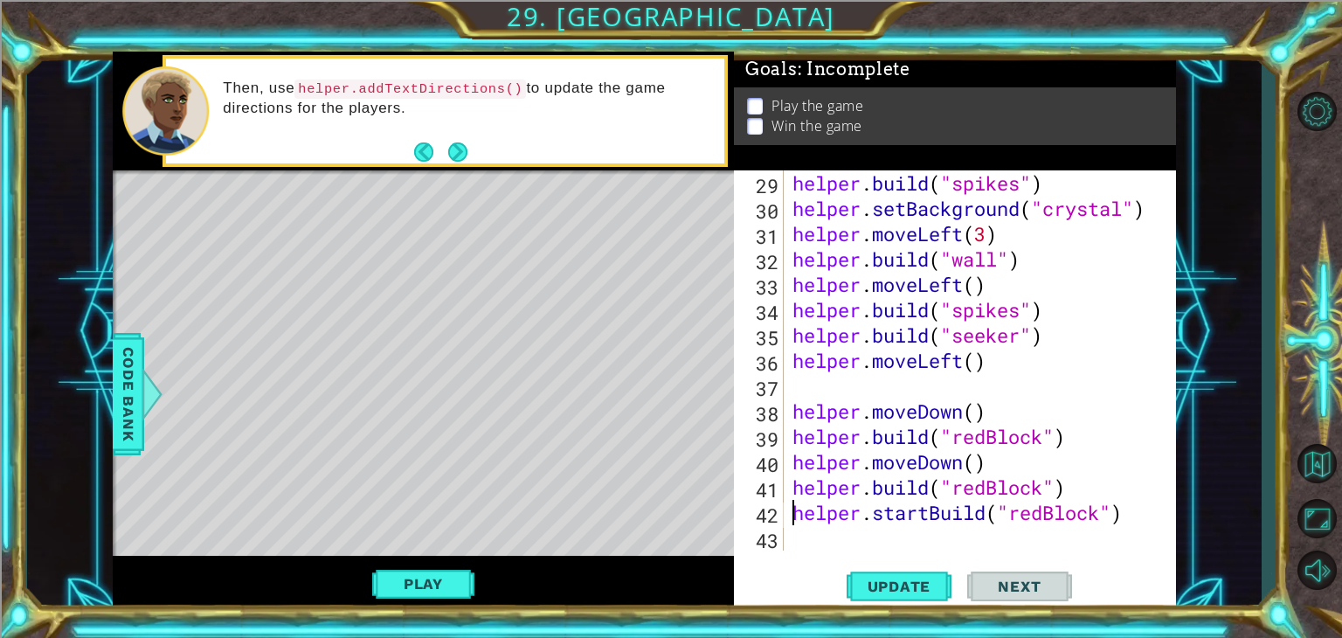
type textarea "[DOMAIN_NAME]("redBlock")"
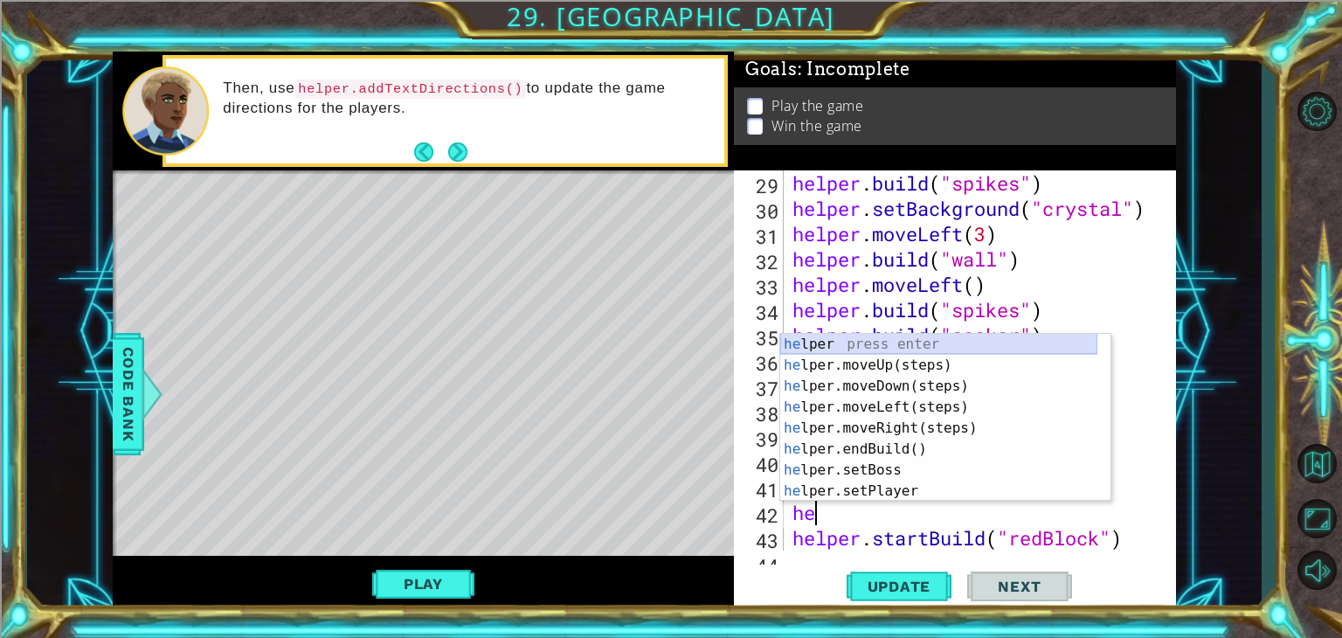
click at [908, 345] on div "he lper press enter he lper.moveUp(steps) press enter he lper.moveDown(steps) p…" at bounding box center [938, 439] width 317 height 210
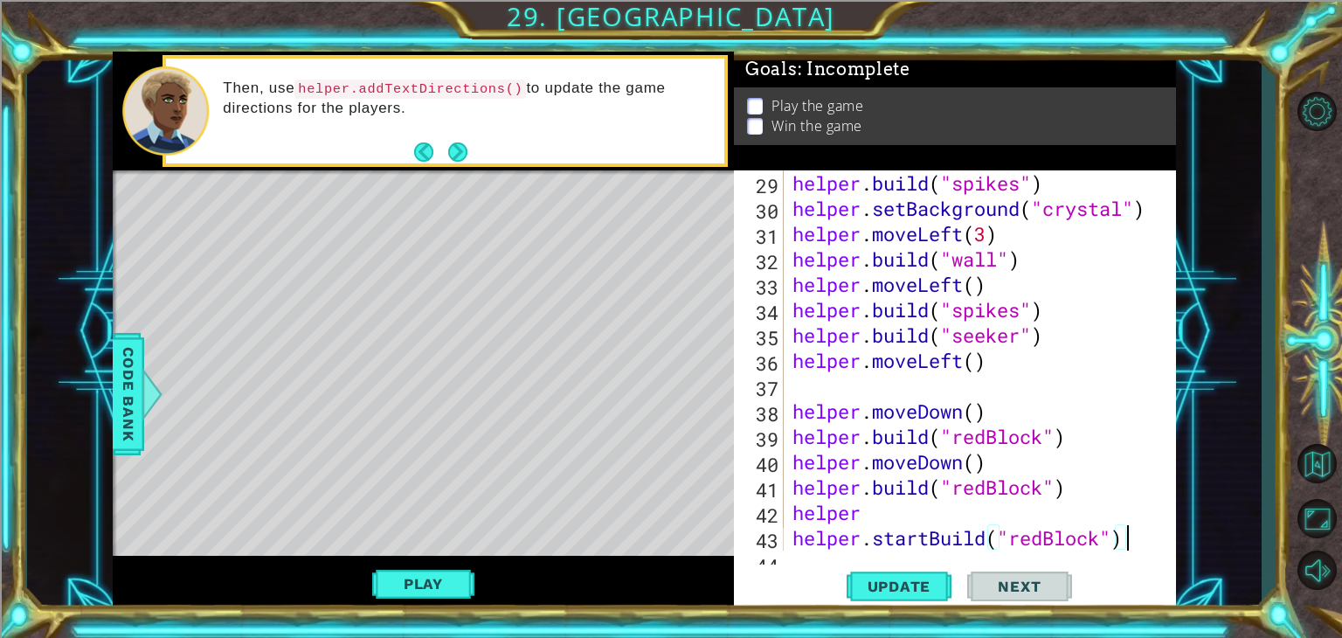
scroll to position [811, 0]
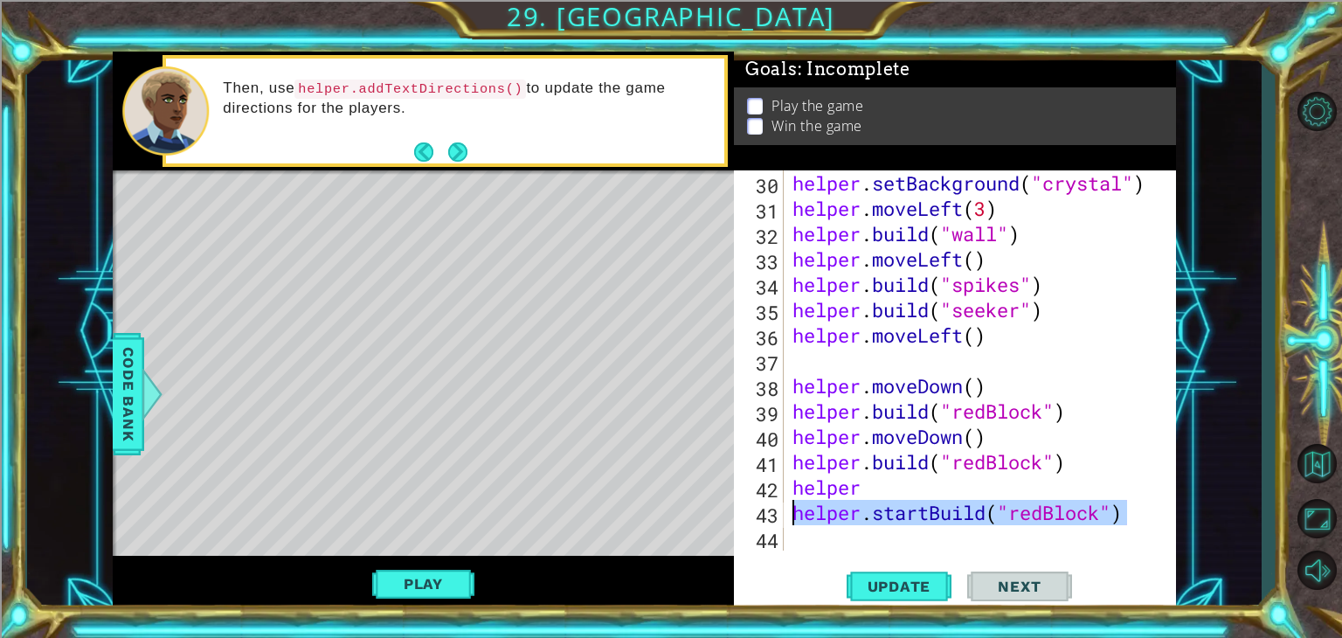
drag, startPoint x: 1133, startPoint y: 532, endPoint x: 788, endPoint y: 516, distance: 344.7
click at [789, 516] on div "helper . setBackground ( "crystal" ) helper . moveLeft ( 3 ) helper . build ( "…" at bounding box center [974, 360] width 370 height 380
type textarea "helper.startBuild("redBlock")"
click at [863, 492] on div "helper . setBackground ( "crystal" ) helper . moveLeft ( 3 ) helper . build ( "…" at bounding box center [978, 385] width 378 height 431
type textarea "helper."
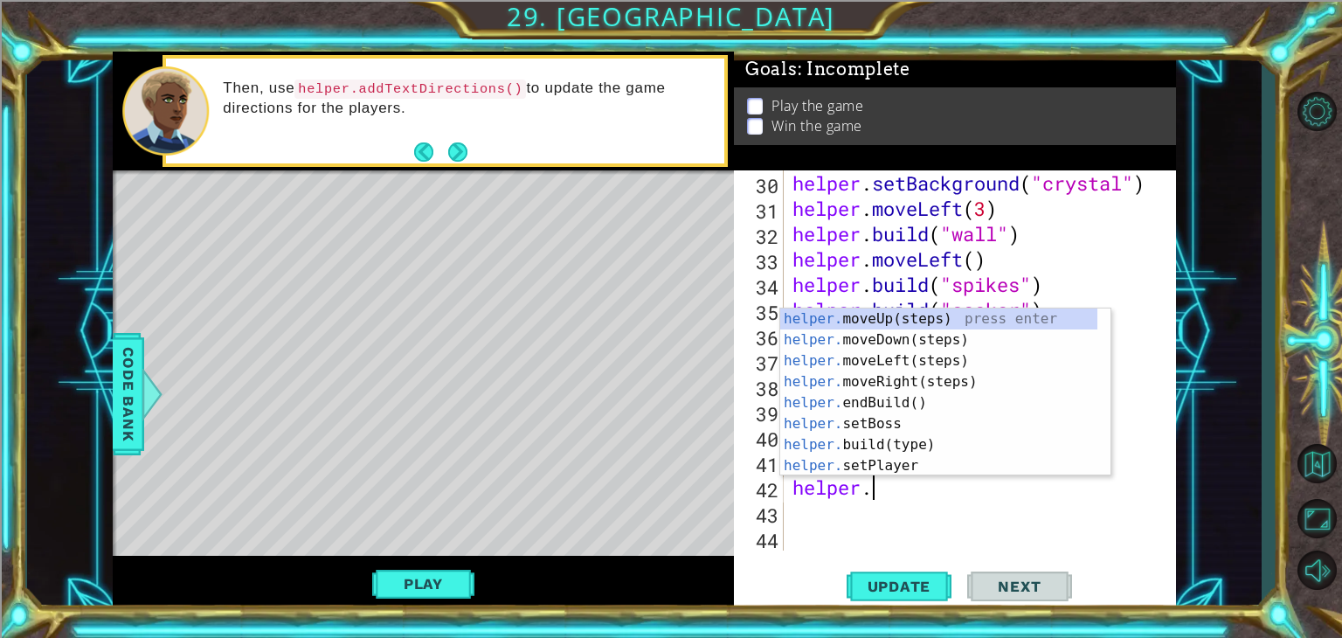
scroll to position [0, 3]
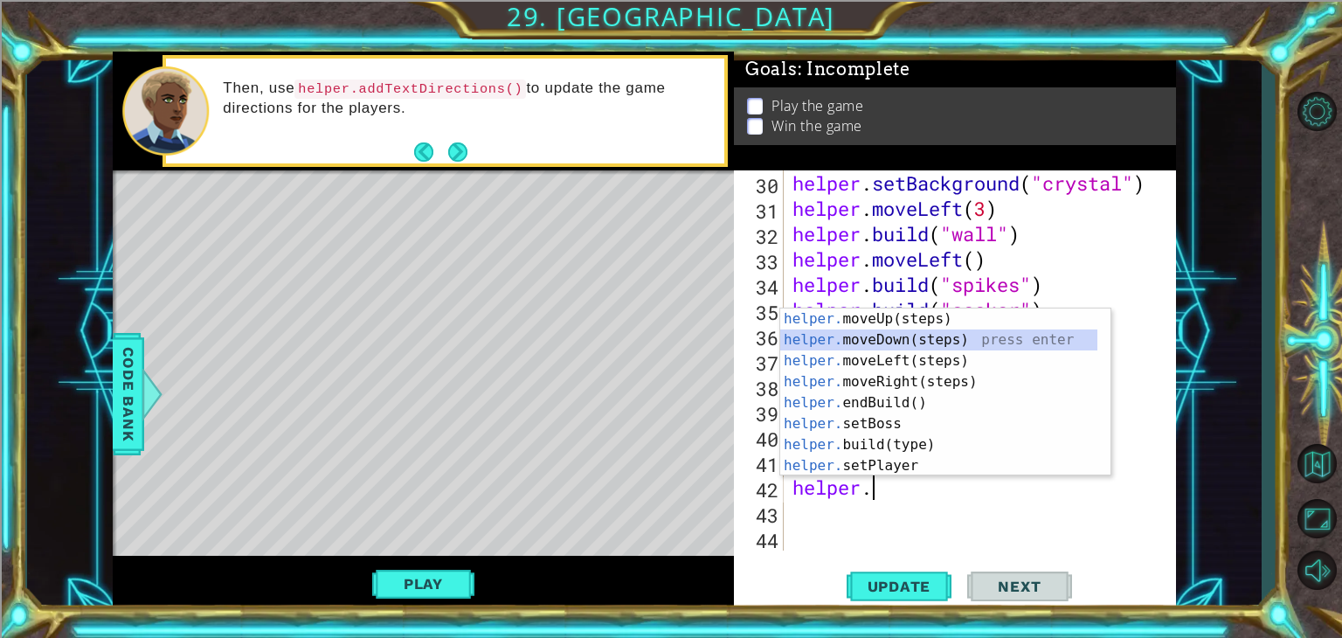
click at [888, 336] on div "helper. moveUp(steps) press enter helper. moveDown(steps) press enter helper. m…" at bounding box center [938, 413] width 317 height 210
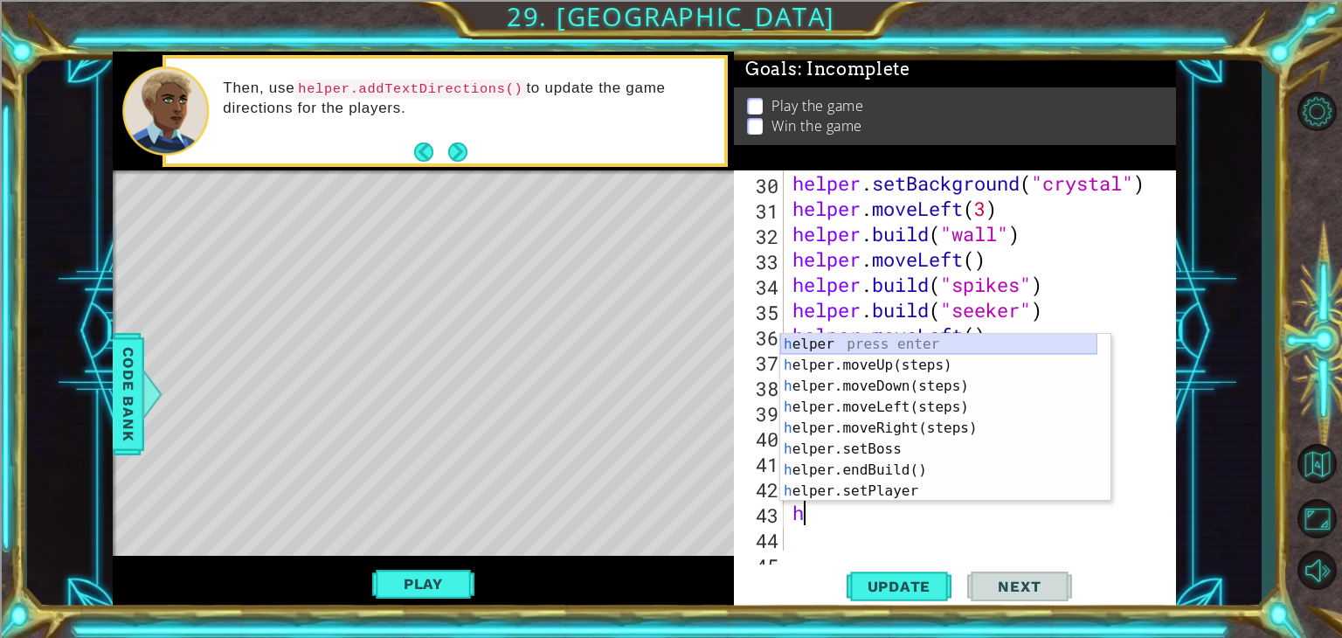
click at [890, 344] on div "h elper press enter h elper.moveUp(steps) press enter h elper.moveDown(steps) p…" at bounding box center [938, 439] width 317 height 210
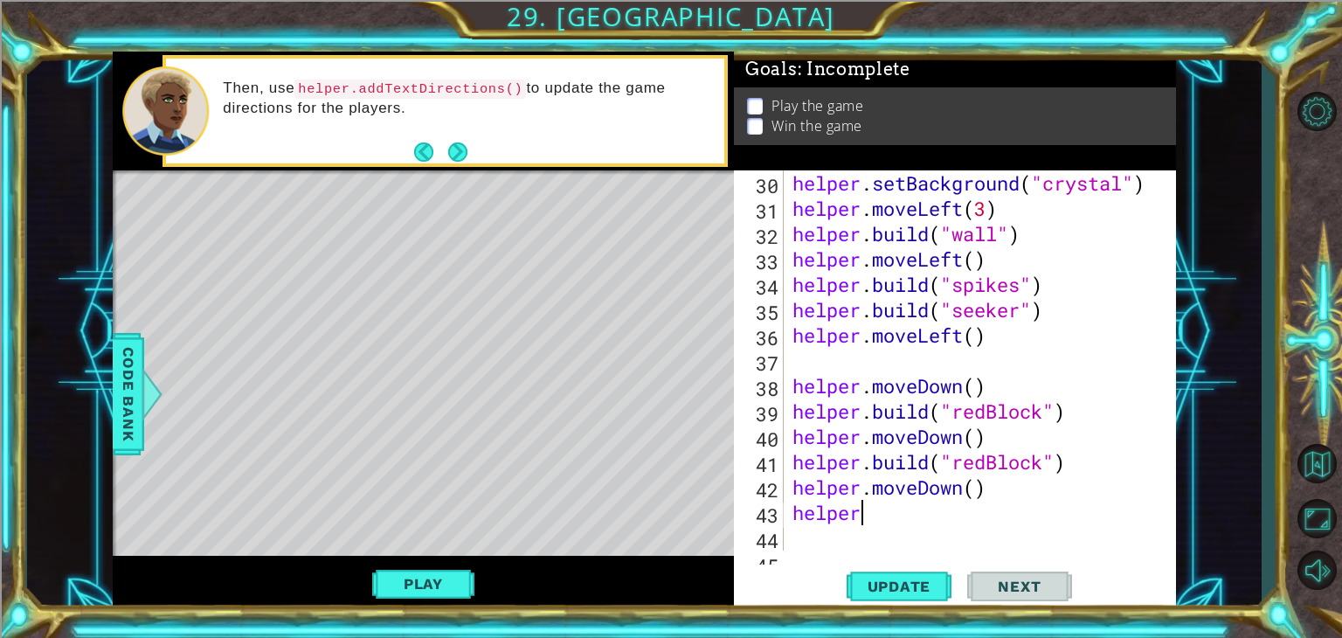
scroll to position [0, 3]
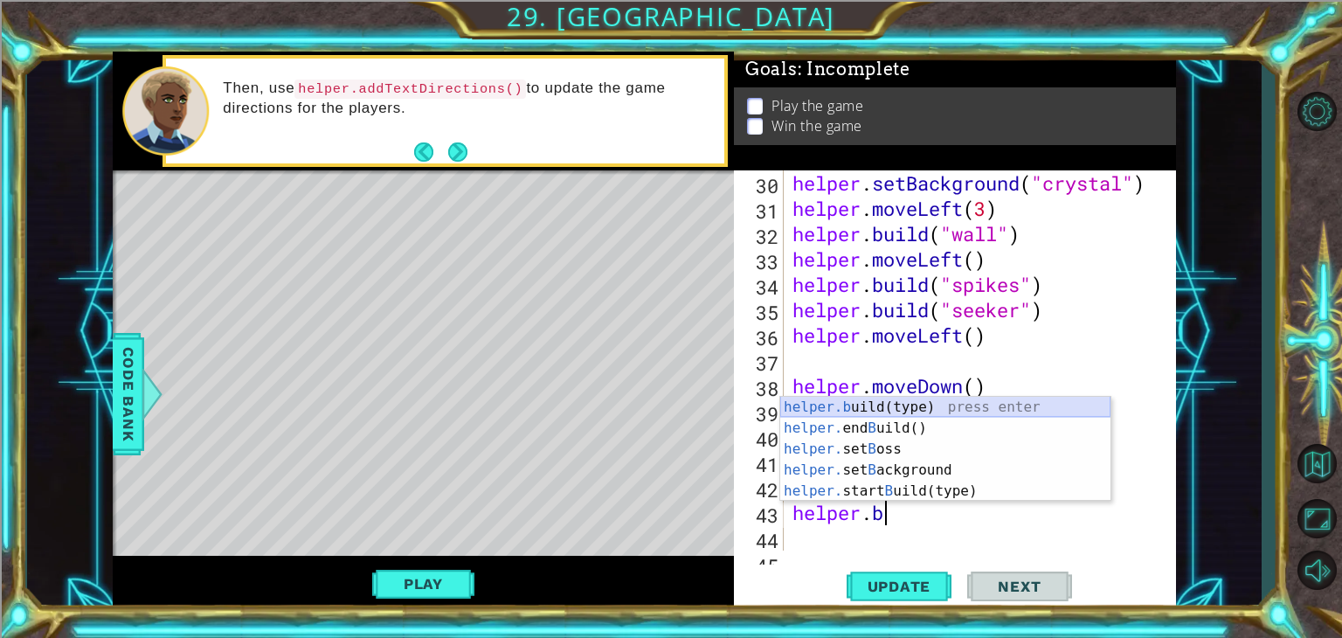
click at [925, 403] on div "helper.b uild(type) press enter helper. end B uild() press enter helper. set B …" at bounding box center [945, 470] width 330 height 147
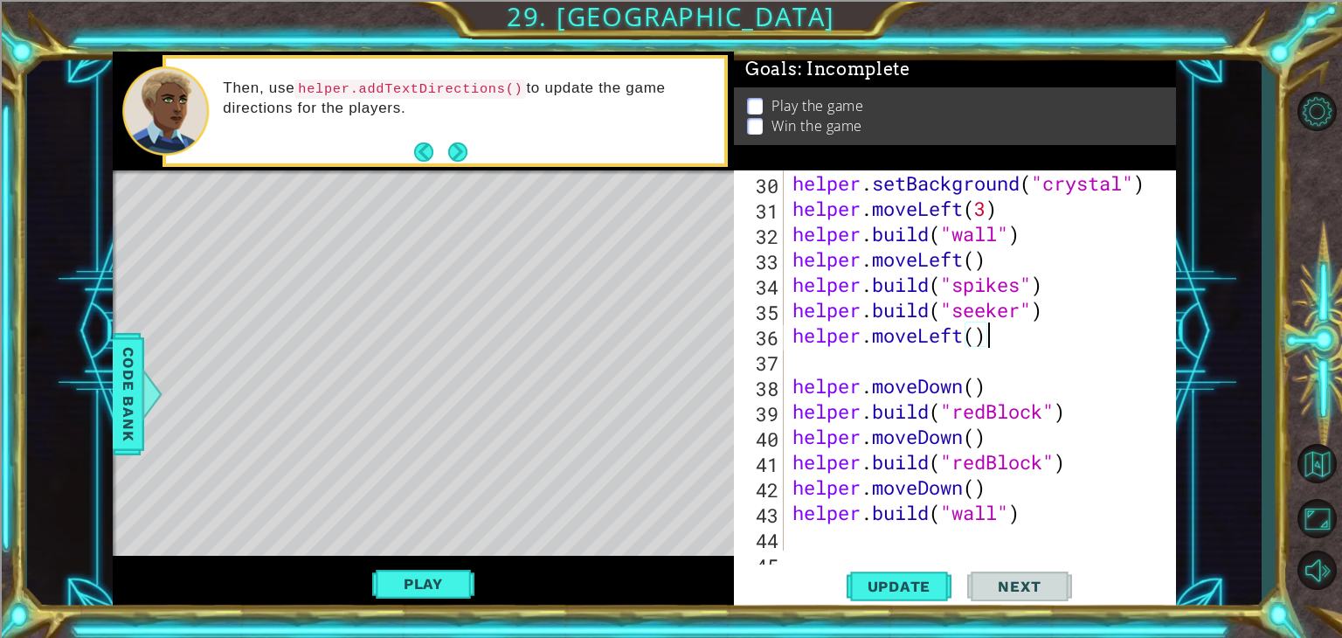
click at [1057, 338] on div "helper . setBackground ( "crystal" ) helper . moveLeft ( 3 ) helper . build ( "…" at bounding box center [978, 385] width 378 height 431
drag, startPoint x: 1053, startPoint y: 315, endPoint x: 775, endPoint y: 308, distance: 278.0
click at [775, 308] on div "helper.moveLeft() 30 31 32 33 34 35 36 37 38 39 40 41 42 43 44 45 helper . setB…" at bounding box center [953, 360] width 438 height 380
type textarea "[DOMAIN_NAME]("seeker")"
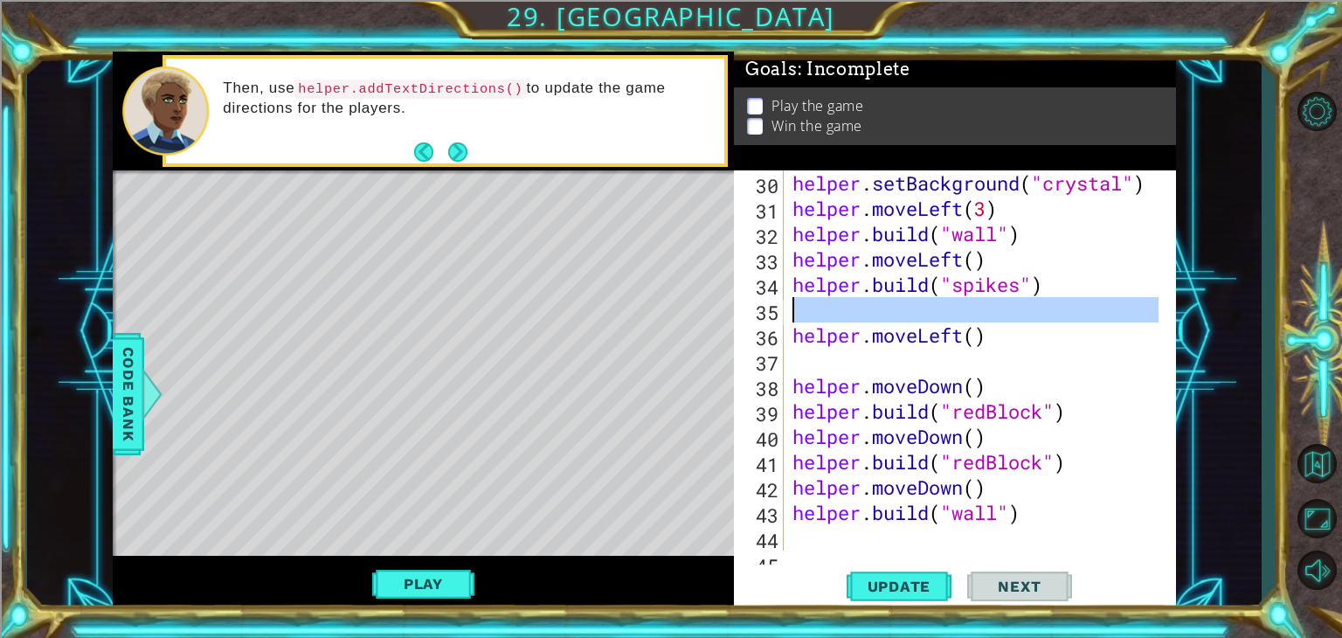
click at [775, 308] on div "35" at bounding box center [761, 312] width 46 height 25
type textarea "helper.moveLeft()"
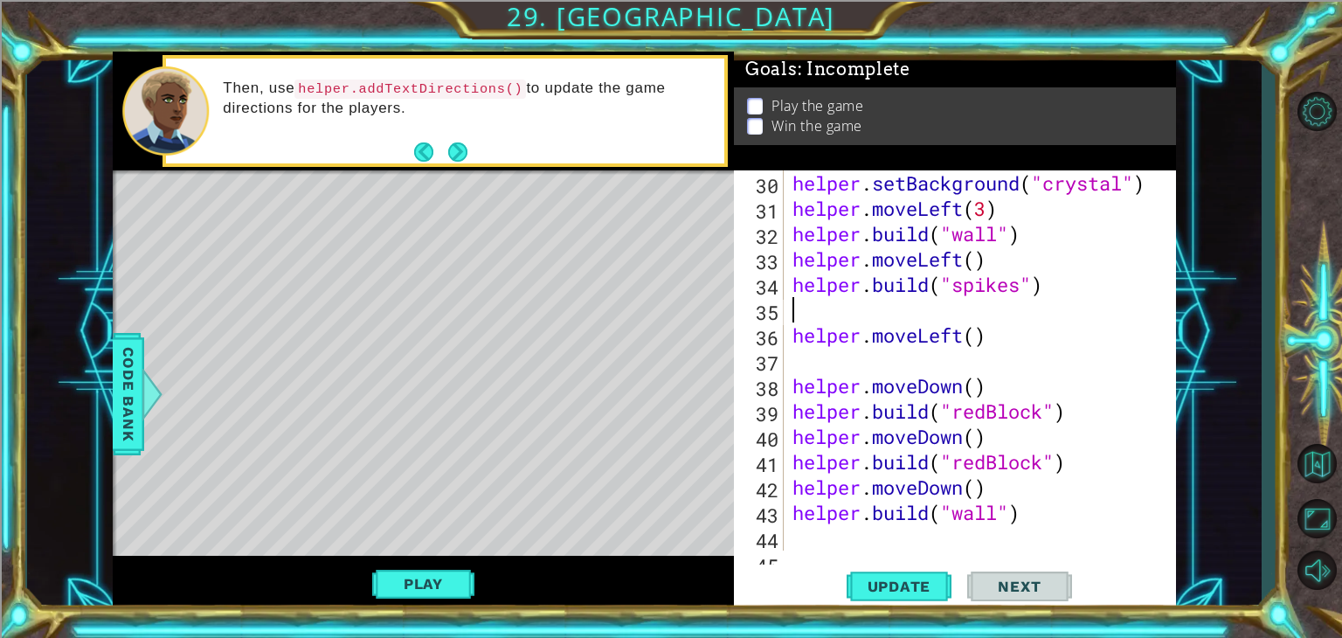
type textarea "[DOMAIN_NAME]("spikes")"
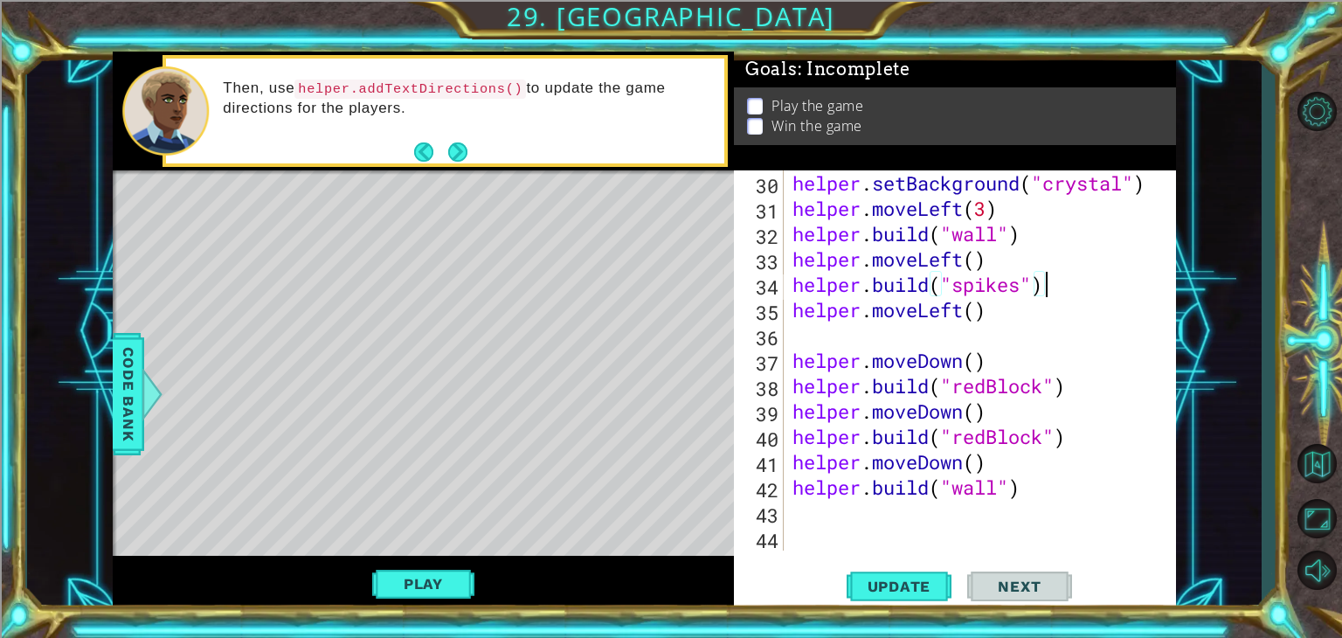
click at [790, 329] on div "helper . setBackground ( "crystal" ) helper . moveLeft ( 3 ) helper . build ( "…" at bounding box center [978, 385] width 378 height 431
type textarea "helper.moveLeft()"
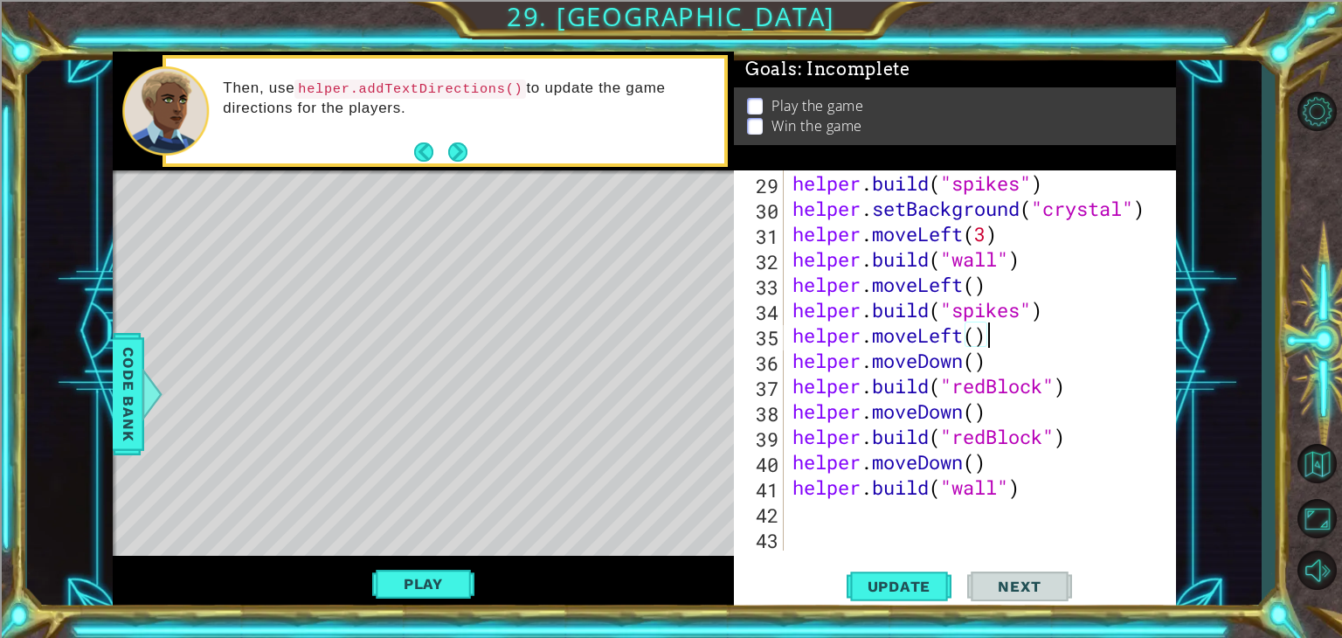
click at [1024, 523] on div "helper . build ( "spikes" ) helper . setBackground ( "crystal" ) helper . moveL…" at bounding box center [978, 385] width 378 height 431
click at [1056, 486] on div "helper . build ( "spikes" ) helper . setBackground ( "crystal" ) helper . moveL…" at bounding box center [978, 385] width 378 height 431
type textarea "[DOMAIN_NAME]("wall")"
click at [1009, 501] on div "helper . build ( "spikes" ) helper . setBackground ( "crystal" ) helper . moveL…" at bounding box center [978, 385] width 378 height 431
click at [996, 483] on div "helper . build ( "spikes" ) helper . setBackground ( "crystal" ) helper . moveL…" at bounding box center [978, 385] width 378 height 431
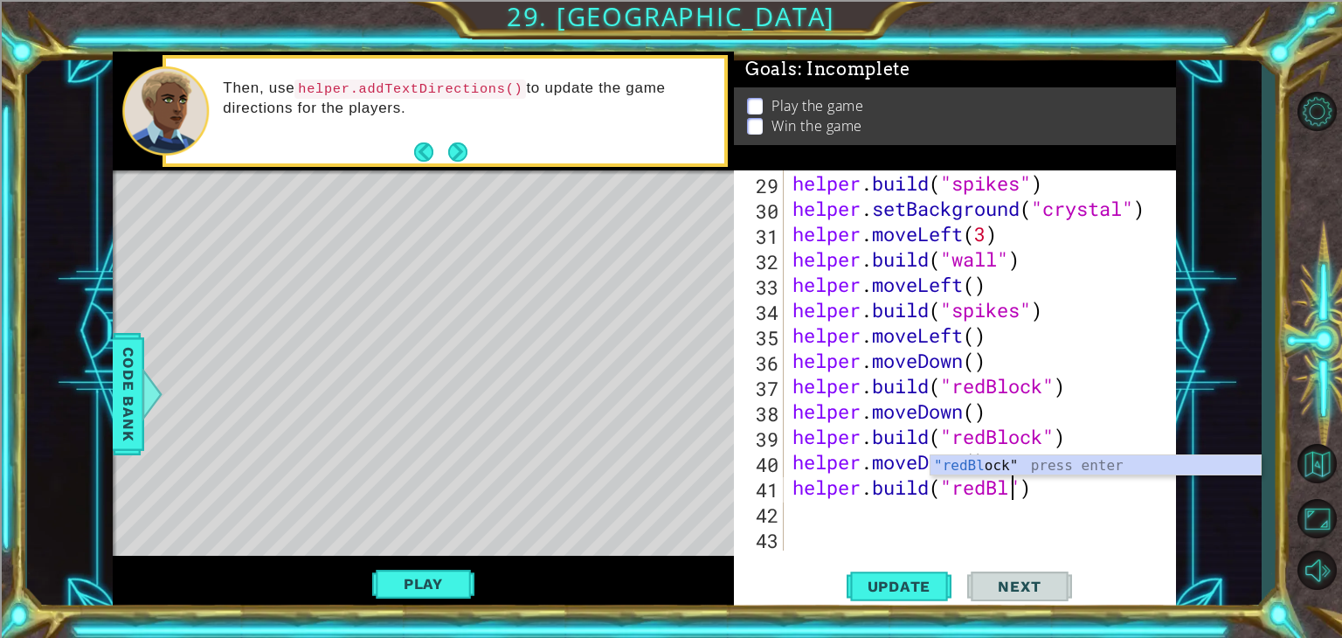
scroll to position [0, 10]
type textarea "[DOMAIN_NAME]("redBlock")"
click at [1033, 461] on div ""redBlock " press enter" at bounding box center [1096, 486] width 330 height 63
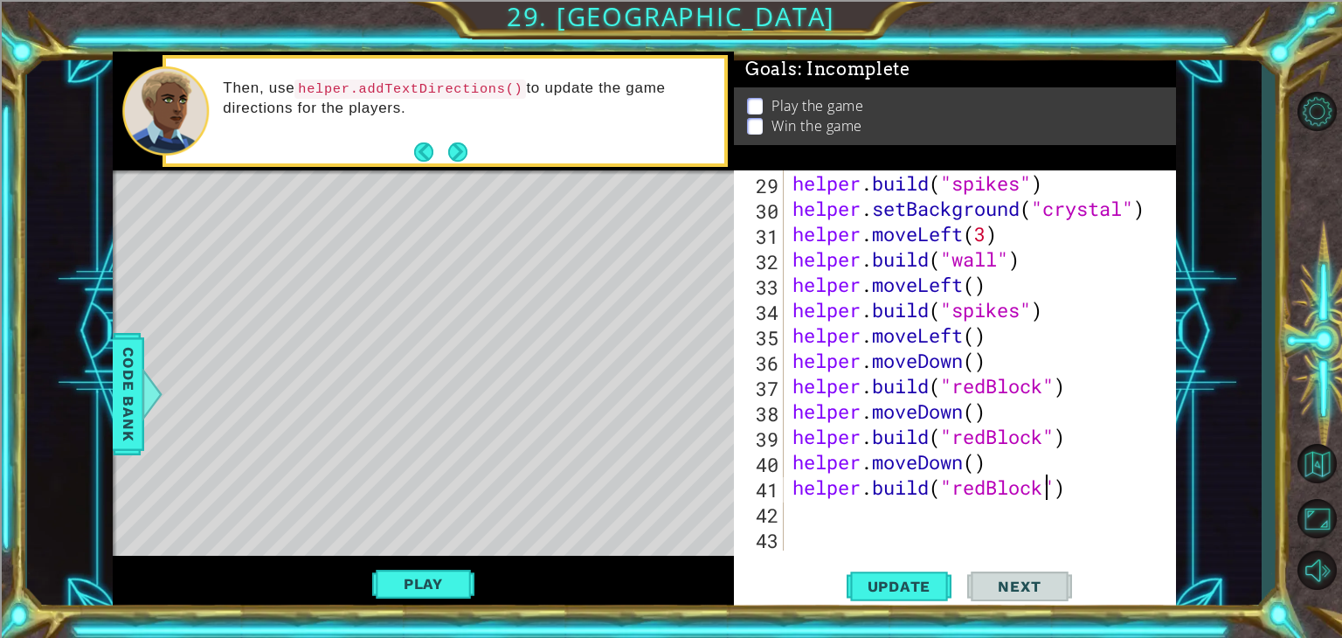
click at [802, 513] on div "helper . build ( "spikes" ) helper . setBackground ( "crystal" ) helper . moveL…" at bounding box center [978, 385] width 378 height 431
click at [879, 587] on span "Update" at bounding box center [899, 586] width 99 height 17
click at [199, 344] on div "Level Map" at bounding box center [516, 427] width 807 height 515
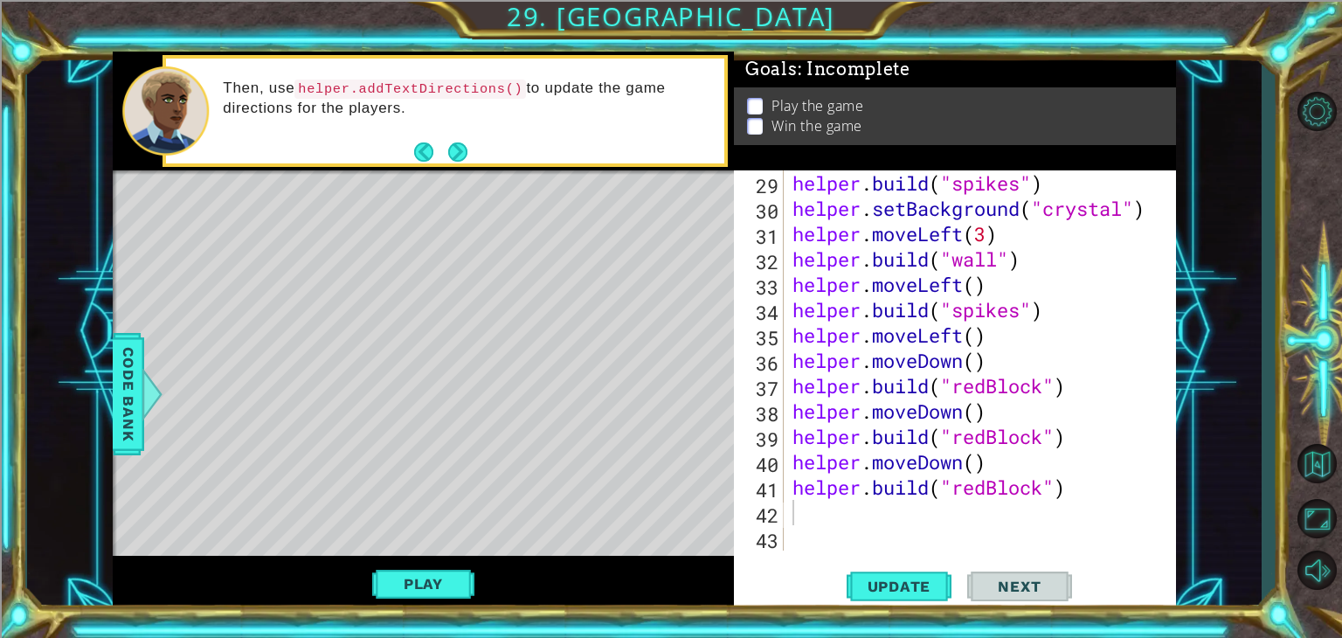
click at [807, 518] on div "helper . build ( "spikes" ) helper . setBackground ( "crystal" ) helper . moveL…" at bounding box center [978, 385] width 378 height 431
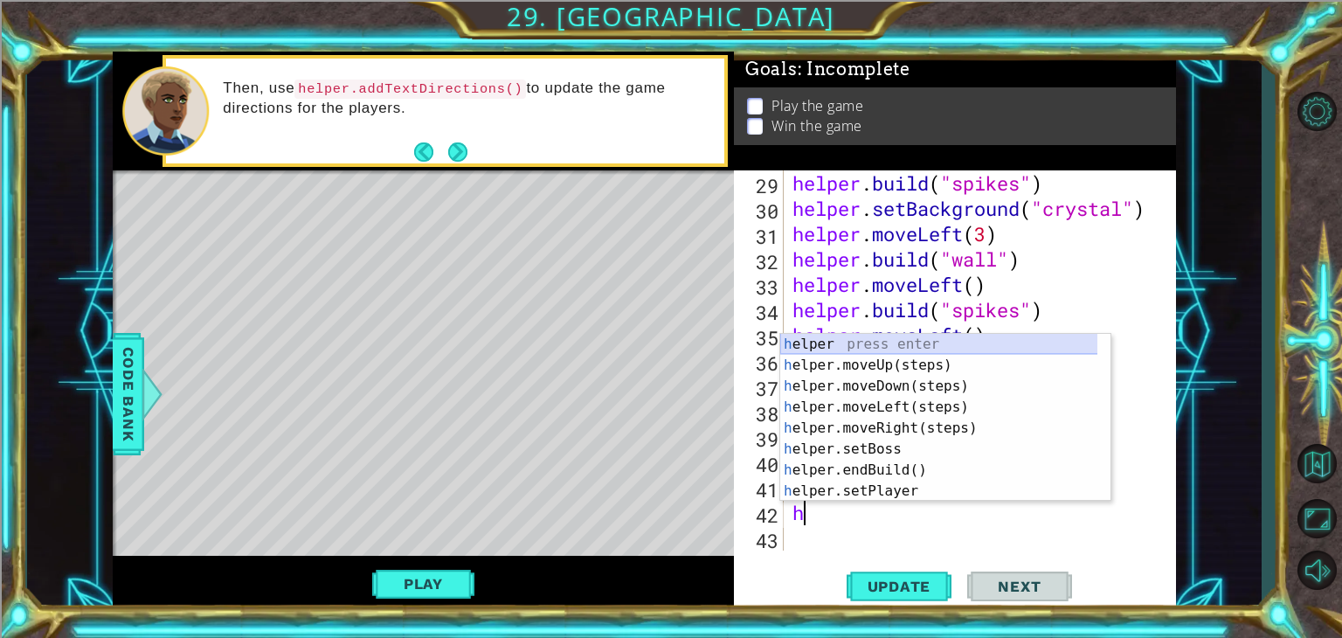
click at [858, 343] on div "h elper press enter h elper.moveUp(steps) press enter h elper.moveDown(steps) p…" at bounding box center [945, 439] width 330 height 210
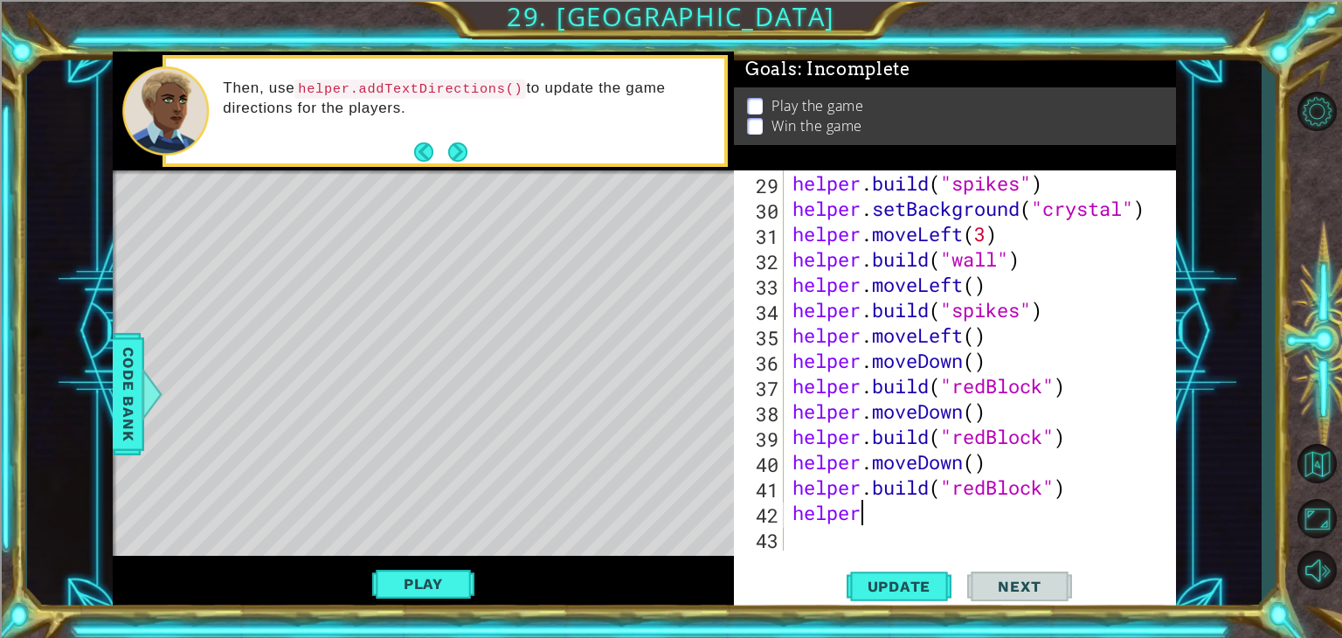
scroll to position [0, 3]
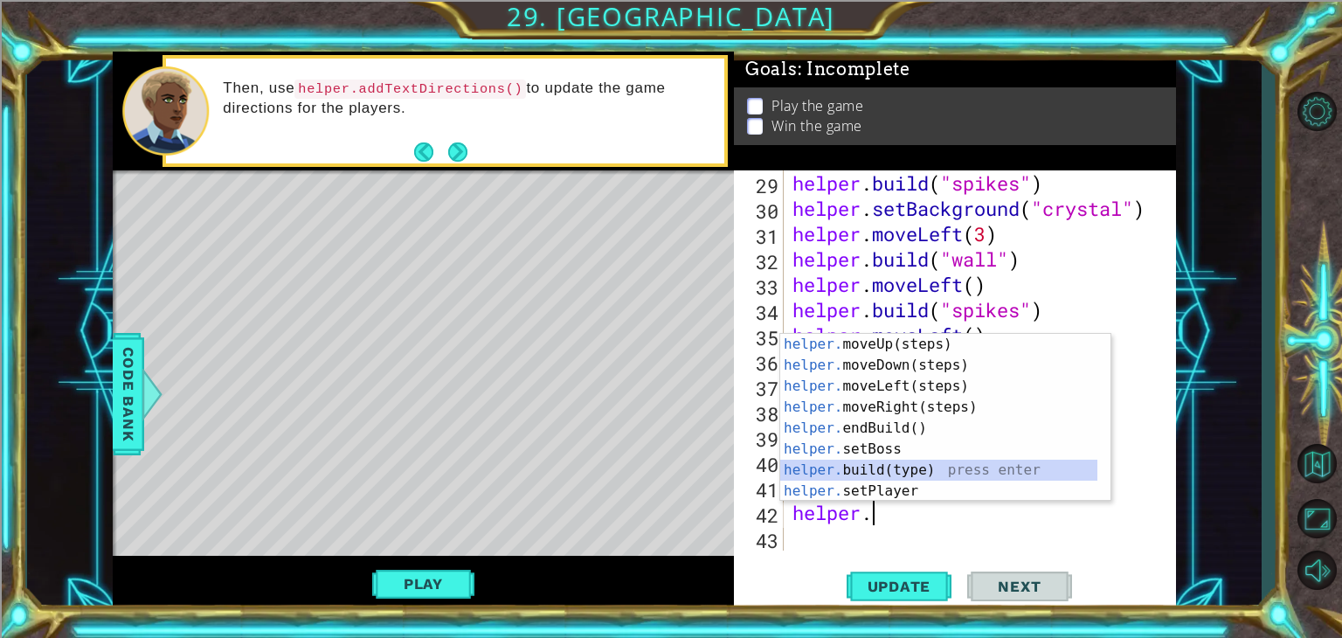
click at [878, 474] on div "helper. moveUp(steps) press enter helper. moveDown(steps) press enter helper. m…" at bounding box center [938, 439] width 317 height 210
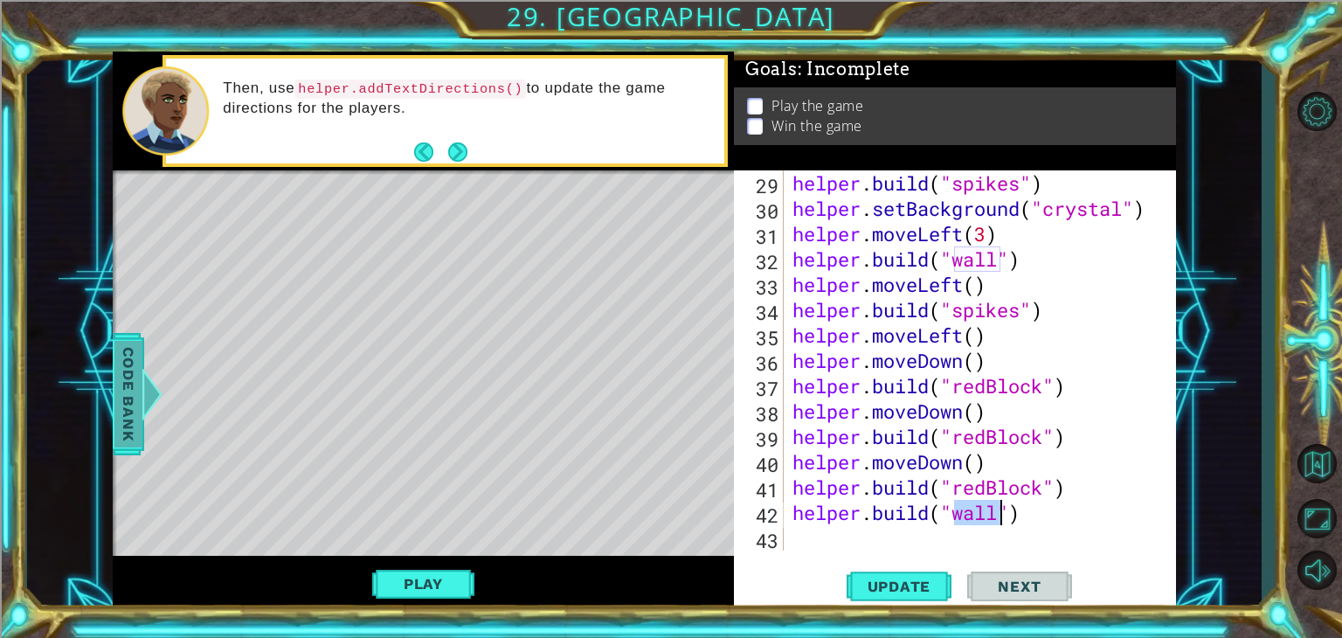
click at [114, 361] on span "Code Bank" at bounding box center [128, 394] width 28 height 107
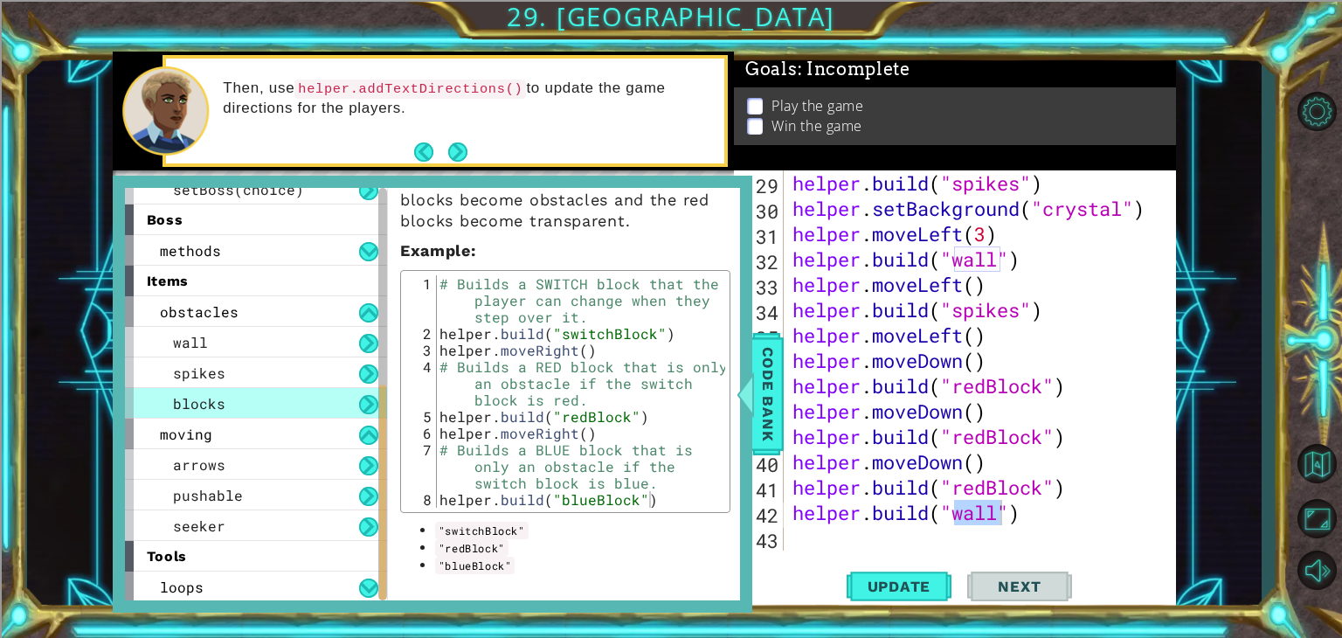
click at [988, 510] on div "helper . build ( "spikes" ) helper . setBackground ( "crystal" ) helper . moveL…" at bounding box center [978, 385] width 378 height 431
click at [994, 511] on div "helper . build ( "spikes" ) helper . setBackground ( "crystal" ) helper . moveL…" at bounding box center [978, 385] width 378 height 431
click at [994, 510] on div "helper . build ( "spikes" ) helper . setBackground ( "crystal" ) helper . moveL…" at bounding box center [978, 385] width 378 height 431
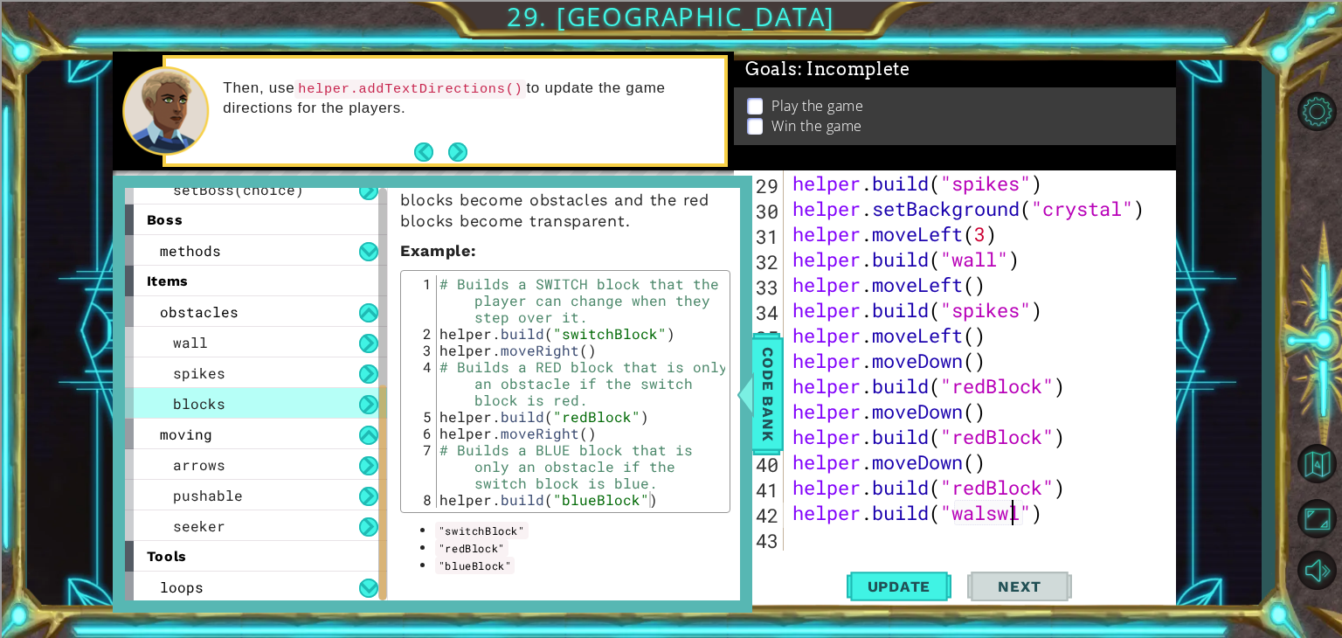
click at [1017, 513] on div "helper . build ( "spikes" ) helper . setBackground ( "crystal" ) helper . moveL…" at bounding box center [978, 385] width 378 height 431
click at [762, 395] on span "Code Bank" at bounding box center [768, 394] width 28 height 107
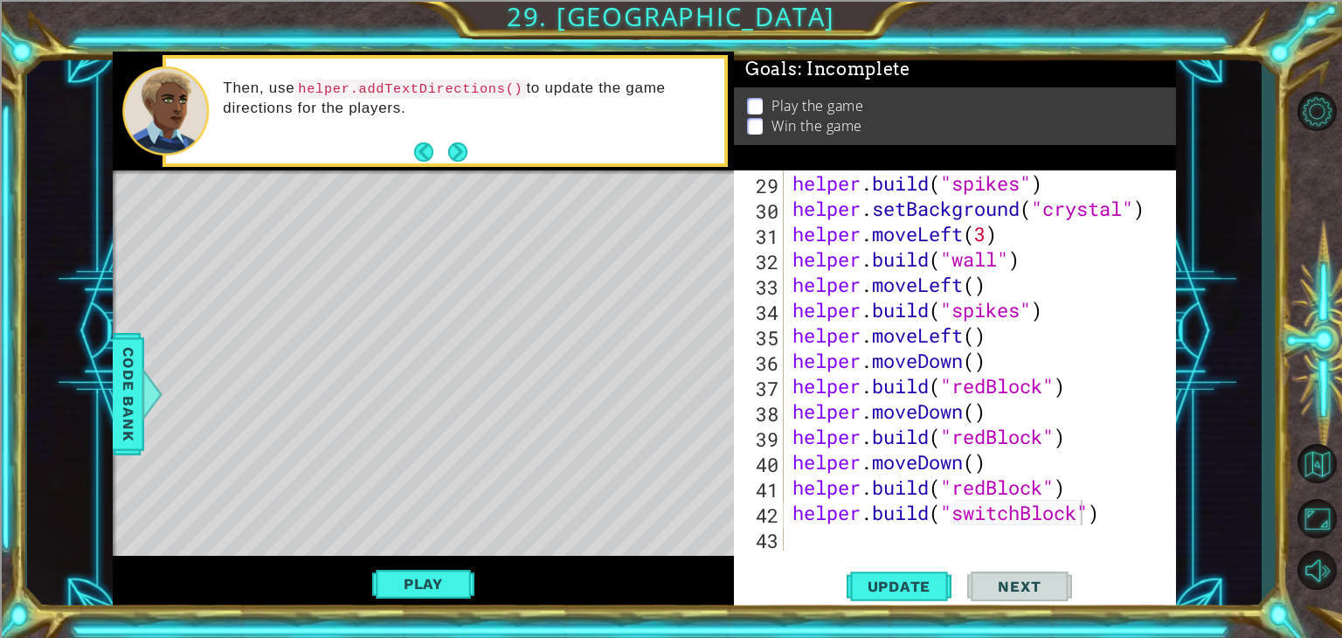
type textarea "[DOMAIN_NAME]("redBlock")"
click at [793, 500] on div "helper . build ( "spikes" ) helper . setBackground ( "crystal" ) helper . moveL…" at bounding box center [978, 385] width 378 height 431
click at [1075, 497] on div "helper . build ( "spikes" ) helper . setBackground ( "crystal" ) helper . moveL…" at bounding box center [978, 385] width 378 height 431
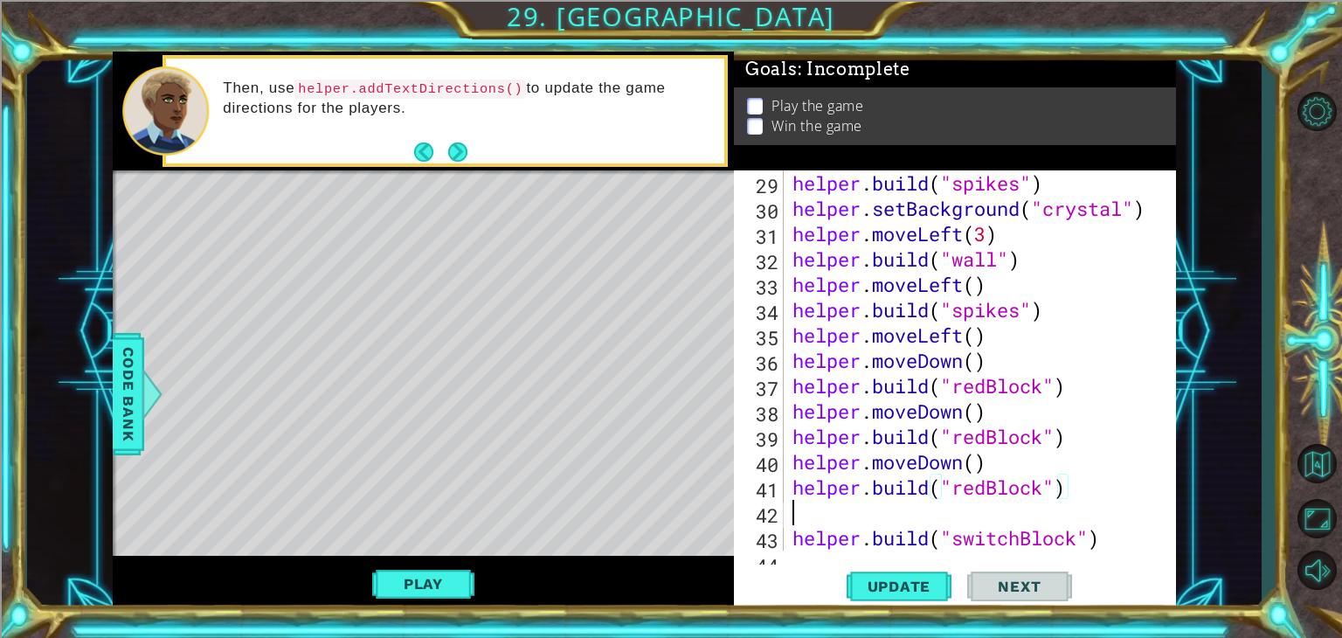
scroll to position [0, 0]
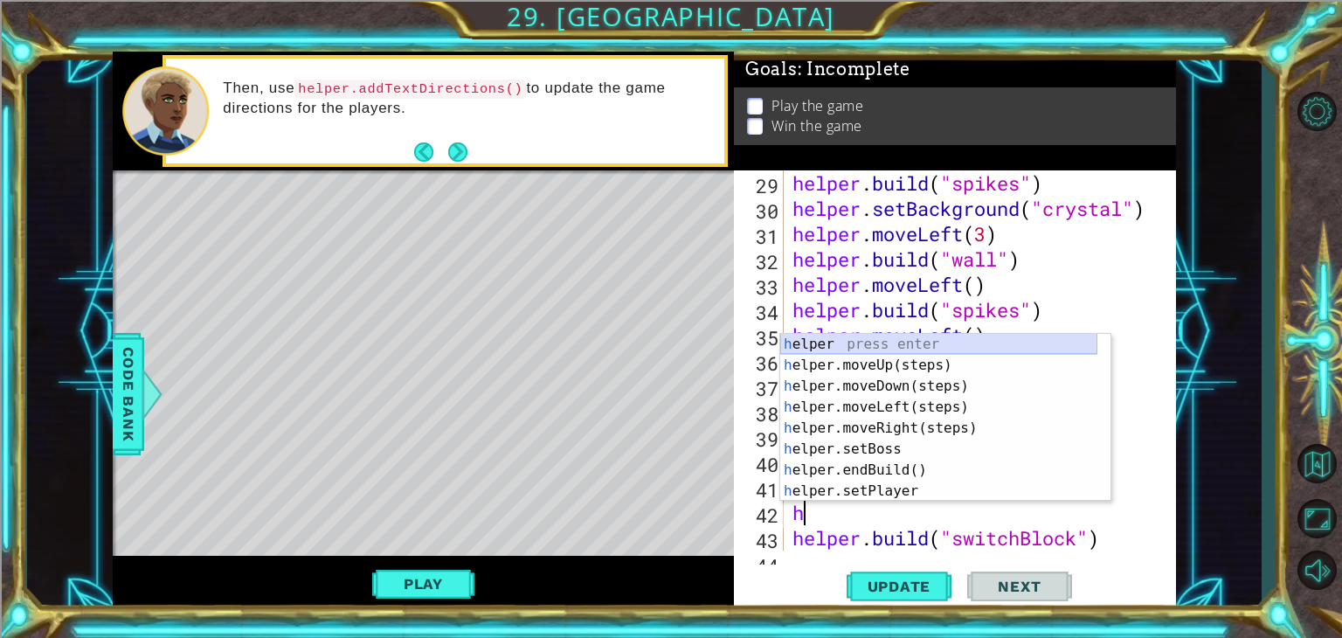
click at [842, 339] on div "h elper press enter h elper.moveUp(steps) press enter h elper.moveDown(steps) p…" at bounding box center [938, 439] width 317 height 210
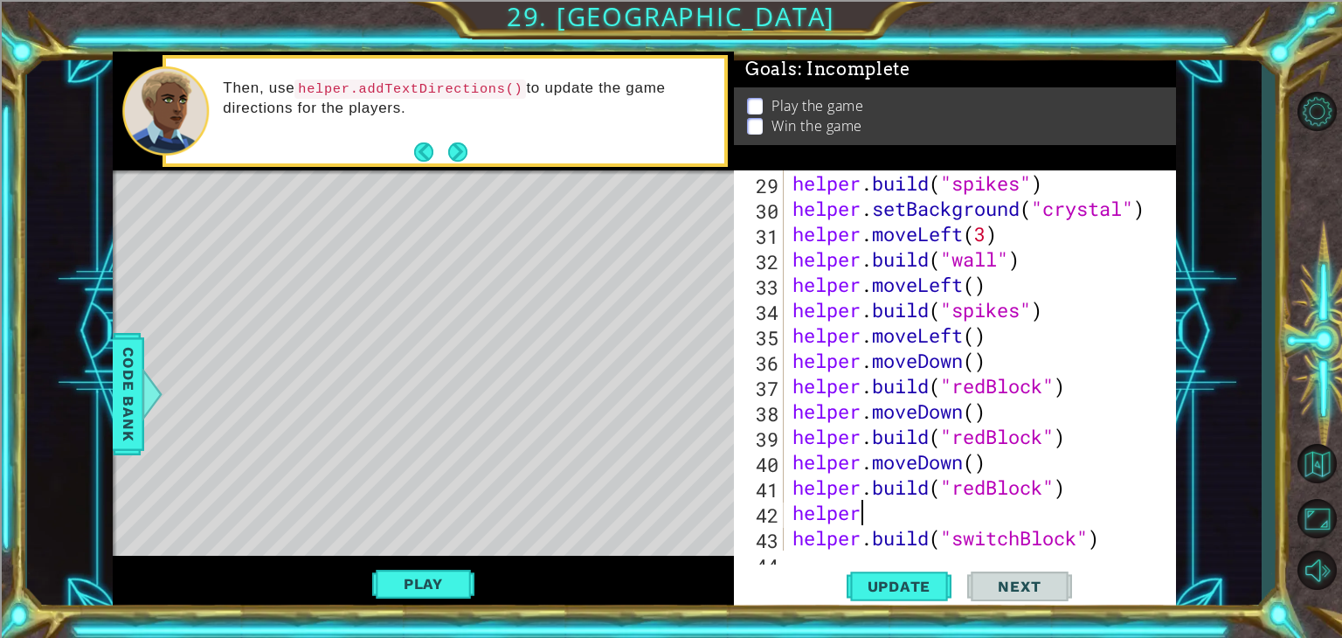
type textarea "helper."
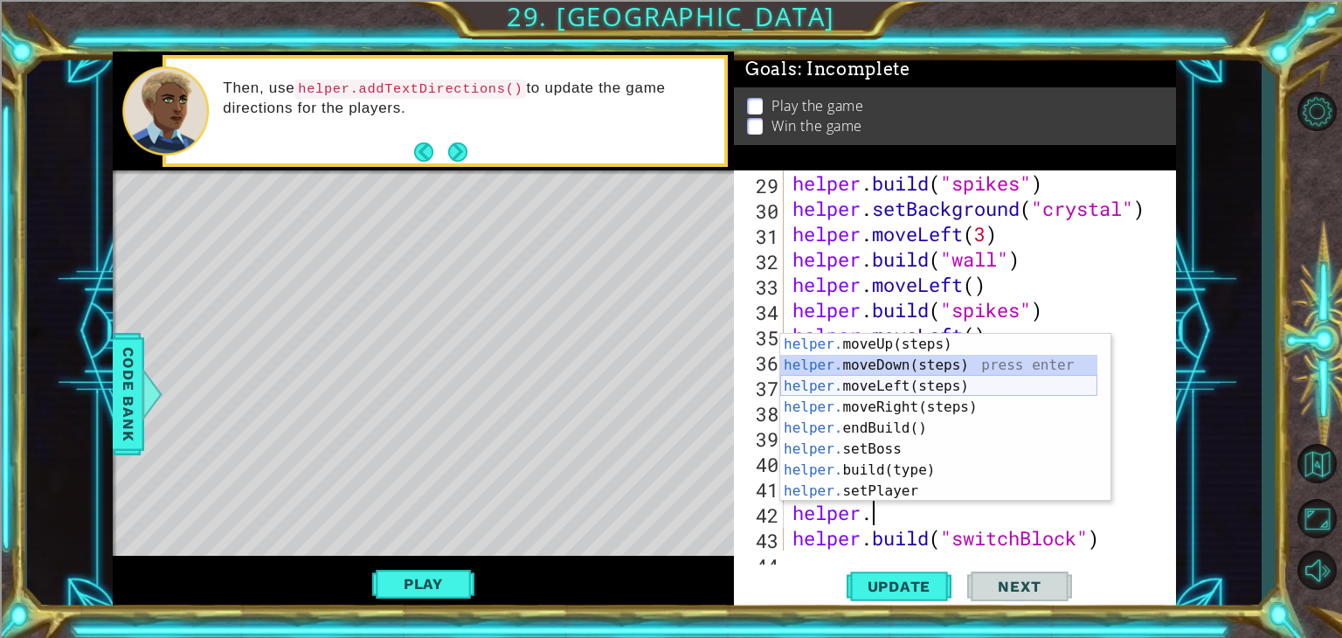
drag, startPoint x: 932, startPoint y: 371, endPoint x: 964, endPoint y: 392, distance: 38.5
click at [964, 392] on div "helper. moveUp(steps) press enter helper. moveDown(steps) press enter helper. m…" at bounding box center [938, 439] width 317 height 210
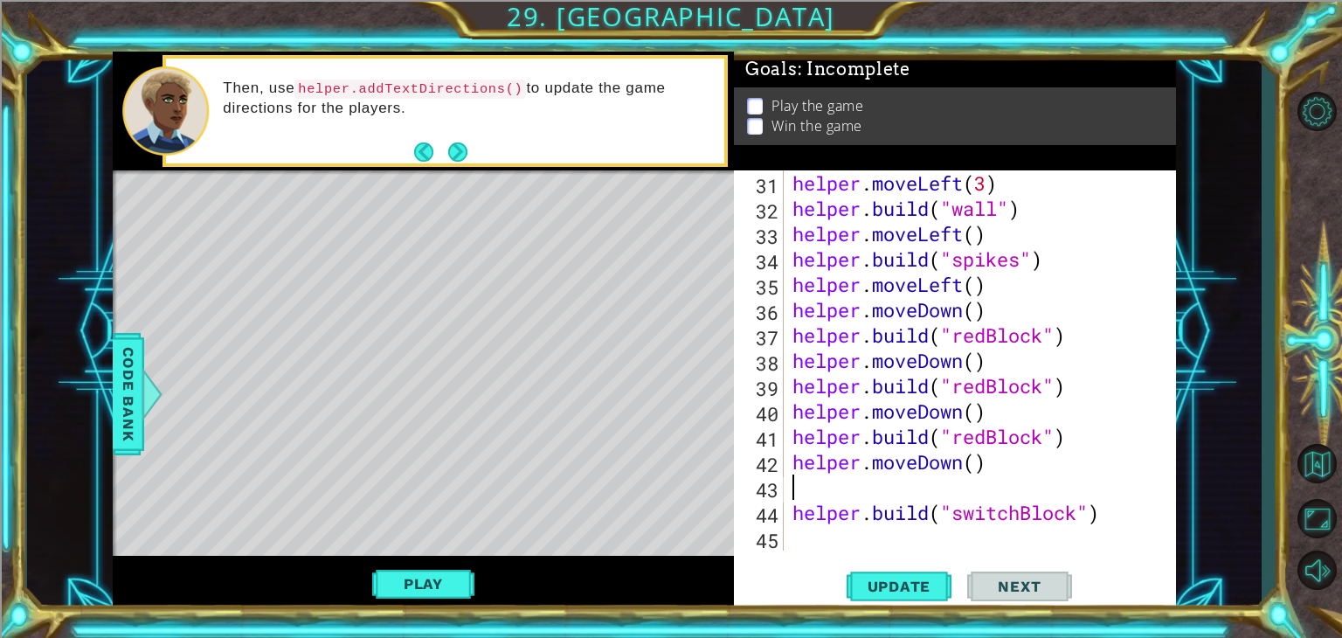
scroll to position [835, 0]
drag, startPoint x: 994, startPoint y: 474, endPoint x: 958, endPoint y: 478, distance: 36.1
click at [958, 478] on div "helper . moveLeft ( 3 ) helper . build ( "wall" ) helper . moveLeft ( ) helper …" at bounding box center [978, 385] width 378 height 431
click at [821, 502] on div "helper . moveLeft ( 3 ) helper . build ( "wall" ) helper . moveLeft ( ) helper …" at bounding box center [978, 385] width 378 height 431
type textarea "[DOMAIN_NAME]("switchBlock")"
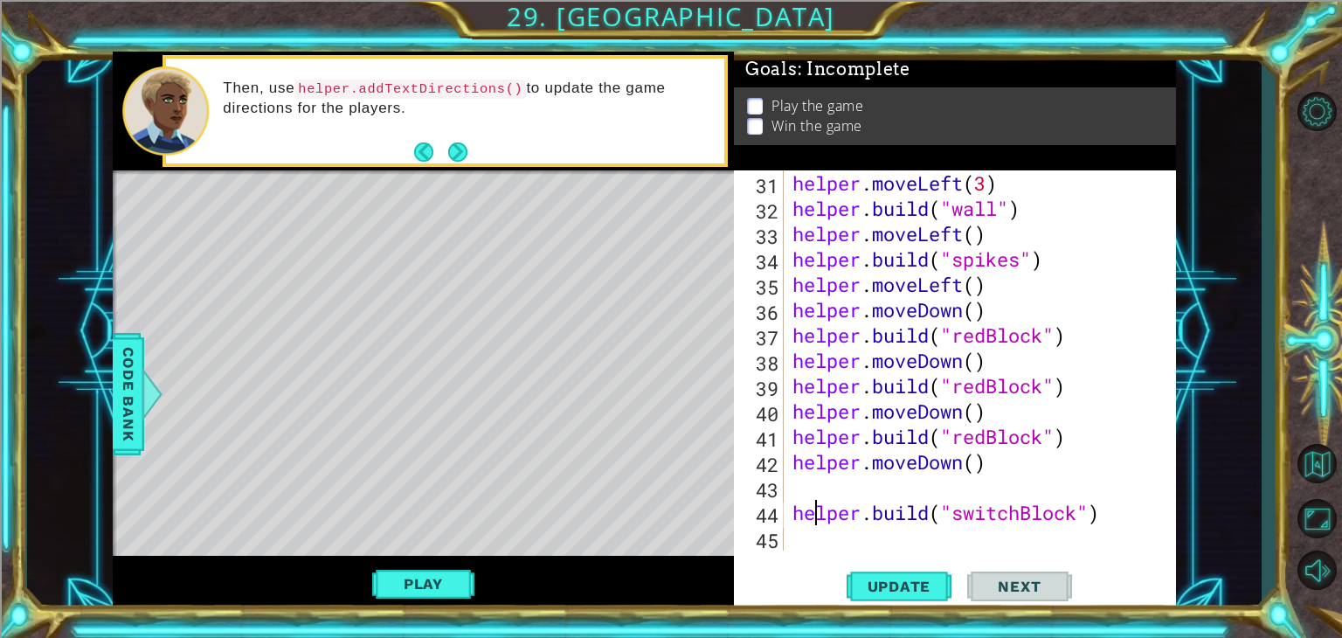
click at [802, 477] on div "helper . moveLeft ( 3 ) helper . build ( "wall" ) helper . moveLeft ( ) helper …" at bounding box center [978, 385] width 378 height 431
type textarea "g"
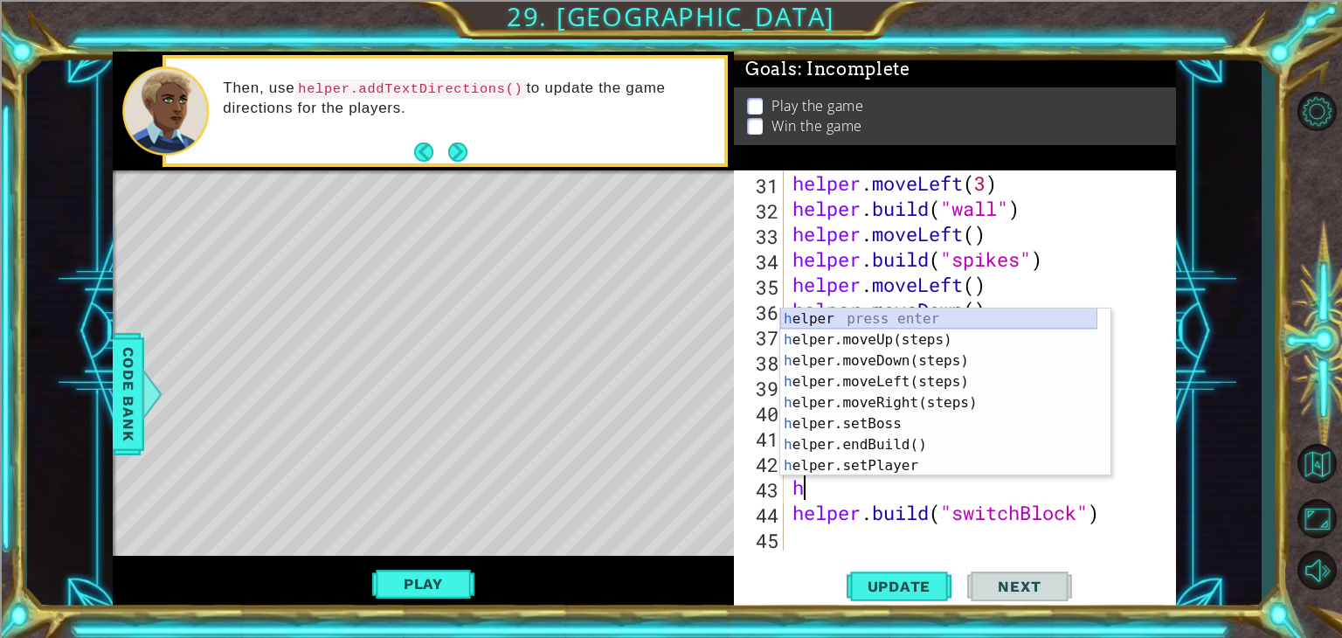
click at [848, 320] on div "h elper press enter h elper.moveUp(steps) press enter h elper.moveDown(steps) p…" at bounding box center [938, 413] width 317 height 210
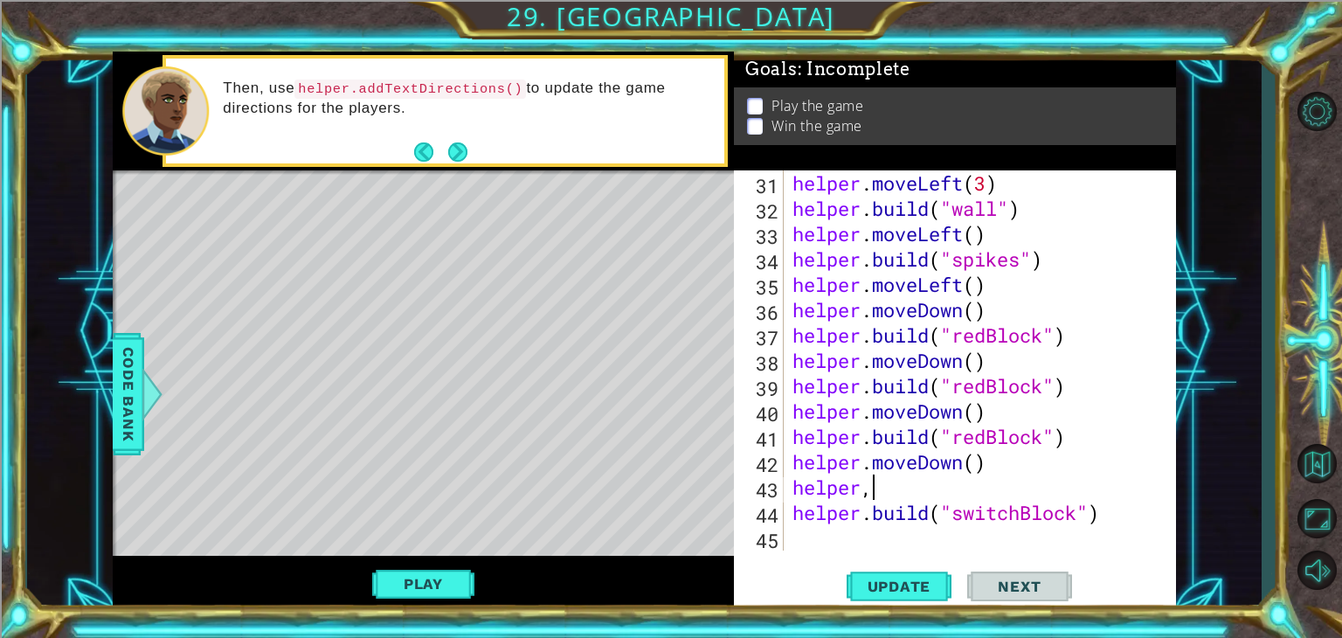
scroll to position [0, 3]
type textarea "helper,m"
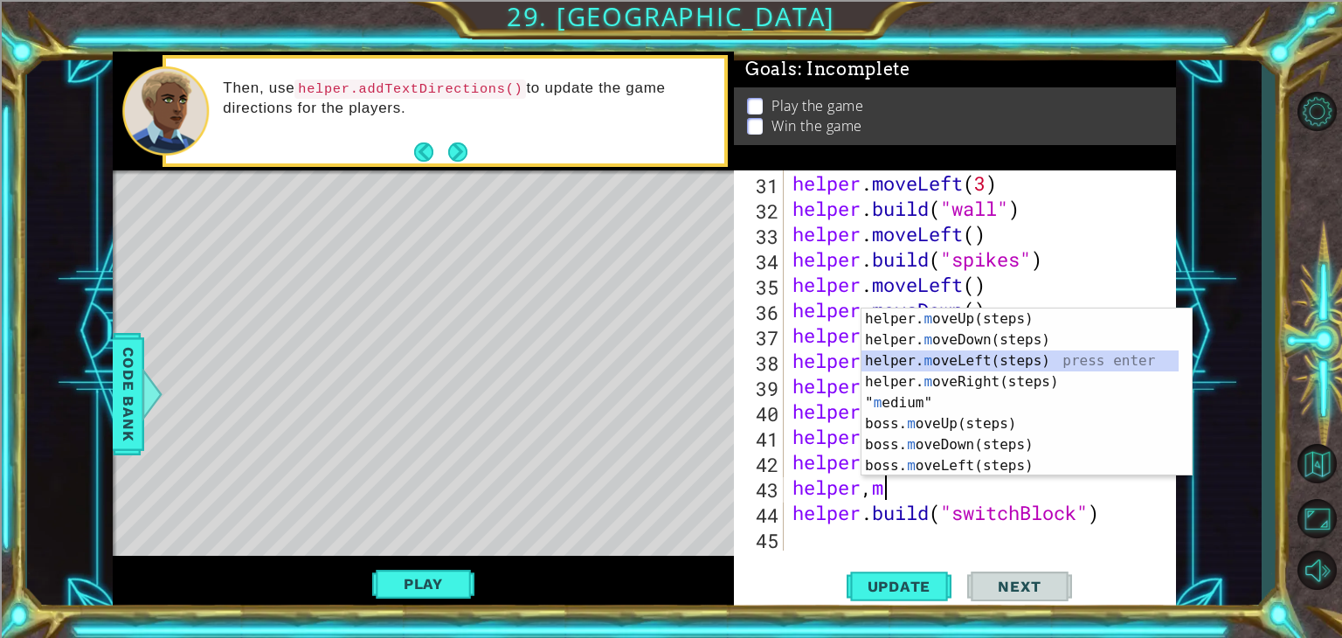
click at [987, 361] on div "helper. m oveUp(steps) press enter helper. m oveDown(steps) press enter helper.…" at bounding box center [1020, 413] width 317 height 210
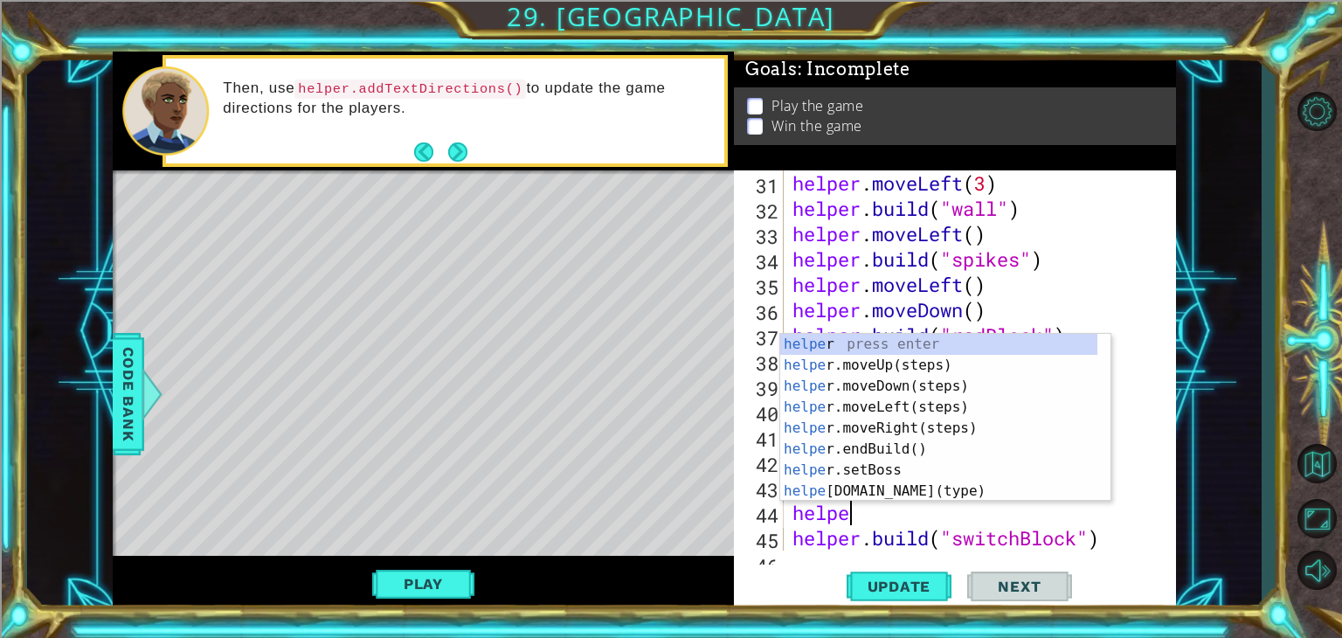
scroll to position [0, 2]
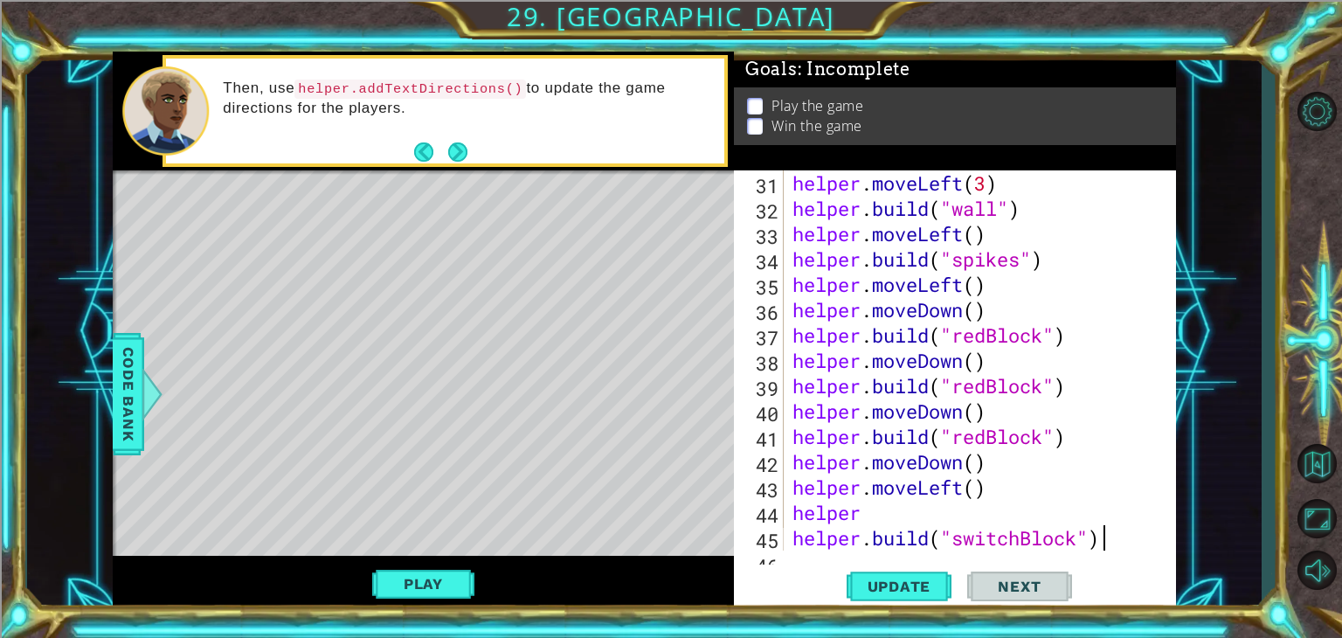
click at [1129, 530] on div "helper . moveLeft ( 3 ) helper . build ( "wall" ) helper . moveLeft ( ) helper …" at bounding box center [978, 385] width 378 height 431
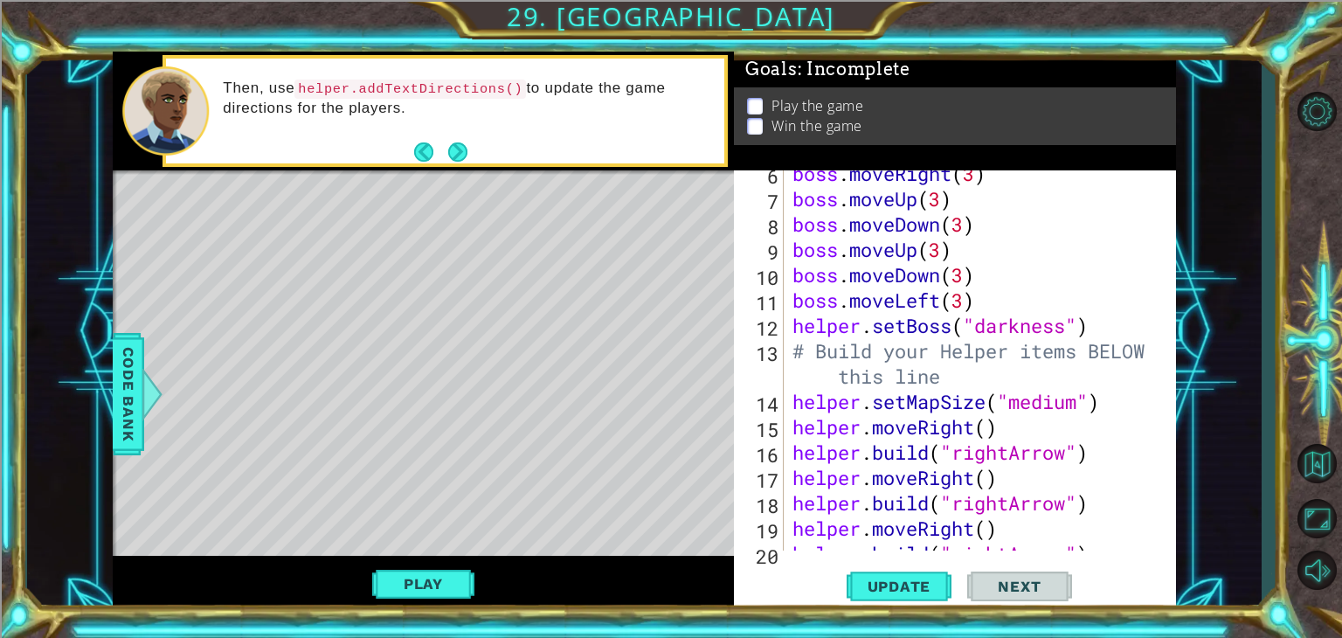
scroll to position [186, 0]
click at [1084, 407] on div "boss . moveRight ( 3 ) boss . moveUp ( 3 ) boss . moveDown ( 3 ) boss . moveUp …" at bounding box center [978, 377] width 378 height 431
click at [909, 577] on button "Update" at bounding box center [899, 587] width 105 height 45
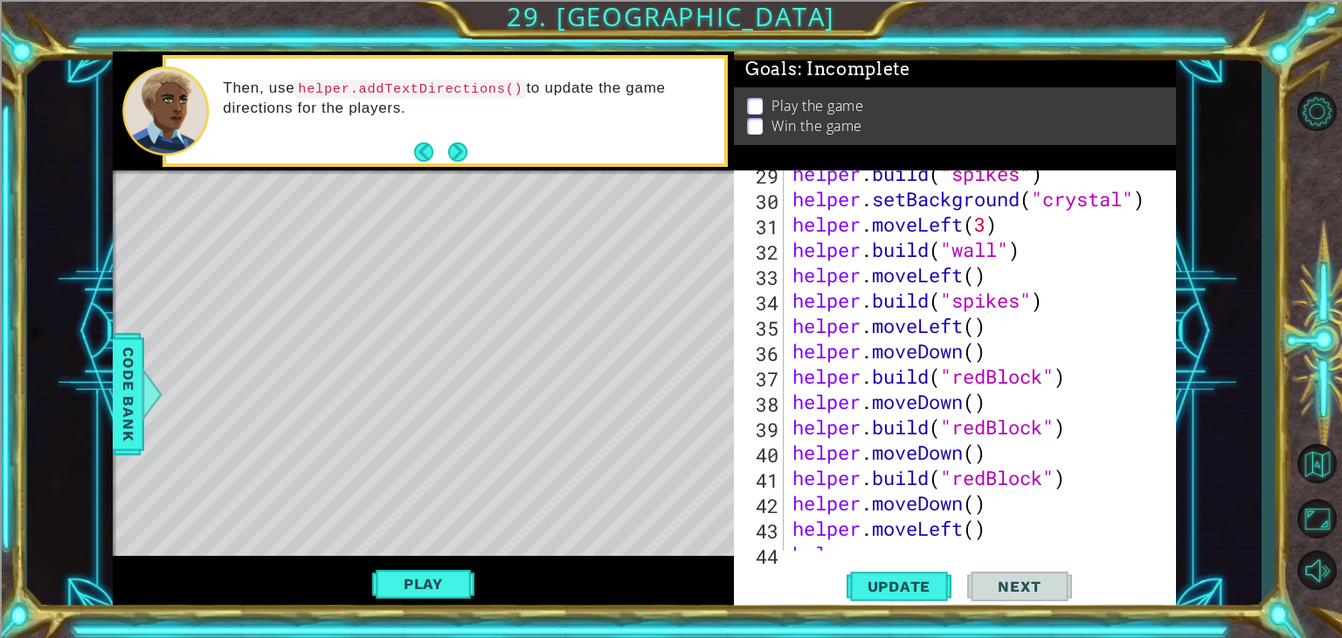
scroll to position [861, 0]
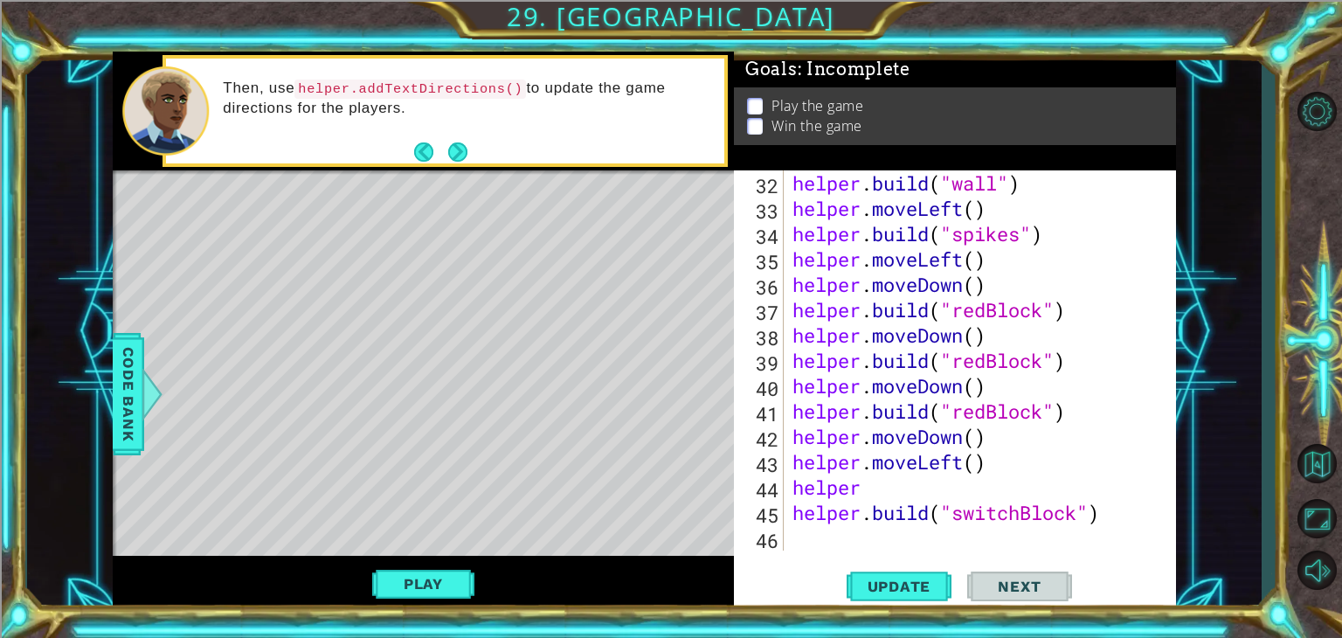
click at [869, 487] on div "helper . build ( "wall" ) helper . moveLeft ( ) helper . build ( "spikes" ) hel…" at bounding box center [978, 385] width 378 height 431
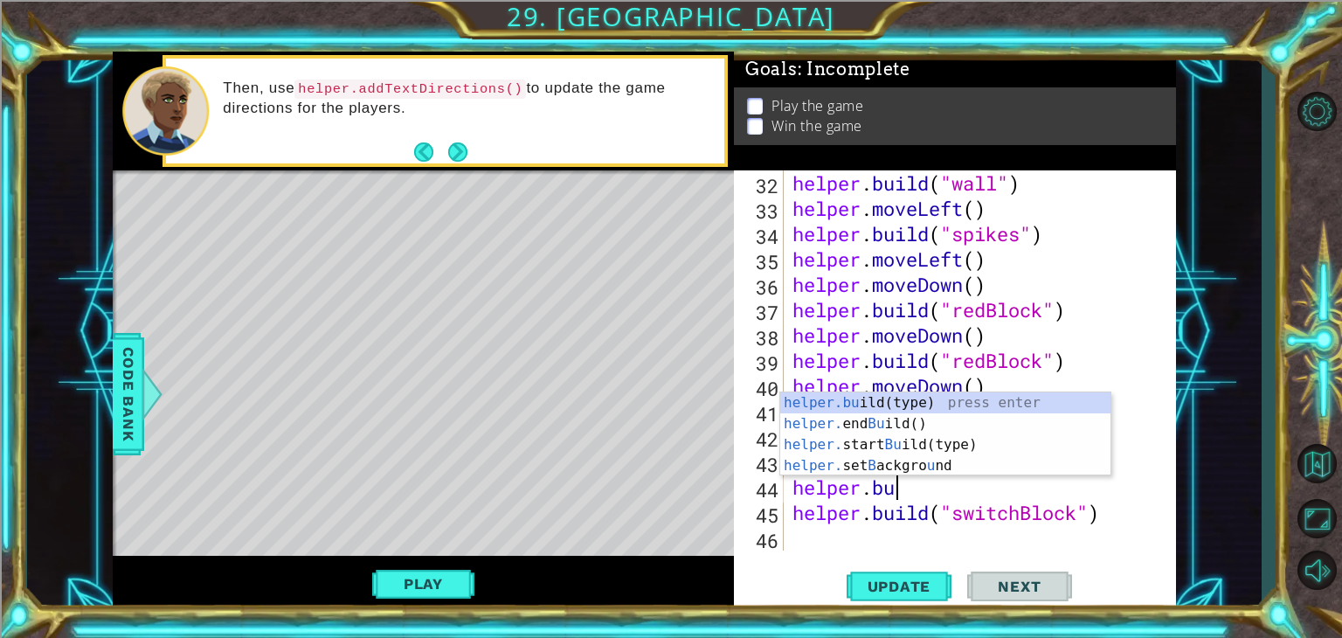
scroll to position [0, 3]
click at [894, 398] on div "helper.bu ild(type) press enter helper. end Bu ild() press enter helper. start …" at bounding box center [945, 455] width 330 height 126
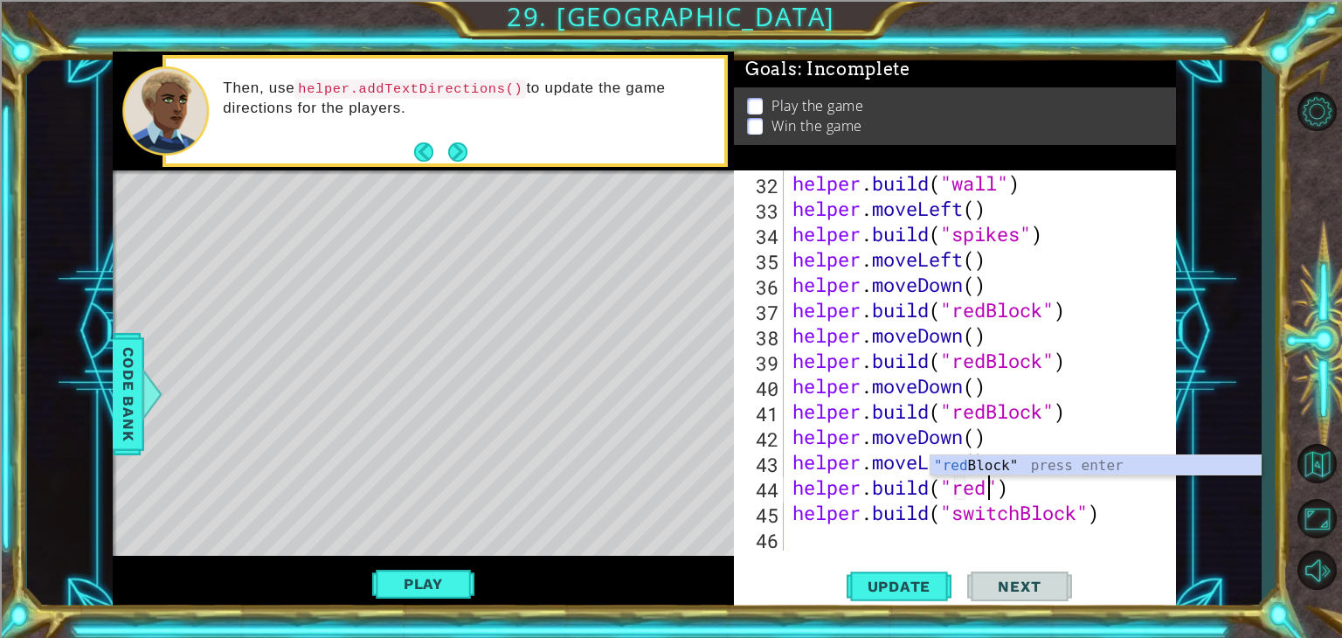
scroll to position [0, 9]
click at [1016, 468] on div ""red Block" press enter" at bounding box center [1096, 486] width 330 height 63
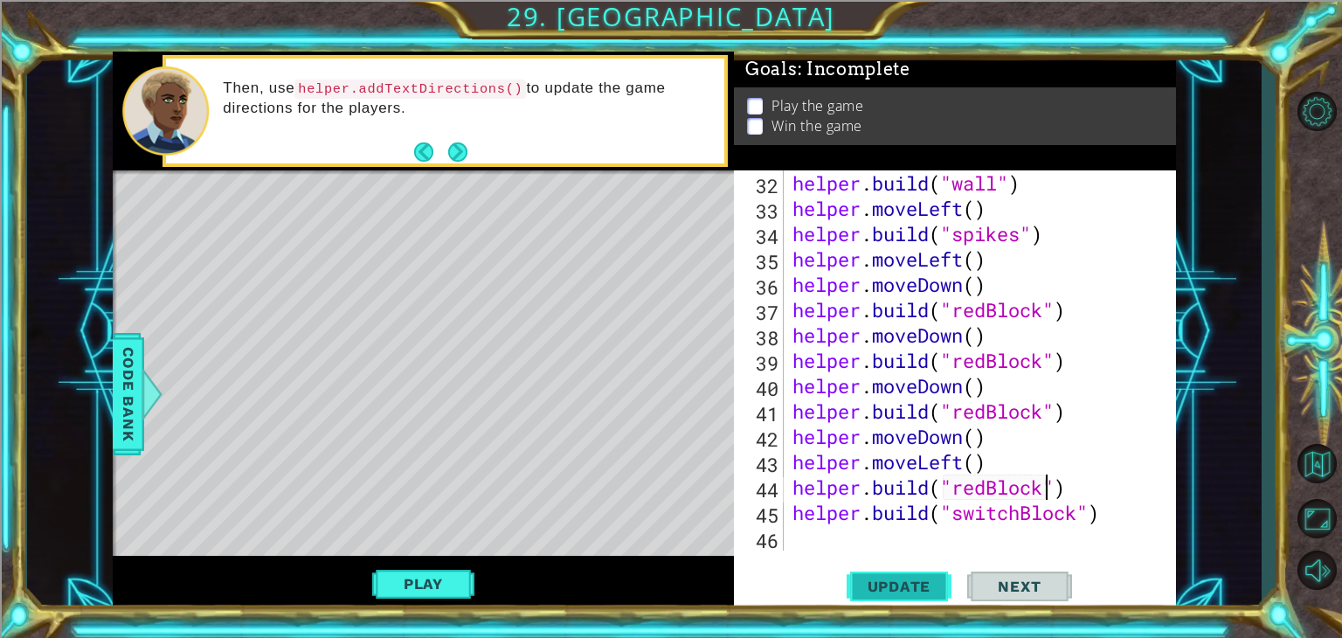
click at [881, 583] on span "Update" at bounding box center [899, 586] width 99 height 17
click at [925, 509] on div "helper . build ( "wall" ) helper . moveLeft ( ) helper . build ( "spikes" ) hel…" at bounding box center [978, 385] width 378 height 431
type textarea "[DOMAIN_NAME]("switchBlock")"
drag, startPoint x: 1108, startPoint y: 504, endPoint x: 787, endPoint y: 510, distance: 321.7
click at [787, 510] on div "[DOMAIN_NAME]("switchBlock") 32 33 34 35 36 37 38 39 40 41 42 43 44 45 46 helpe…" at bounding box center [953, 360] width 438 height 380
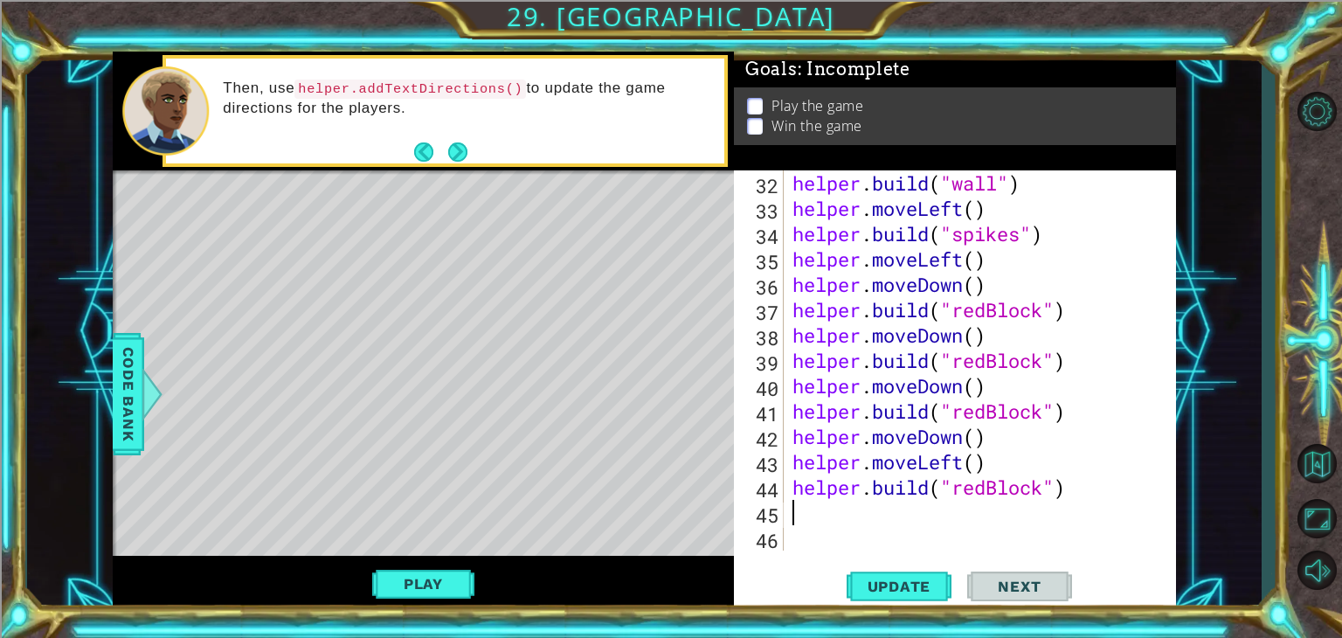
scroll to position [0, 0]
click at [1004, 458] on div "helper . build ( "wall" ) helper . moveLeft ( ) helper . build ( "spikes" ) hel…" at bounding box center [978, 385] width 378 height 431
type textarea "helper.moveLeft()"
click at [1027, 462] on div "helper . build ( "wall" ) helper . moveLeft ( ) helper . build ( "spikes" ) hel…" at bounding box center [978, 385] width 378 height 431
drag, startPoint x: 994, startPoint y: 468, endPoint x: 773, endPoint y: 463, distance: 221.2
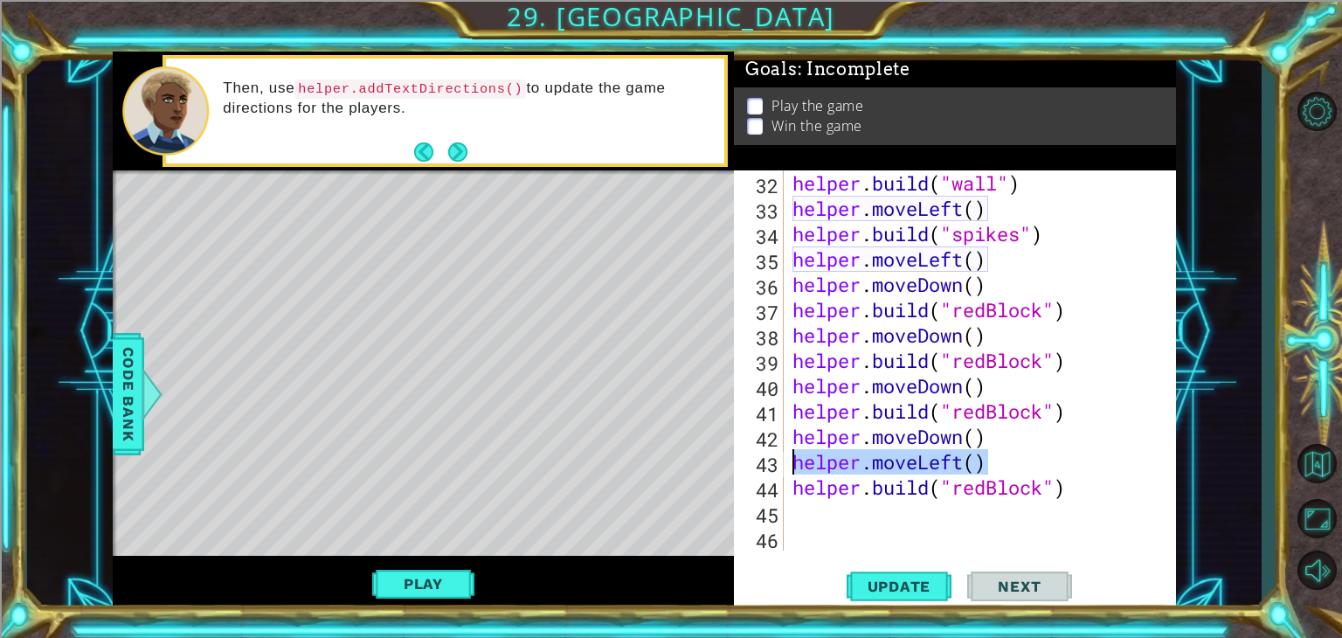
click at [773, 463] on div "helper.moveLeft() 32 33 34 35 36 37 38 39 40 41 42 43 44 45 46 helper . build (…" at bounding box center [953, 360] width 438 height 380
type textarea "helper.moveDown()"
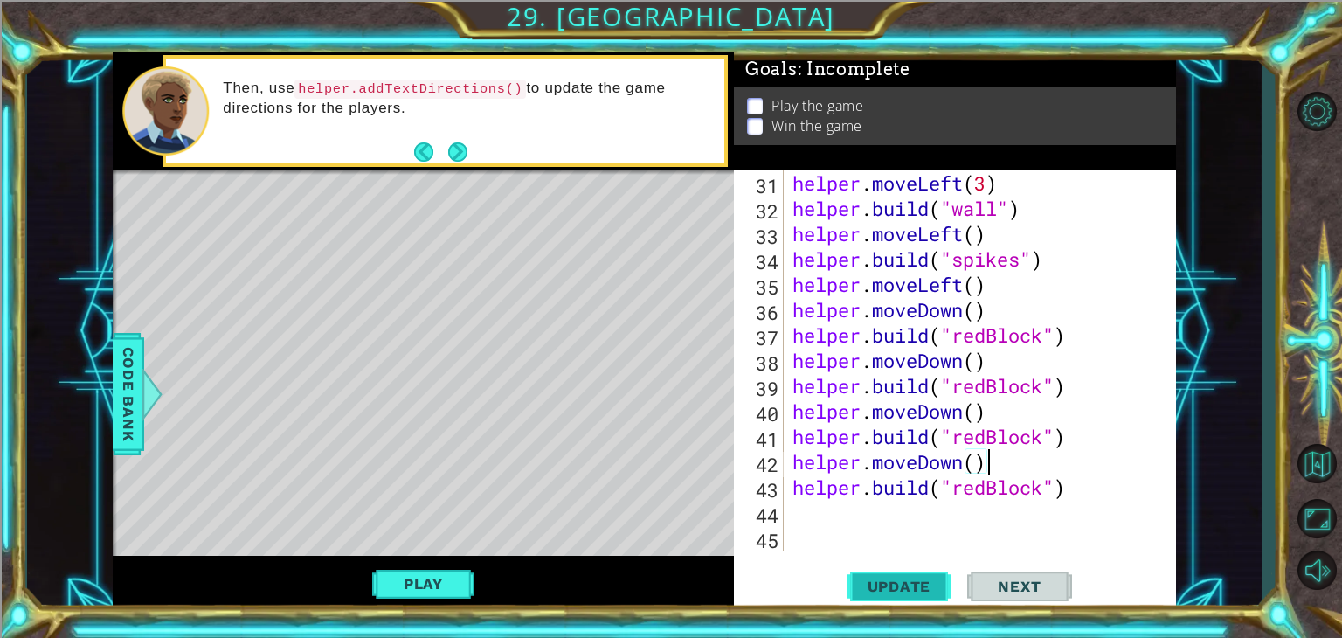
click at [901, 582] on span "Update" at bounding box center [899, 586] width 99 height 17
click at [815, 510] on div "helper . moveLeft ( 3 ) helper . build ( "wall" ) helper . moveLeft ( ) helper …" at bounding box center [978, 385] width 378 height 431
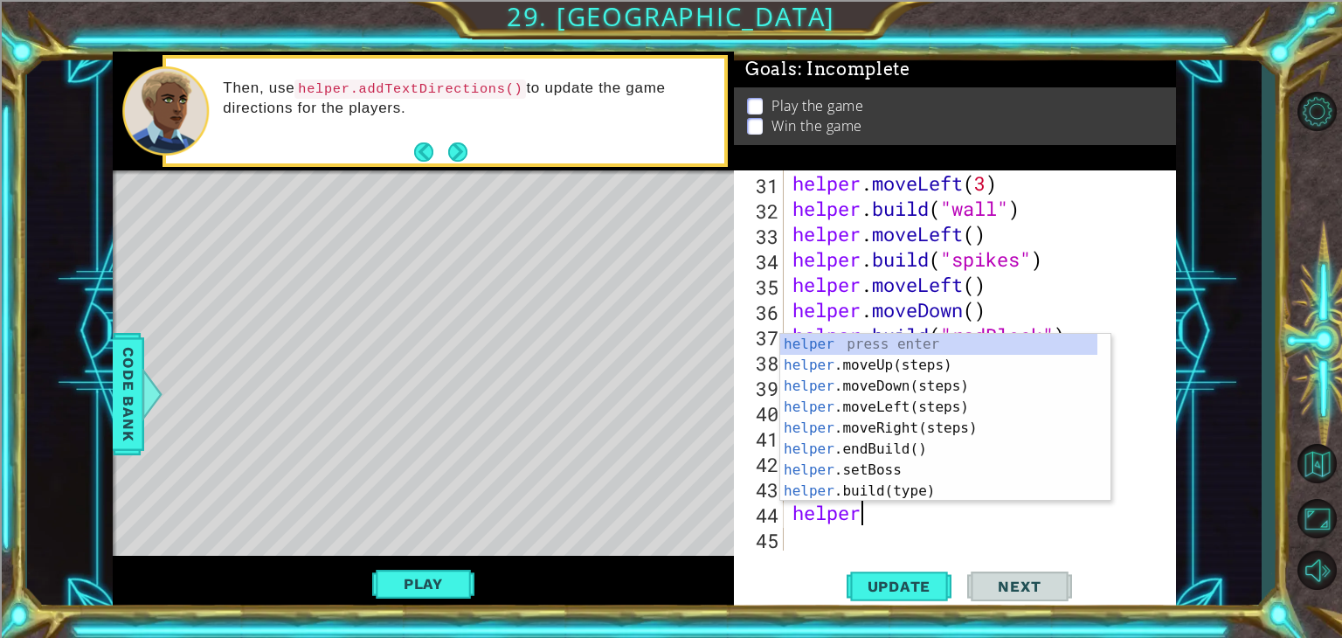
scroll to position [0, 2]
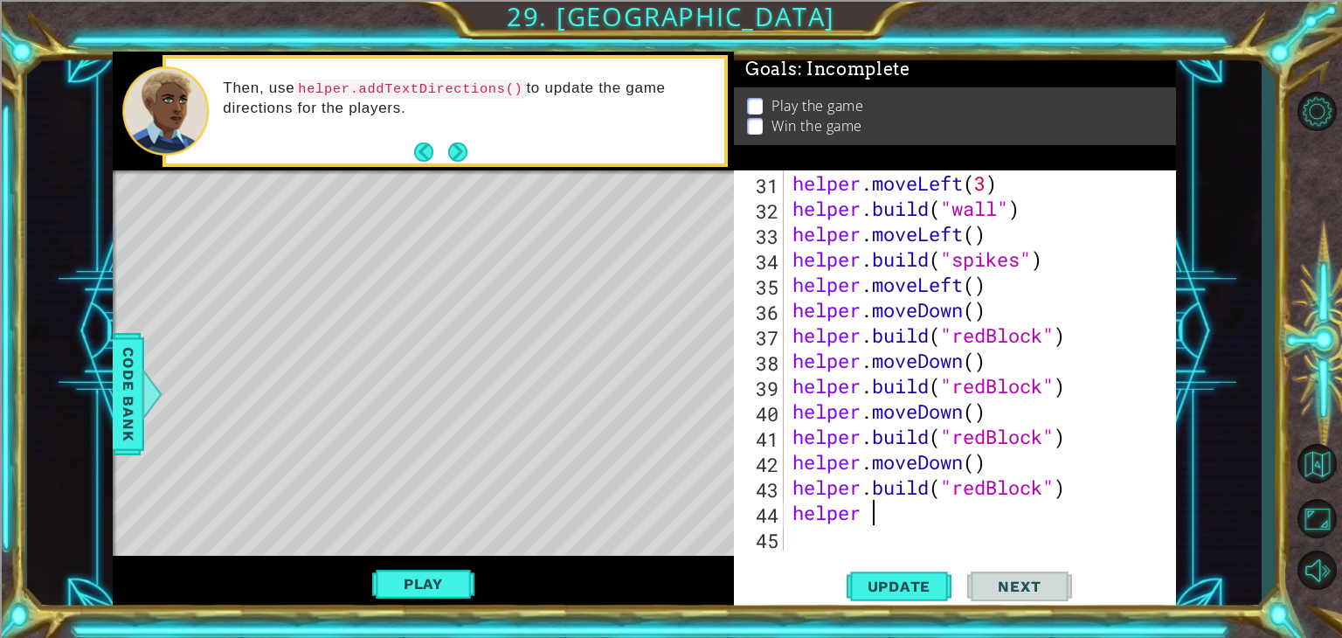
type textarea "helper"
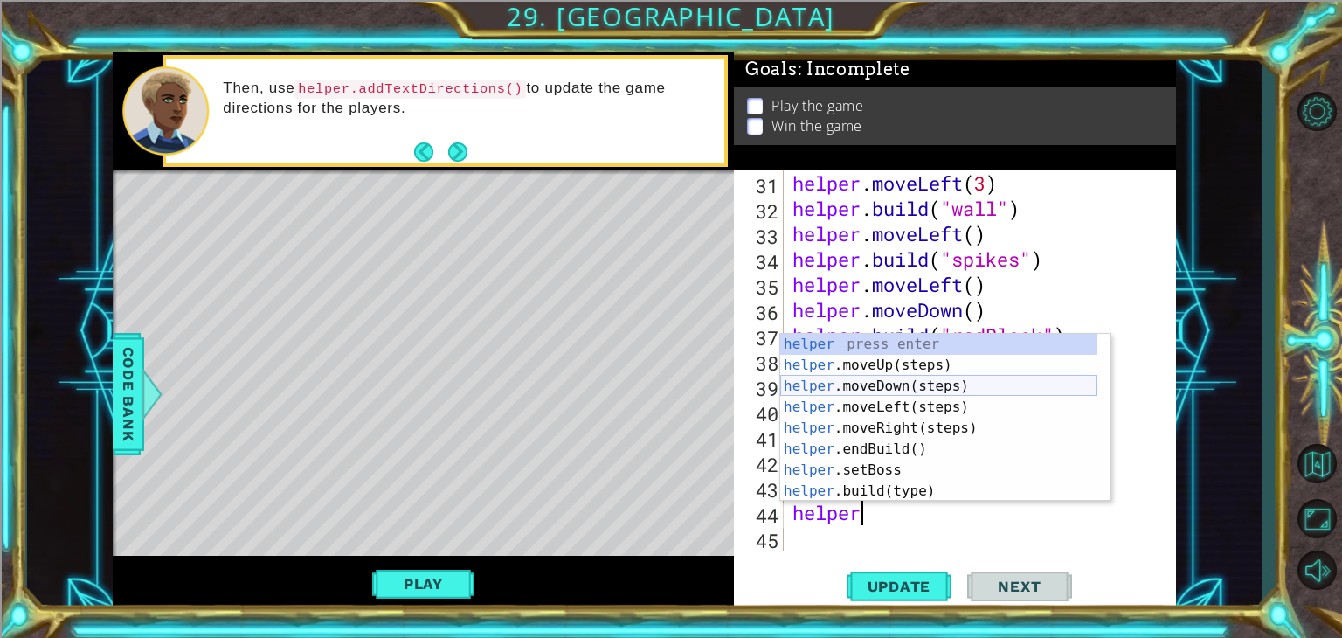
click at [858, 392] on div "helper press enter helper .moveUp(steps) press enter helper .moveDown(steps) pr…" at bounding box center [938, 439] width 317 height 210
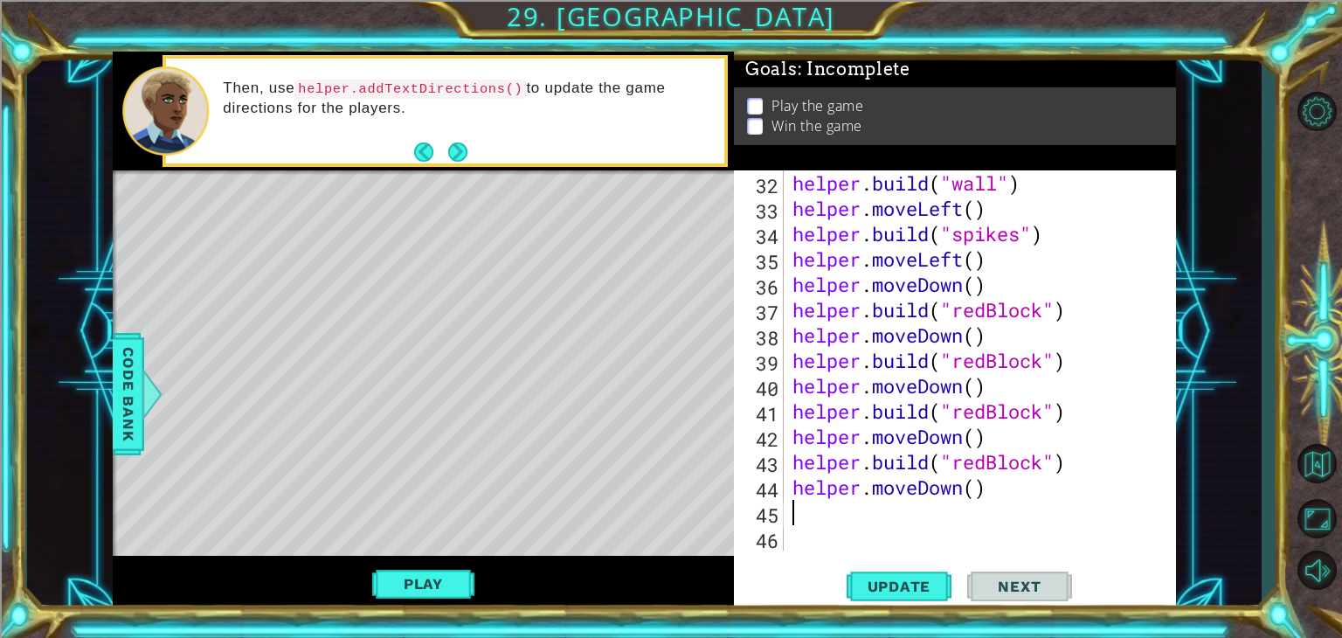
scroll to position [861, 0]
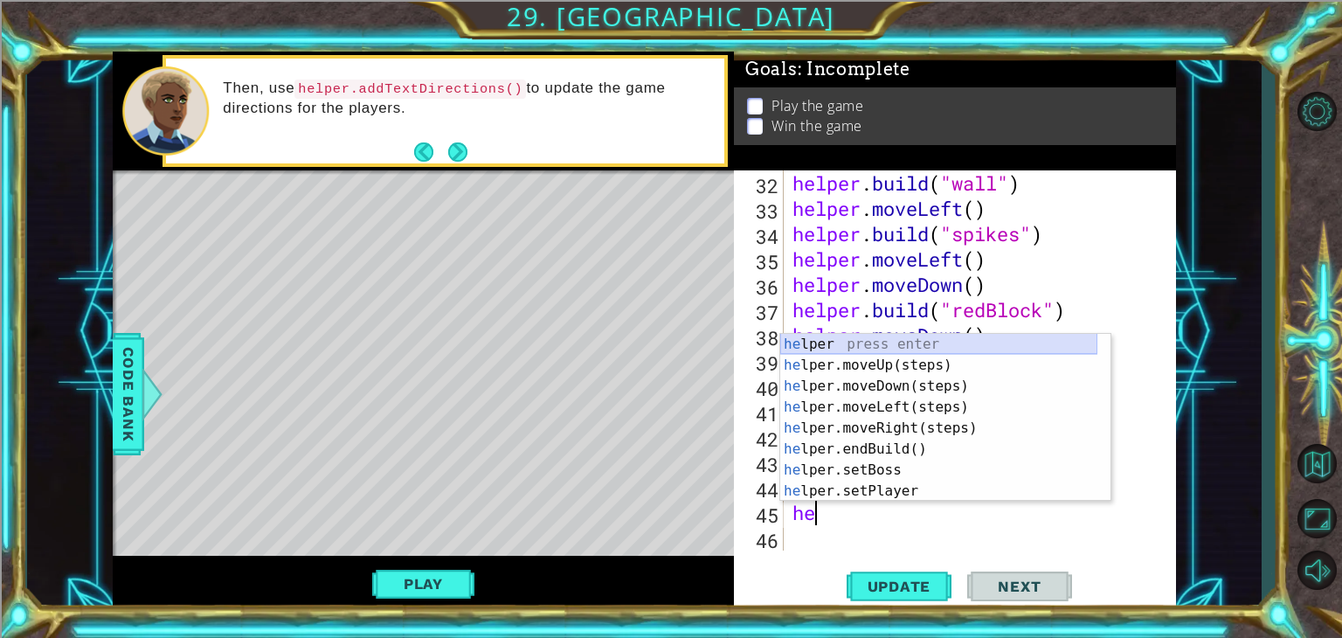
click at [884, 348] on div "he lper press enter he lper.moveUp(steps) press enter he lper.moveDown(steps) p…" at bounding box center [938, 439] width 317 height 210
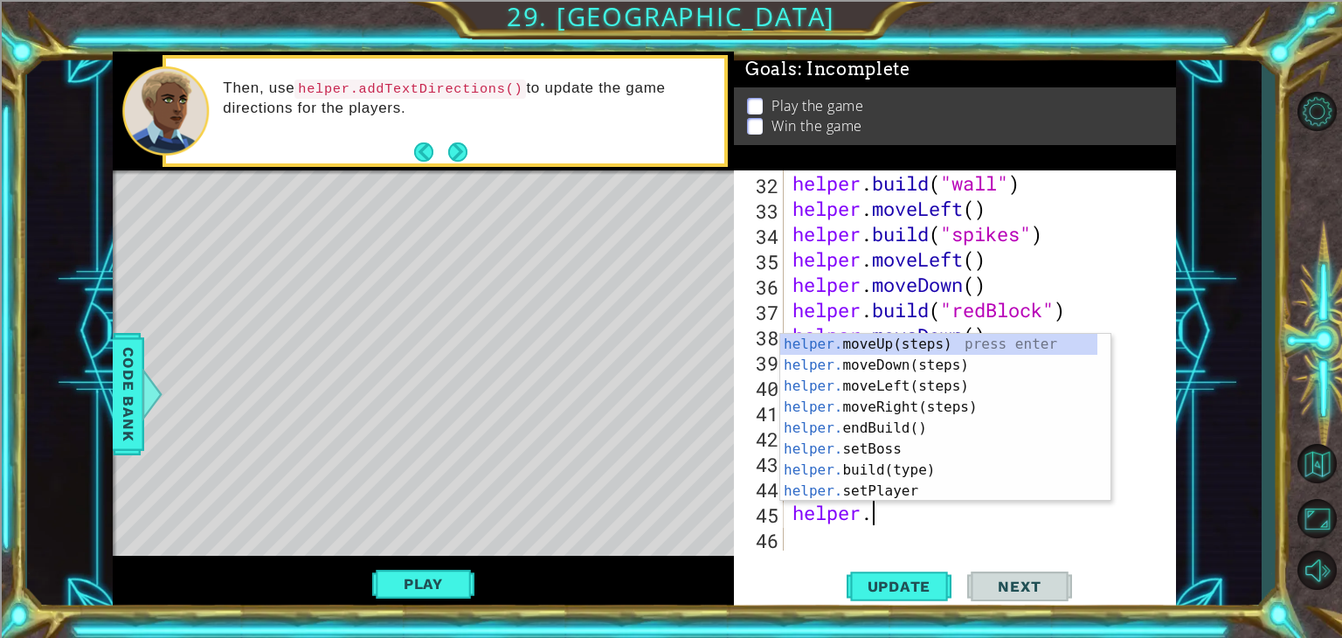
scroll to position [0, 3]
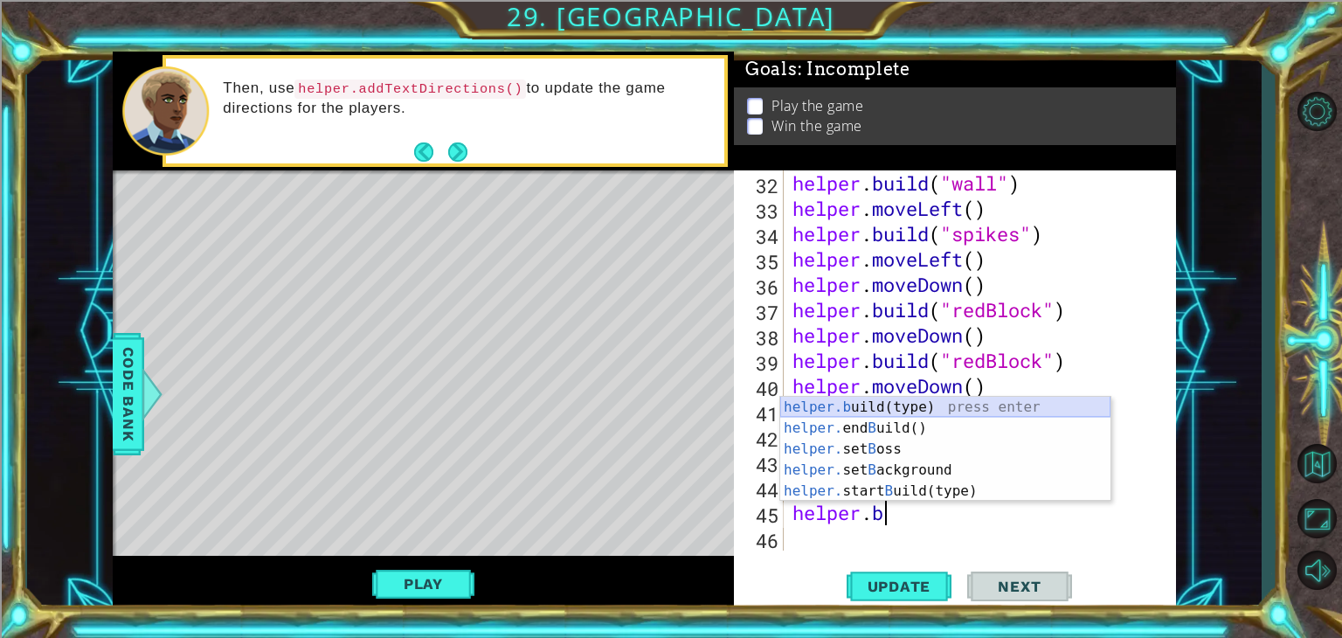
click at [933, 404] on div "helper.b uild(type) press enter helper. end B uild() press enter helper. set B …" at bounding box center [945, 470] width 330 height 147
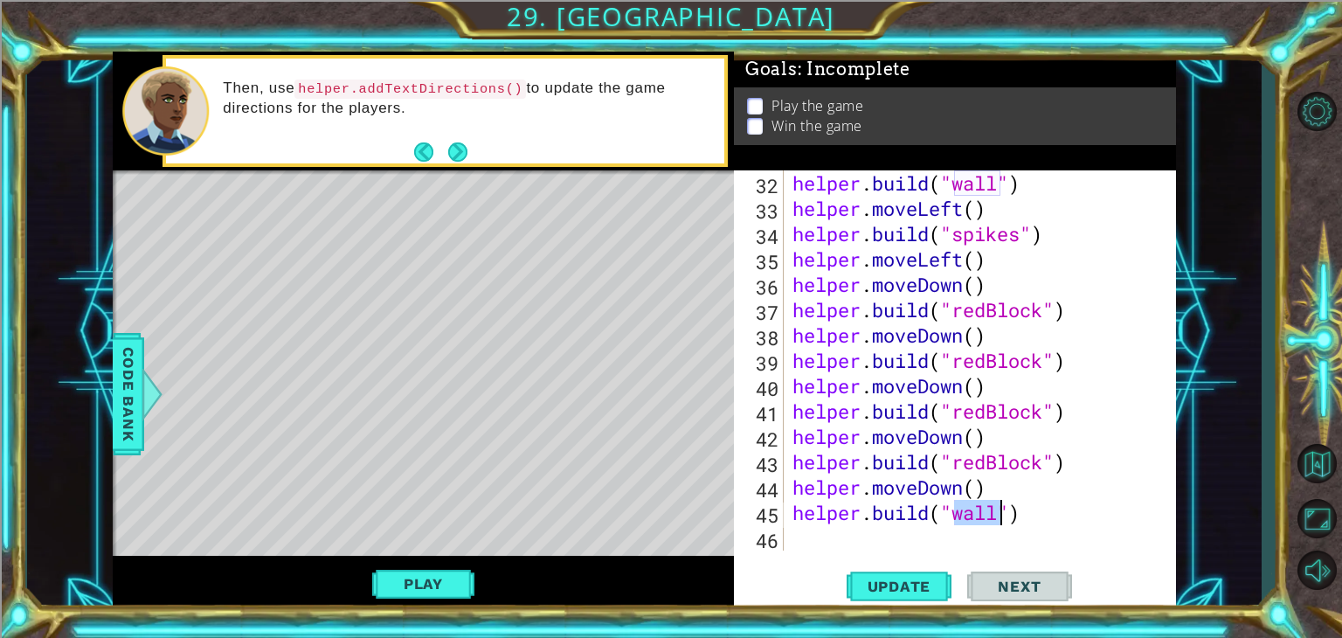
scroll to position [0, 7]
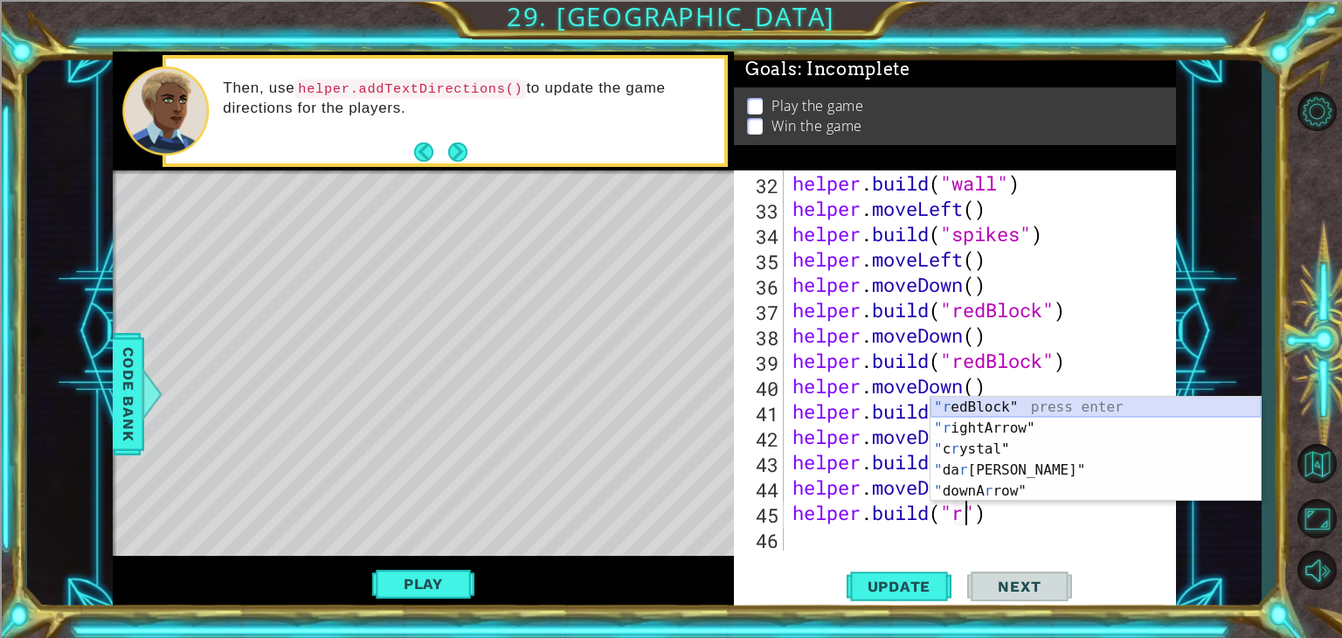
click at [1044, 400] on div ""r edBlock" press enter "r ightArrow" press enter " c r ystal" press enter " da…" at bounding box center [1096, 470] width 330 height 147
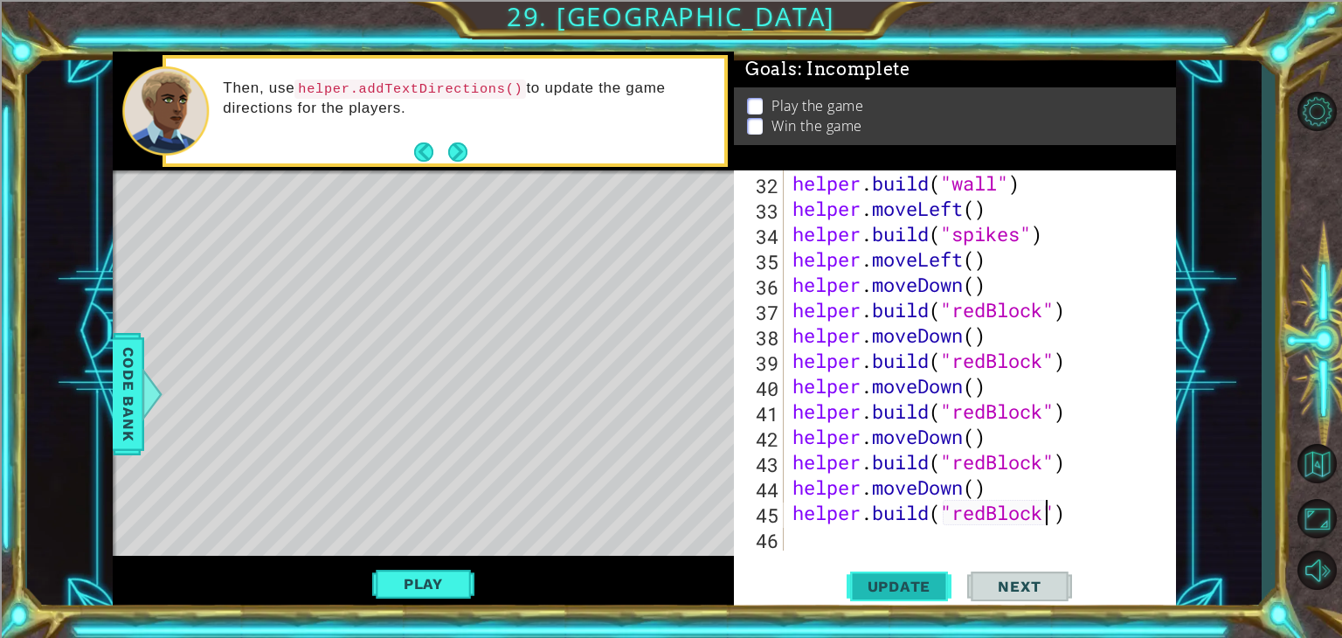
type textarea "[DOMAIN_NAME]("redBlock")"
click at [922, 586] on span "Update" at bounding box center [899, 586] width 99 height 17
click at [814, 536] on div "helper . build ( "wall" ) helper . moveLeft ( ) helper . build ( "spikes" ) hel…" at bounding box center [978, 385] width 378 height 431
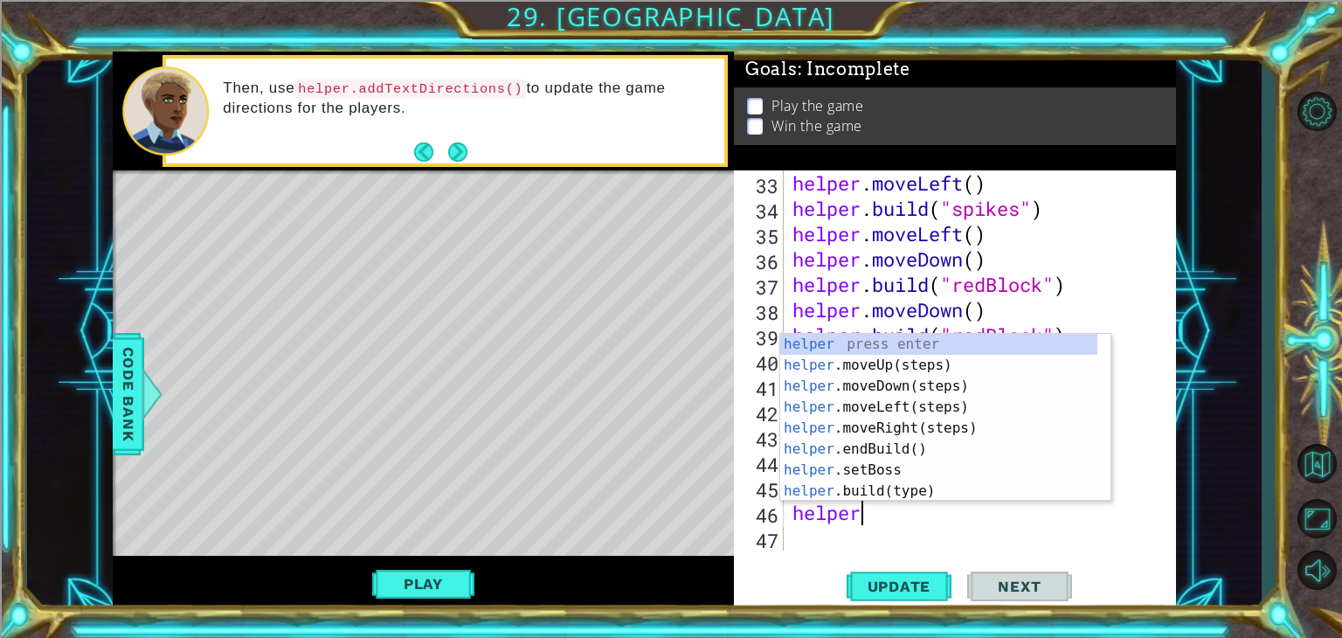
scroll to position [0, 2]
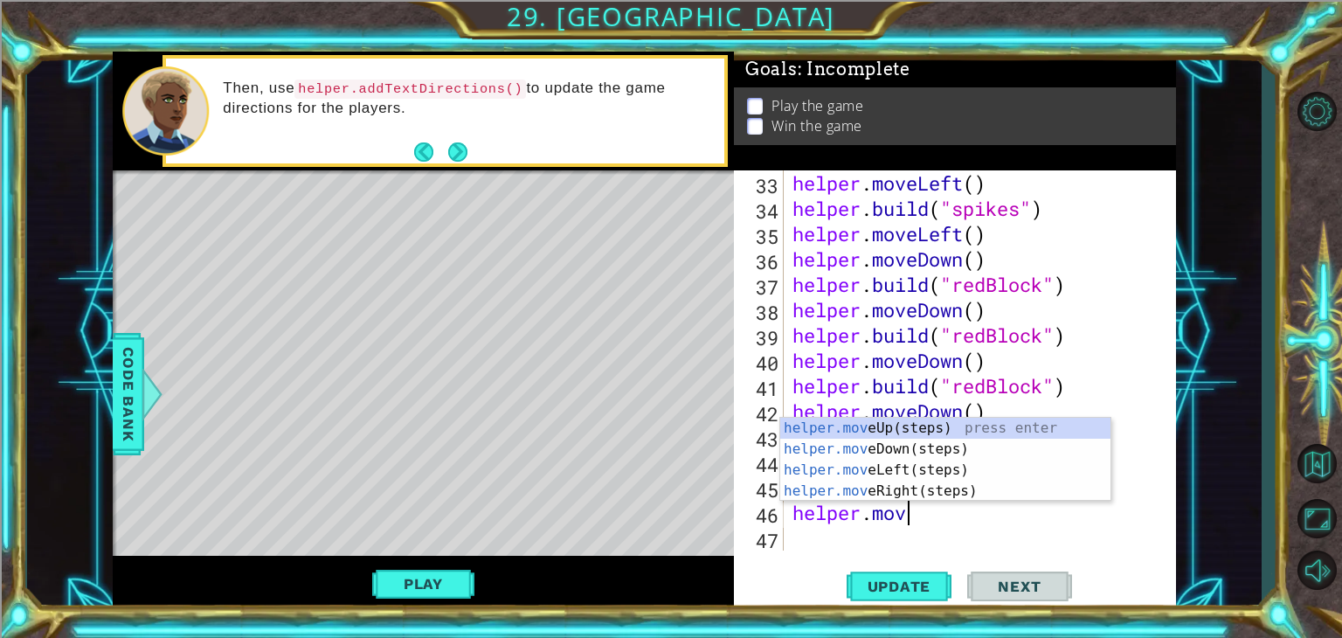
type textarea "helper.move"
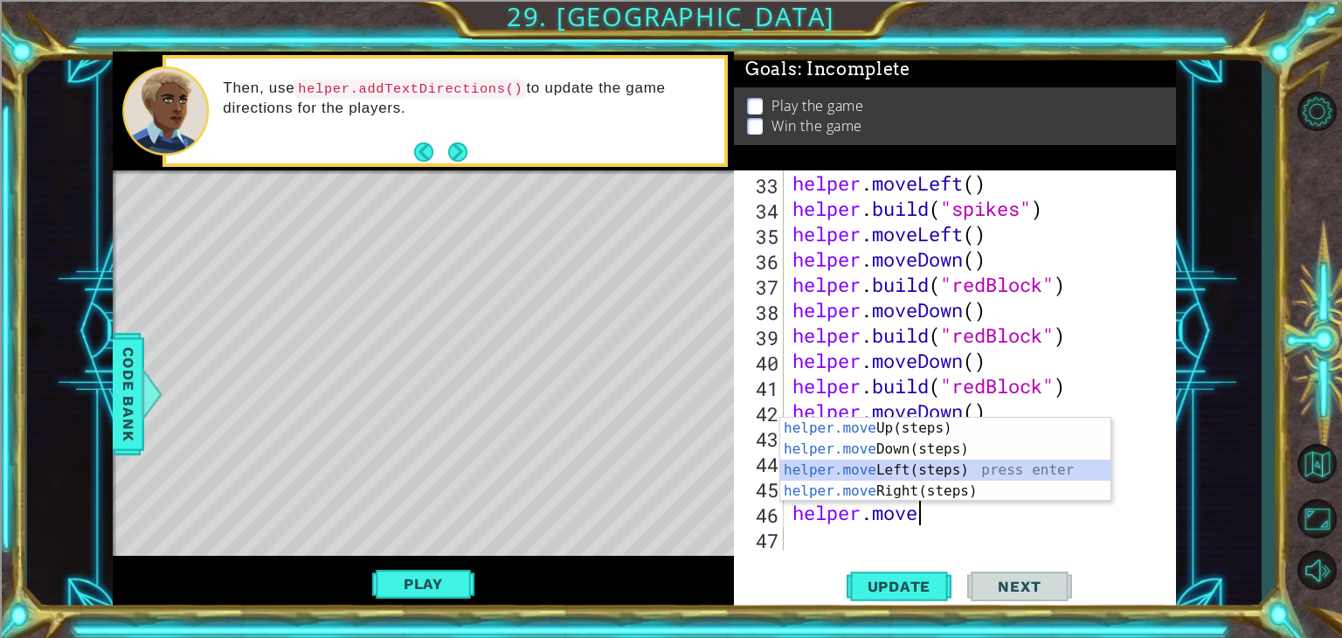
click at [877, 465] on div "helper.move Up(steps) press enter helper.move Down(steps) press enter helper.mo…" at bounding box center [945, 481] width 330 height 126
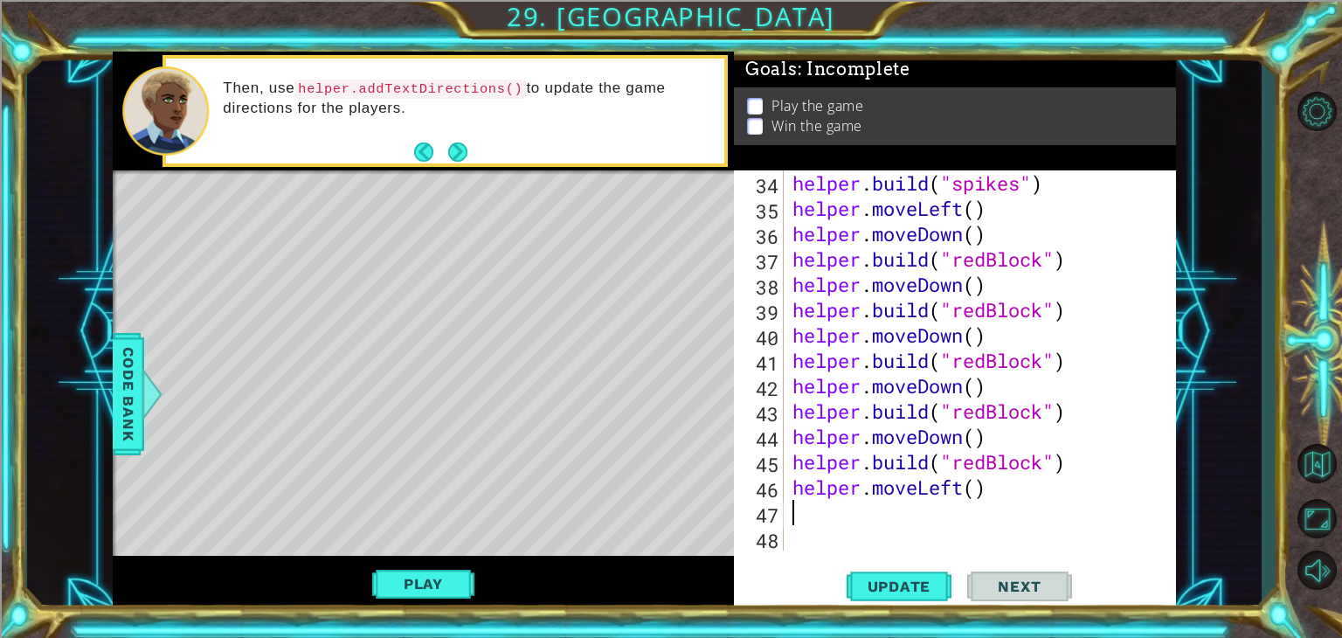
scroll to position [912, 0]
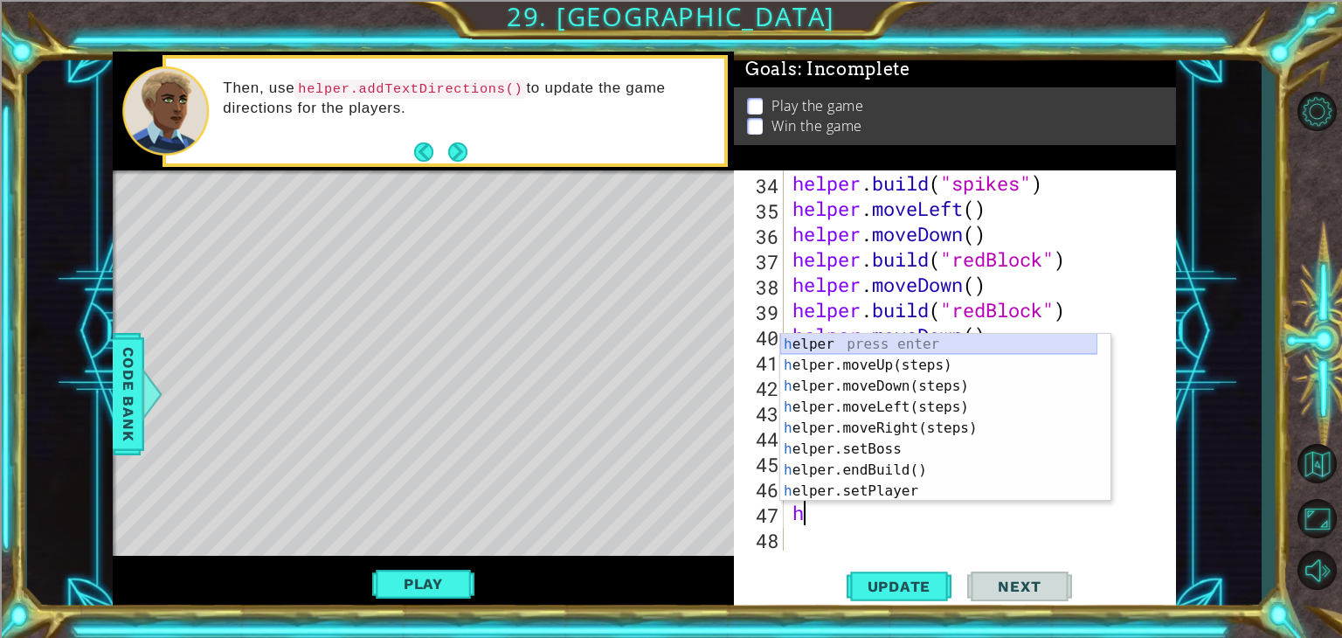
click at [860, 340] on div "h elper press enter h elper.moveUp(steps) press enter h elper.moveDown(steps) p…" at bounding box center [938, 439] width 317 height 210
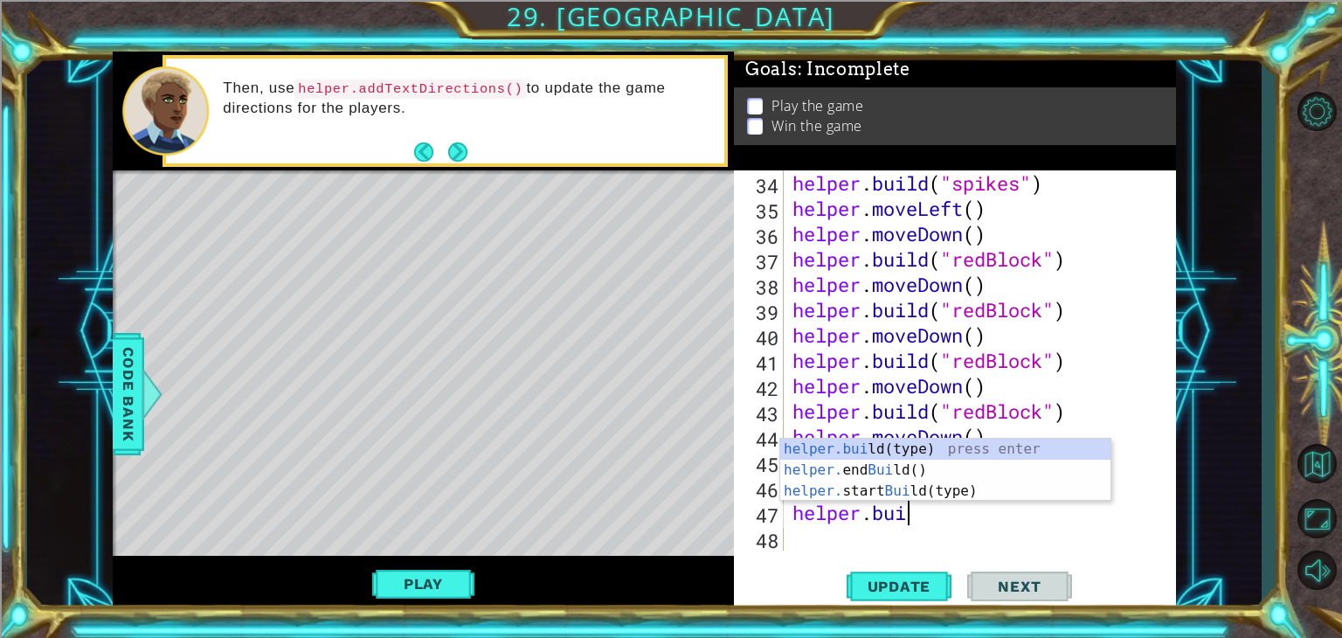
scroll to position [0, 4]
click at [889, 446] on div "[DOMAIN_NAME] (type) press enter helper. end Build () press enter helper. start…" at bounding box center [945, 491] width 330 height 105
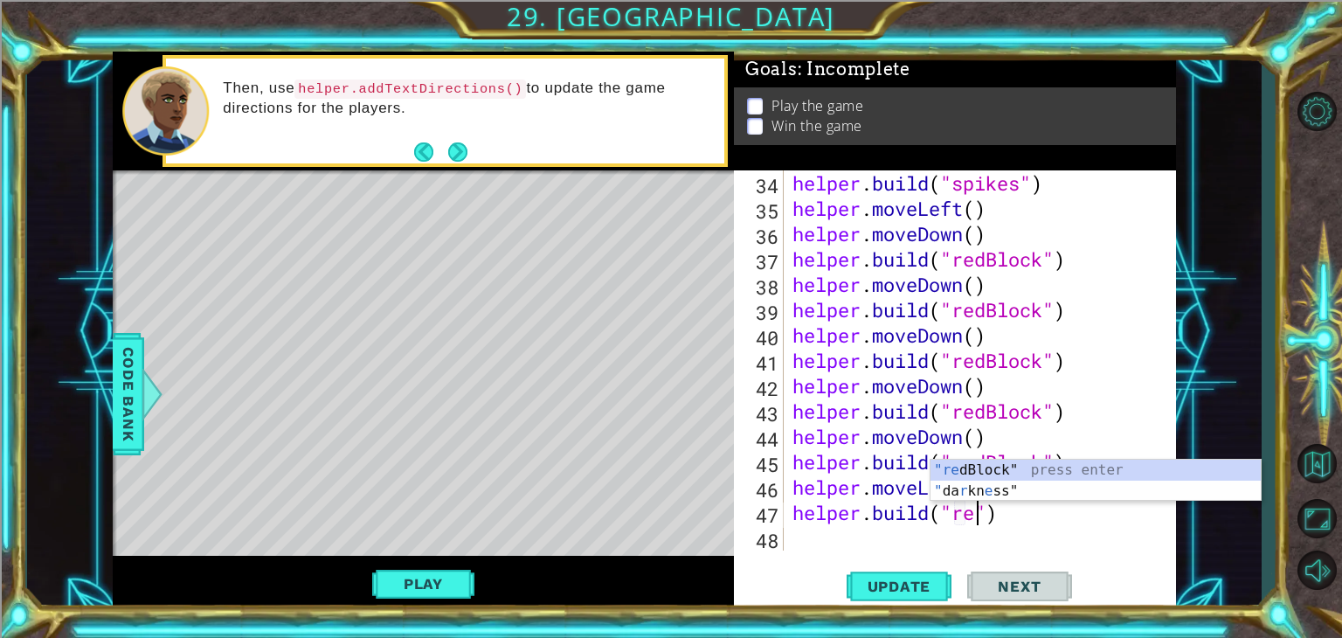
scroll to position [0, 9]
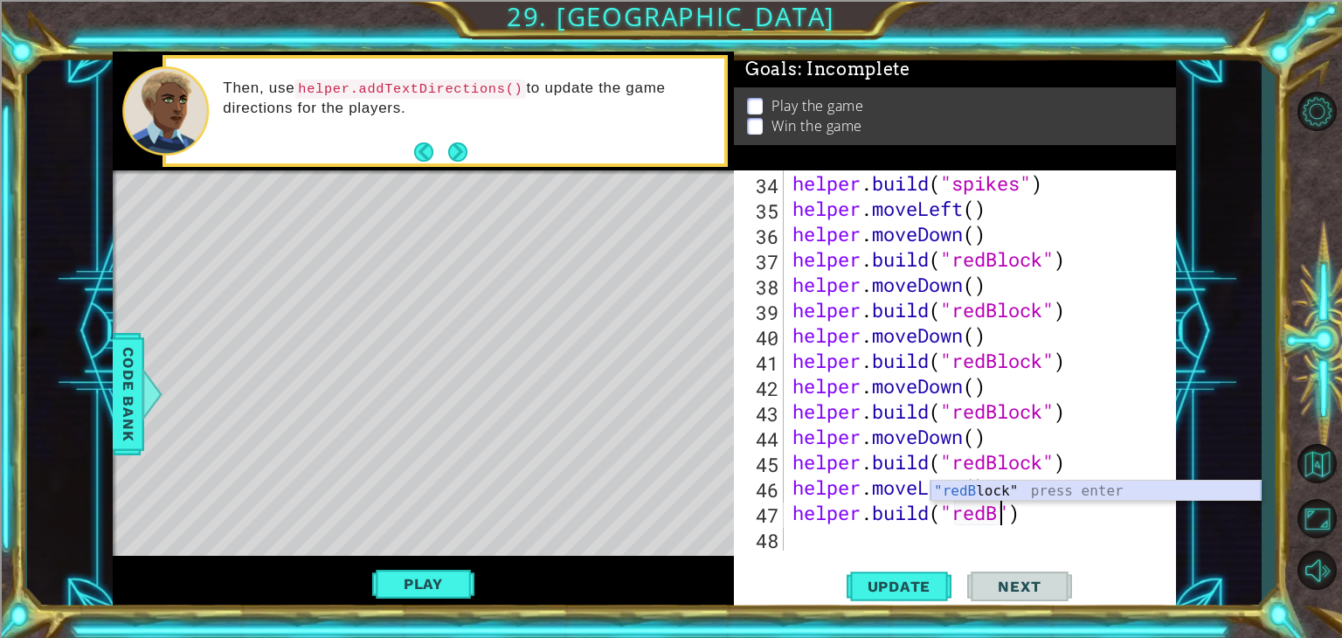
click at [1056, 492] on div ""redB lock" press enter" at bounding box center [1096, 512] width 330 height 63
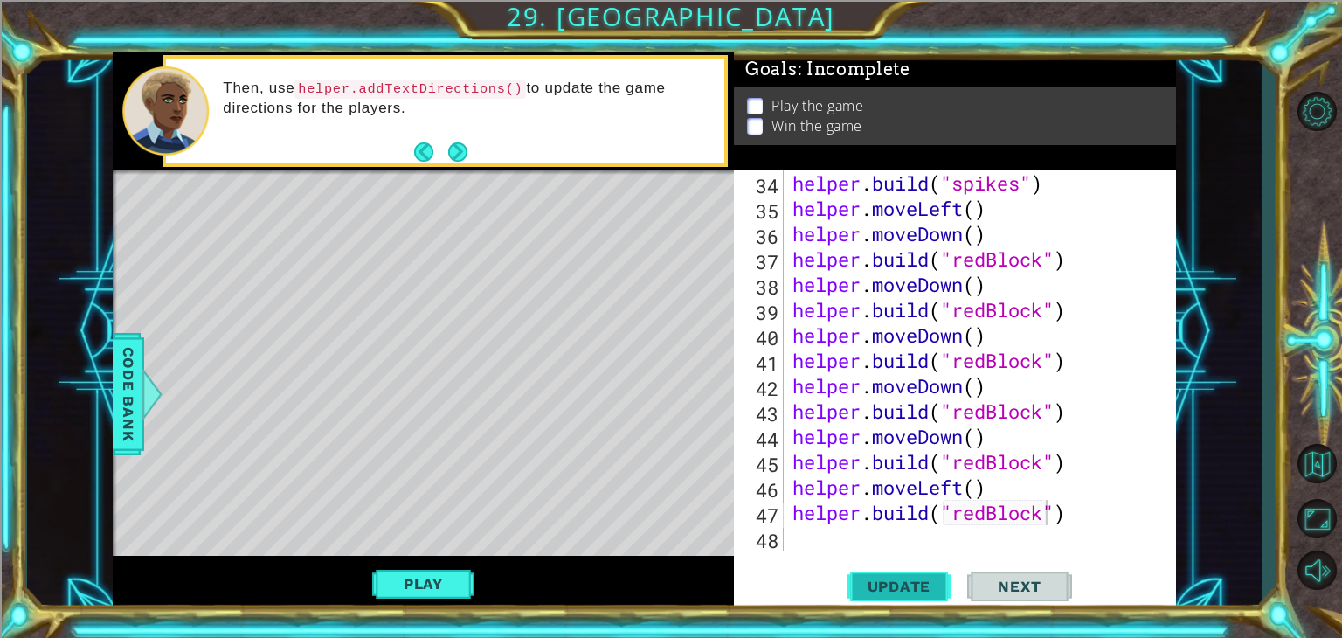
click at [891, 586] on span "Update" at bounding box center [899, 586] width 99 height 17
click at [891, 585] on span "Update" at bounding box center [899, 586] width 99 height 17
click at [888, 585] on span "Update" at bounding box center [899, 586] width 99 height 17
click at [863, 566] on button "Update" at bounding box center [899, 587] width 105 height 45
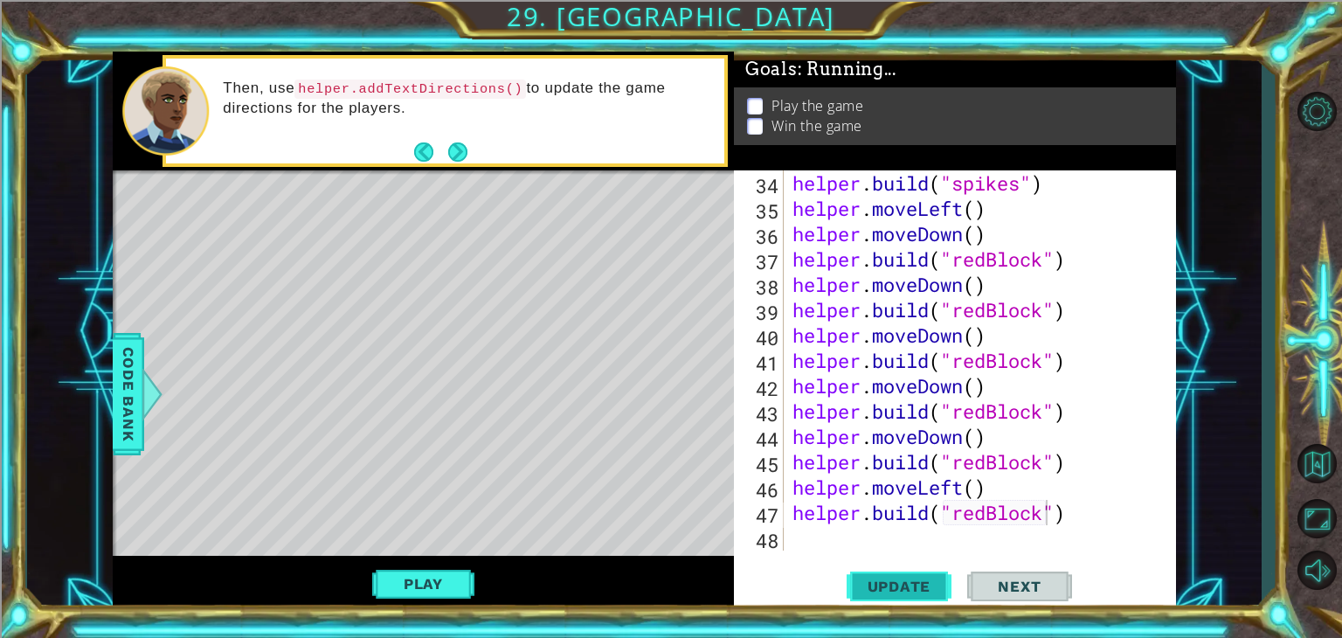
click at [863, 566] on button "Update" at bounding box center [899, 587] width 105 height 45
click at [865, 569] on button "Update" at bounding box center [899, 587] width 105 height 45
click at [926, 589] on span "Update" at bounding box center [899, 586] width 99 height 17
click at [460, 144] on button "Next" at bounding box center [457, 151] width 19 height 19
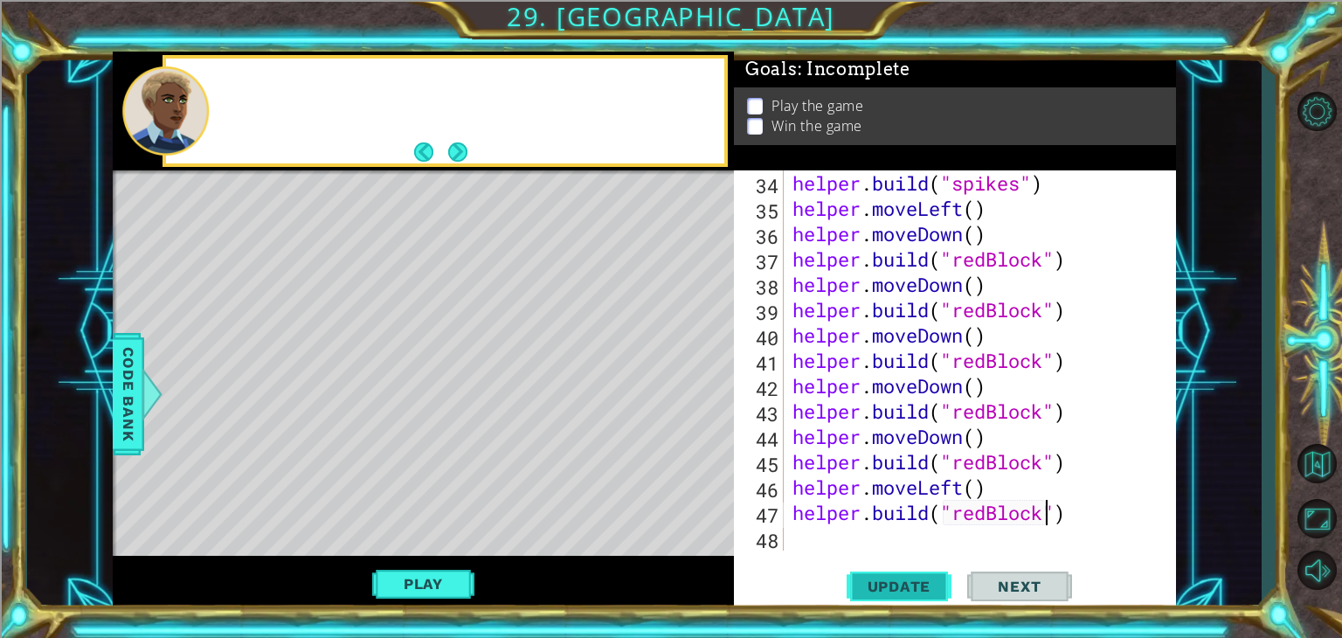
click at [890, 590] on span "Update" at bounding box center [899, 586] width 99 height 17
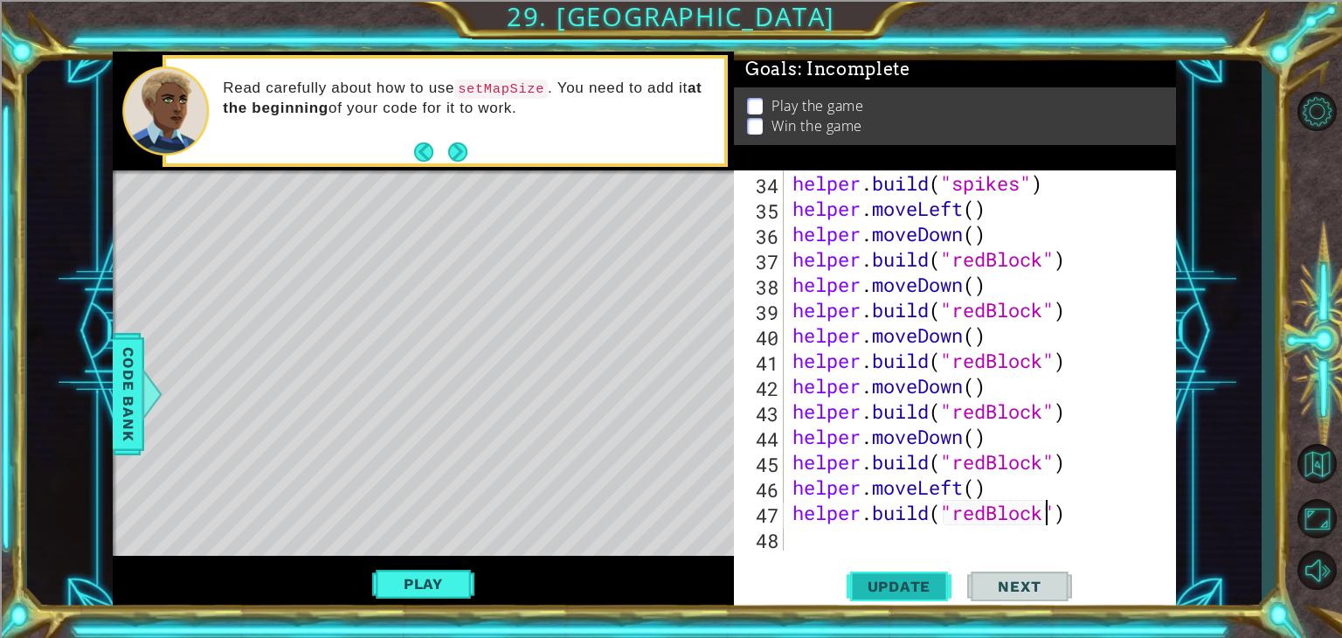
click at [890, 589] on span "Update" at bounding box center [899, 586] width 99 height 17
click at [894, 579] on span "Update" at bounding box center [899, 586] width 99 height 17
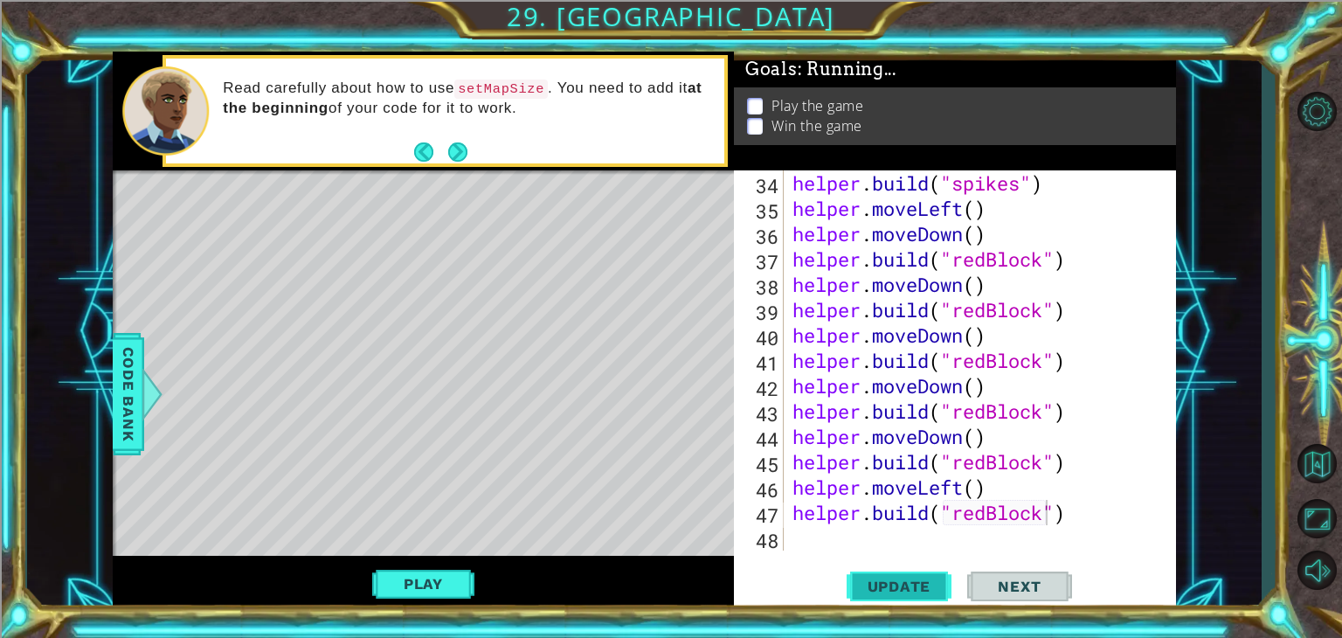
click at [894, 579] on span "Update" at bounding box center [899, 586] width 99 height 17
click at [1056, 500] on div "helper . build ( "spikes" ) helper . moveLeft ( ) helper . moveDown ( ) helper …" at bounding box center [978, 385] width 378 height 431
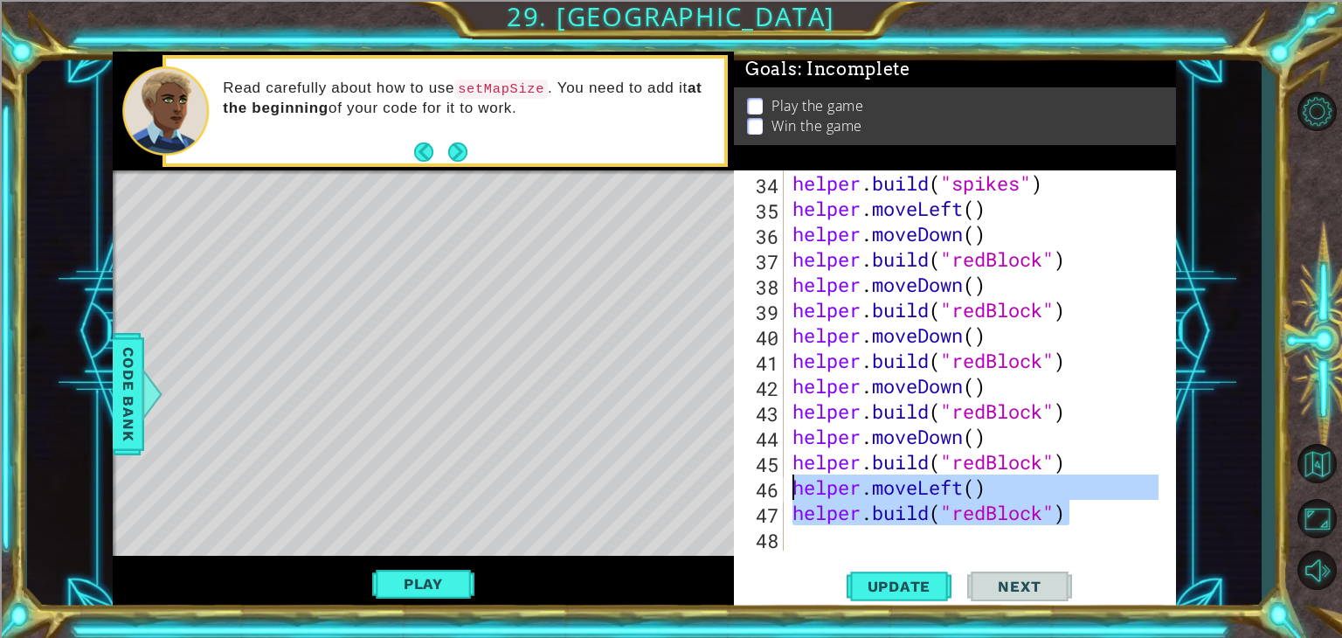
drag, startPoint x: 1072, startPoint y: 508, endPoint x: 793, endPoint y: 493, distance: 279.2
click at [793, 493] on div "helper . build ( "spikes" ) helper . moveLeft ( ) helper . moveDown ( ) helper …" at bounding box center [978, 385] width 378 height 431
type textarea "helper.moveLeft() [DOMAIN_NAME]("redBlock")"
